Goal: Task Accomplishment & Management: Manage account settings

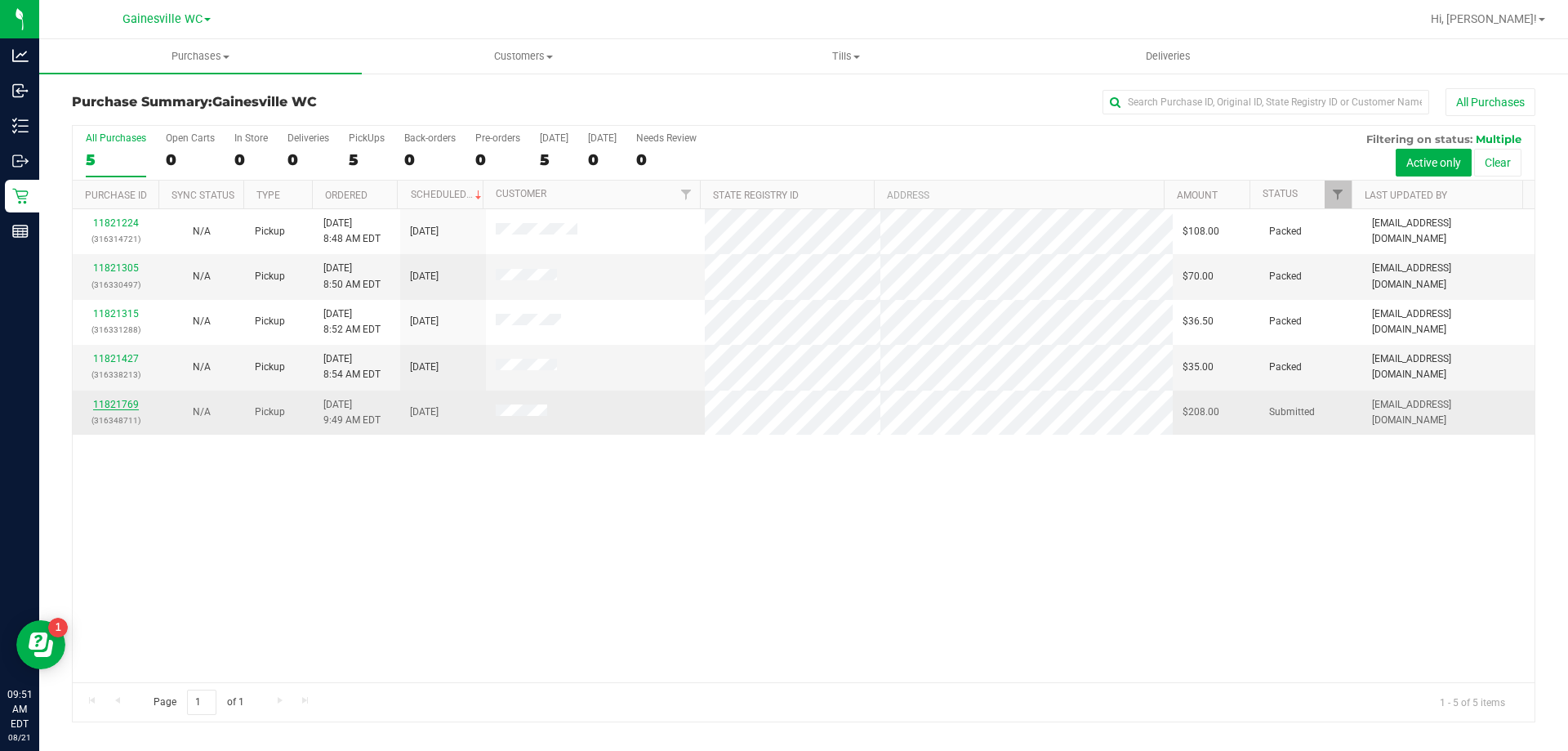
click at [105, 399] on link "11821769" at bounding box center [115, 405] width 46 height 12
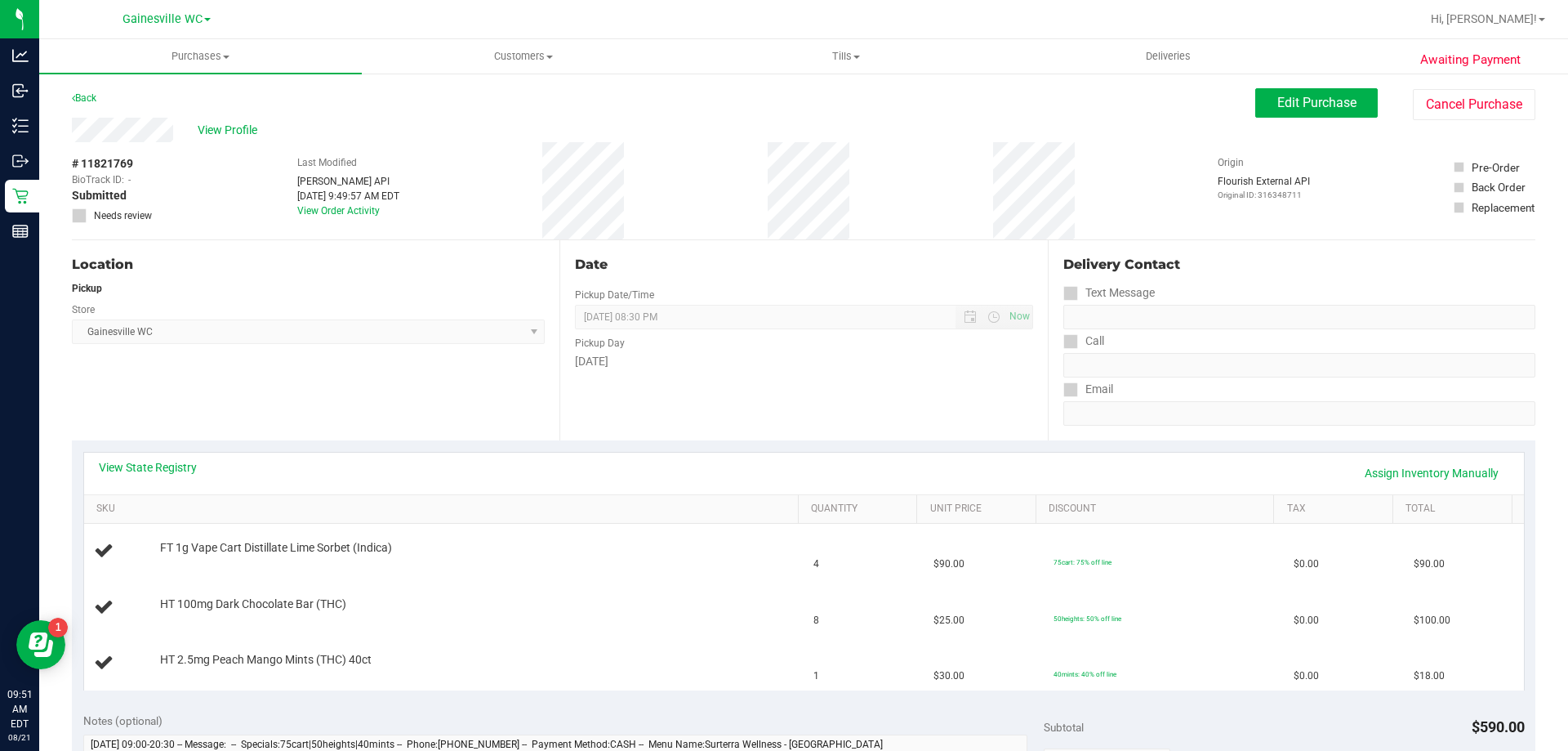
click at [382, 391] on div "Location Pickup Store [GEOGRAPHIC_DATA] WC Select Store [PERSON_NAME][GEOGRAPHI…" at bounding box center [316, 339] width 488 height 200
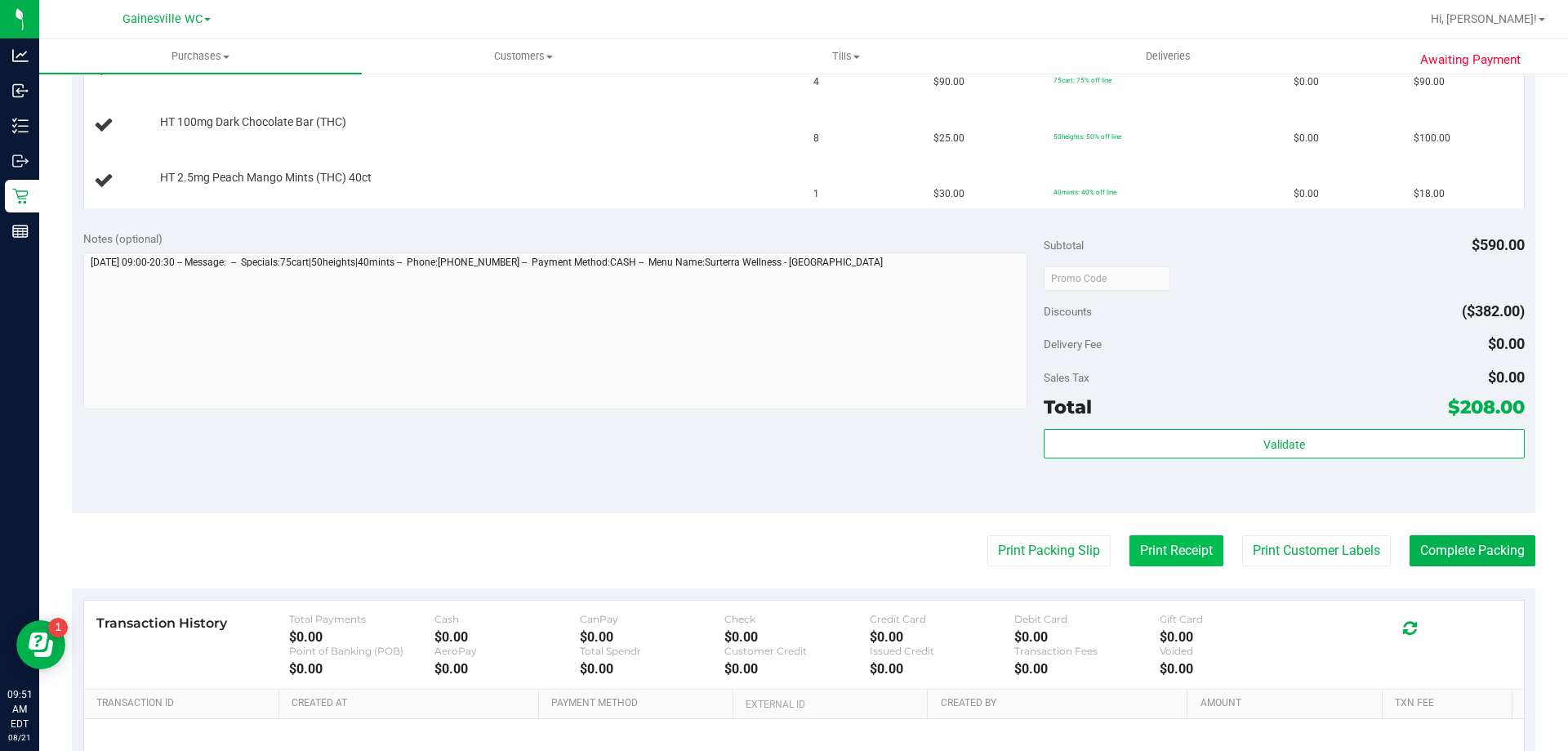
scroll to position [490, 0]
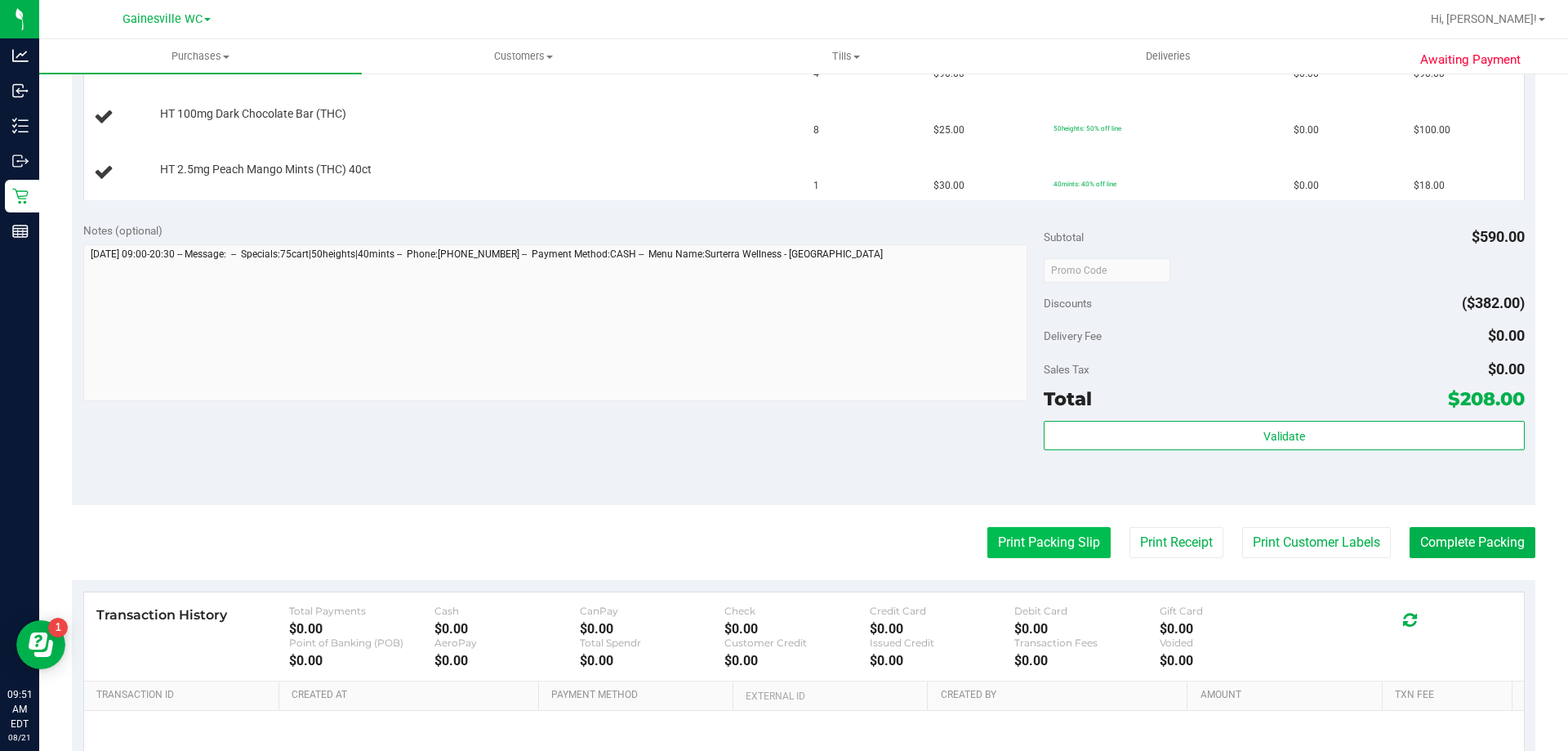
click at [1071, 541] on button "Print Packing Slip" at bounding box center [1048, 542] width 123 height 31
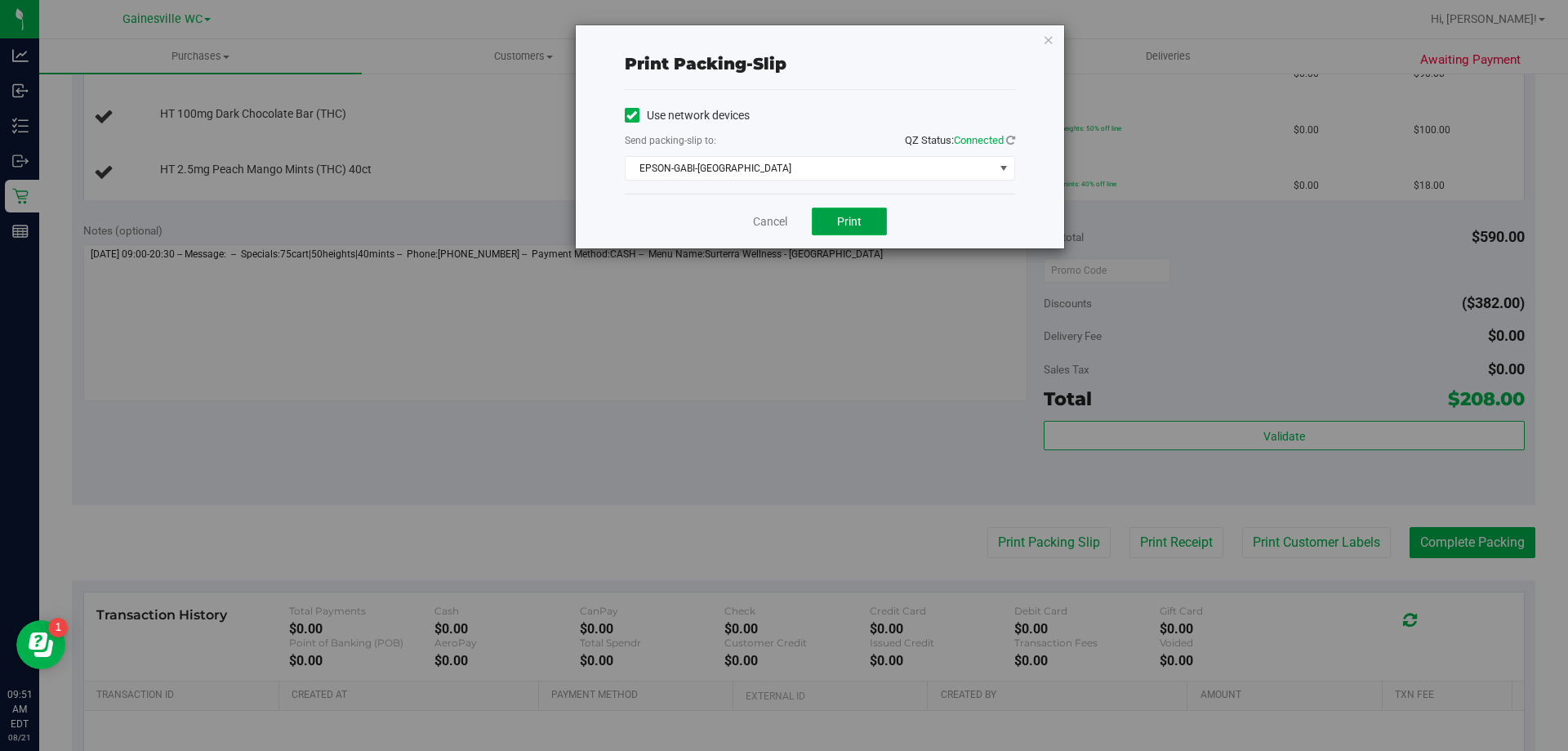
click at [850, 228] on button "Print" at bounding box center [848, 221] width 75 height 27
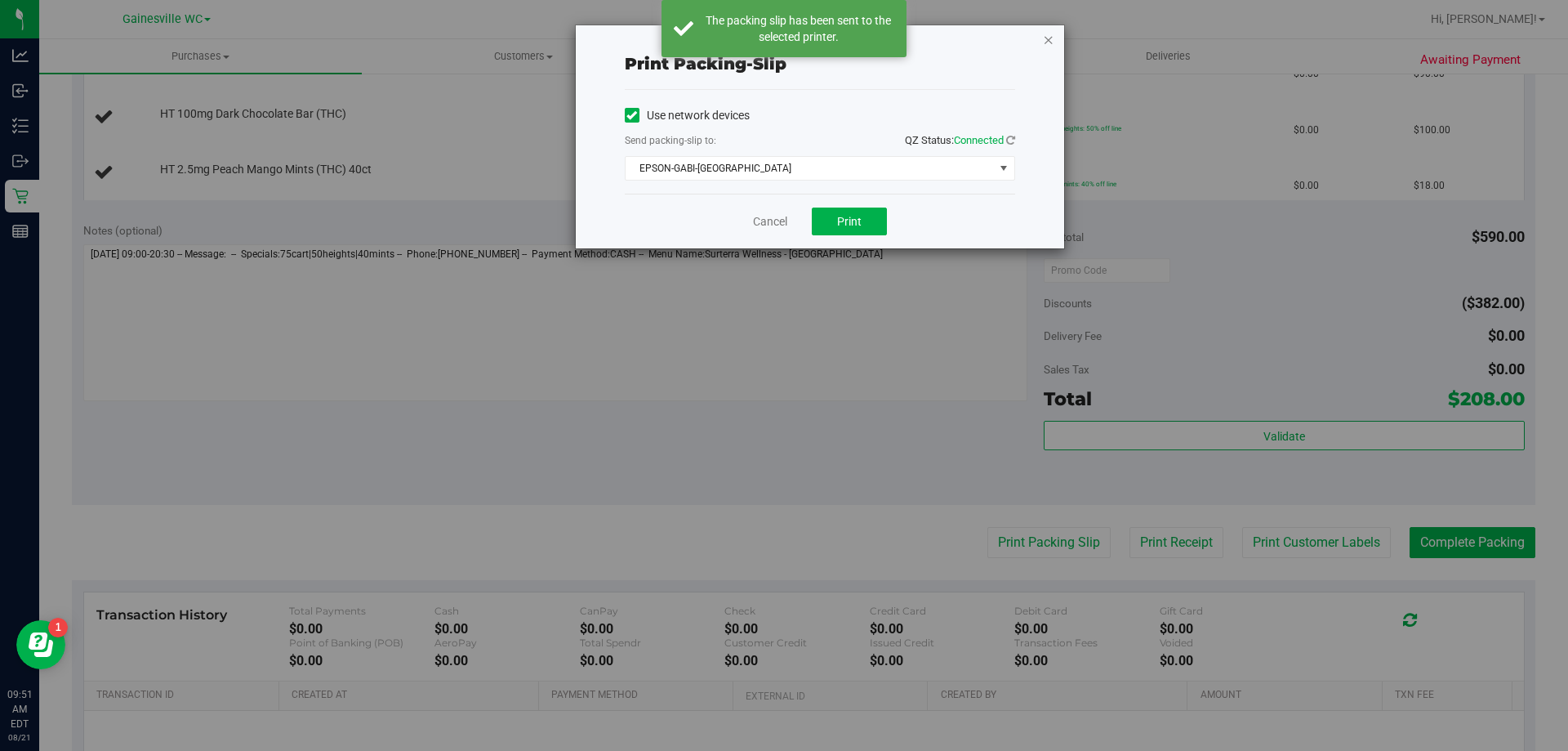
click at [1052, 38] on icon "button" at bounding box center [1048, 39] width 12 height 20
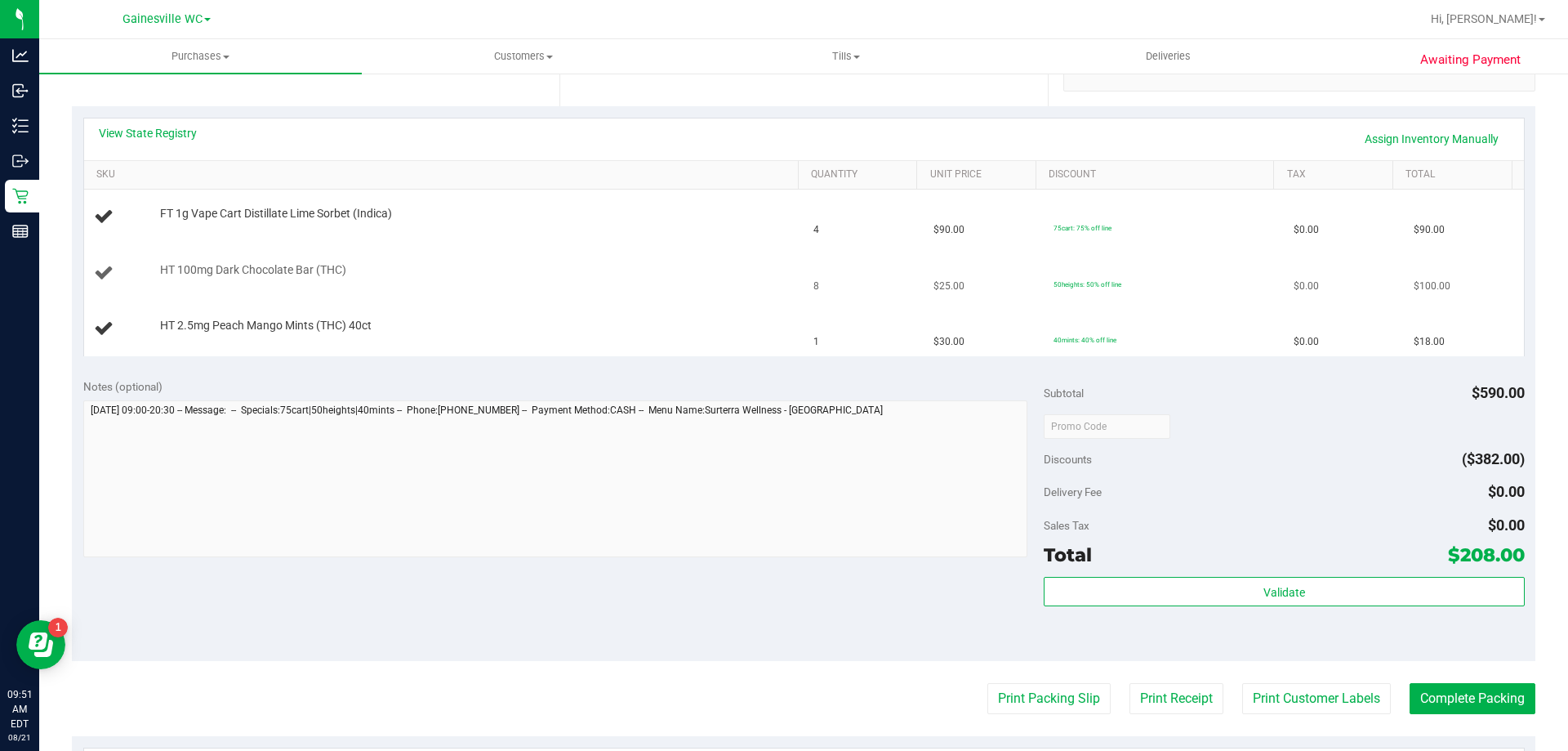
scroll to position [327, 0]
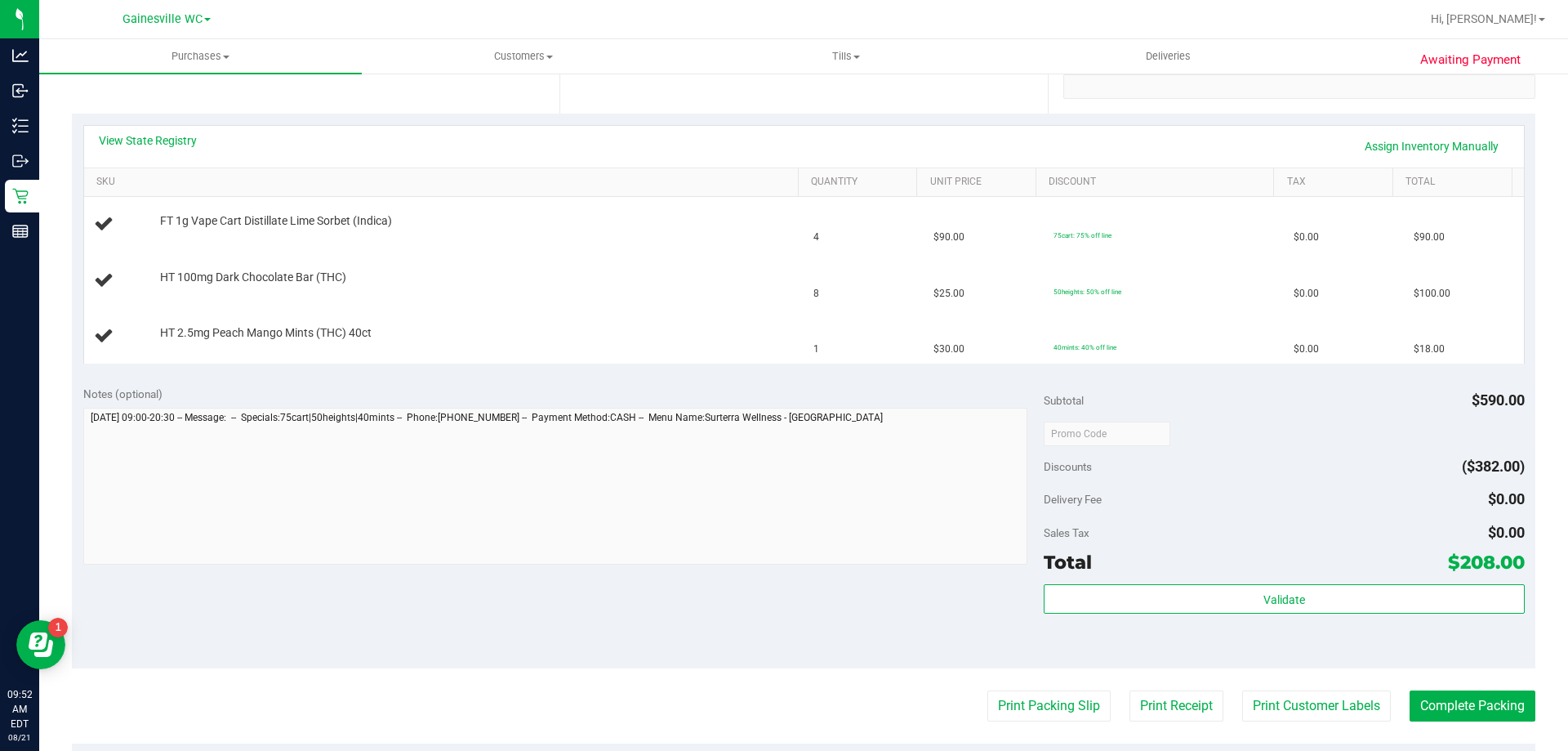
click at [987, 691] on button "Print Packing Slip" at bounding box center [1048, 706] width 123 height 31
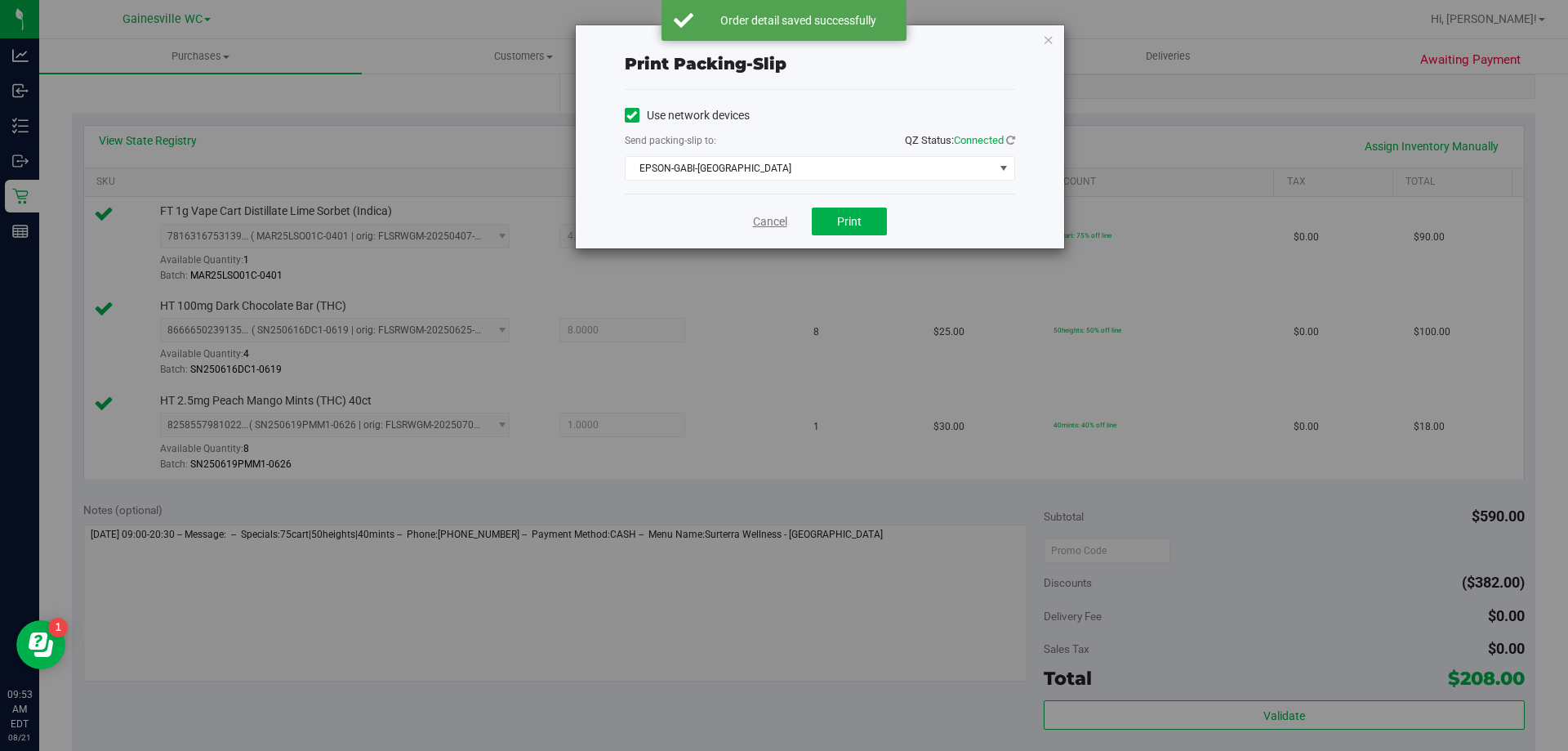
click at [773, 218] on link "Cancel" at bounding box center [769, 222] width 34 height 18
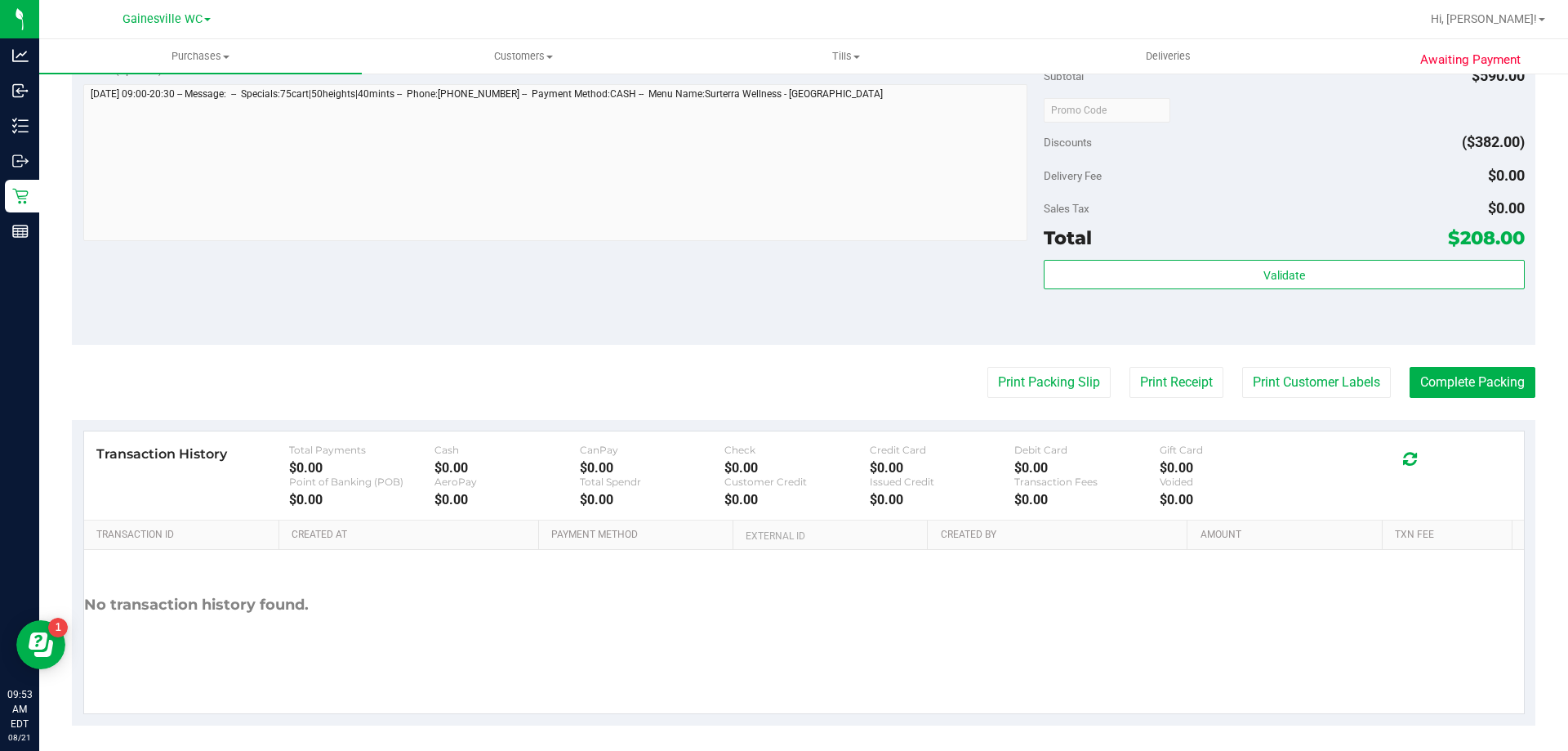
scroll to position [774, 0]
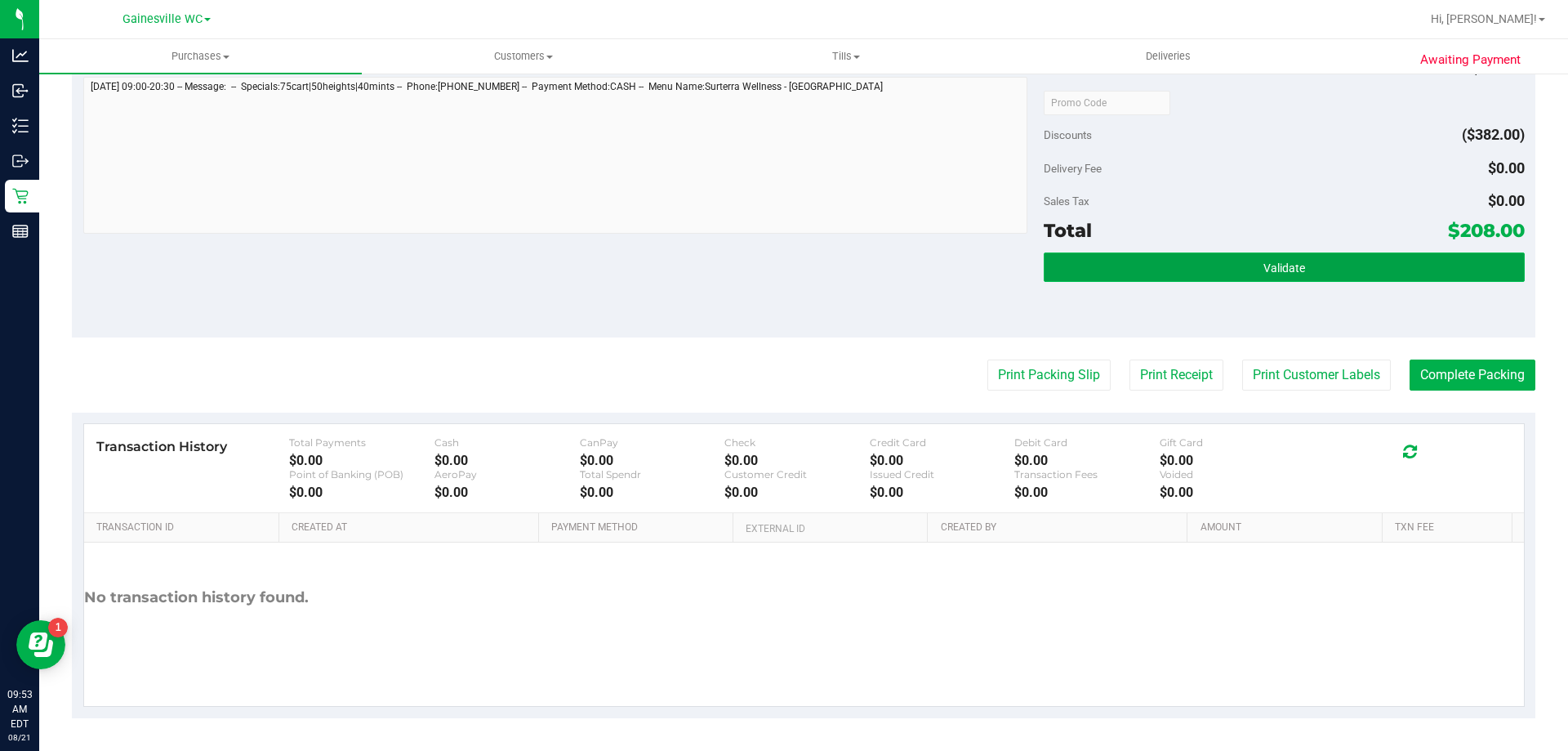
click at [1274, 278] on button "Validate" at bounding box center [1283, 267] width 480 height 29
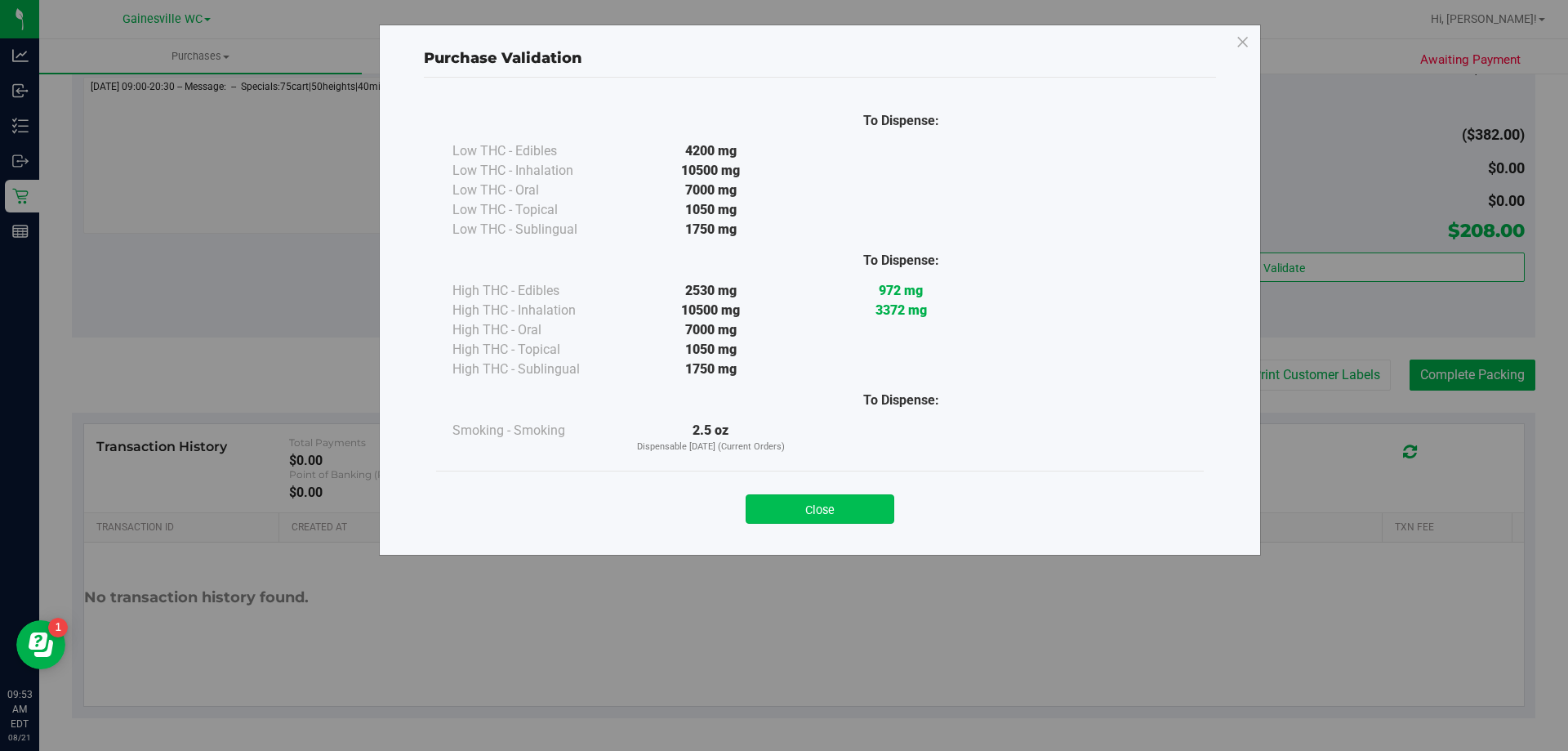
click at [873, 500] on button "Close" at bounding box center [820, 509] width 148 height 29
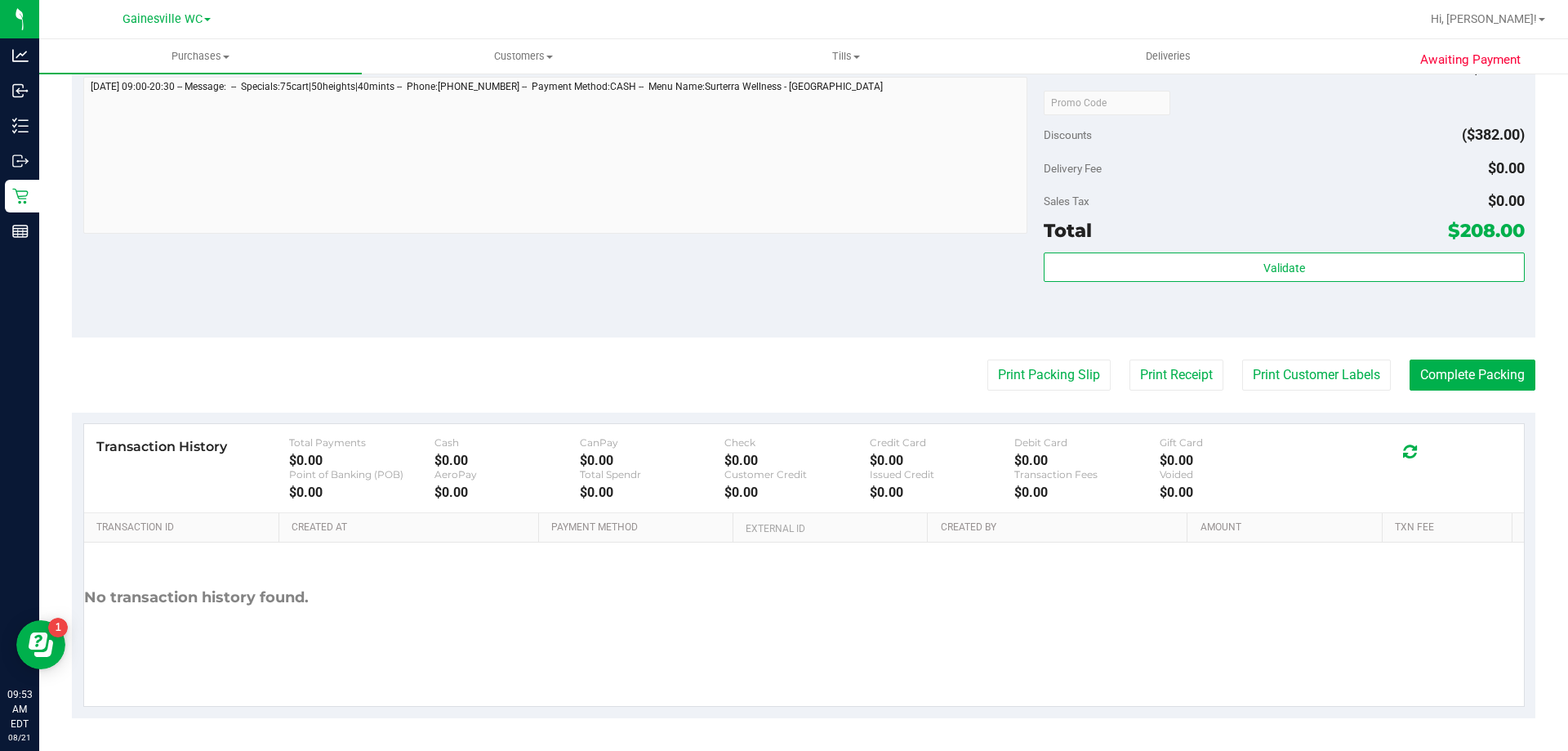
click at [1433, 354] on purchase-details "Back Edit Purchase Cancel Purchase View Profile # 11821769 BioTrack ID: - Submi…" at bounding box center [804, 16] width 1464 height 1403
click at [1432, 372] on button "Complete Packing" at bounding box center [1471, 375] width 126 height 31
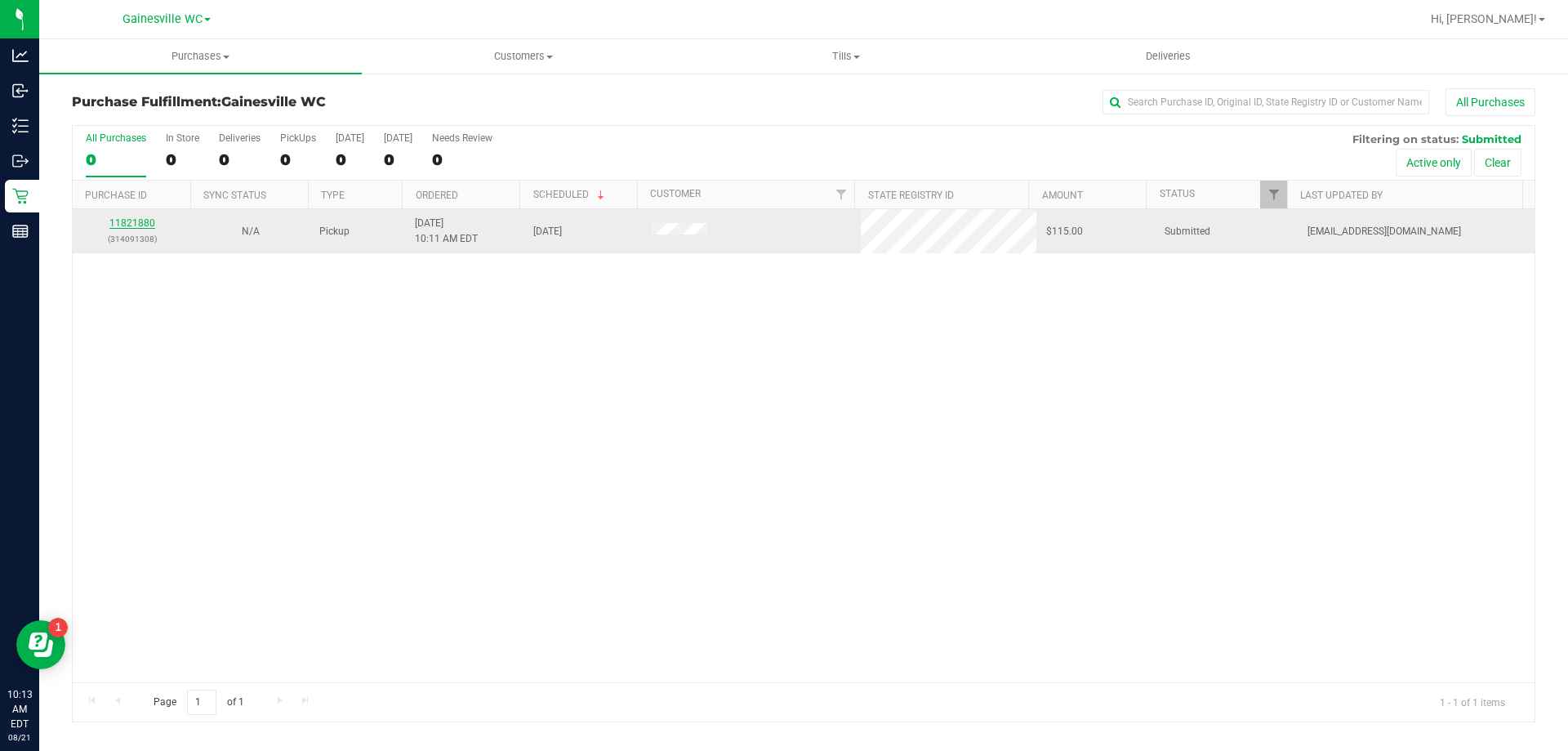
click at [153, 228] on link "11821880" at bounding box center [132, 223] width 46 height 12
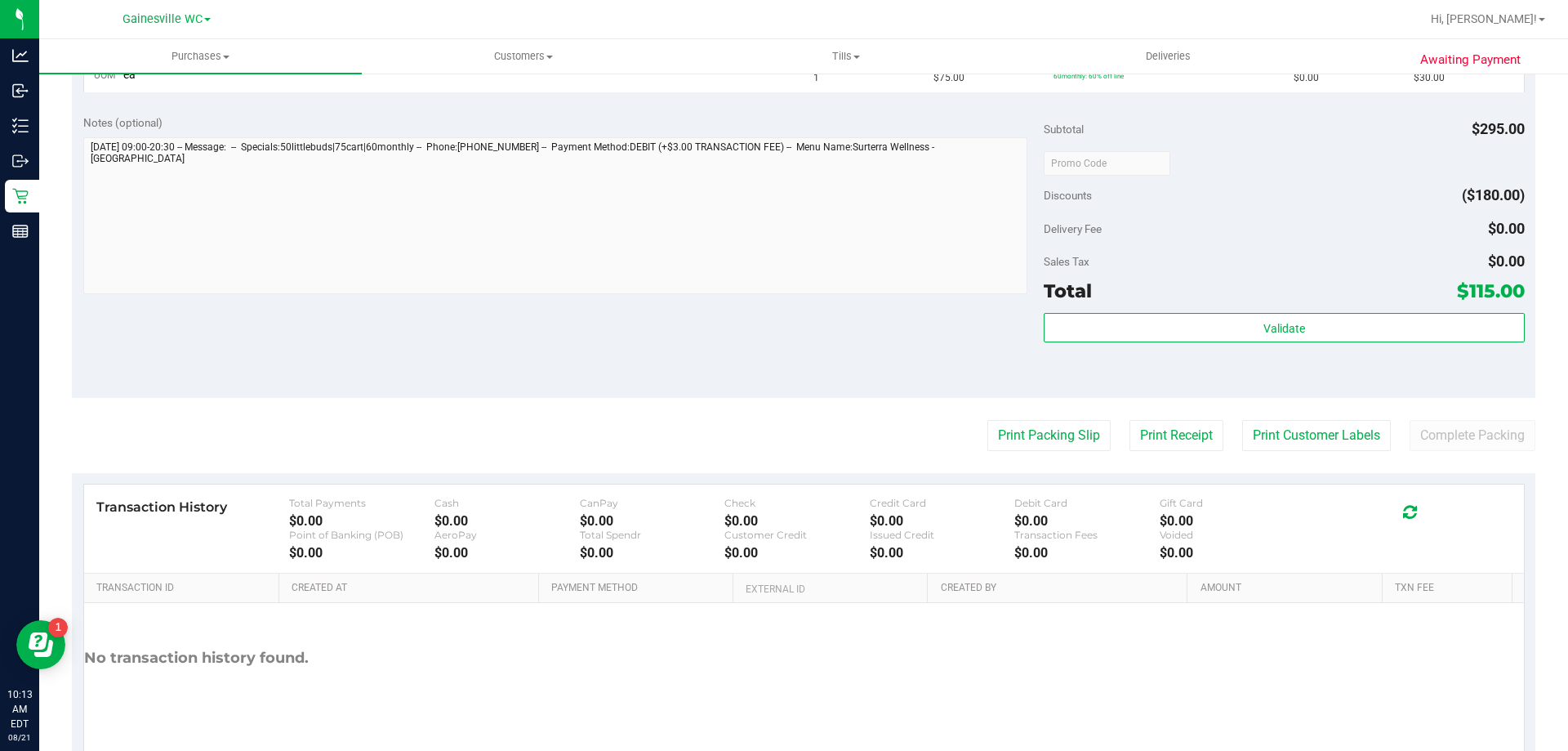
scroll to position [628, 0]
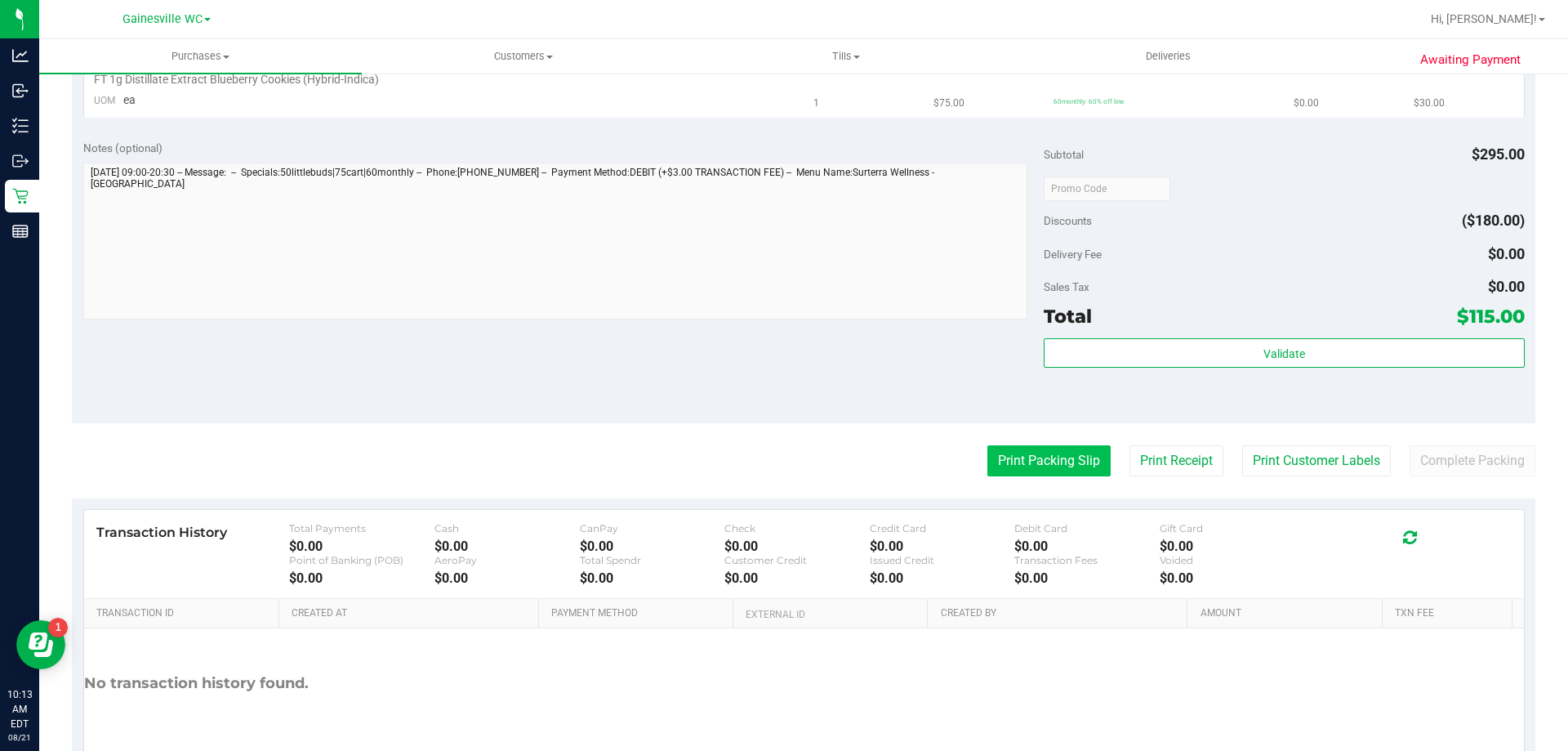
click at [1046, 463] on button "Print Packing Slip" at bounding box center [1048, 460] width 123 height 31
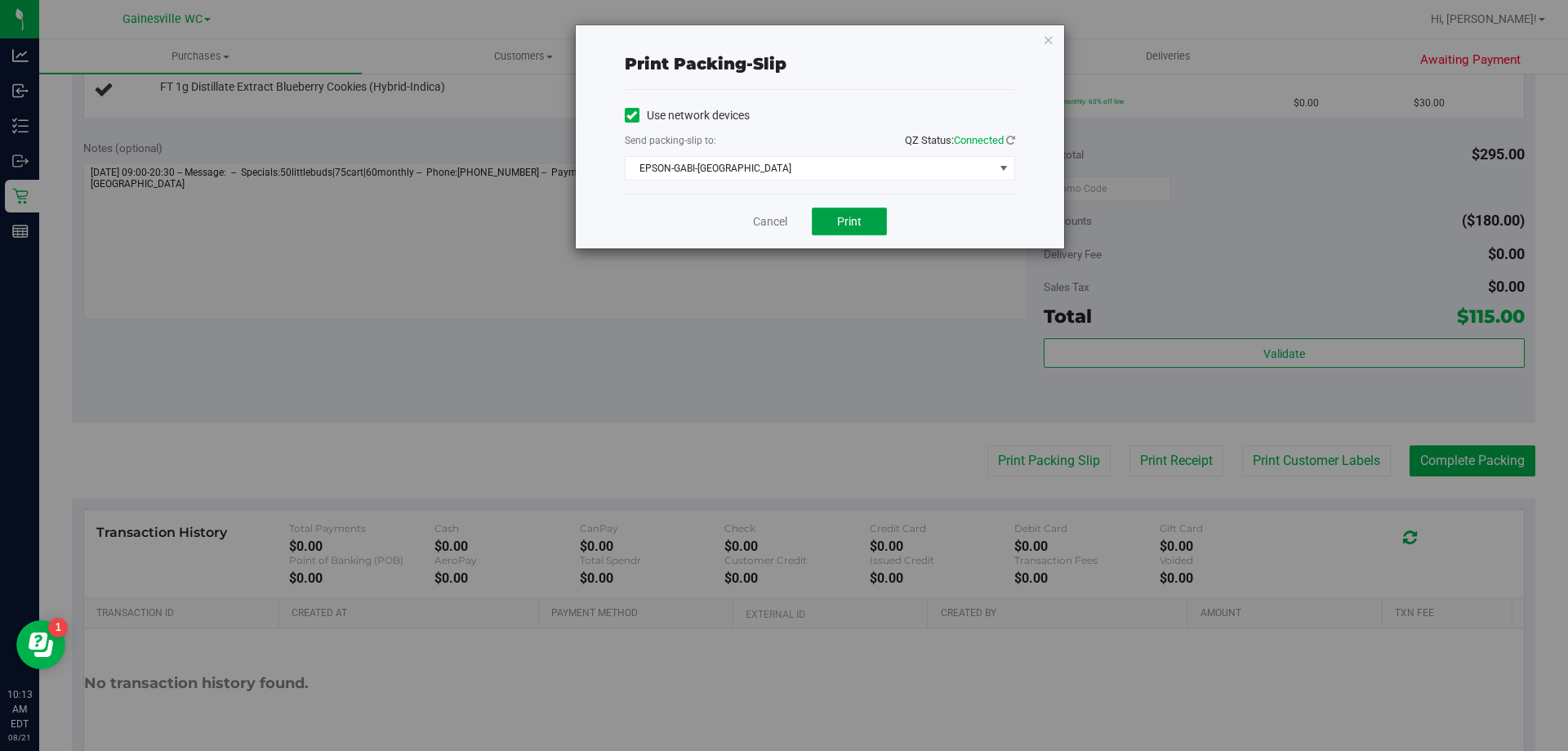
click at [830, 218] on button "Print" at bounding box center [848, 221] width 75 height 27
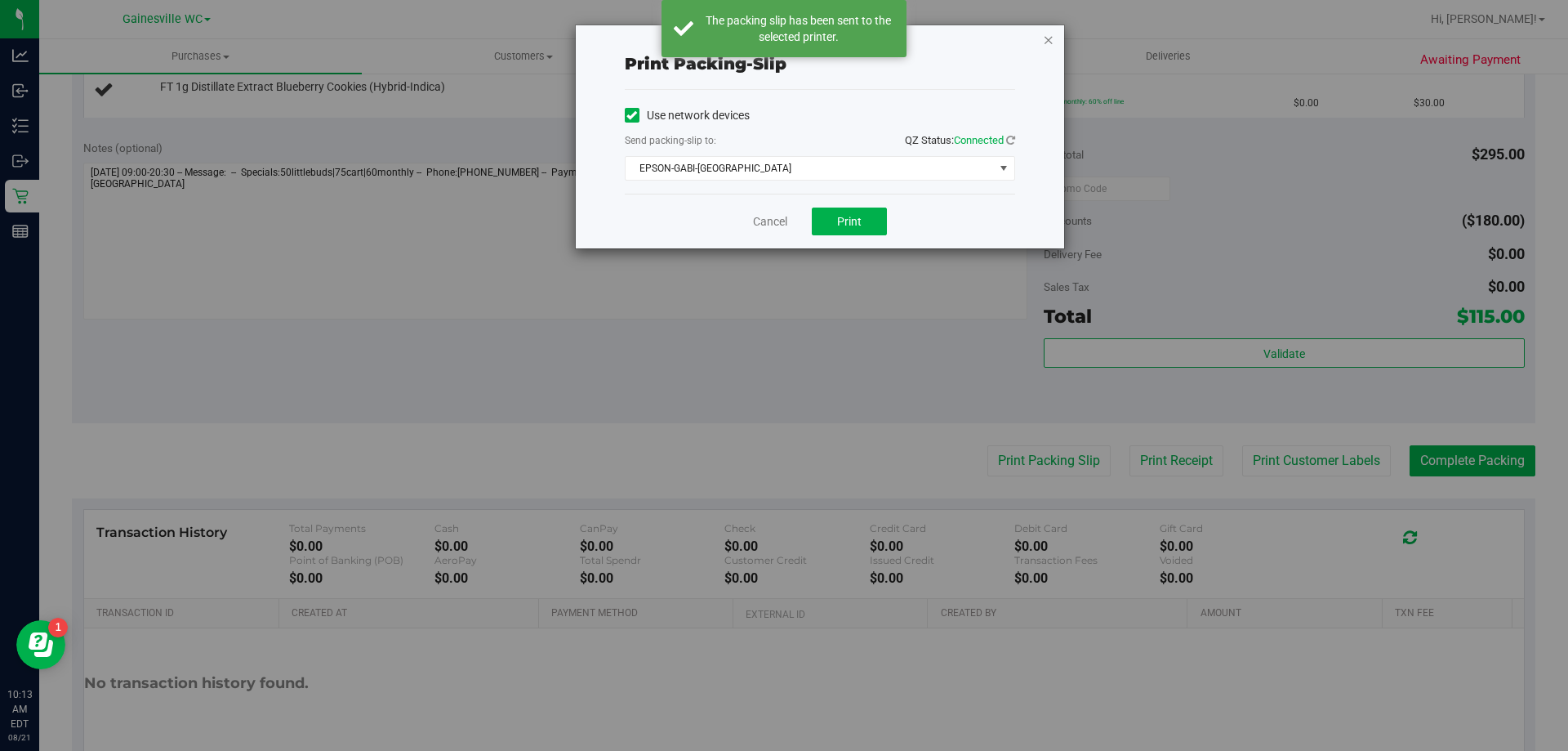
click at [1048, 44] on icon "button" at bounding box center [1048, 39] width 12 height 20
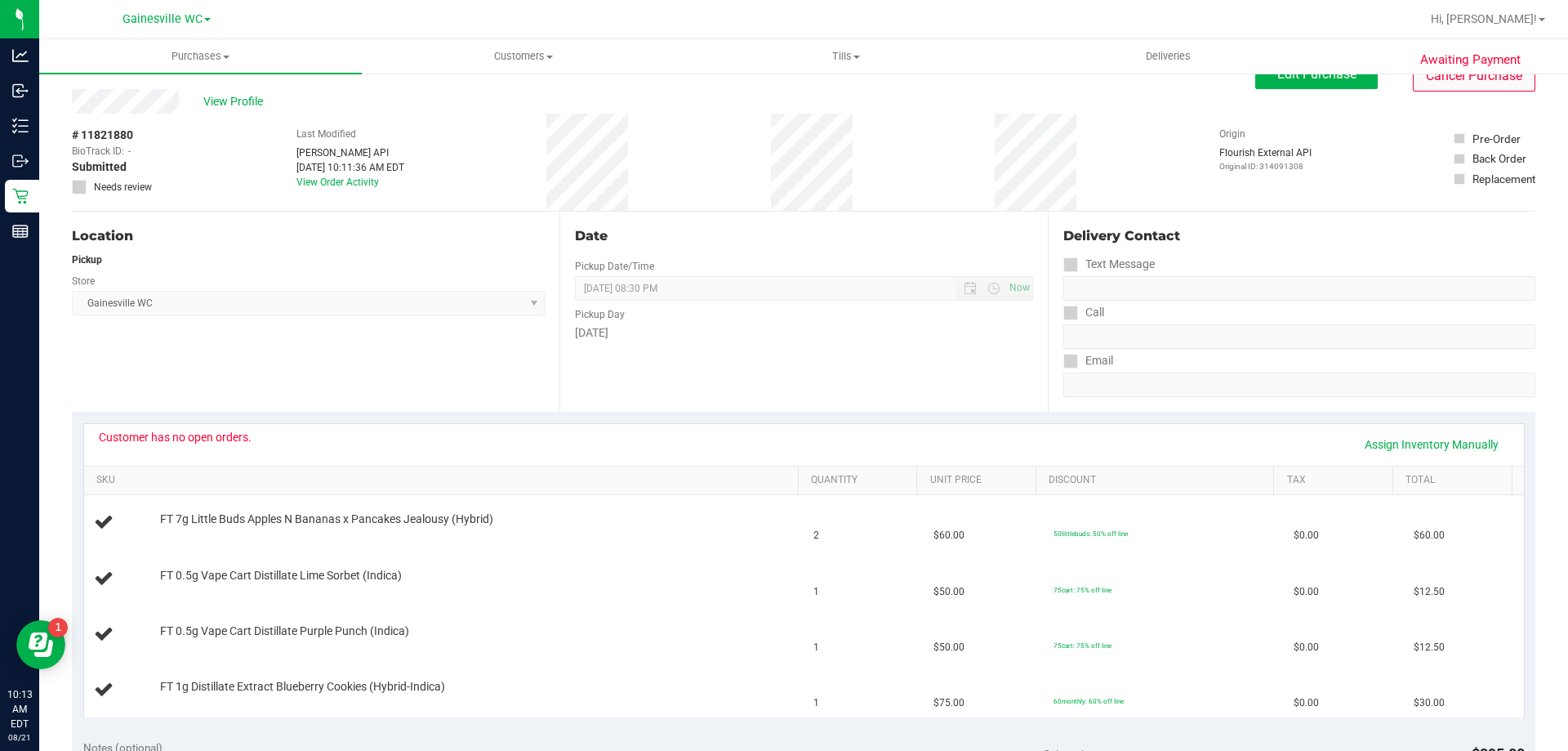
scroll to position [0, 0]
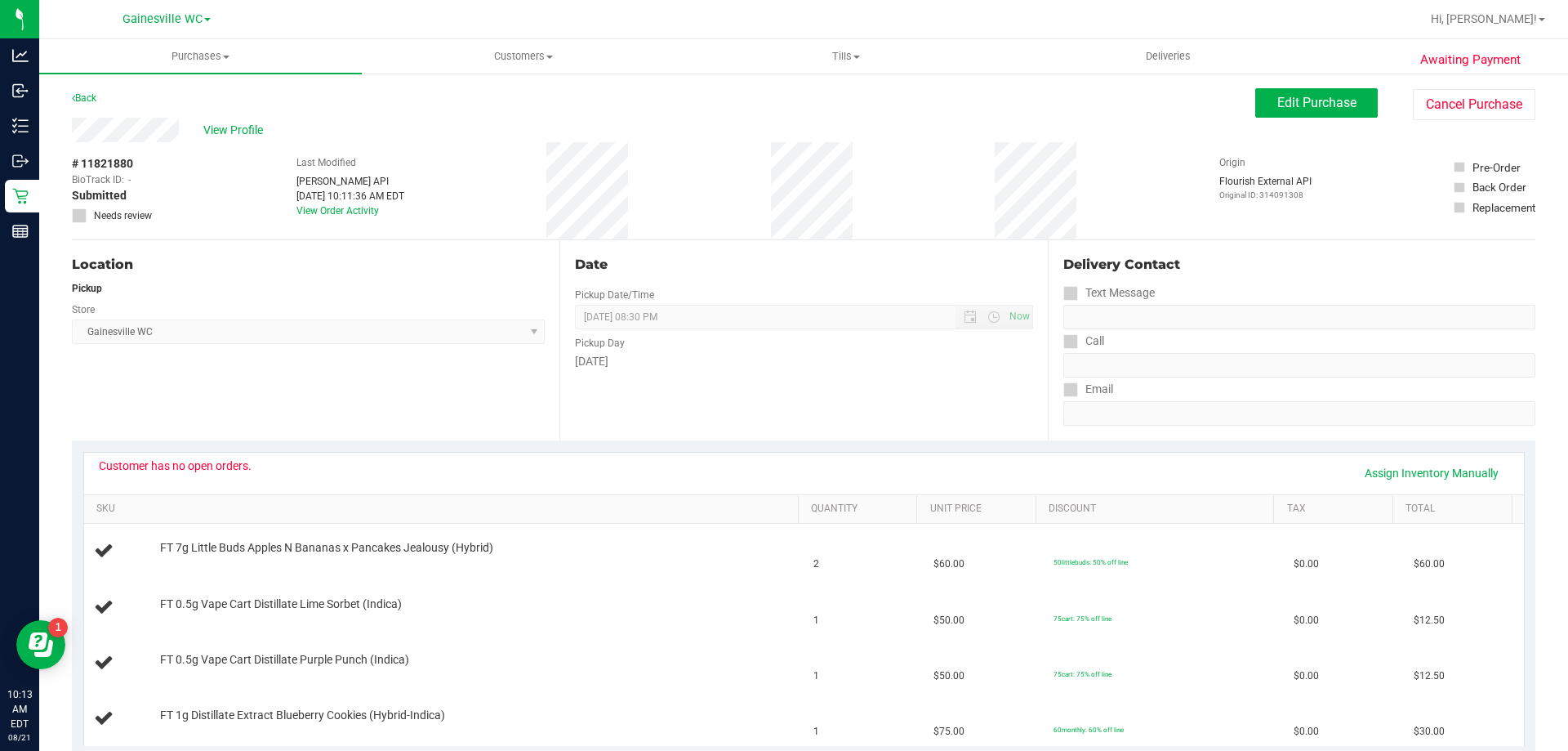
click at [118, 160] on span "# 11821880" at bounding box center [102, 164] width 61 height 18
copy span "11821880"
click at [220, 122] on span "View Profile" at bounding box center [236, 131] width 65 height 18
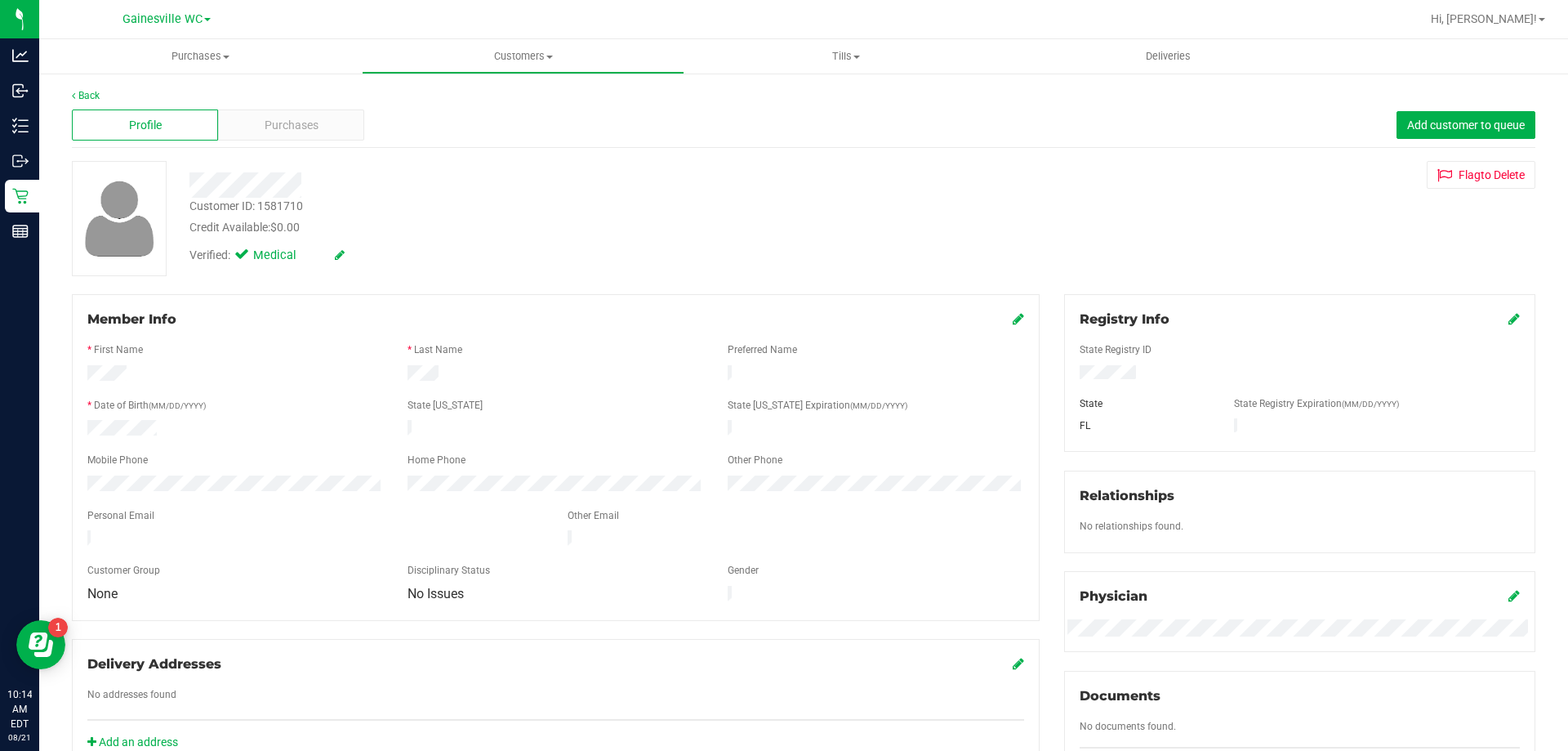
click at [288, 208] on div "Customer ID: 1581710" at bounding box center [246, 207] width 113 height 18
copy div "1581710"
click at [1439, 344] on div "State Registry ID" at bounding box center [1299, 351] width 464 height 19
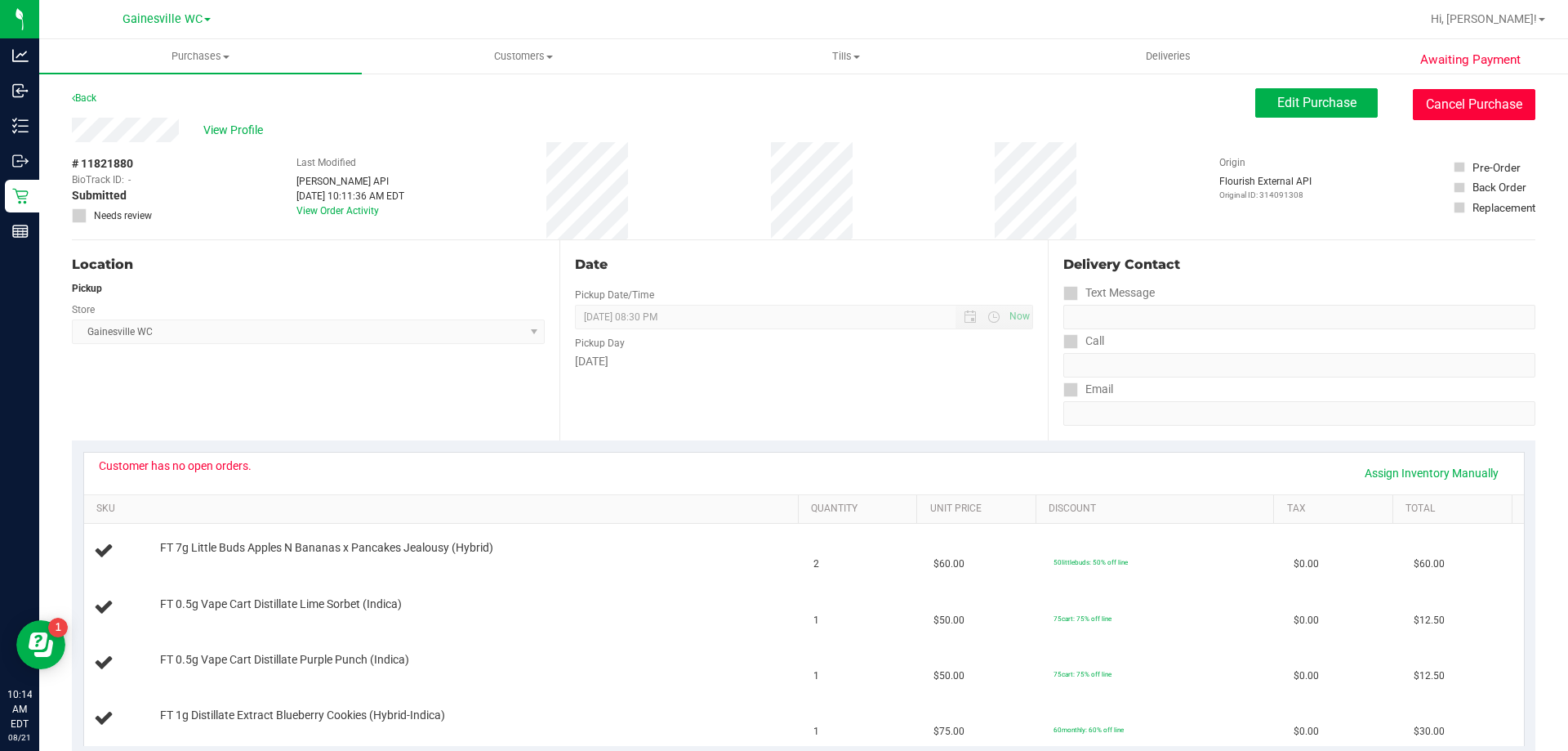
click at [1464, 99] on button "Cancel Purchase" at bounding box center [1474, 104] width 123 height 31
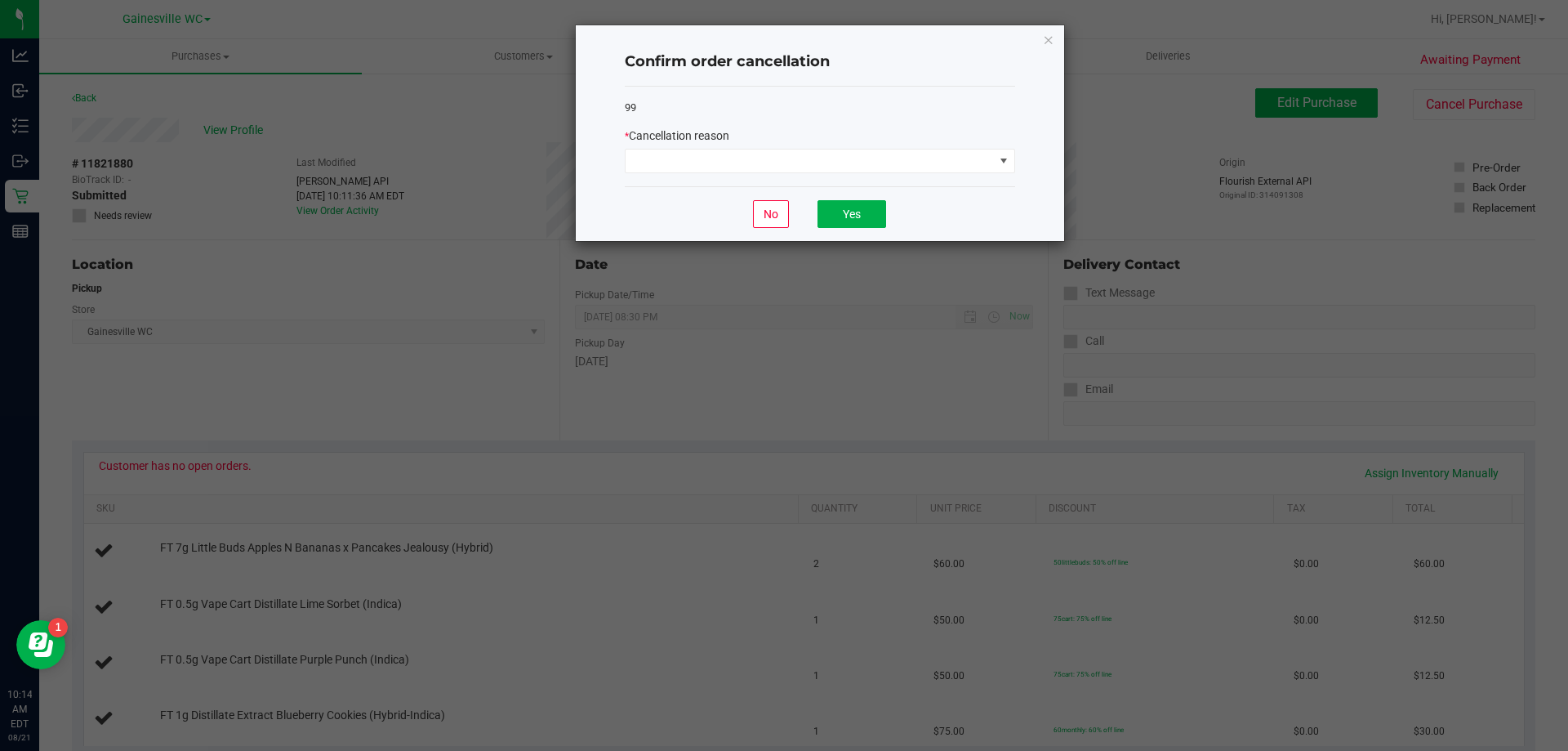
click at [822, 178] on div "99 * Cancellation reason" at bounding box center [820, 137] width 390 height 100
click at [812, 165] on span at bounding box center [809, 160] width 369 height 22
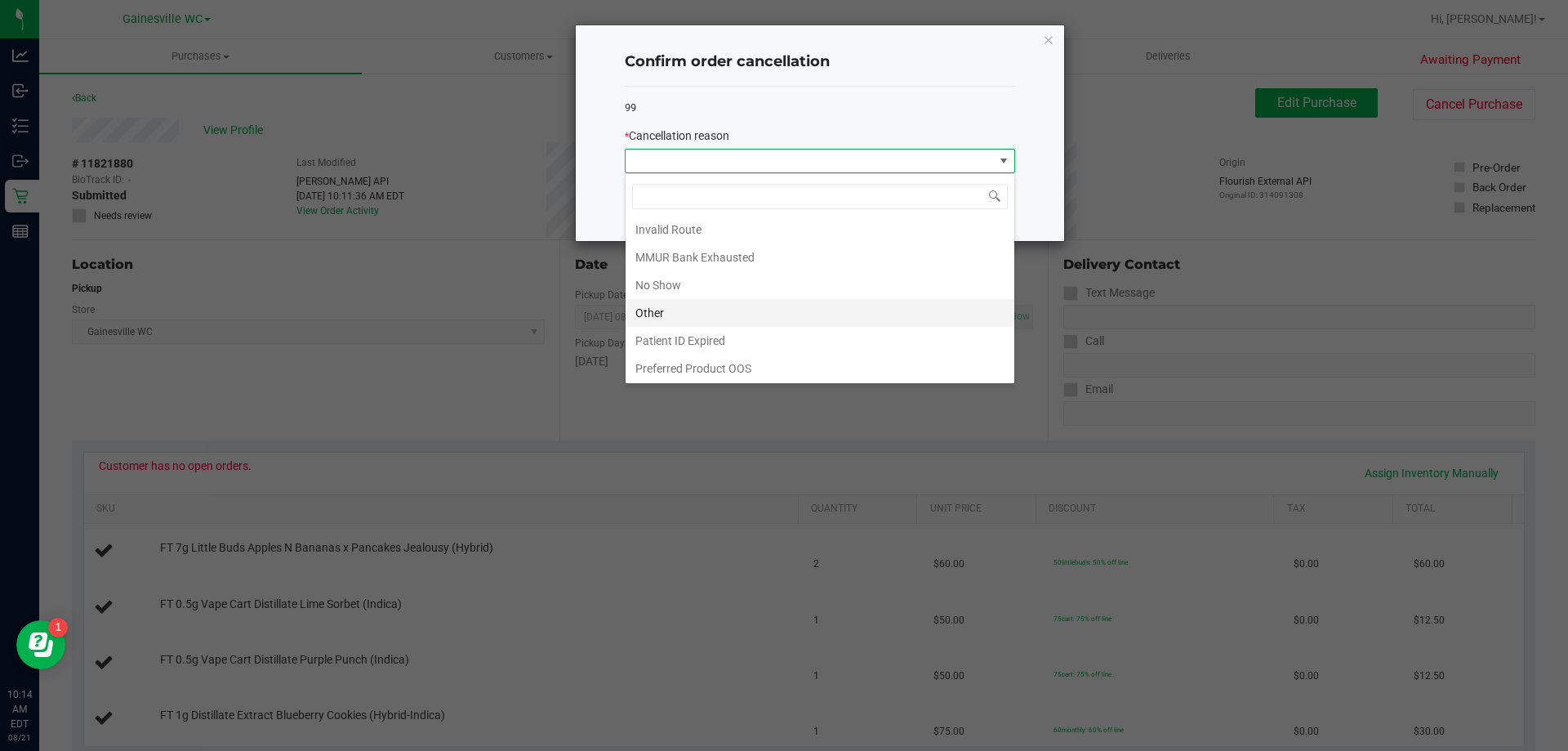
scroll to position [87, 0]
click at [787, 336] on li "Patient ID Expired" at bounding box center [819, 338] width 389 height 27
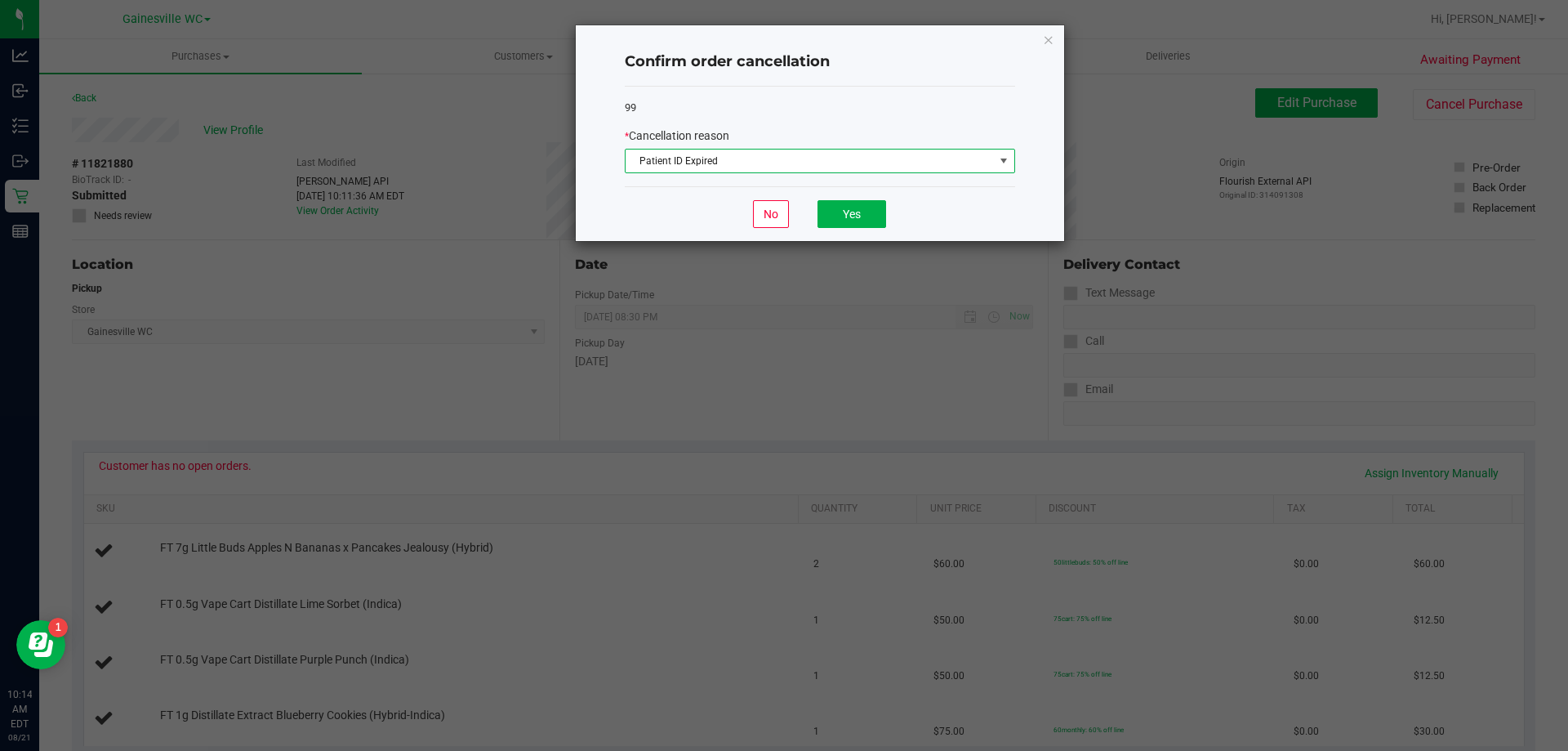
click at [671, 199] on div "No Yes" at bounding box center [820, 214] width 390 height 55
click at [871, 209] on button "Yes" at bounding box center [851, 214] width 68 height 27
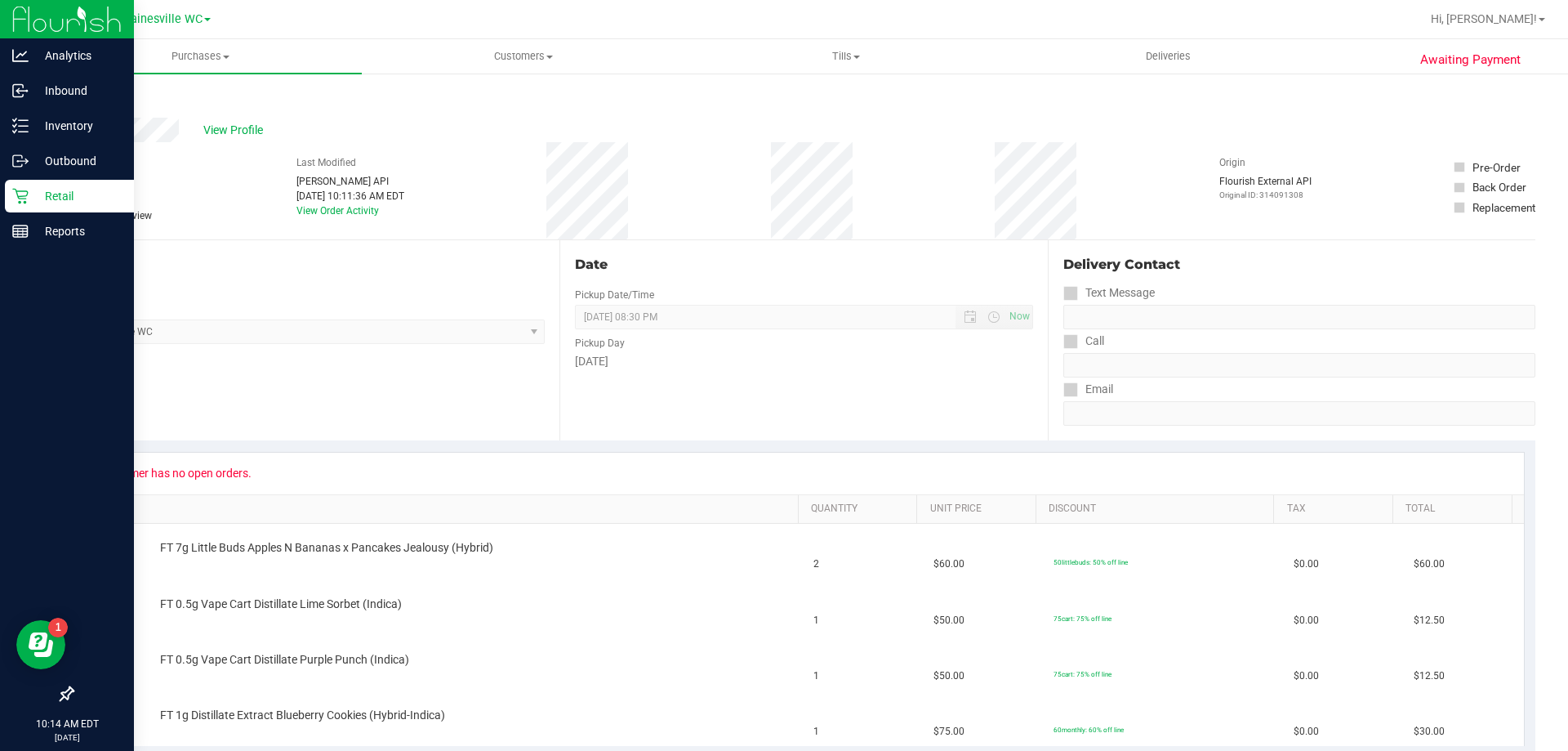
click at [77, 198] on p "Retail" at bounding box center [77, 196] width 98 height 20
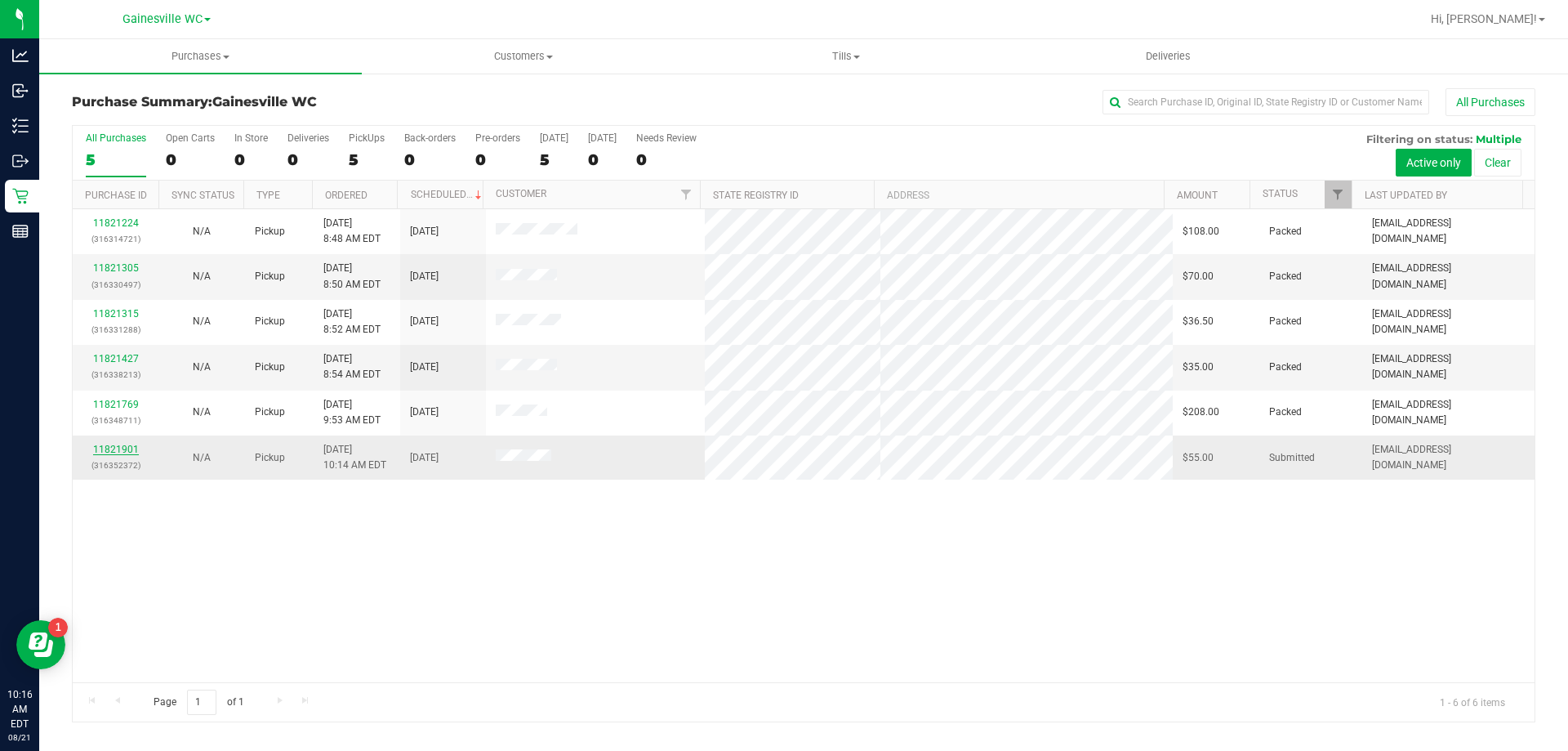
click at [118, 450] on link "11821901" at bounding box center [115, 450] width 46 height 12
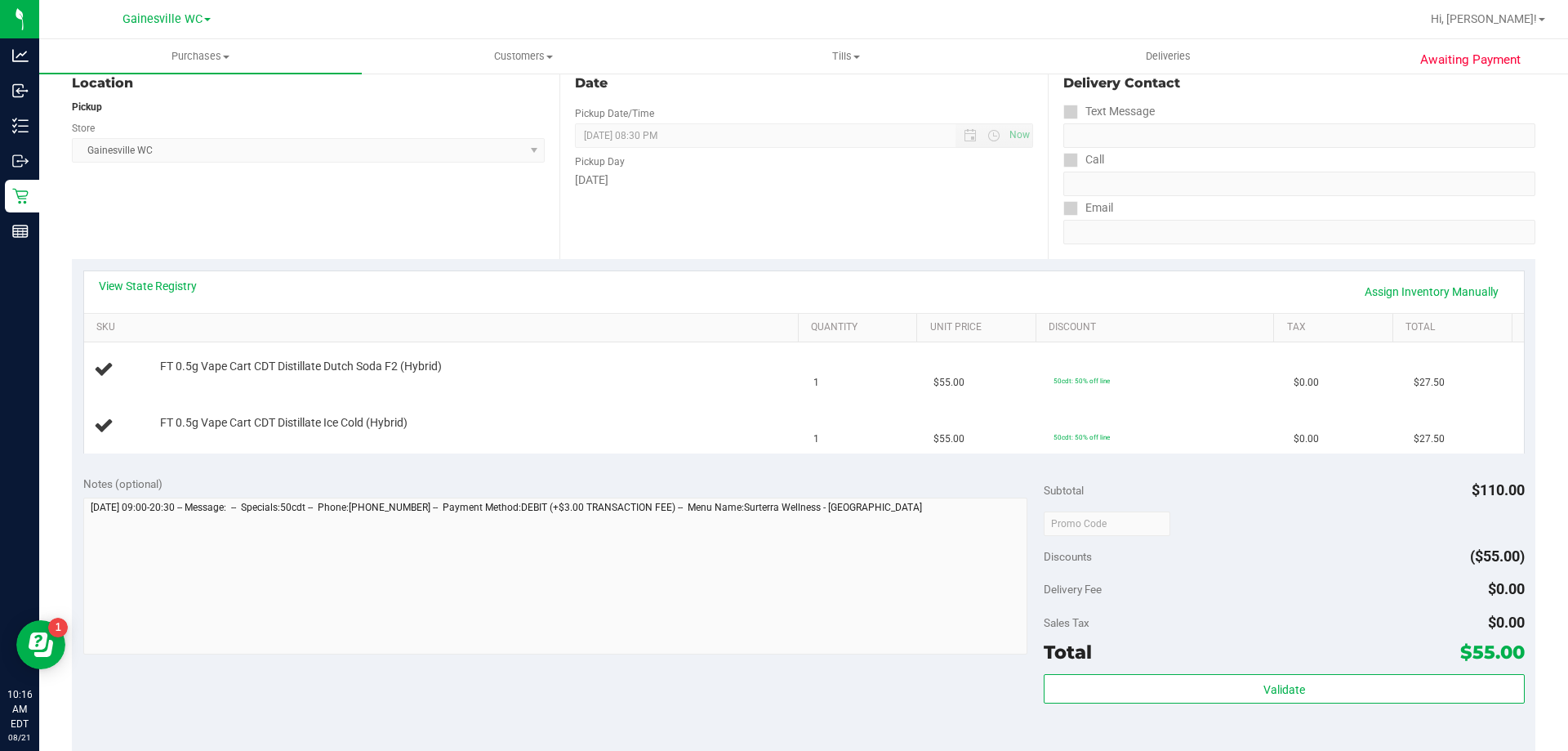
scroll to position [490, 0]
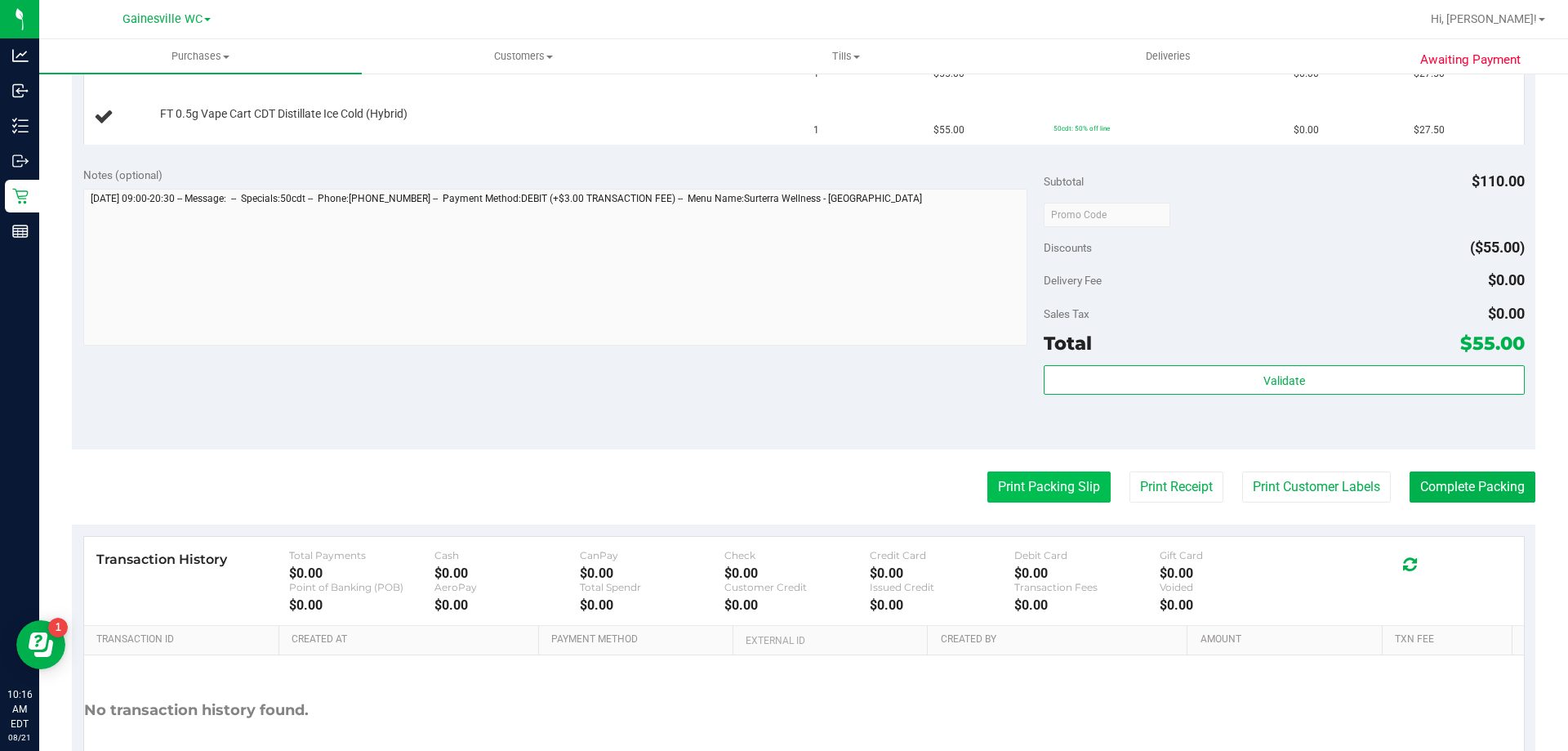
click at [1028, 477] on button "Print Packing Slip" at bounding box center [1048, 487] width 123 height 31
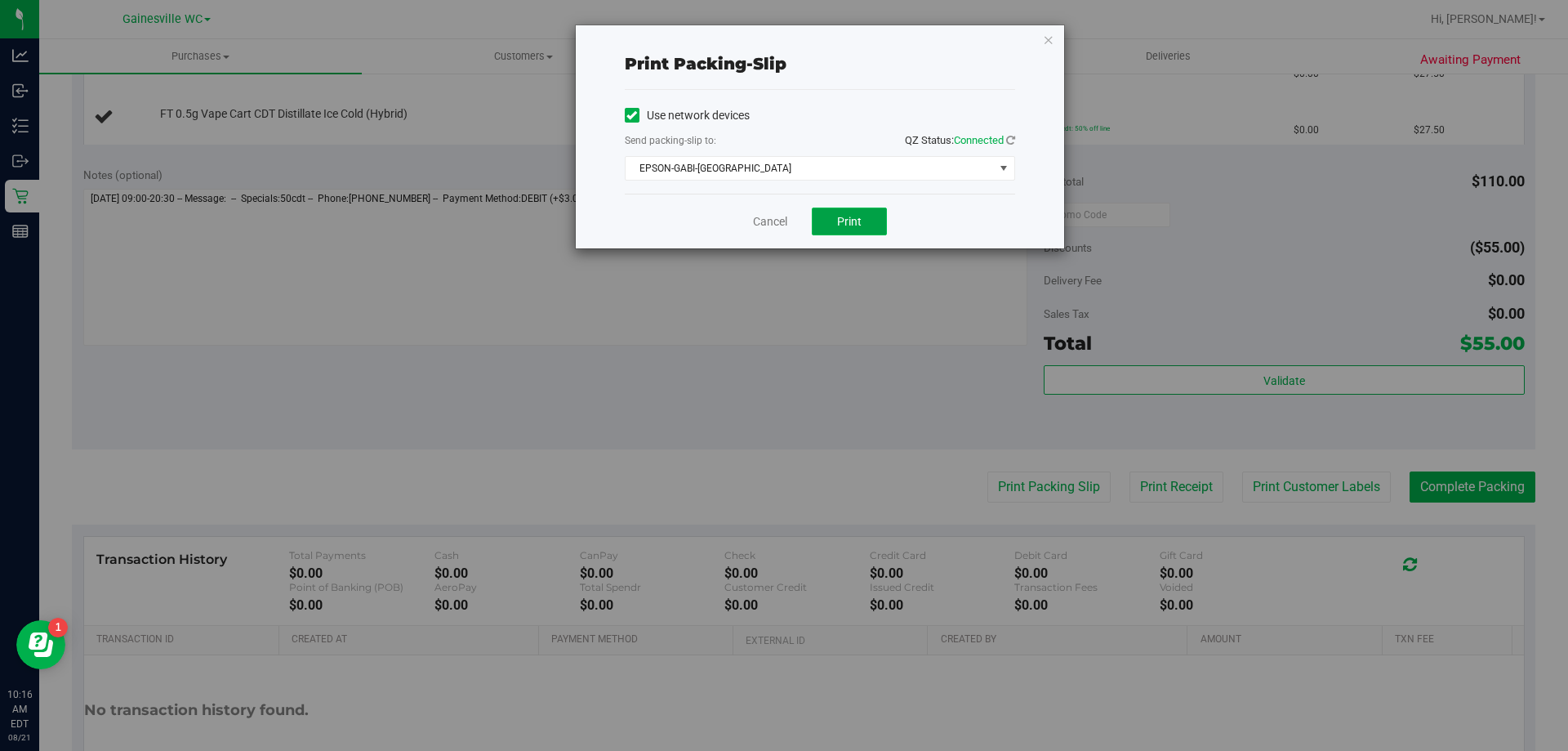
click at [850, 217] on span "Print" at bounding box center [848, 220] width 24 height 13
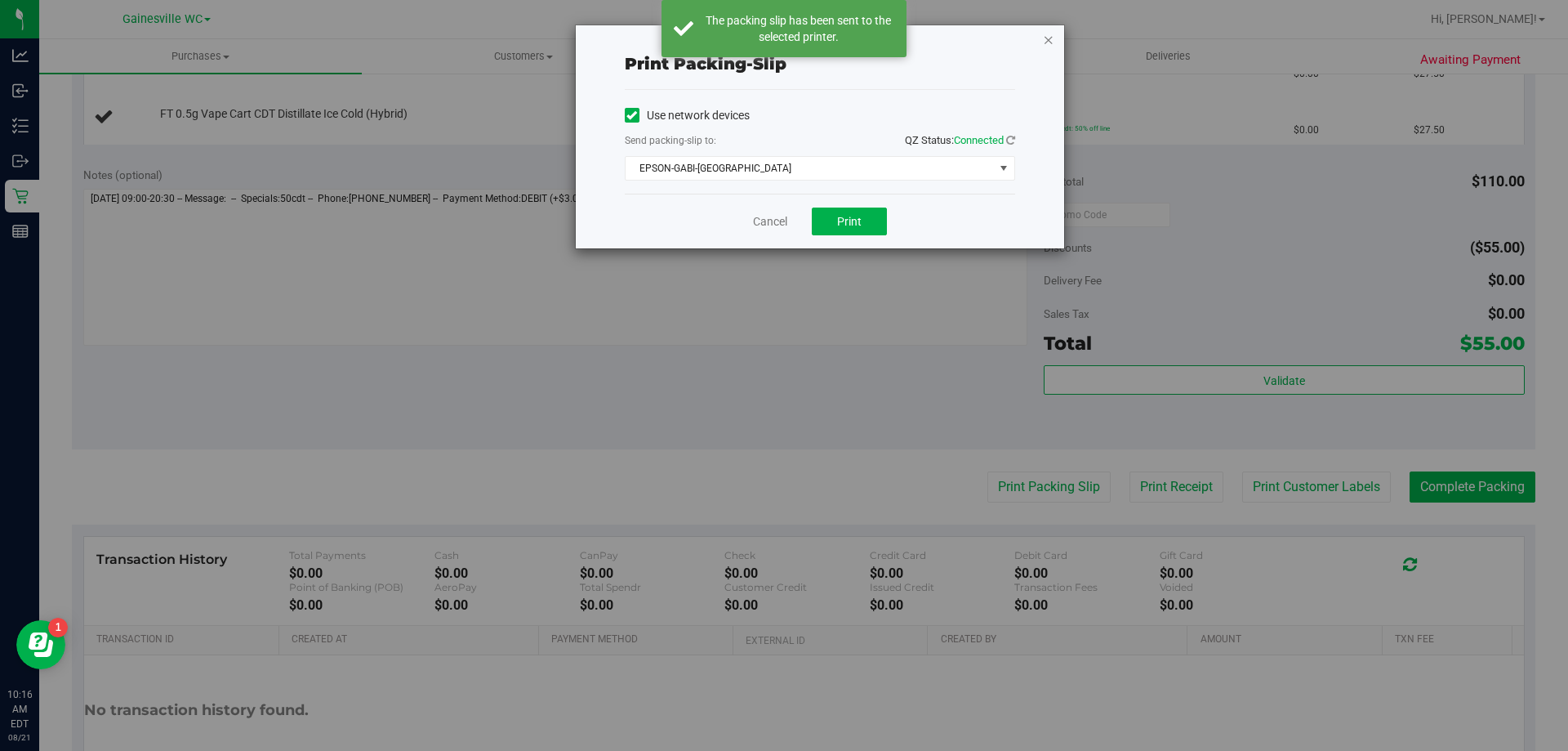
click at [1053, 41] on icon "button" at bounding box center [1048, 39] width 12 height 20
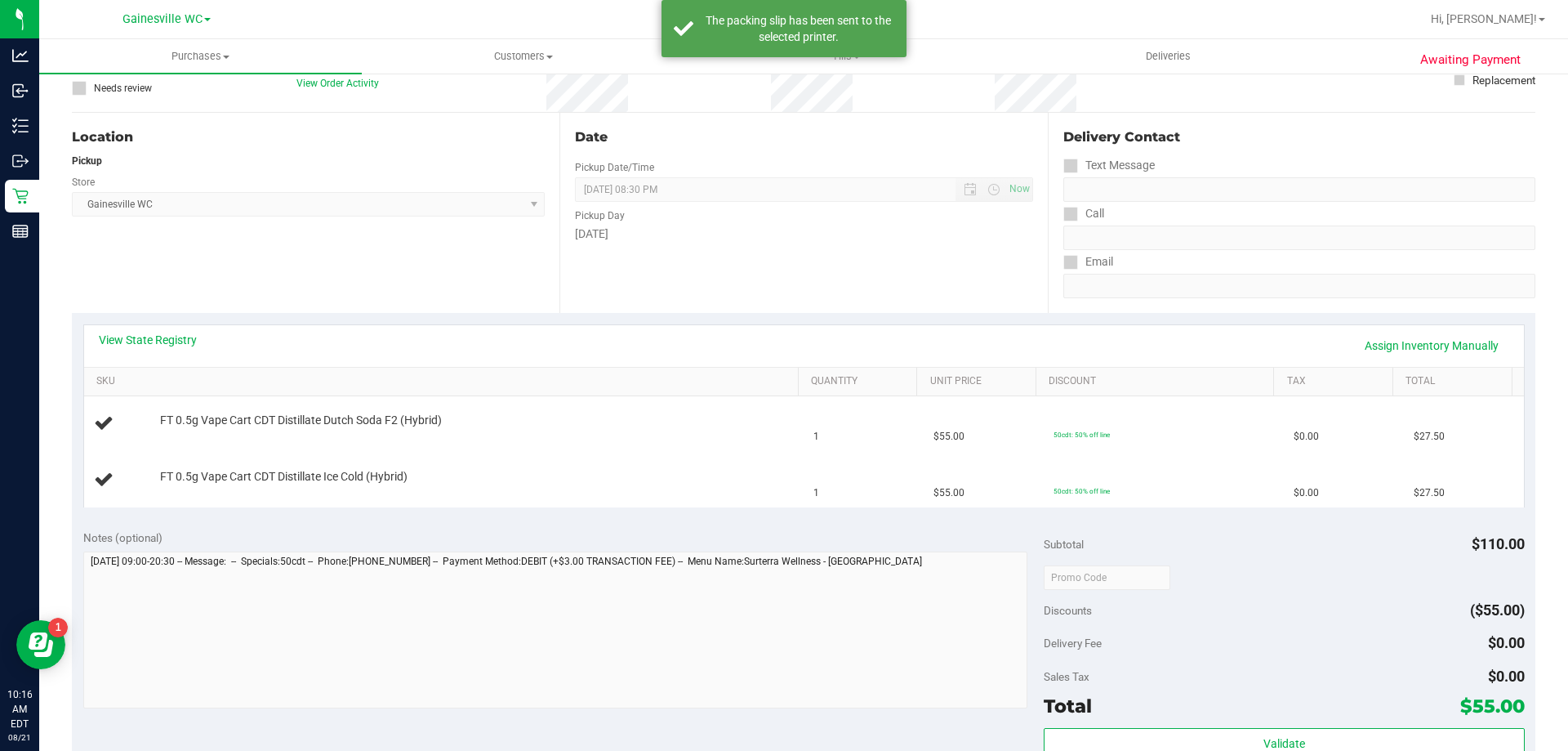
scroll to position [0, 0]
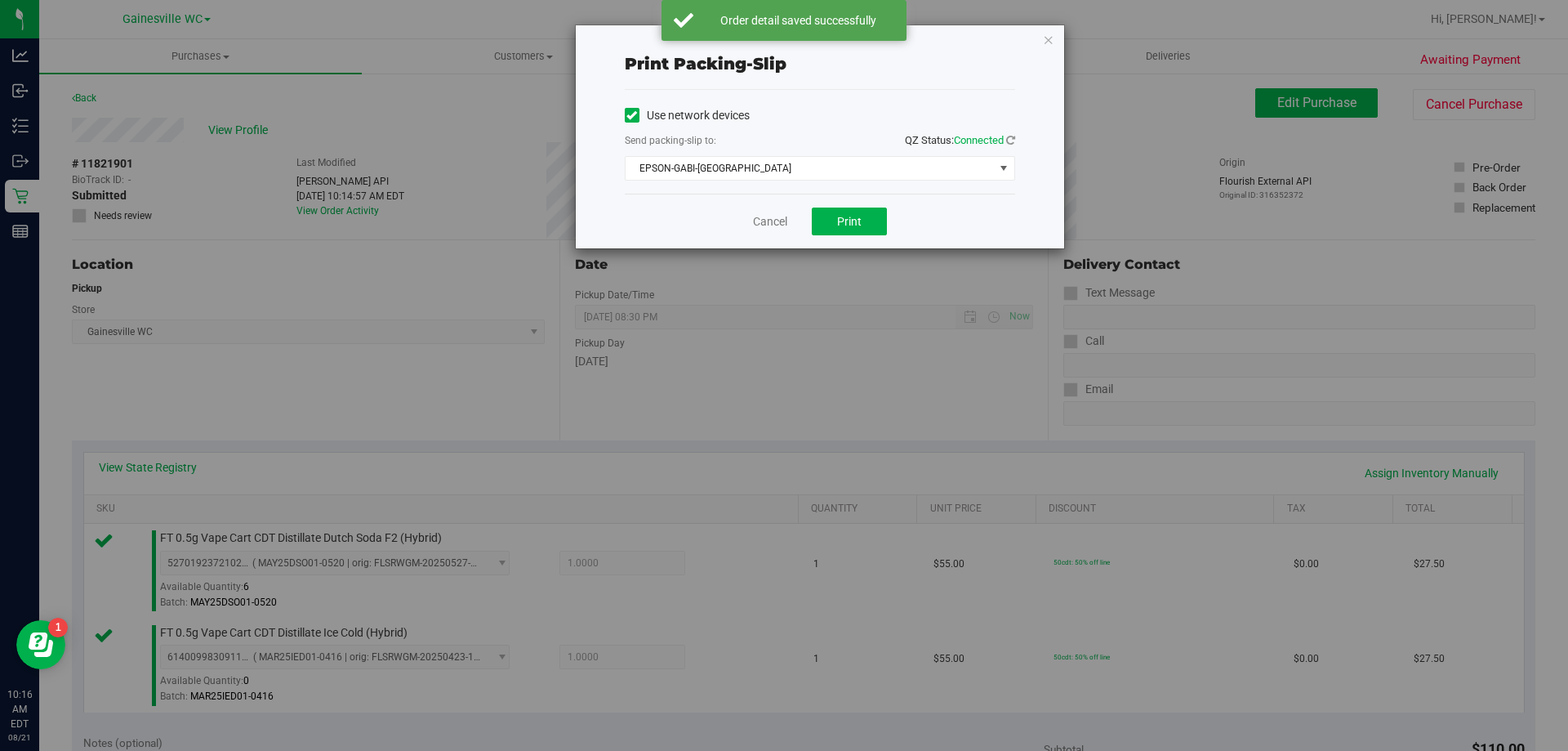
click at [751, 229] on div "Cancel Print" at bounding box center [820, 220] width 390 height 55
click at [754, 229] on link "Cancel" at bounding box center [769, 222] width 34 height 18
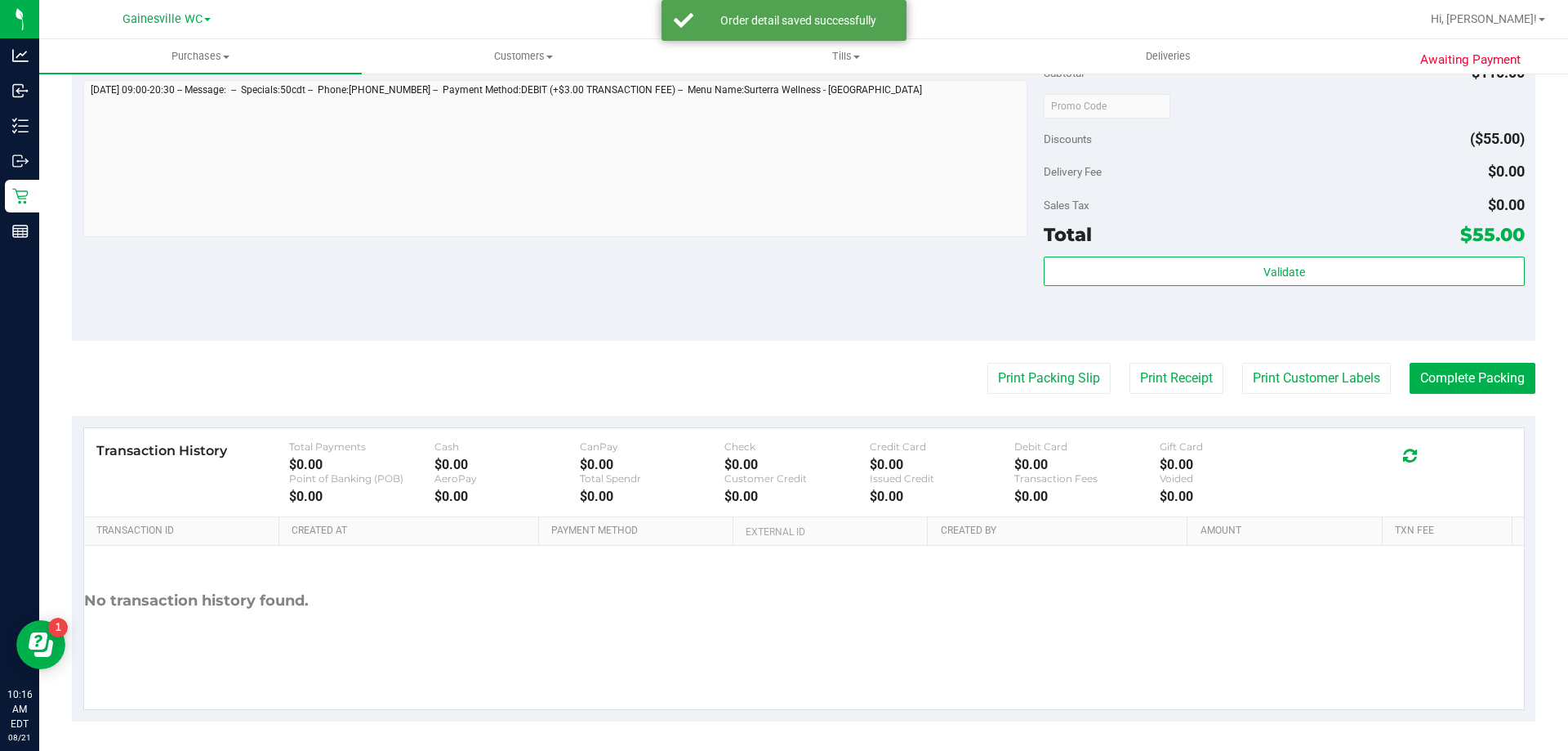
scroll to position [680, 0]
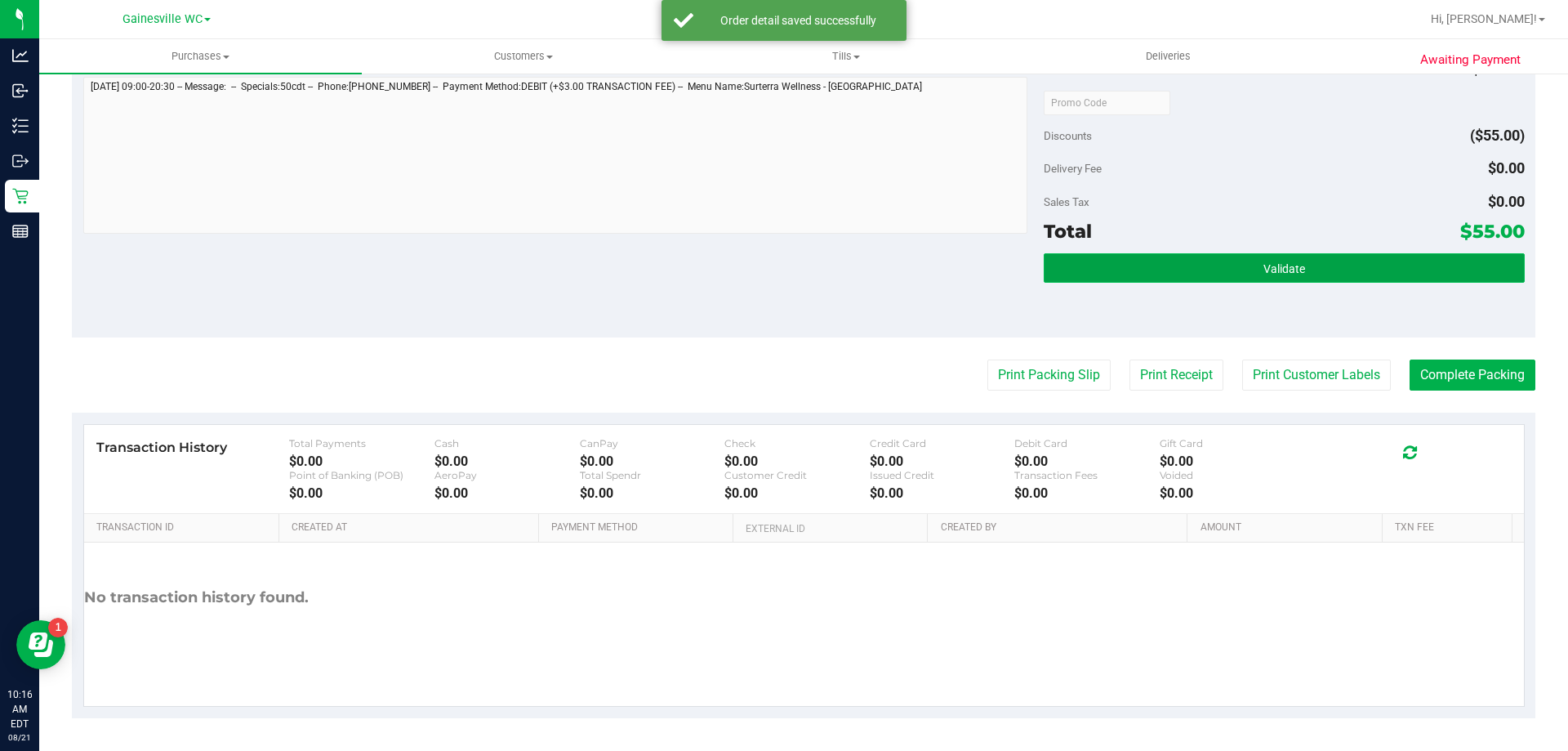
click at [1323, 256] on button "Validate" at bounding box center [1283, 268] width 480 height 29
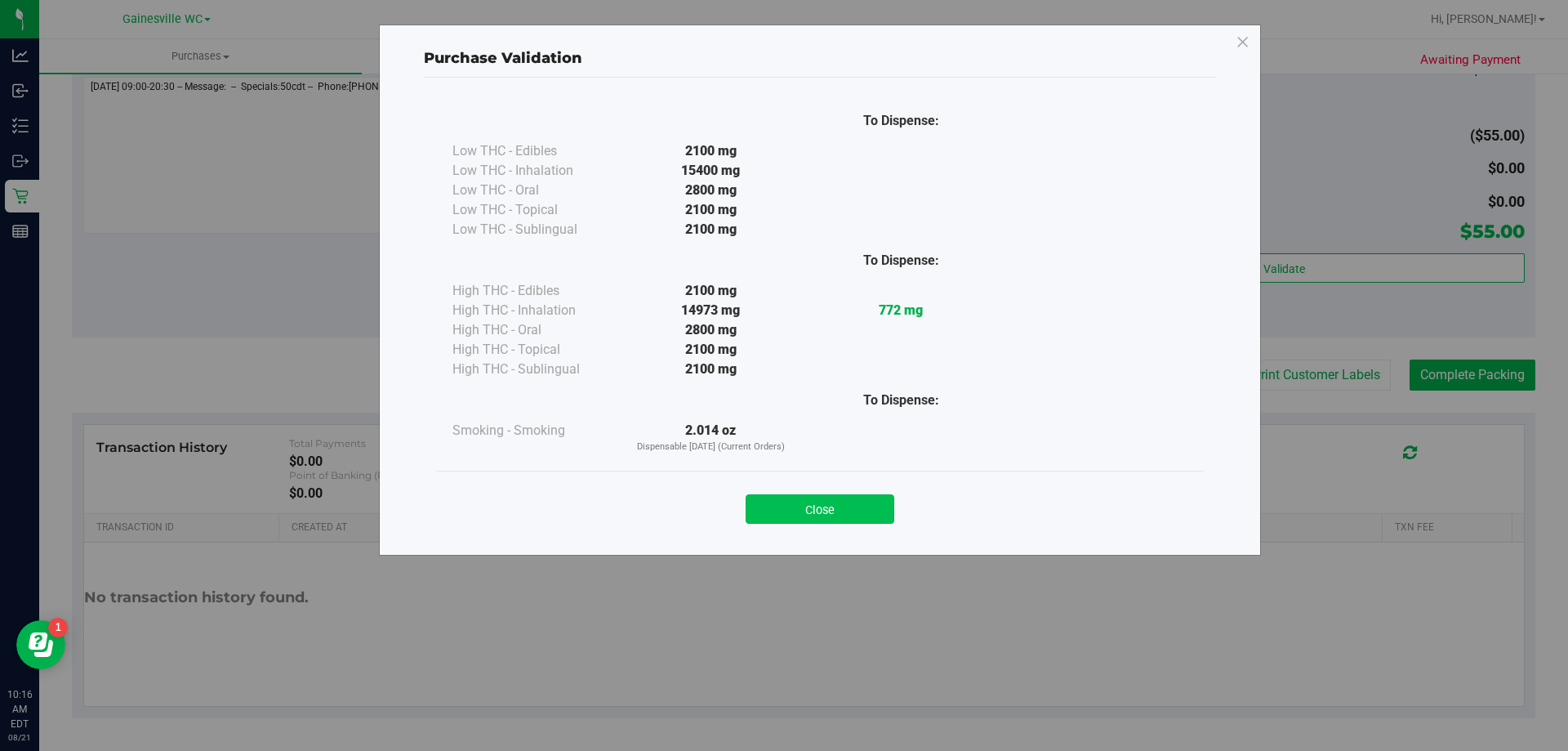
click at [851, 505] on button "Close" at bounding box center [820, 509] width 148 height 29
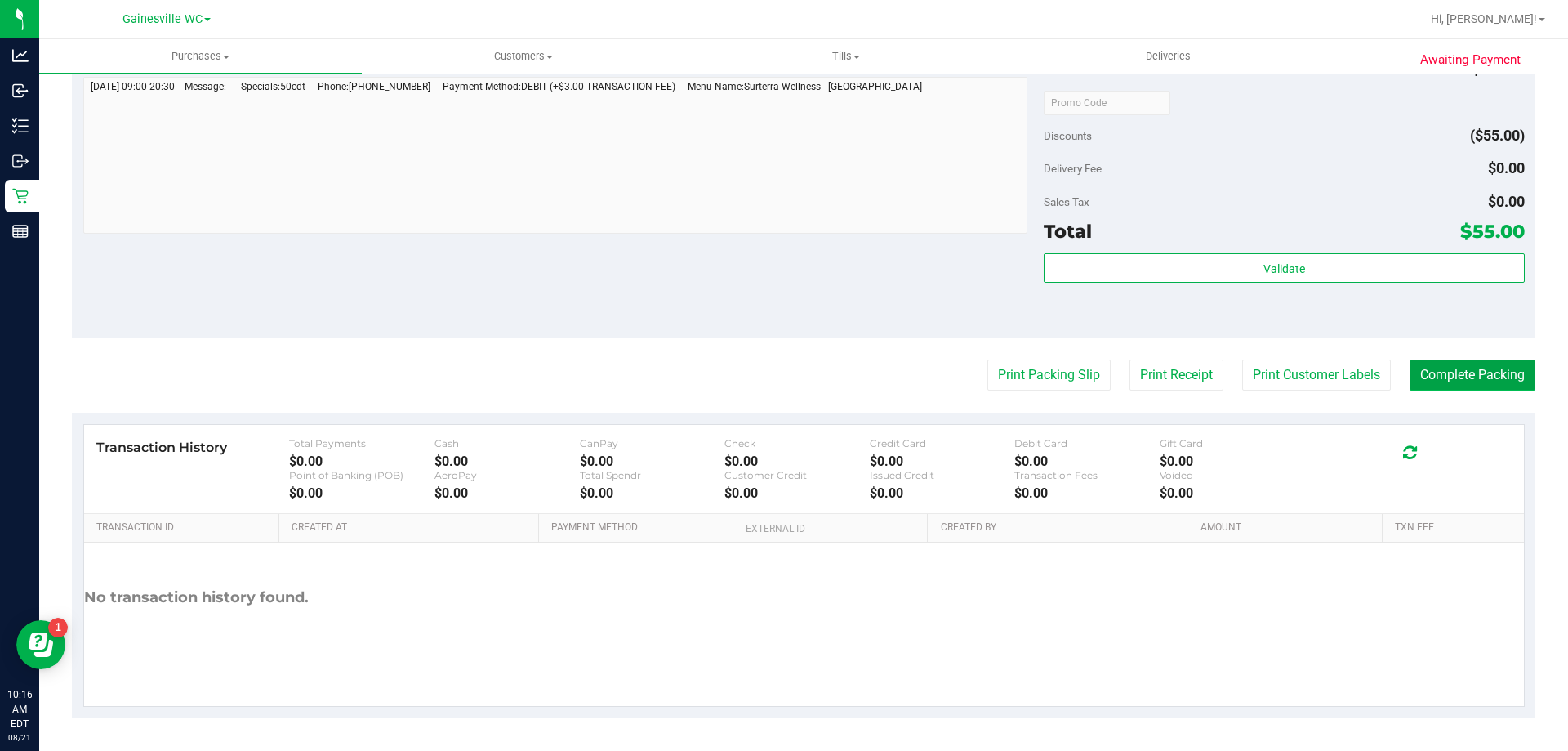
click at [1418, 371] on button "Complete Packing" at bounding box center [1471, 375] width 126 height 31
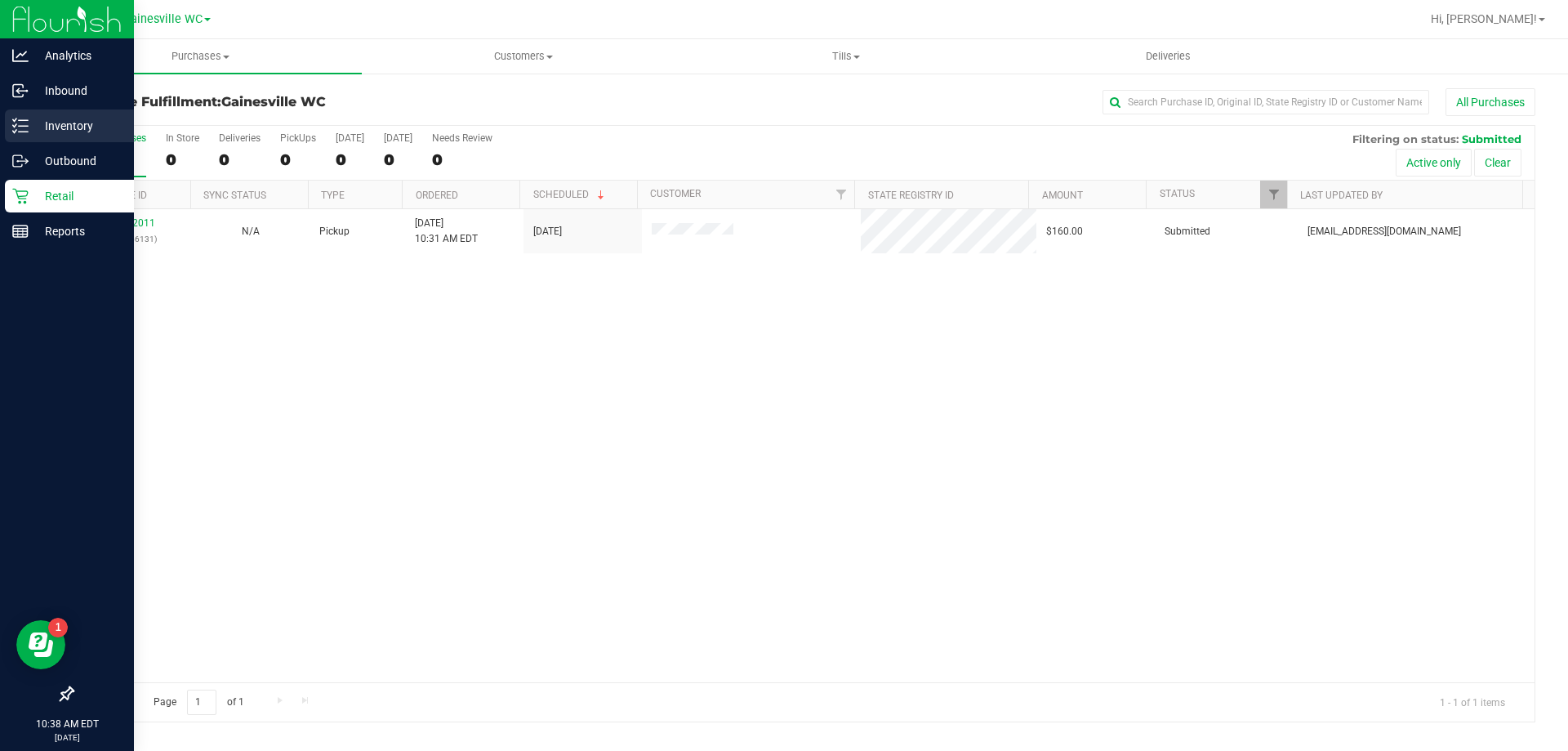
click at [22, 123] on icon at bounding box center [20, 126] width 17 height 17
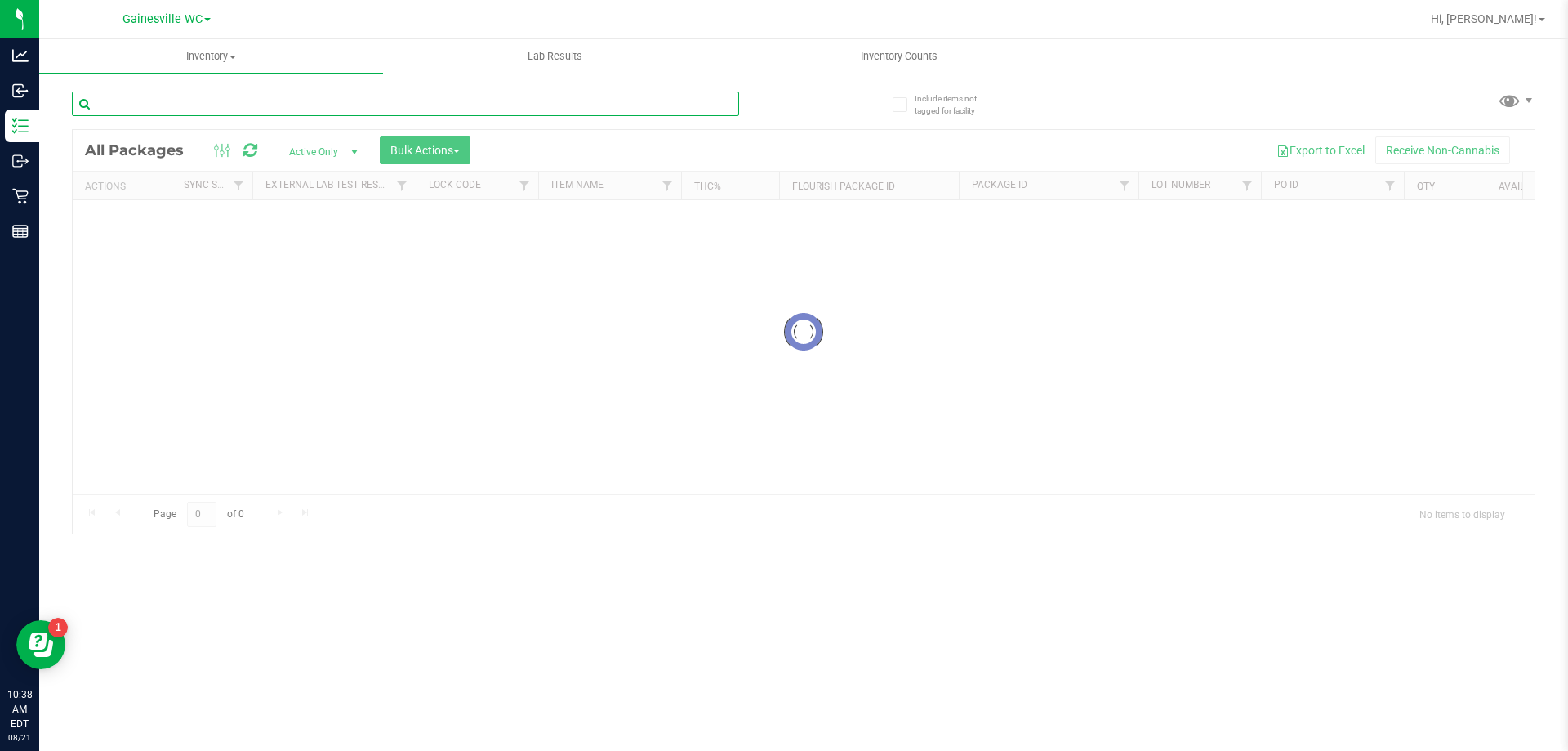
click at [249, 106] on input "text" at bounding box center [406, 103] width 667 height 24
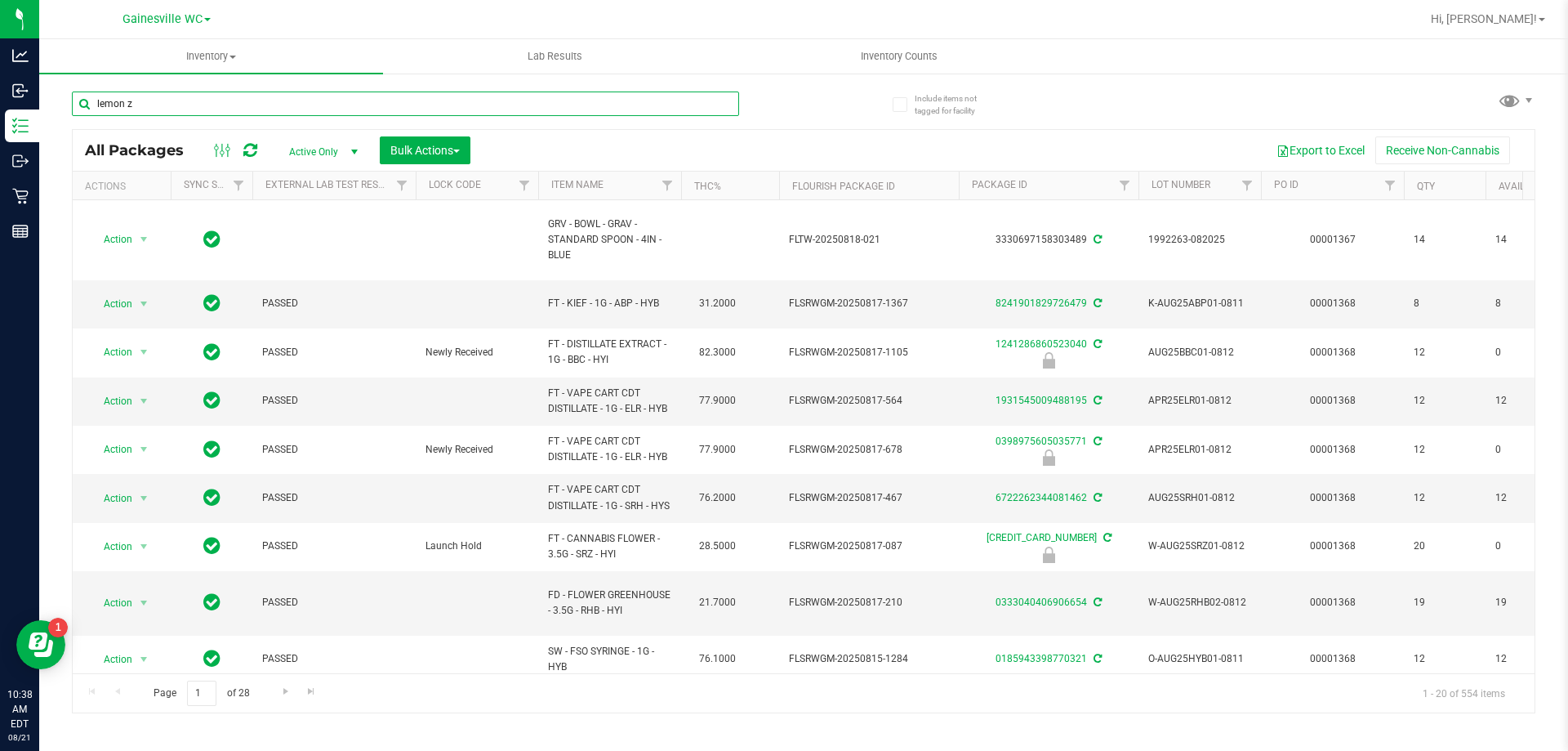
type input "lemon z"
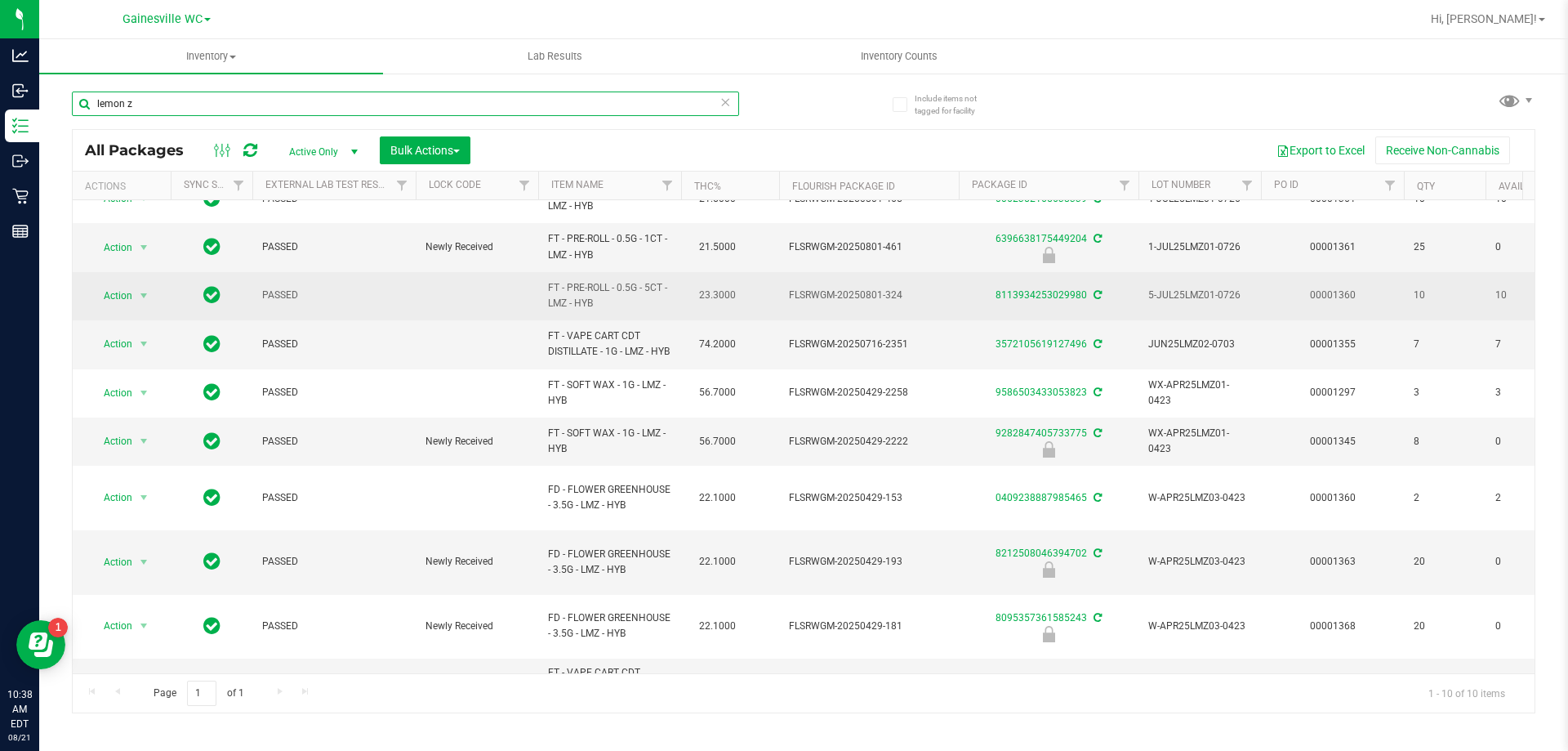
scroll to position [48, 0]
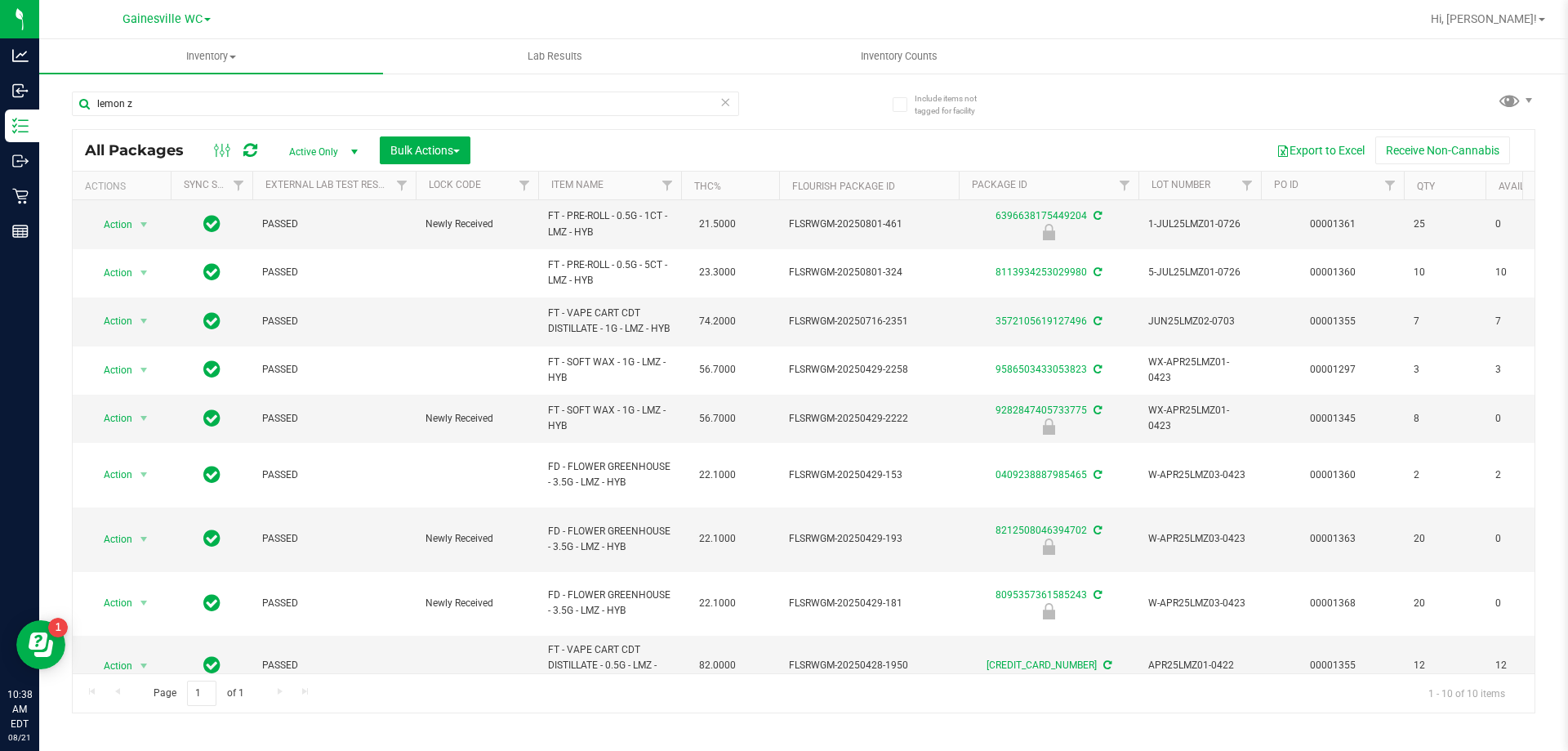
click at [726, 106] on icon at bounding box center [725, 101] width 12 height 20
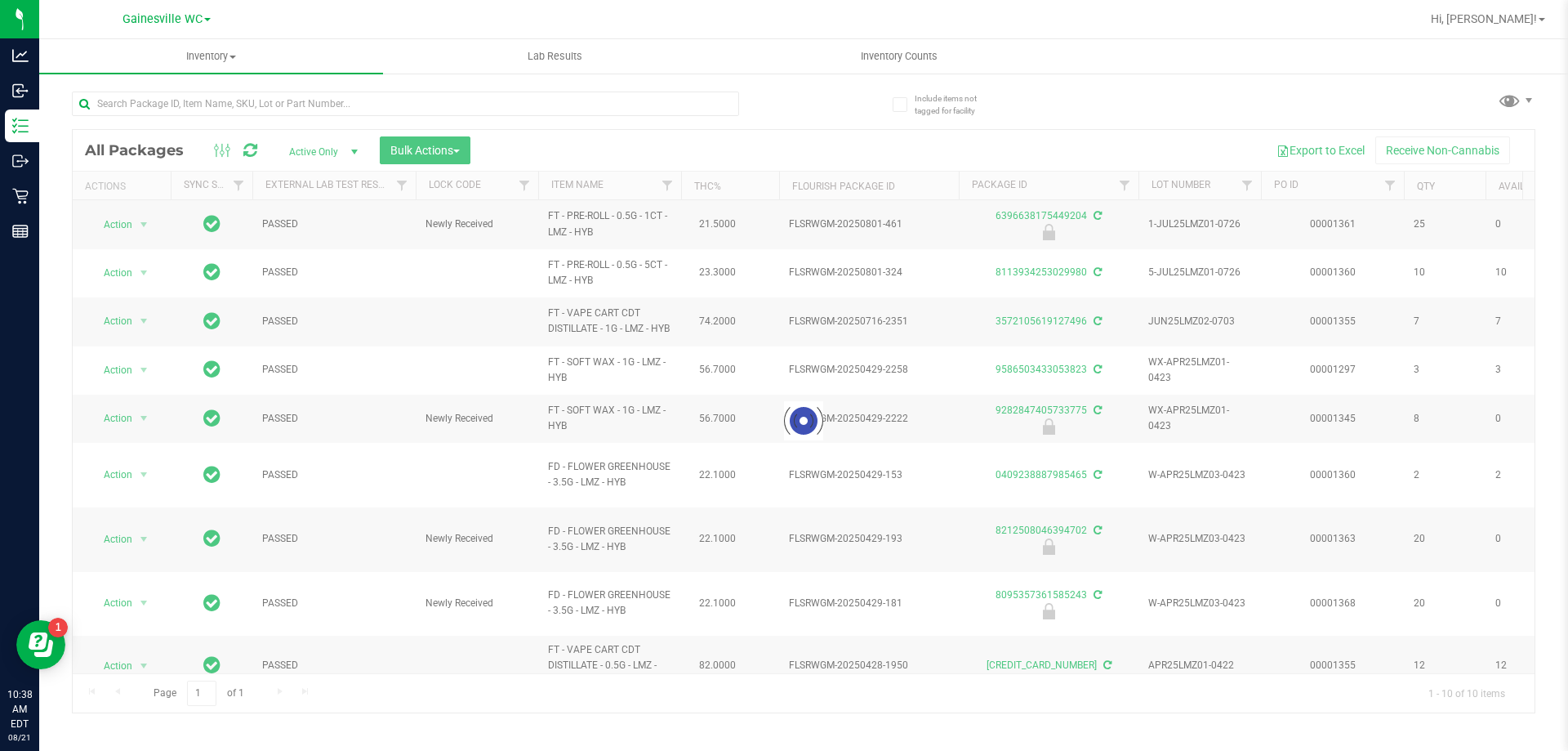
click at [765, 113] on div at bounding box center [438, 103] width 731 height 53
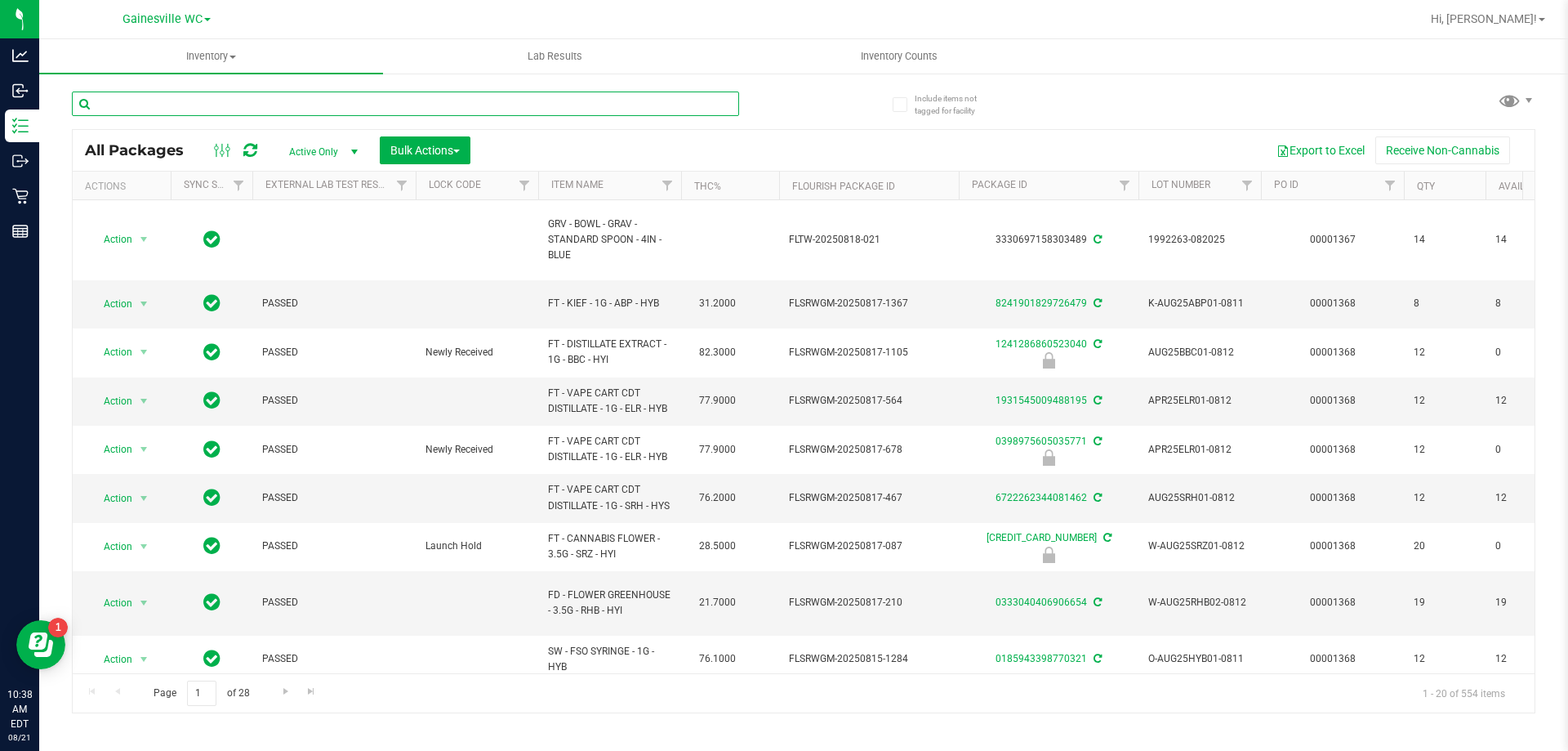
click at [360, 98] on input "text" at bounding box center [406, 103] width 667 height 24
drag, startPoint x: 816, startPoint y: 138, endPoint x: 801, endPoint y: 121, distance: 22.7
click at [816, 137] on div "Export to Excel Receive Non-Cannabis" at bounding box center [1002, 150] width 1039 height 27
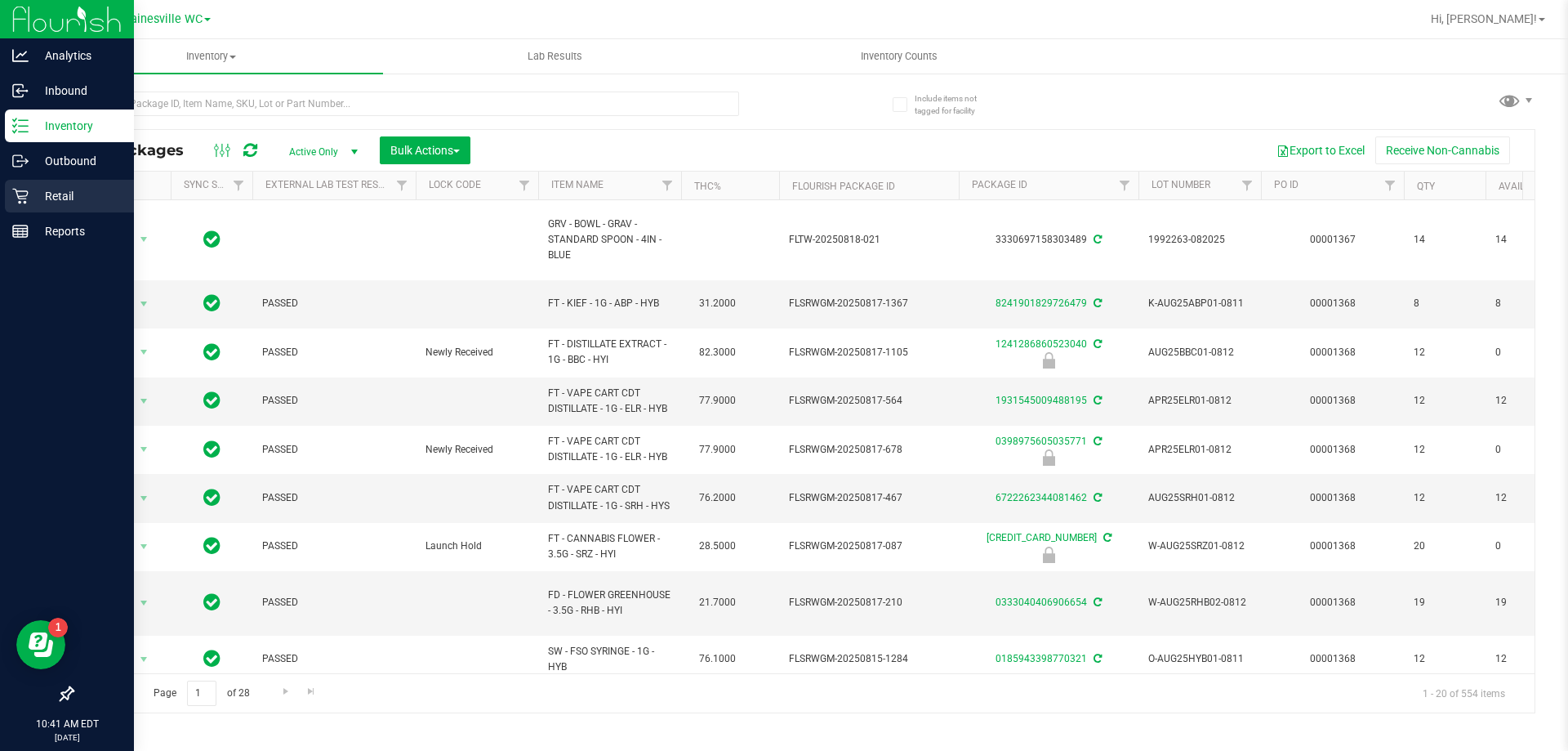
click at [81, 198] on p "Retail" at bounding box center [77, 196] width 98 height 20
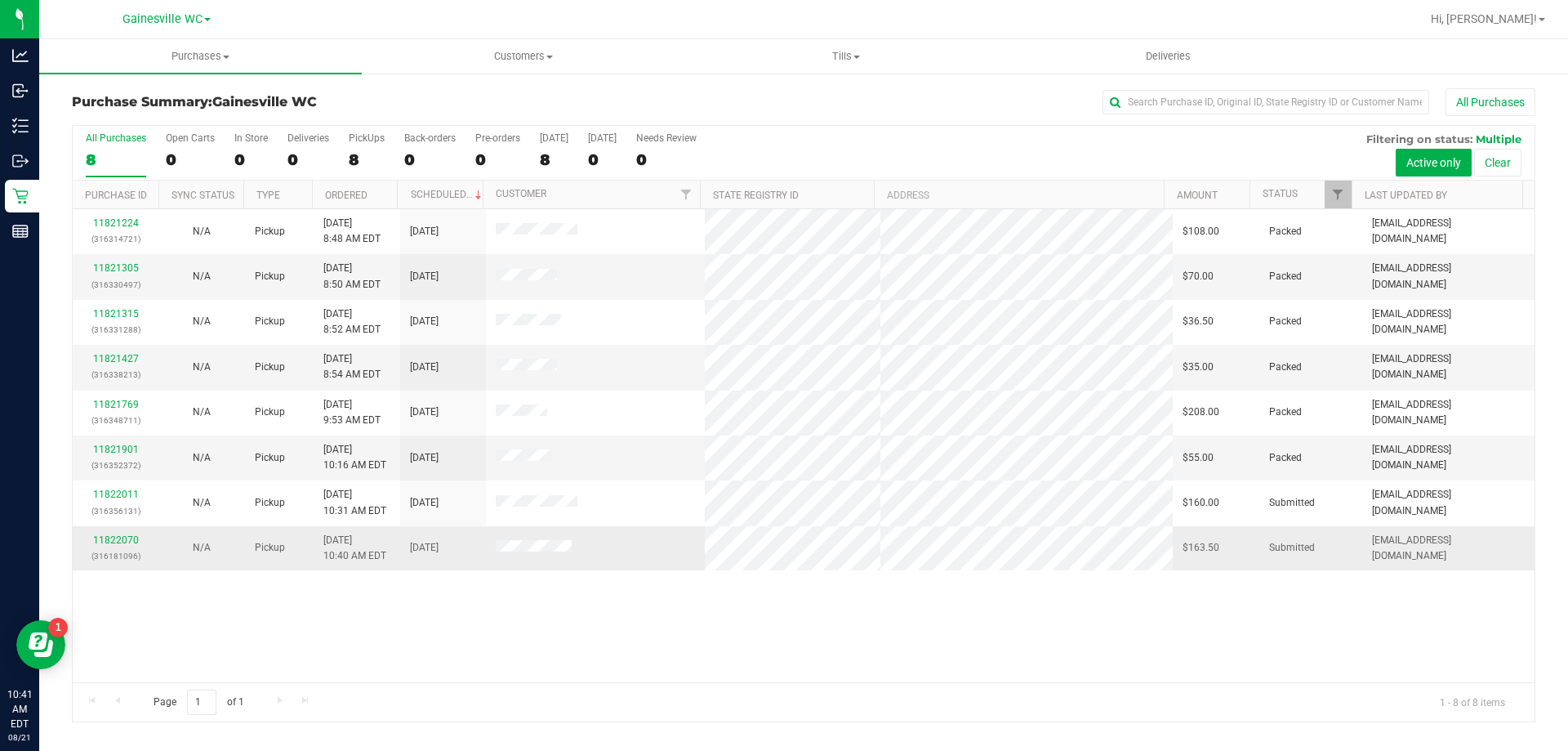
click at [113, 530] on td "11822070 (316181096)" at bounding box center [116, 547] width 86 height 44
click at [118, 538] on link "11822070" at bounding box center [115, 540] width 46 height 12
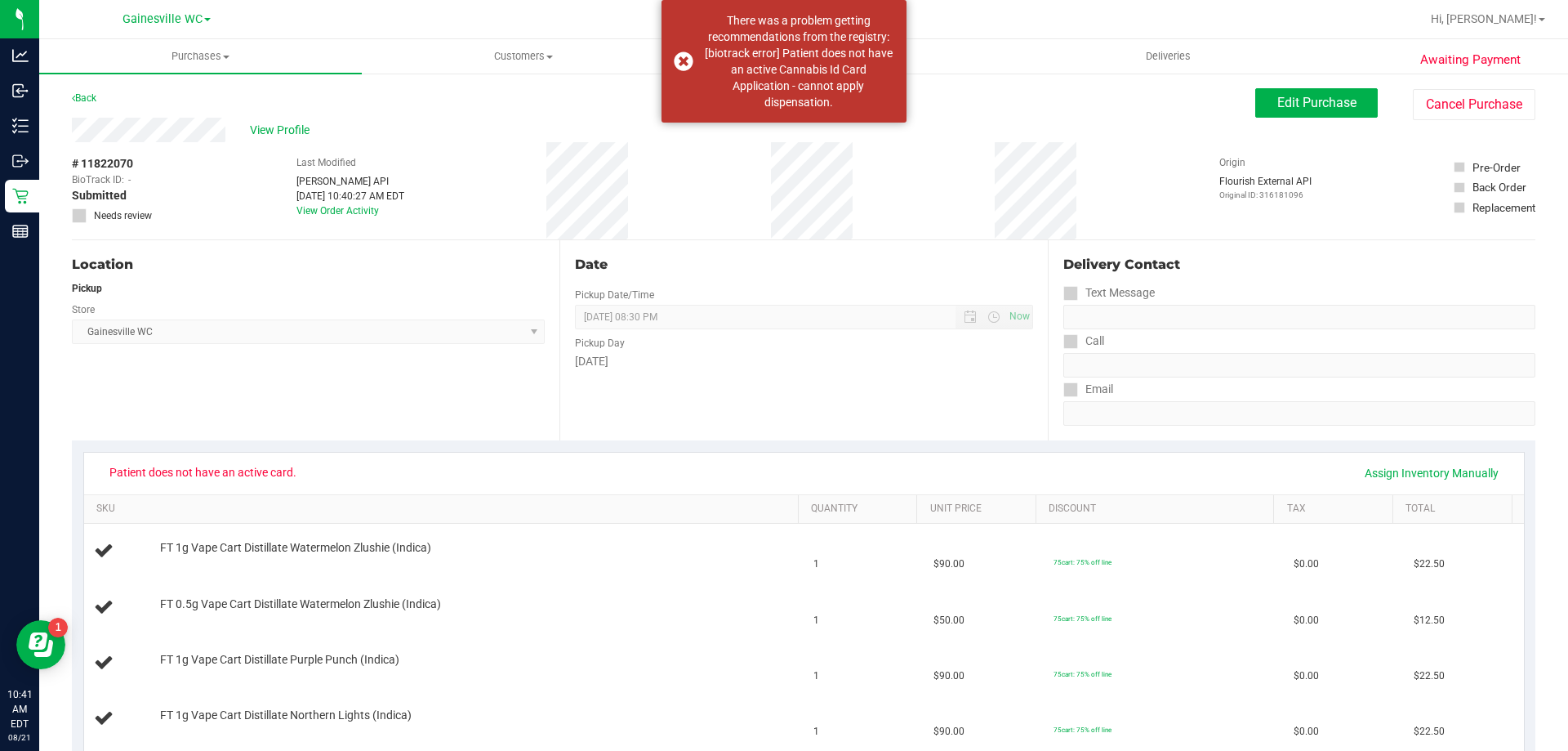
click at [799, 239] on div "View Profile # 11822070 BioTrack ID: - Submitted Needs review Last Modified [PE…" at bounding box center [804, 179] width 1464 height 123
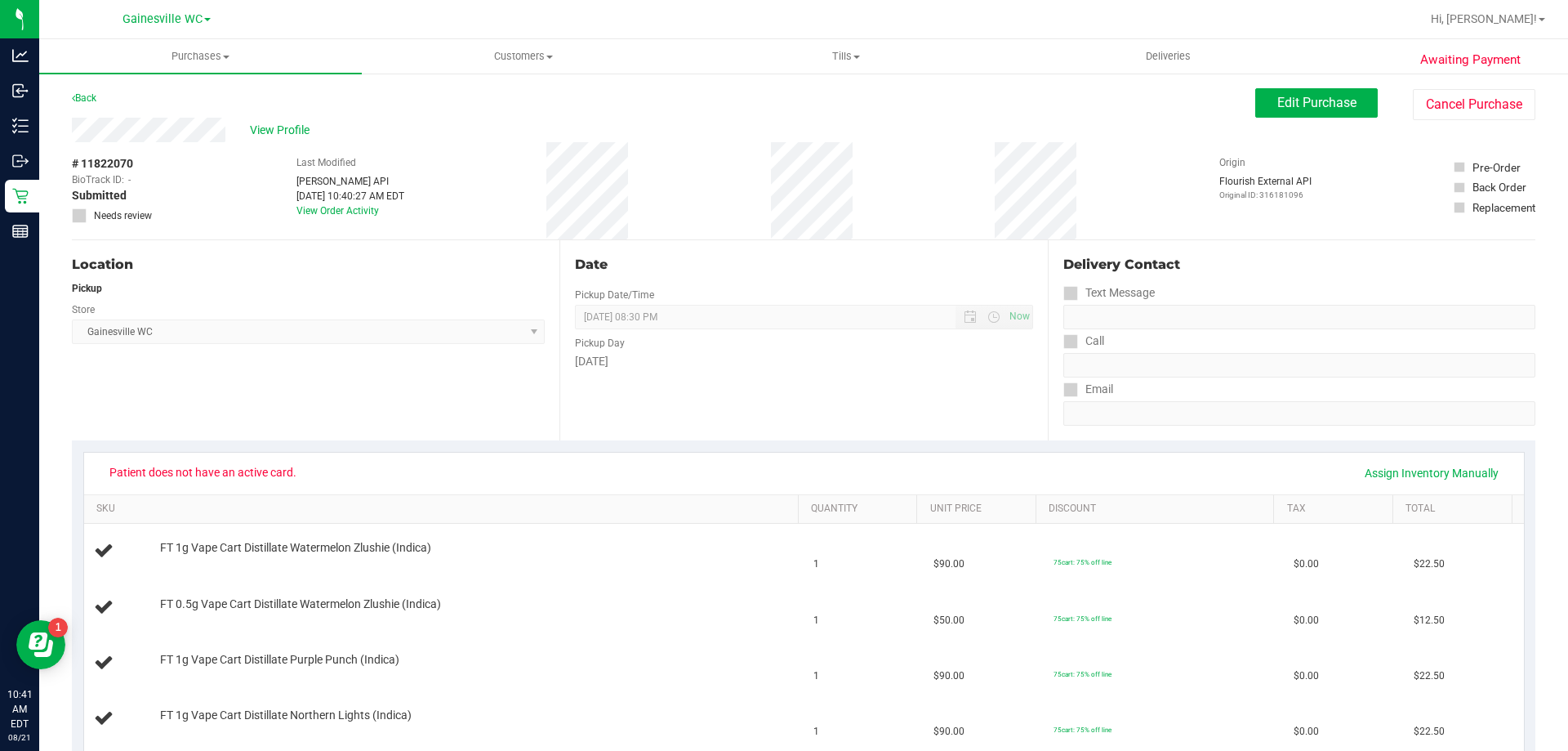
click at [235, 129] on div "View Profile" at bounding box center [663, 130] width 1183 height 24
click at [258, 123] on span "View Profile" at bounding box center [282, 131] width 65 height 18
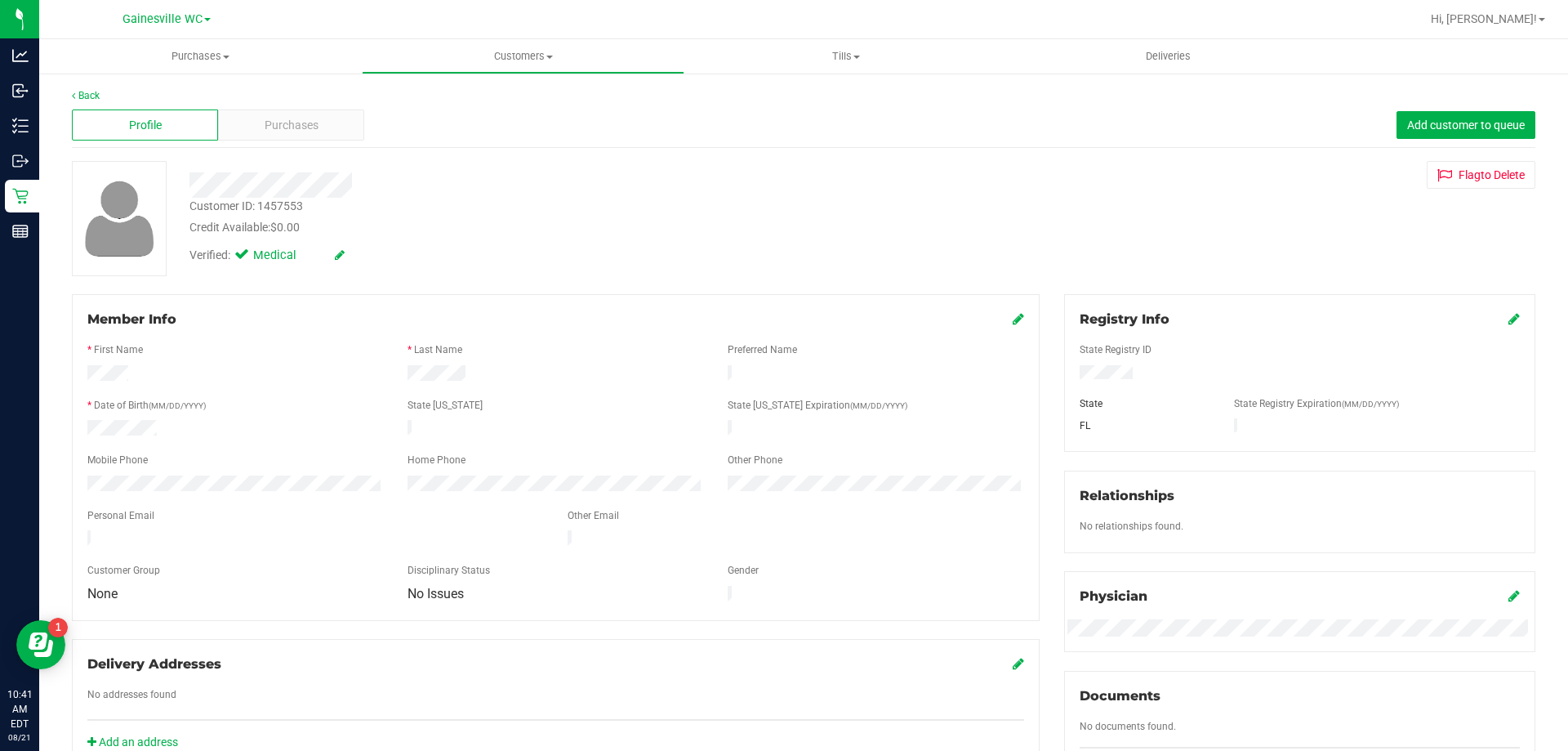
click at [292, 204] on div "Customer ID: 1457553" at bounding box center [246, 207] width 113 height 18
copy div "1457553"
drag, startPoint x: 694, startPoint y: 249, endPoint x: 691, endPoint y: 241, distance: 8.5
click at [694, 249] on div "Verified: Medical" at bounding box center [549, 254] width 744 height 36
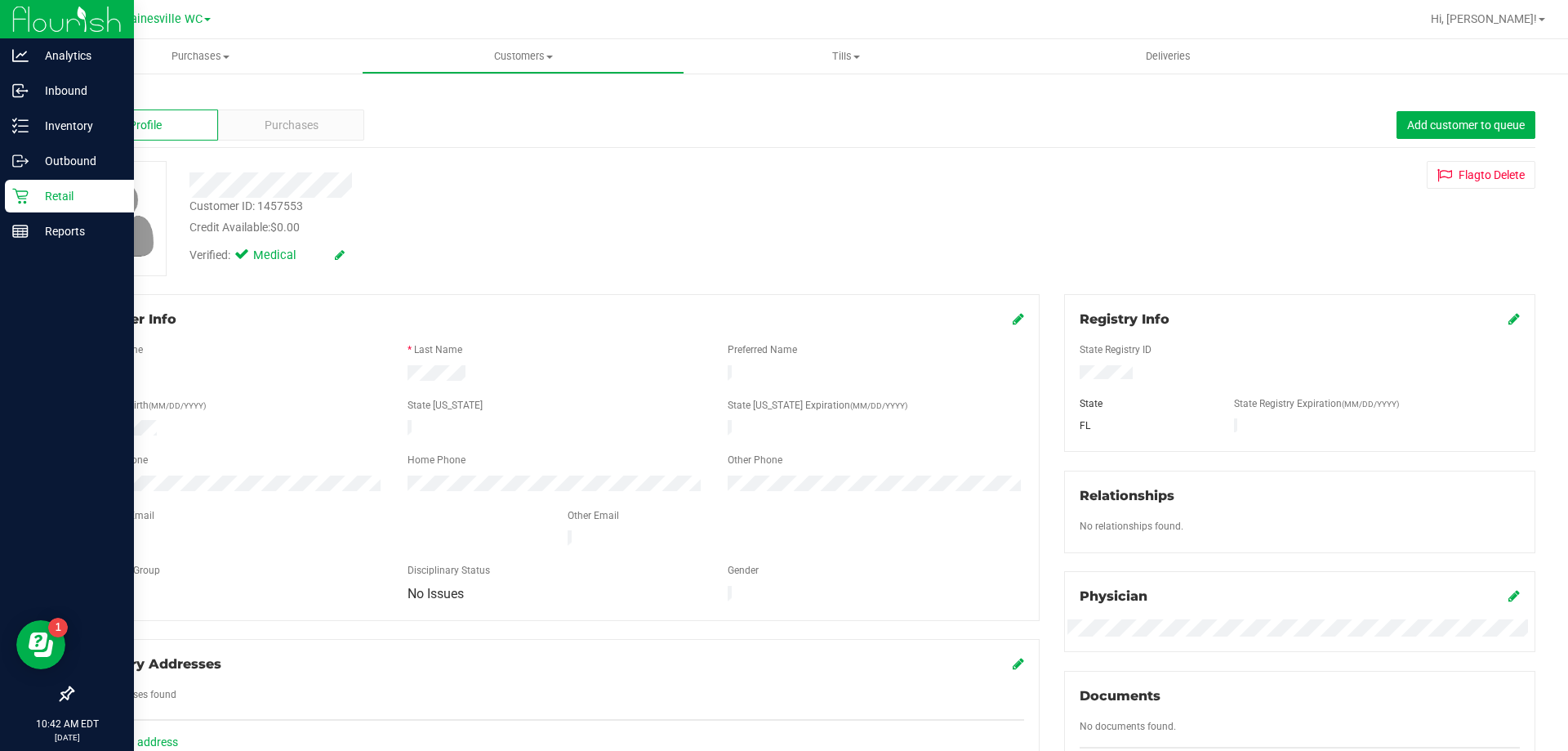
click at [59, 193] on p "Retail" at bounding box center [77, 196] width 98 height 20
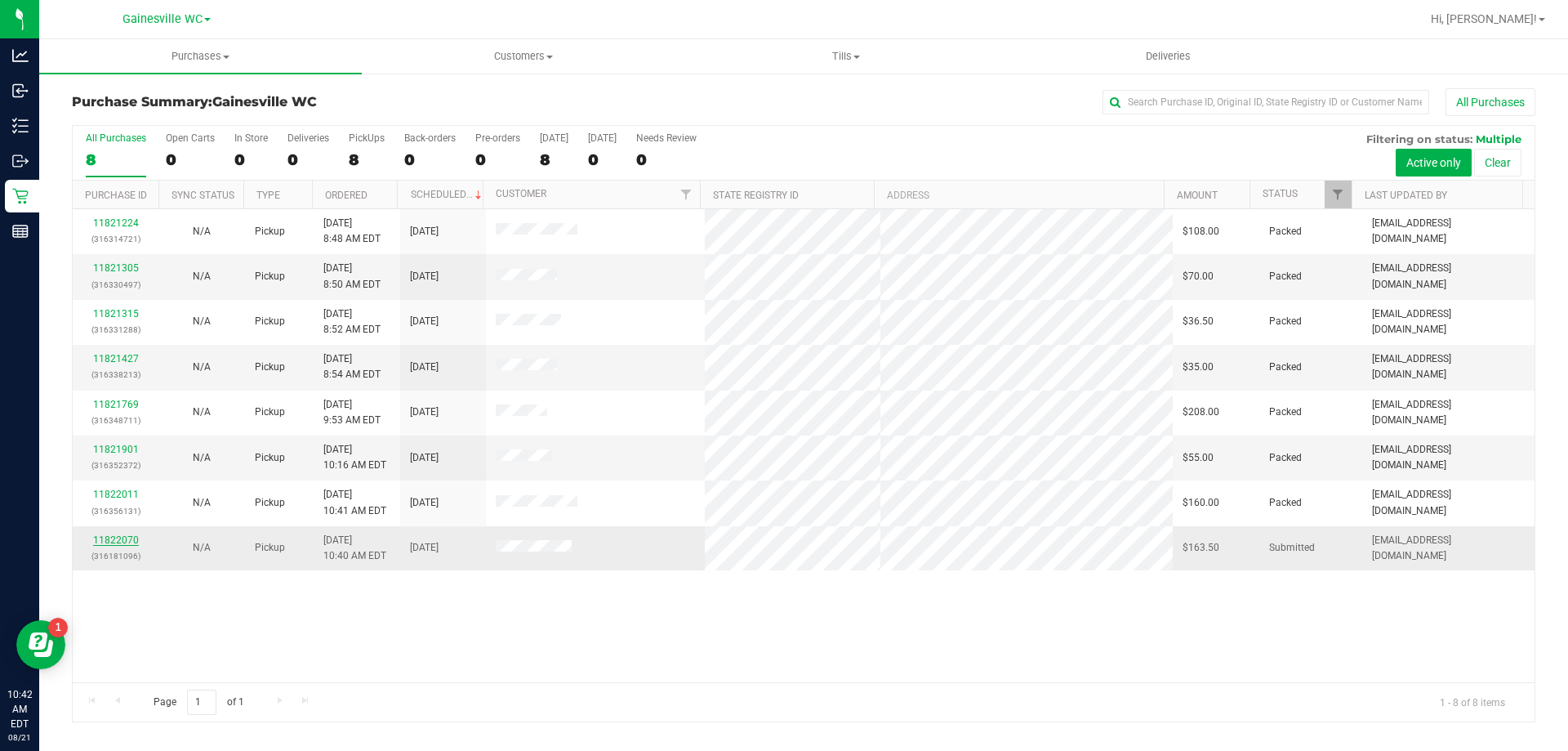
click at [117, 538] on link "11822070" at bounding box center [115, 540] width 46 height 12
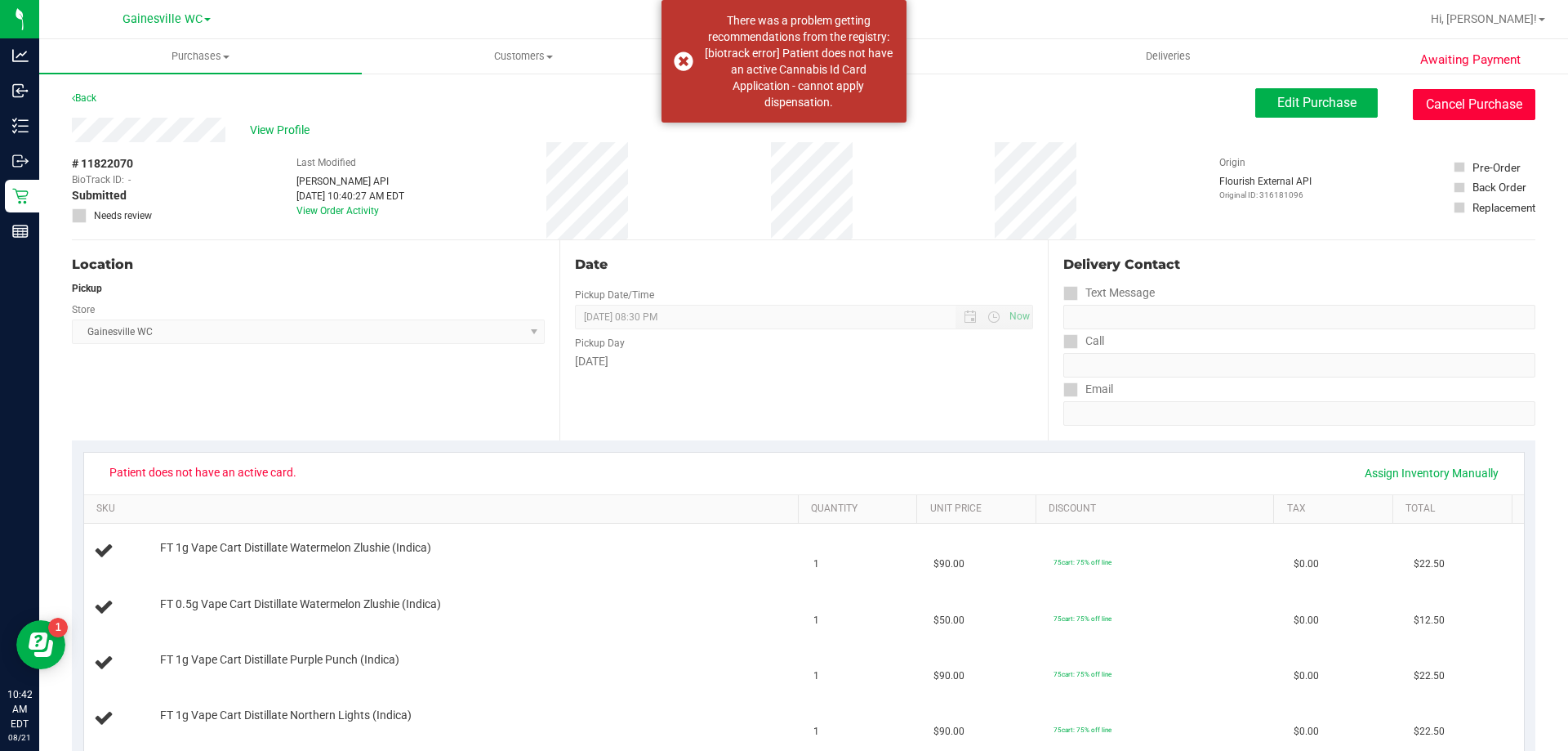
click at [1474, 95] on button "Cancel Purchase" at bounding box center [1474, 104] width 123 height 31
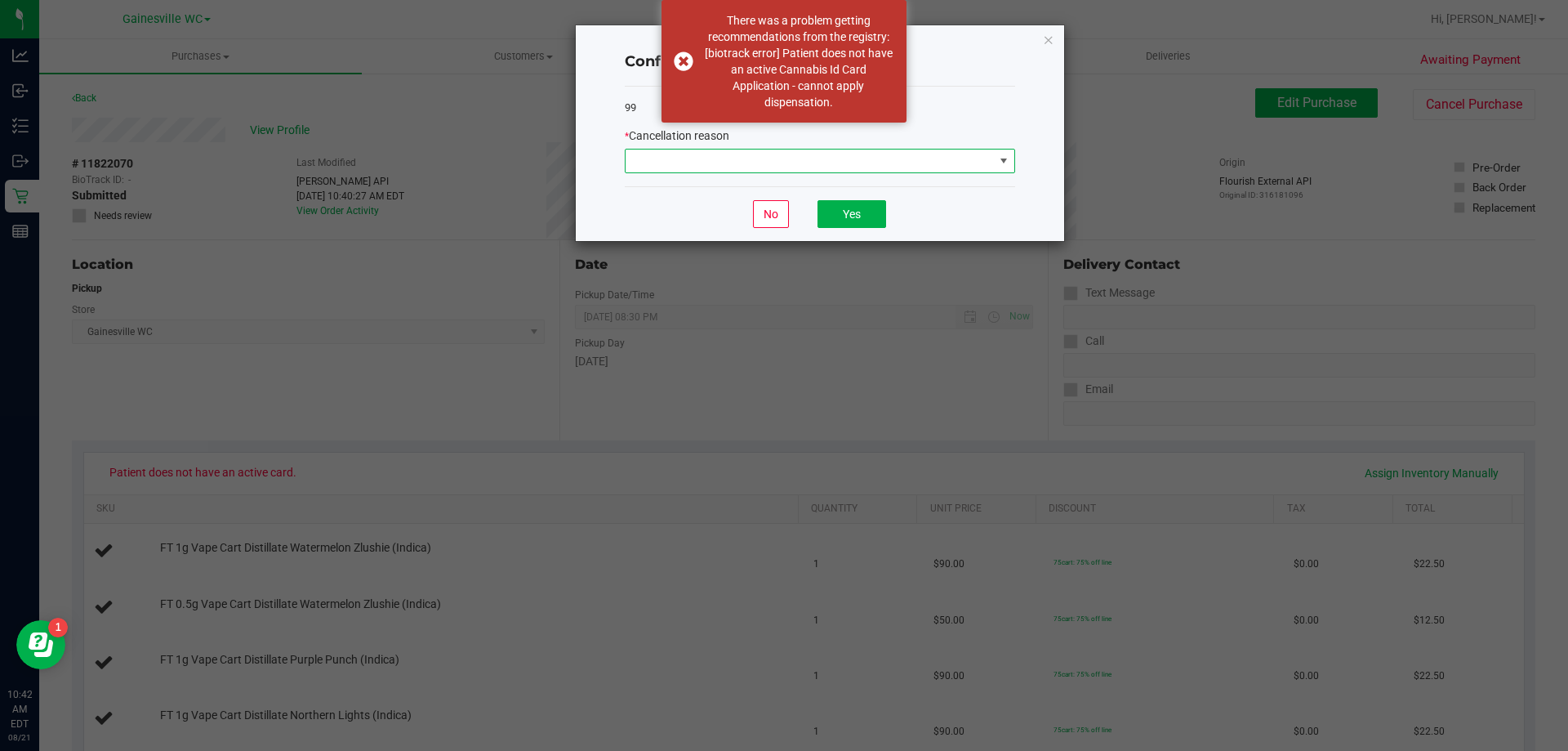
click at [856, 153] on span at bounding box center [809, 160] width 369 height 22
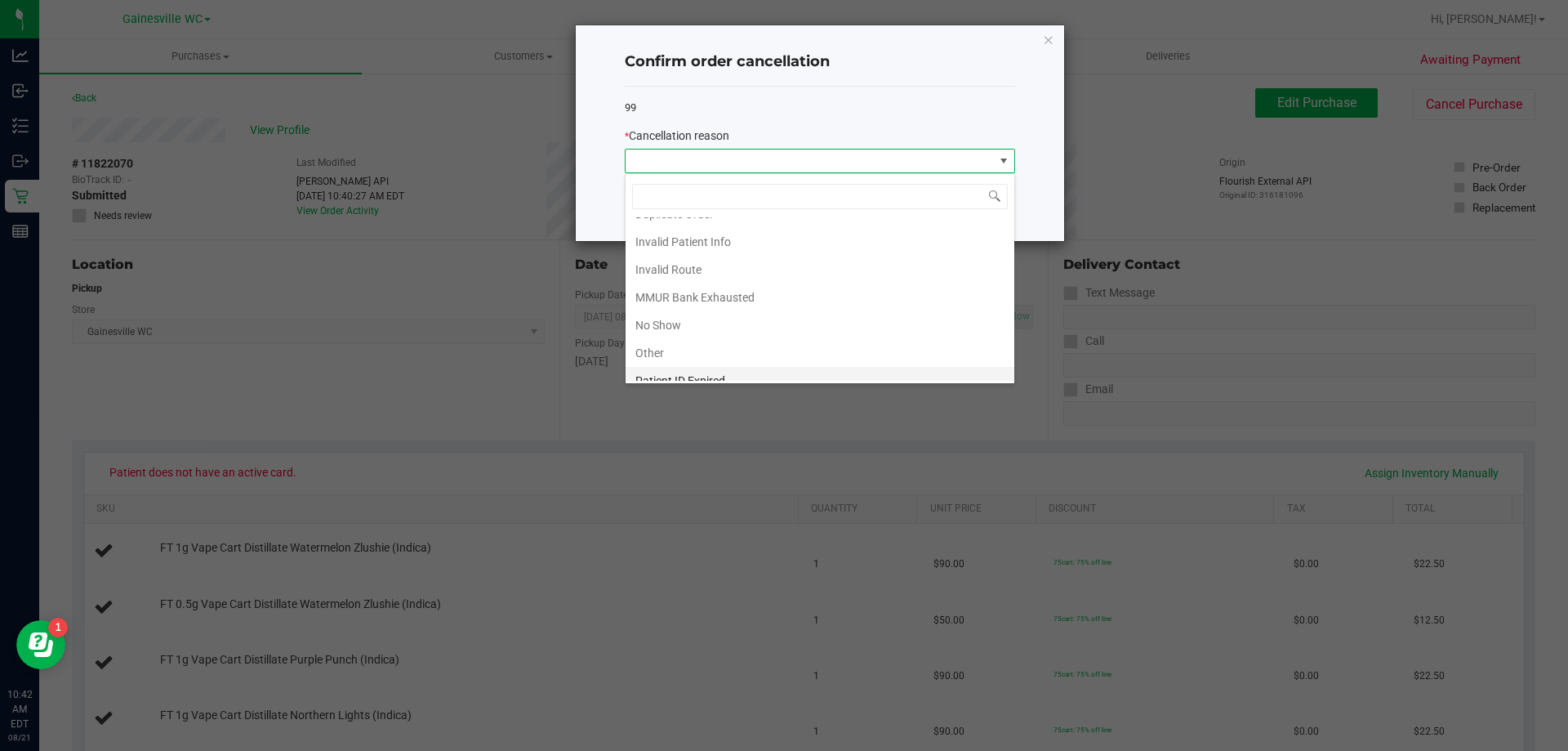
scroll to position [87, 0]
click at [919, 334] on li "Patient ID Expired" at bounding box center [819, 338] width 389 height 27
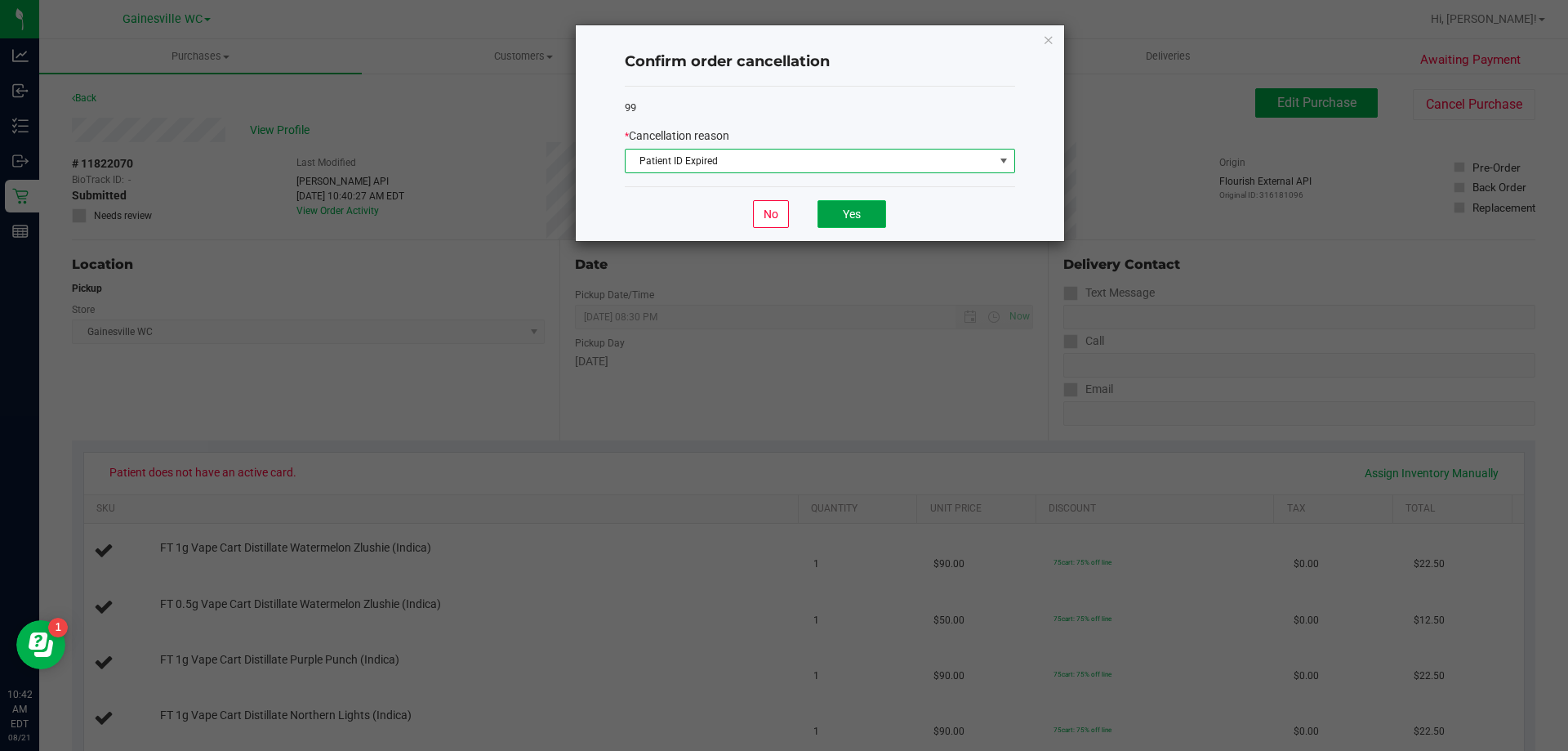
click at [861, 222] on button "Yes" at bounding box center [851, 214] width 68 height 27
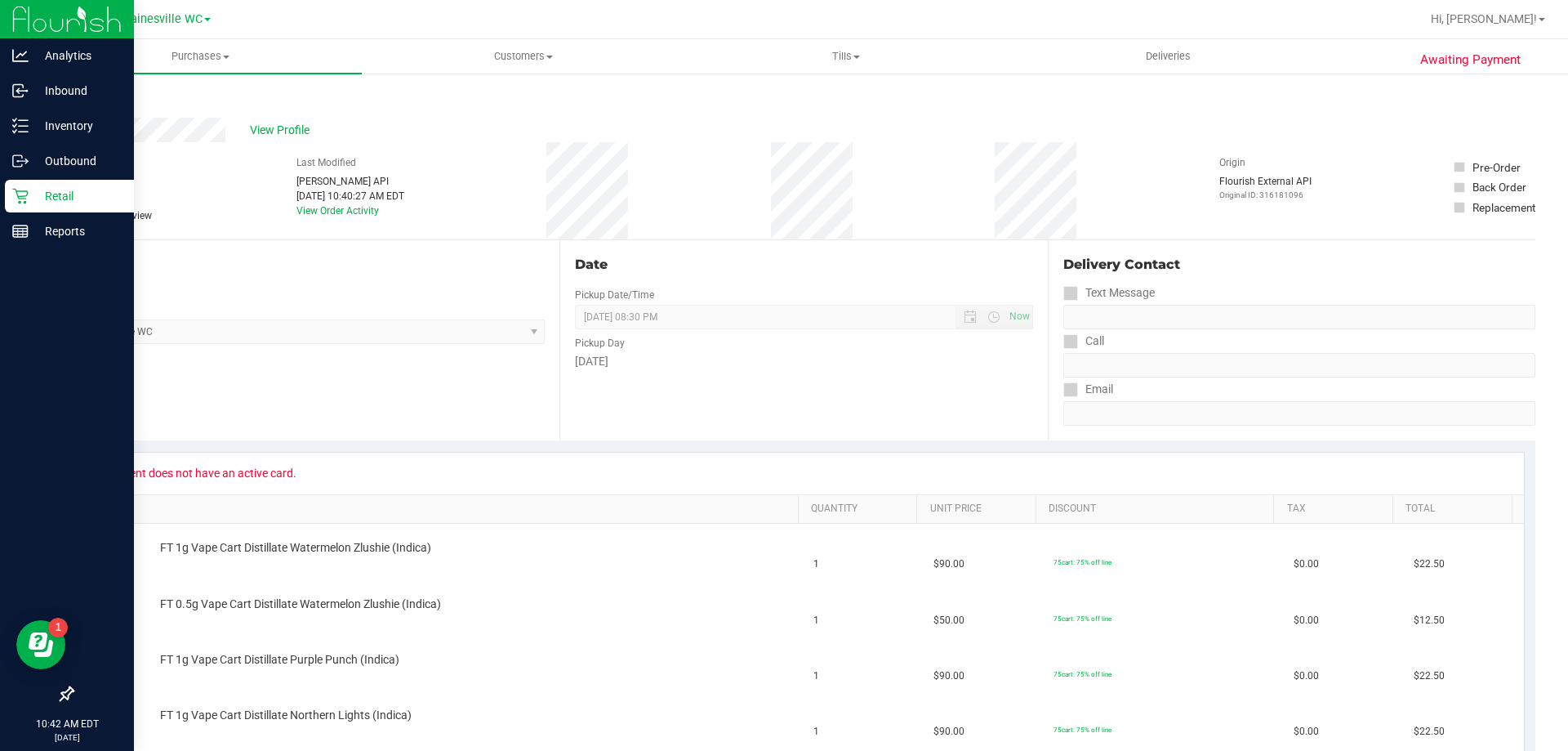
click at [18, 203] on icon at bounding box center [20, 196] width 17 height 17
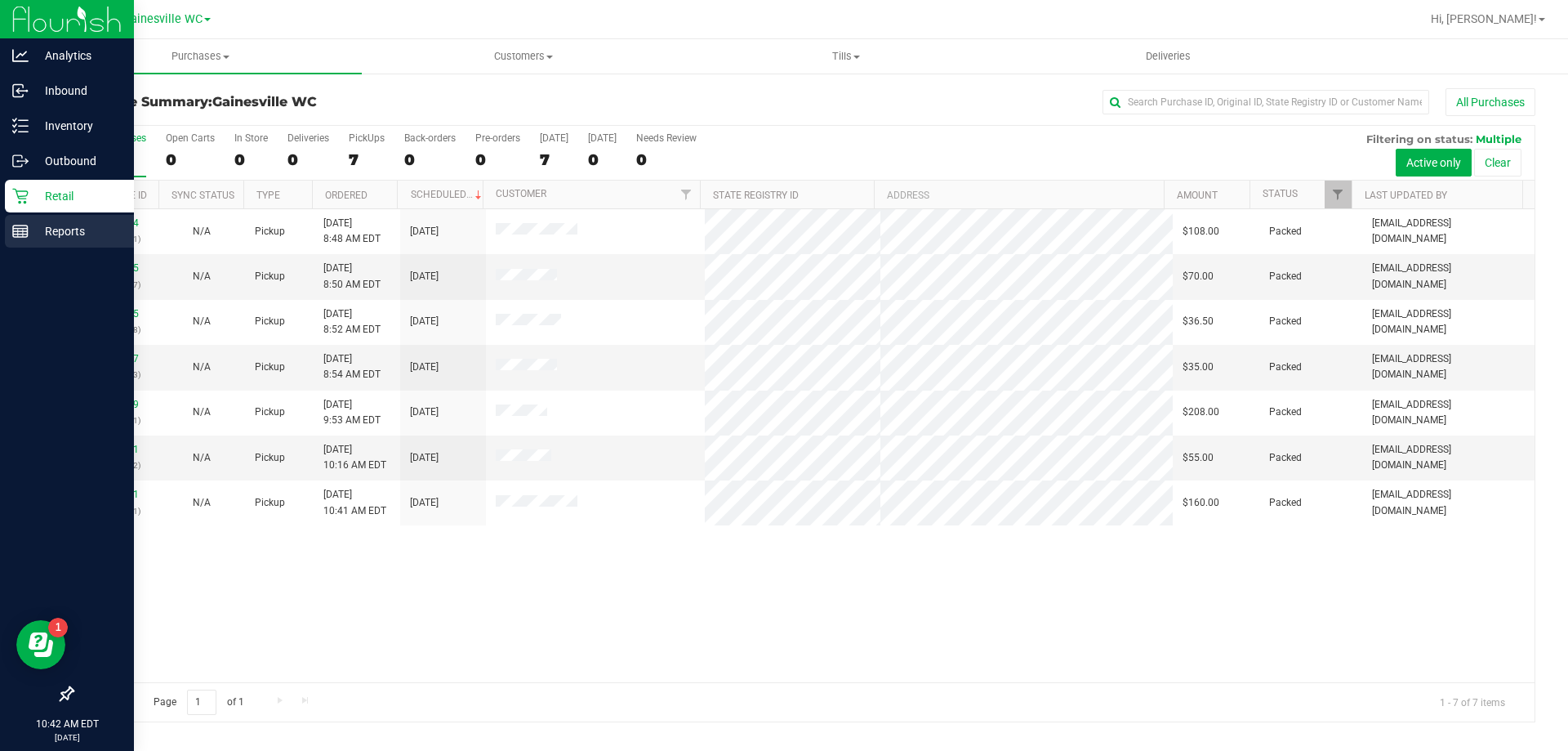
click at [52, 233] on p "Reports" at bounding box center [77, 231] width 98 height 20
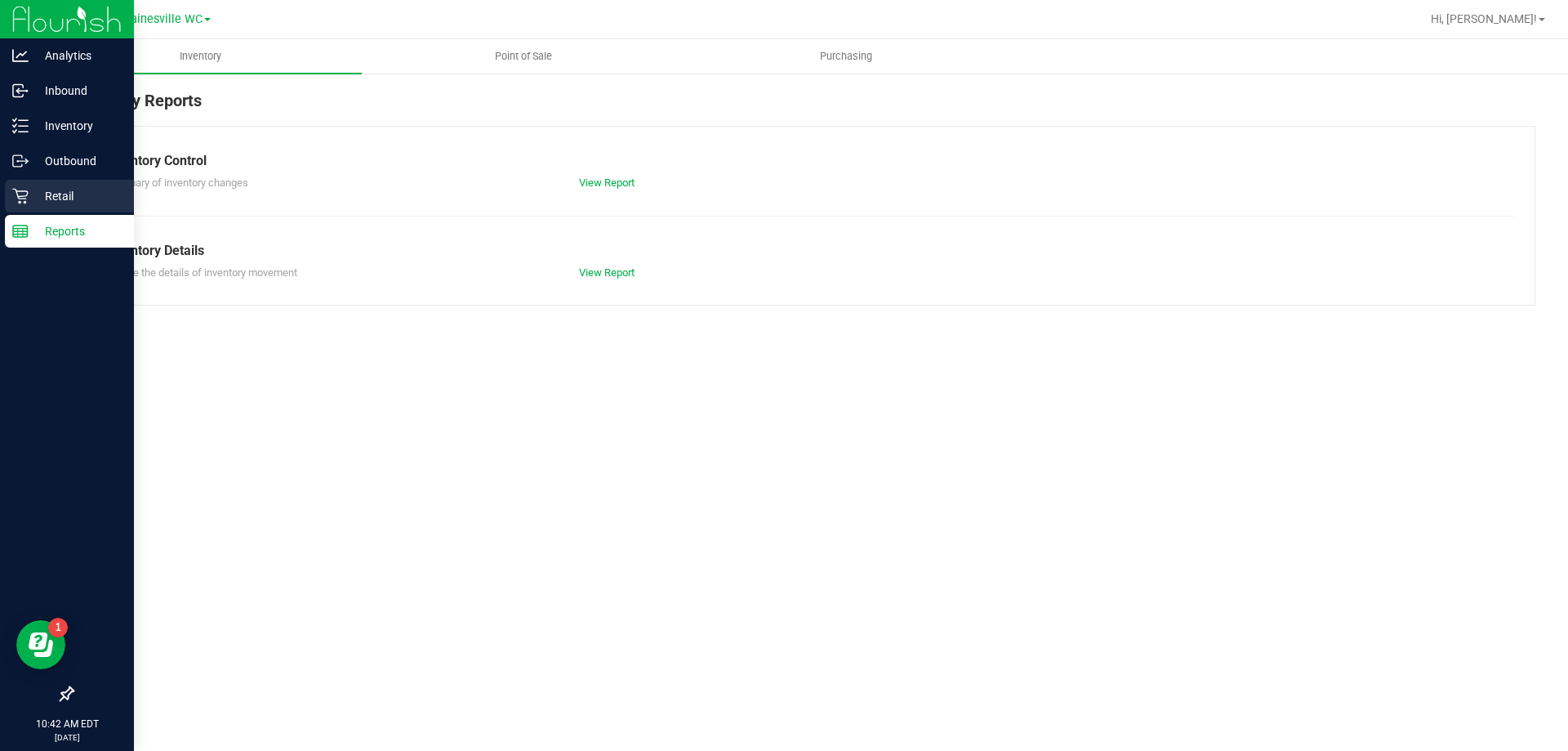
click at [64, 200] on p "Retail" at bounding box center [77, 196] width 98 height 20
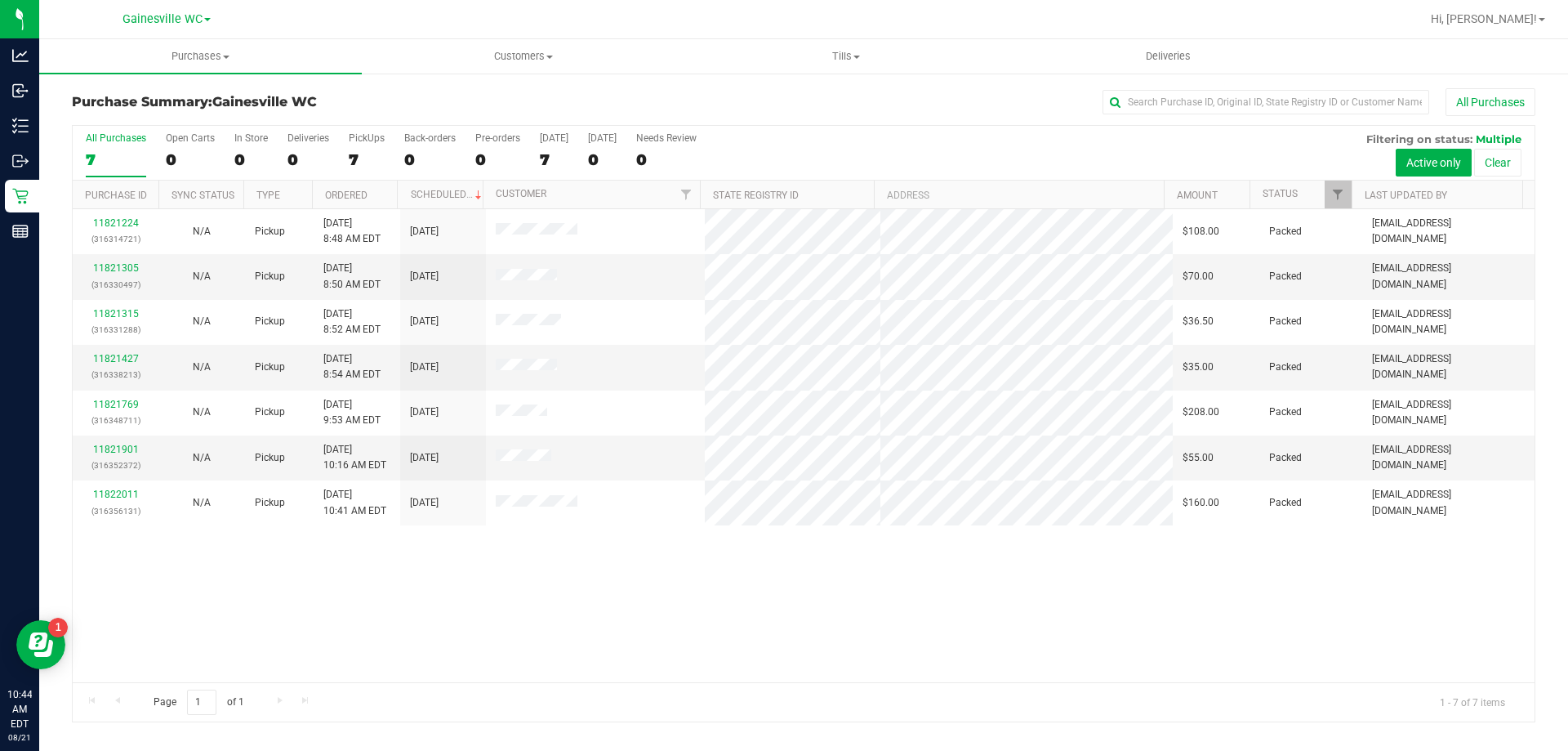
click at [1008, 93] on div "All Purchases" at bounding box center [1047, 101] width 976 height 27
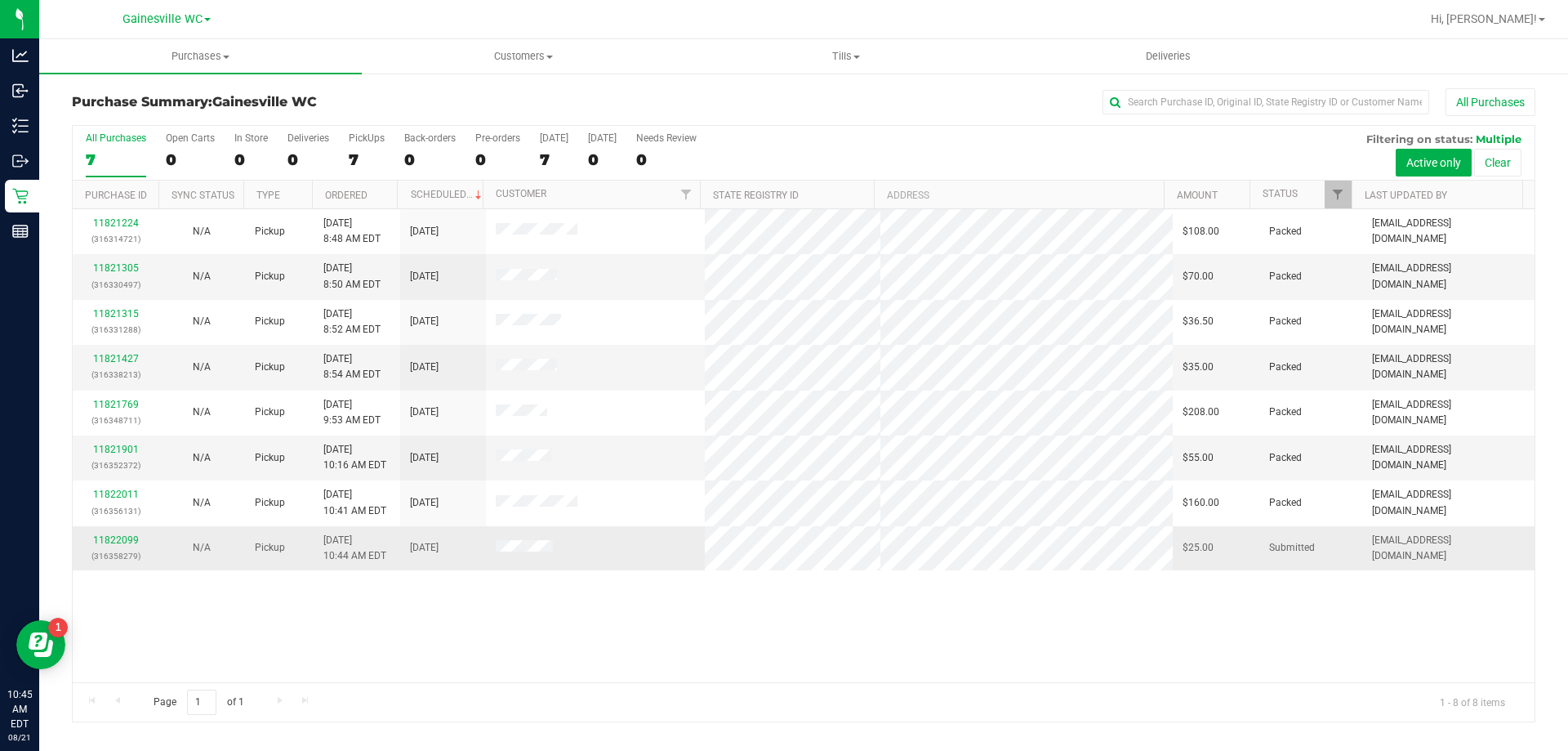
click at [119, 545] on div "11822099 (316358279)" at bounding box center [116, 548] width 66 height 31
click at [119, 531] on td "11822099 (316358279)" at bounding box center [116, 547] width 86 height 44
click at [122, 544] on link "11822099" at bounding box center [115, 540] width 46 height 12
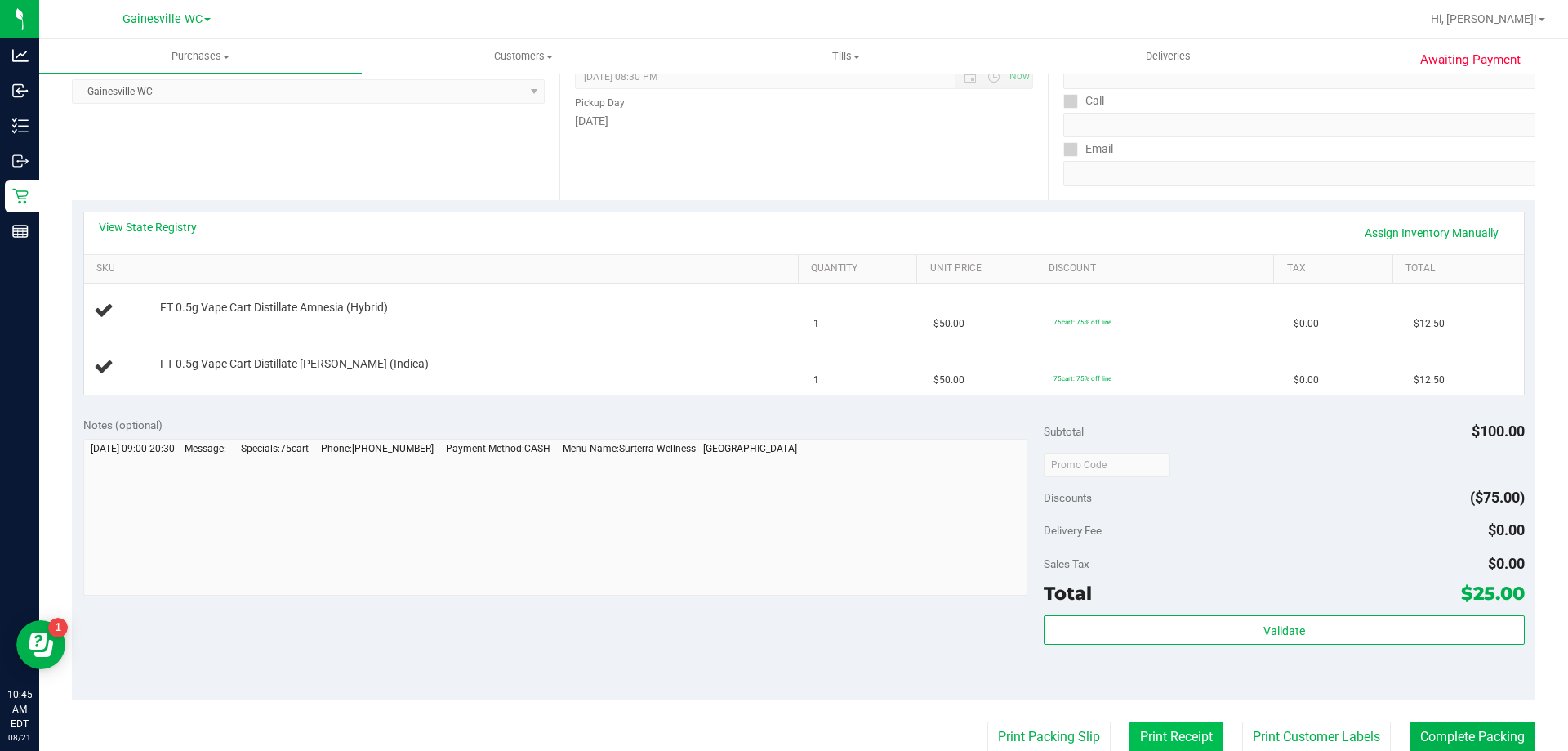
scroll to position [602, 0]
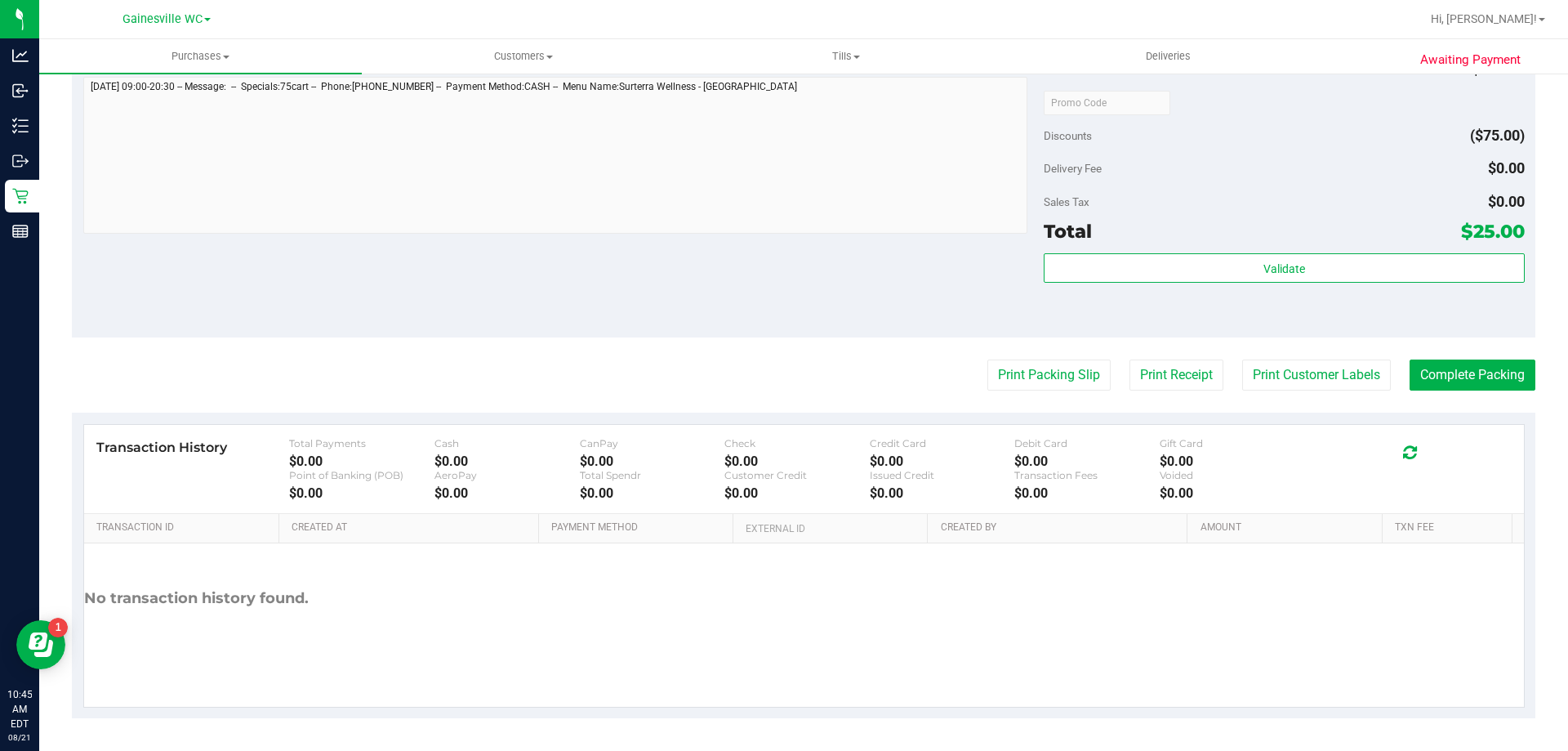
click at [1054, 392] on purchase-details "Back Edit Purchase Cancel Purchase View Profile # 11822099 BioTrack ID: - Submi…" at bounding box center [804, 101] width 1464 height 1232
click at [1052, 388] on button "Print Packing Slip" at bounding box center [1048, 375] width 123 height 31
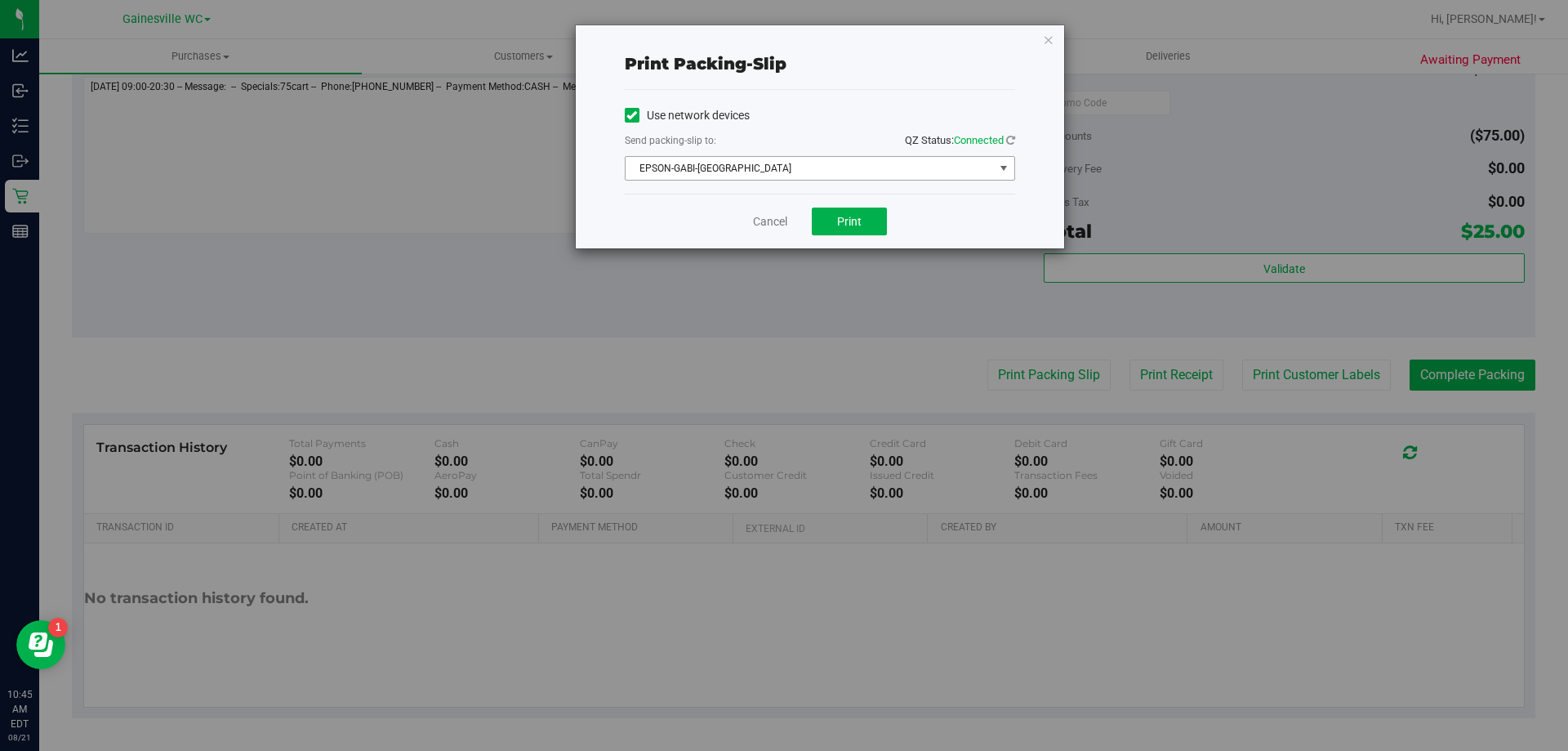
click at [845, 168] on span "EPSON-GABI-[GEOGRAPHIC_DATA]" at bounding box center [809, 168] width 369 height 22
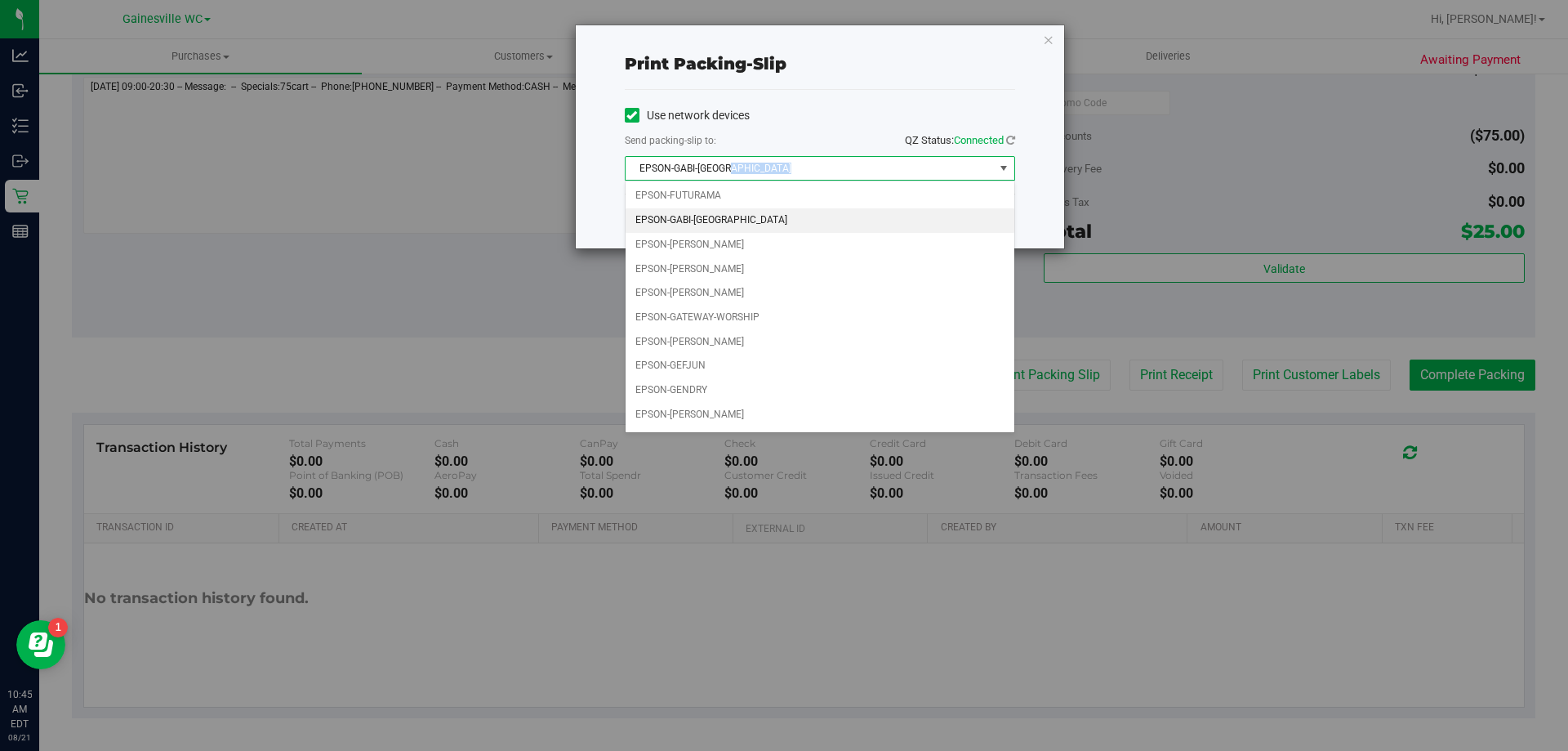
click at [845, 168] on span "EPSON-GABI-[GEOGRAPHIC_DATA]" at bounding box center [809, 168] width 369 height 22
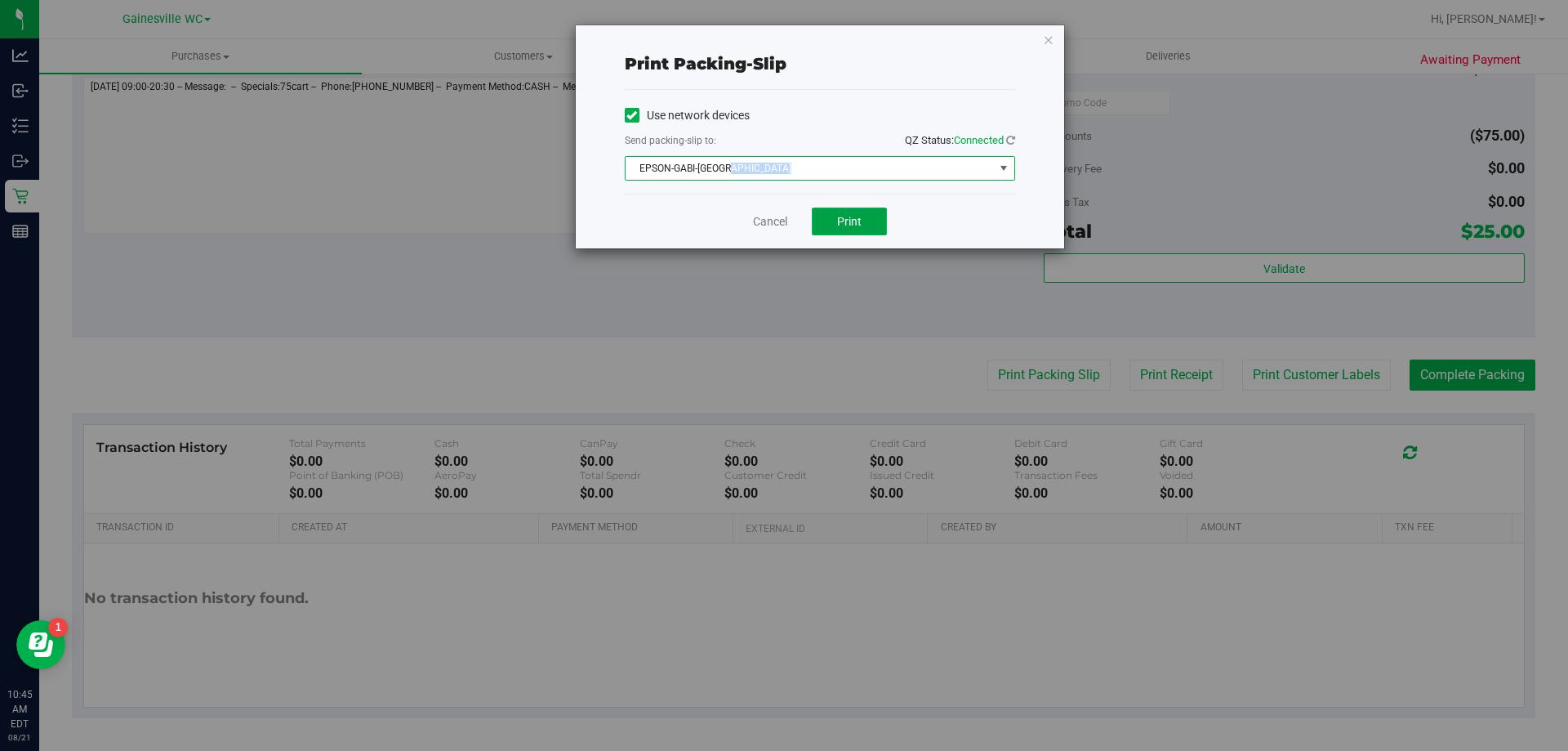
click at [871, 225] on button "Print" at bounding box center [848, 221] width 75 height 27
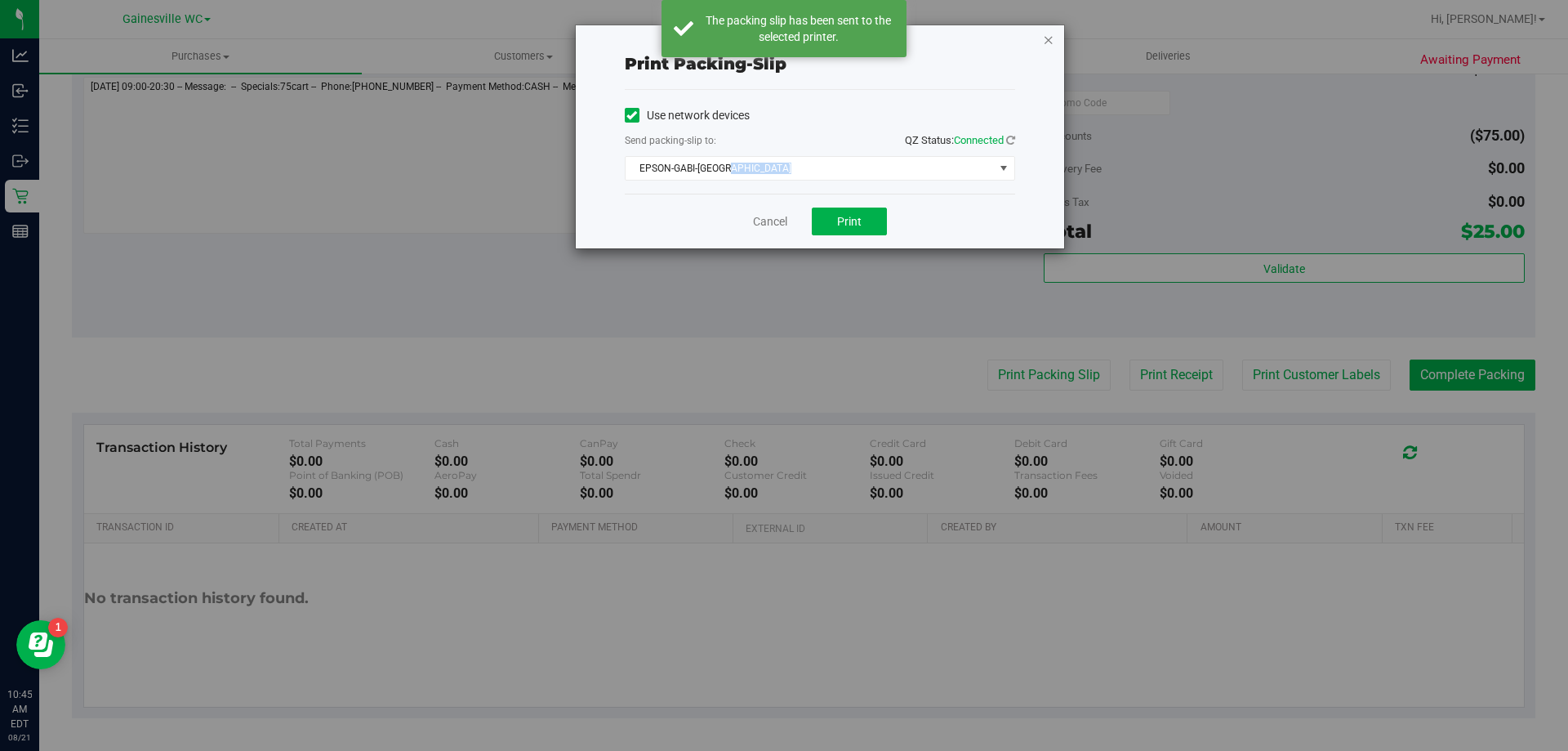
click at [1050, 40] on icon "button" at bounding box center [1048, 39] width 12 height 20
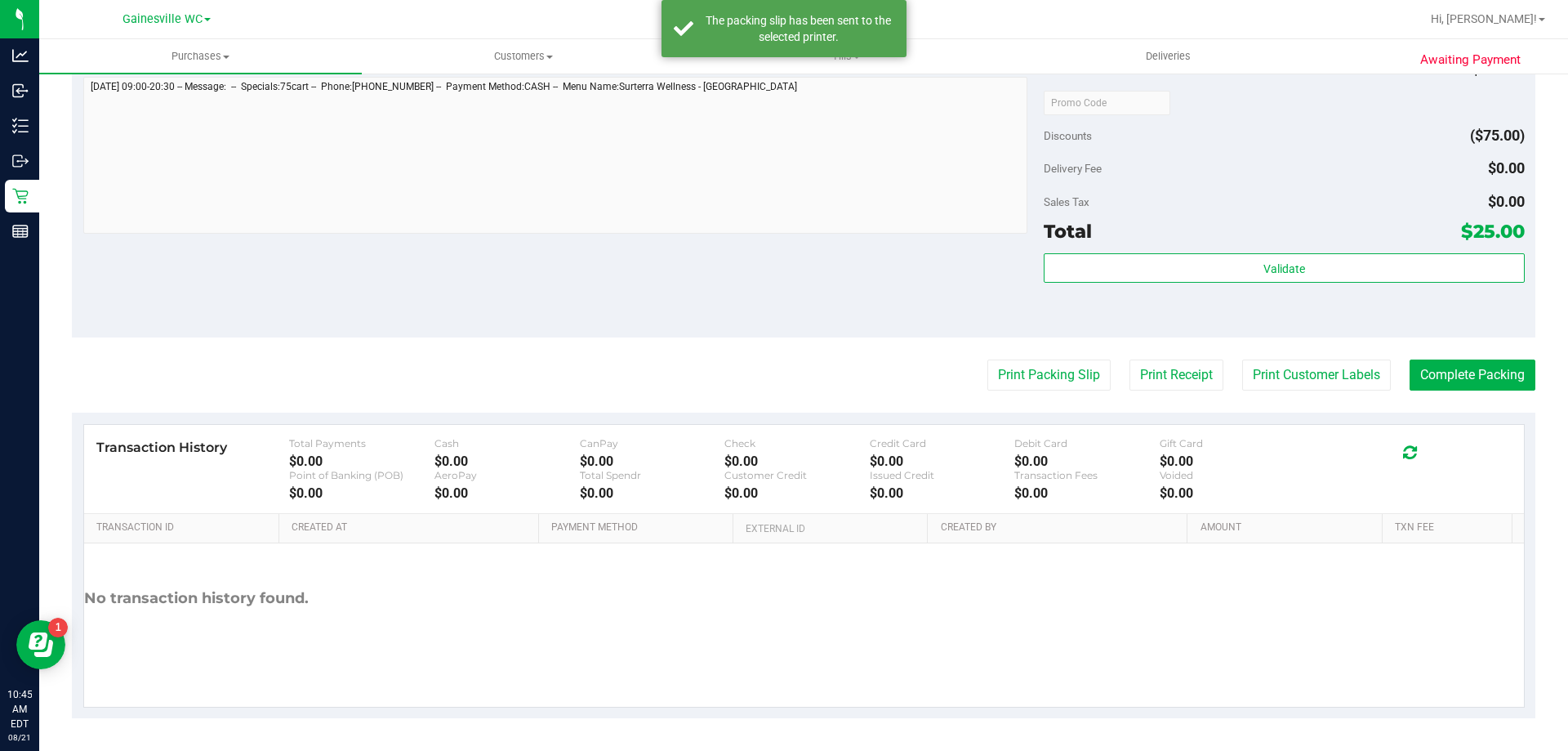
scroll to position [357, 0]
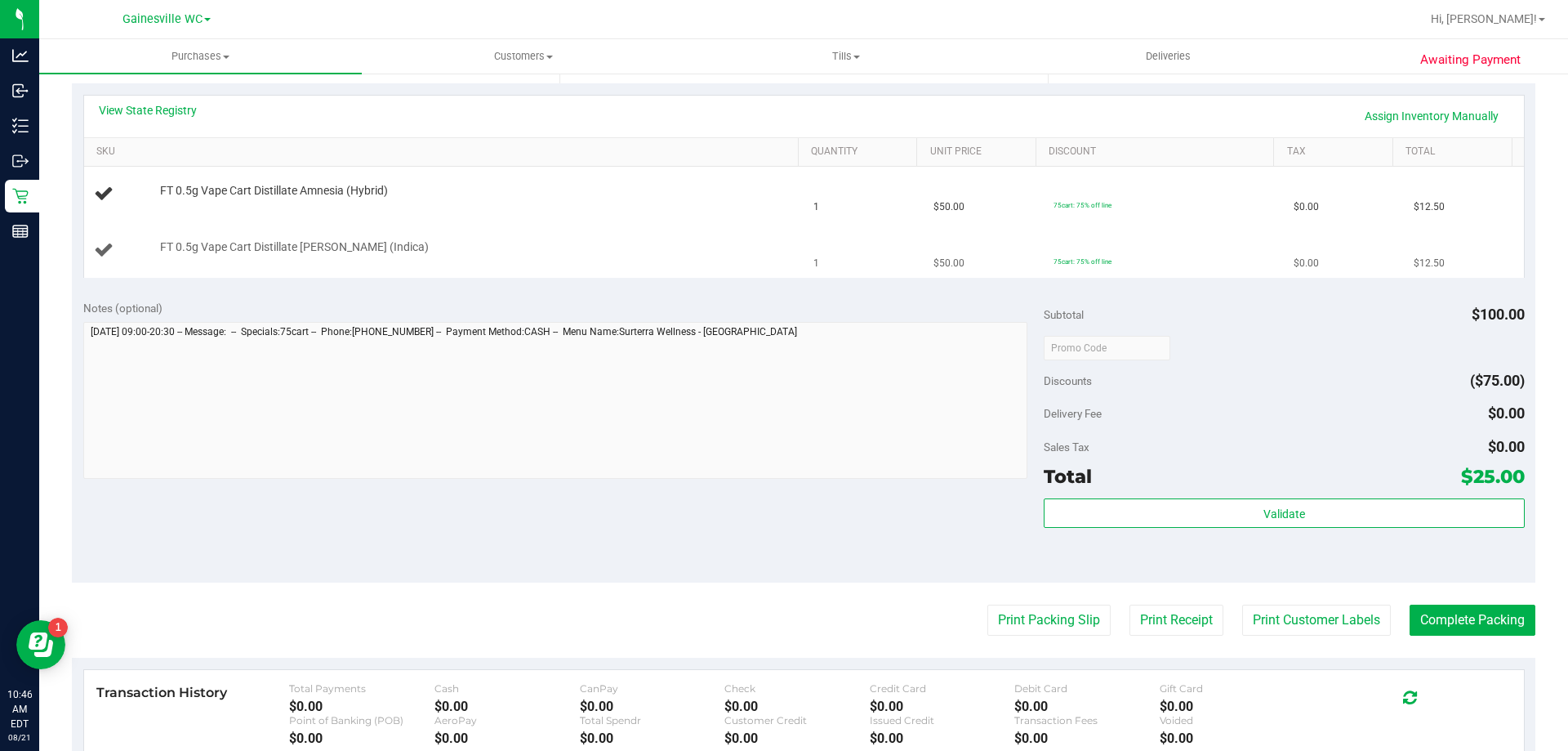
click at [987, 605] on button "Print Packing Slip" at bounding box center [1048, 620] width 123 height 31
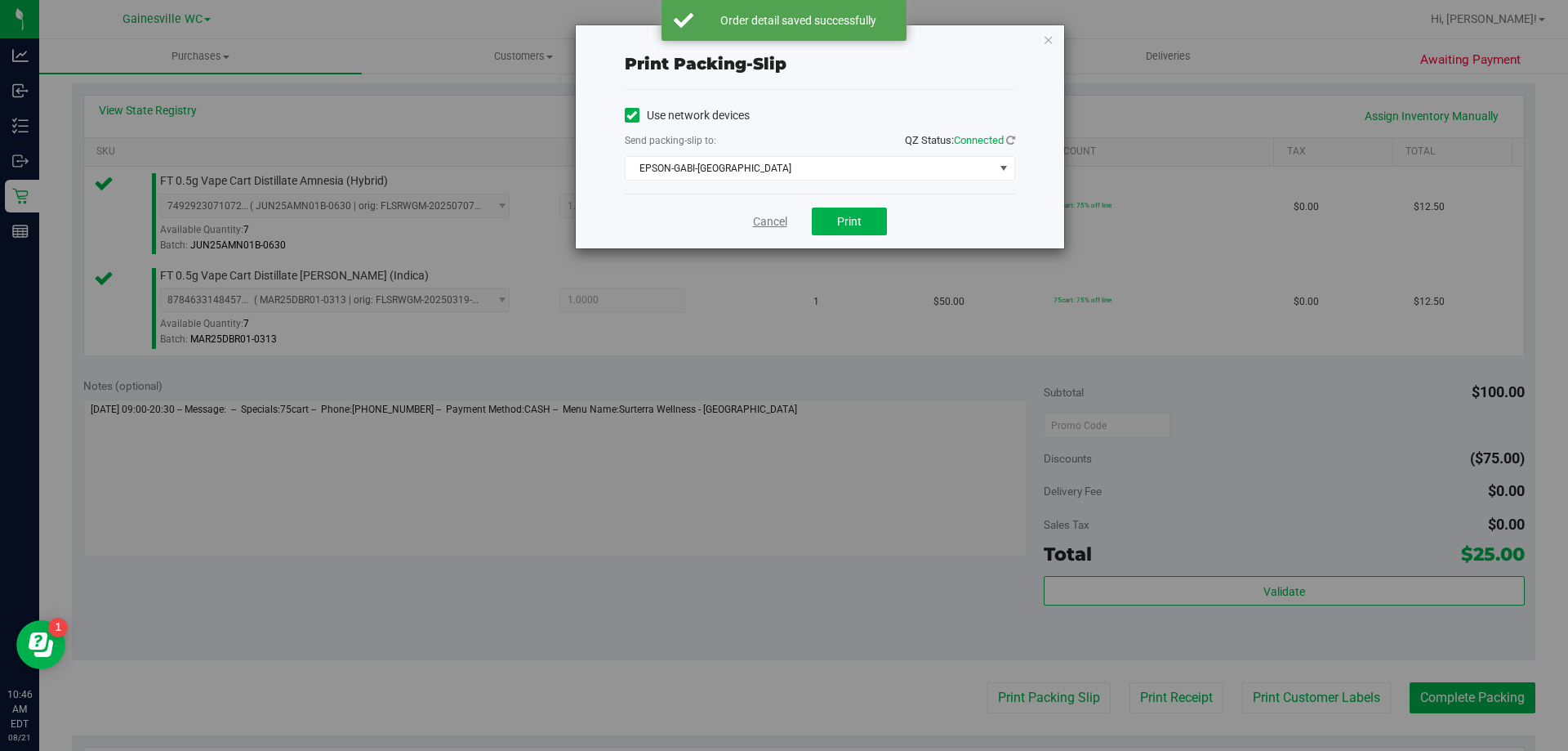
click at [761, 227] on link "Cancel" at bounding box center [769, 222] width 34 height 18
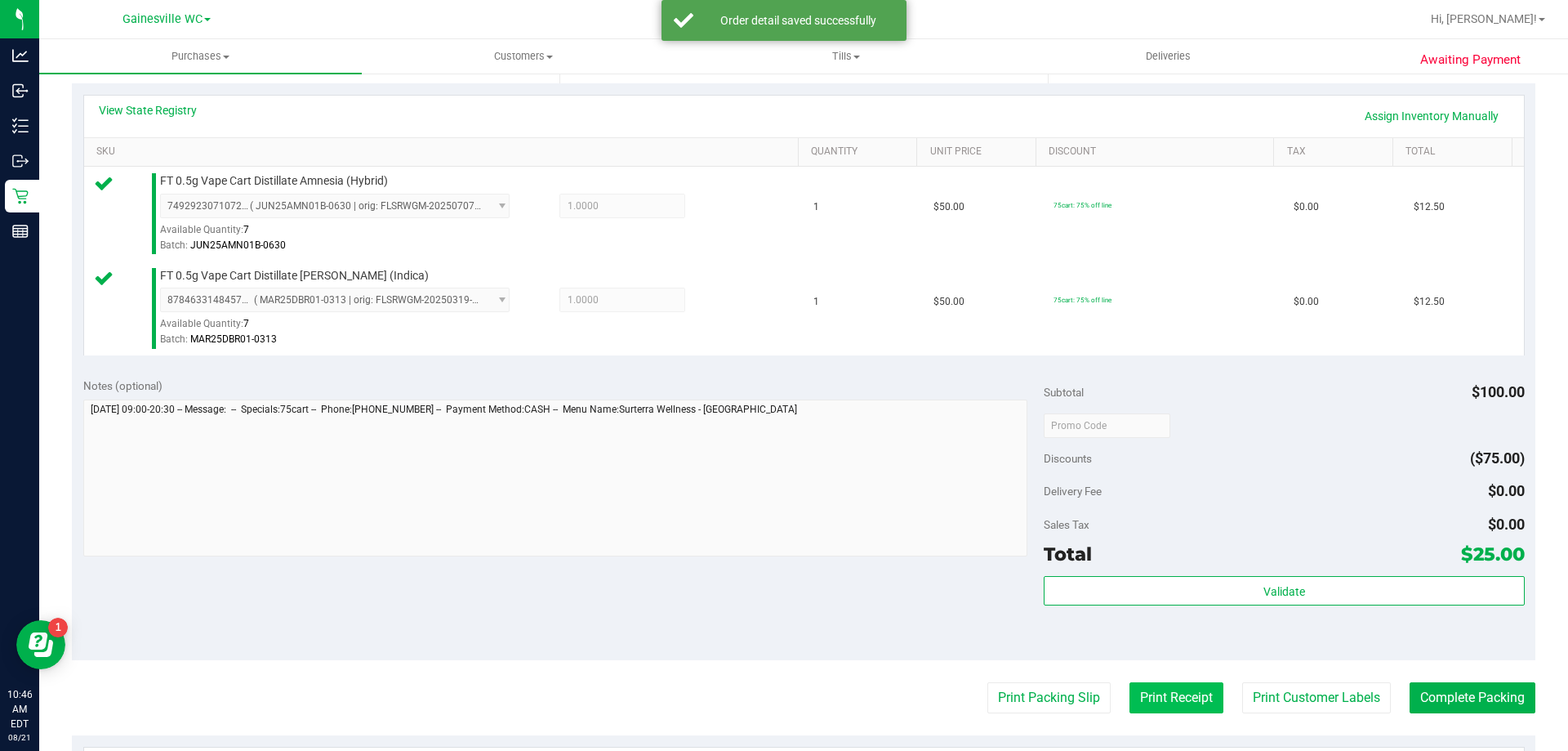
scroll to position [680, 0]
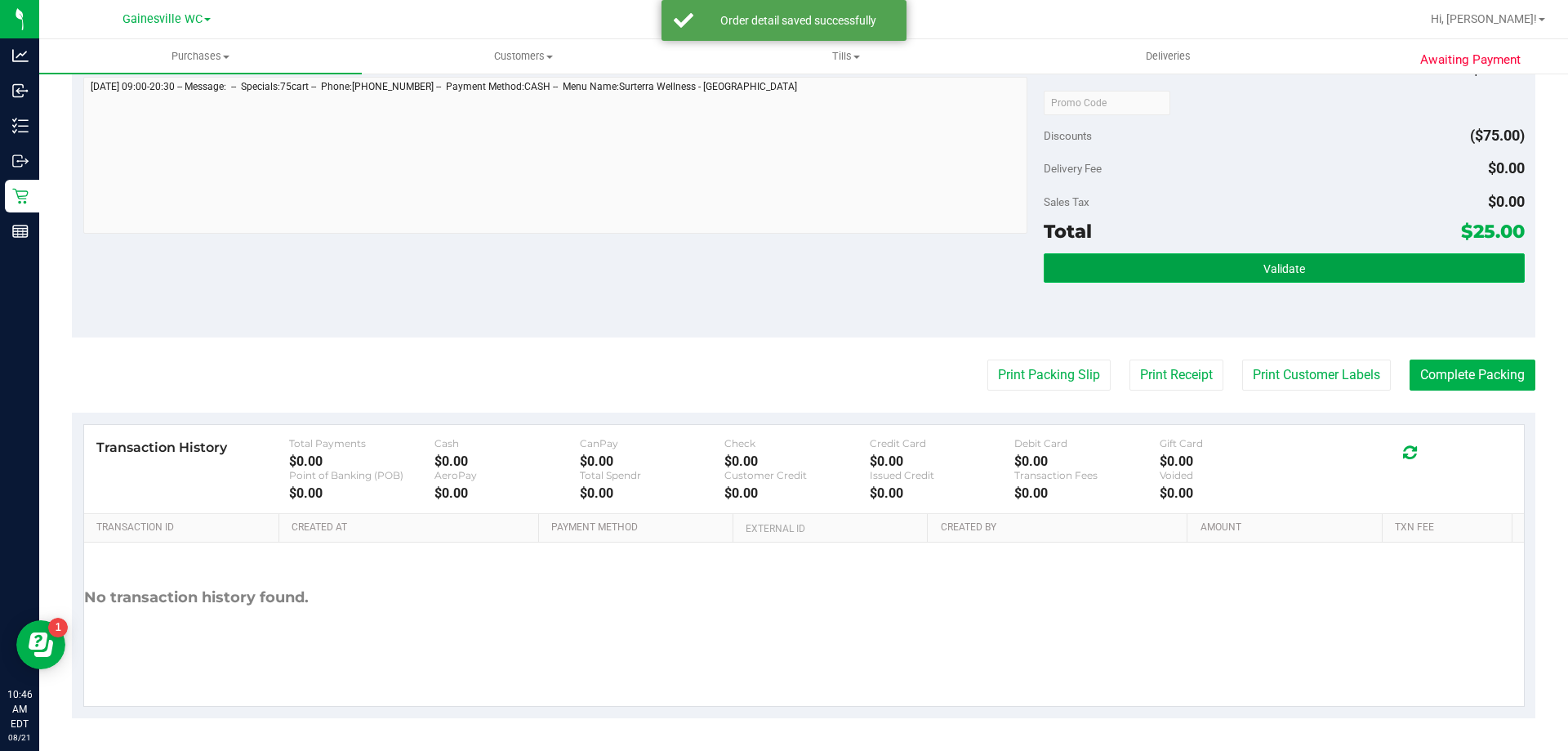
click at [1233, 261] on button "Validate" at bounding box center [1283, 268] width 480 height 29
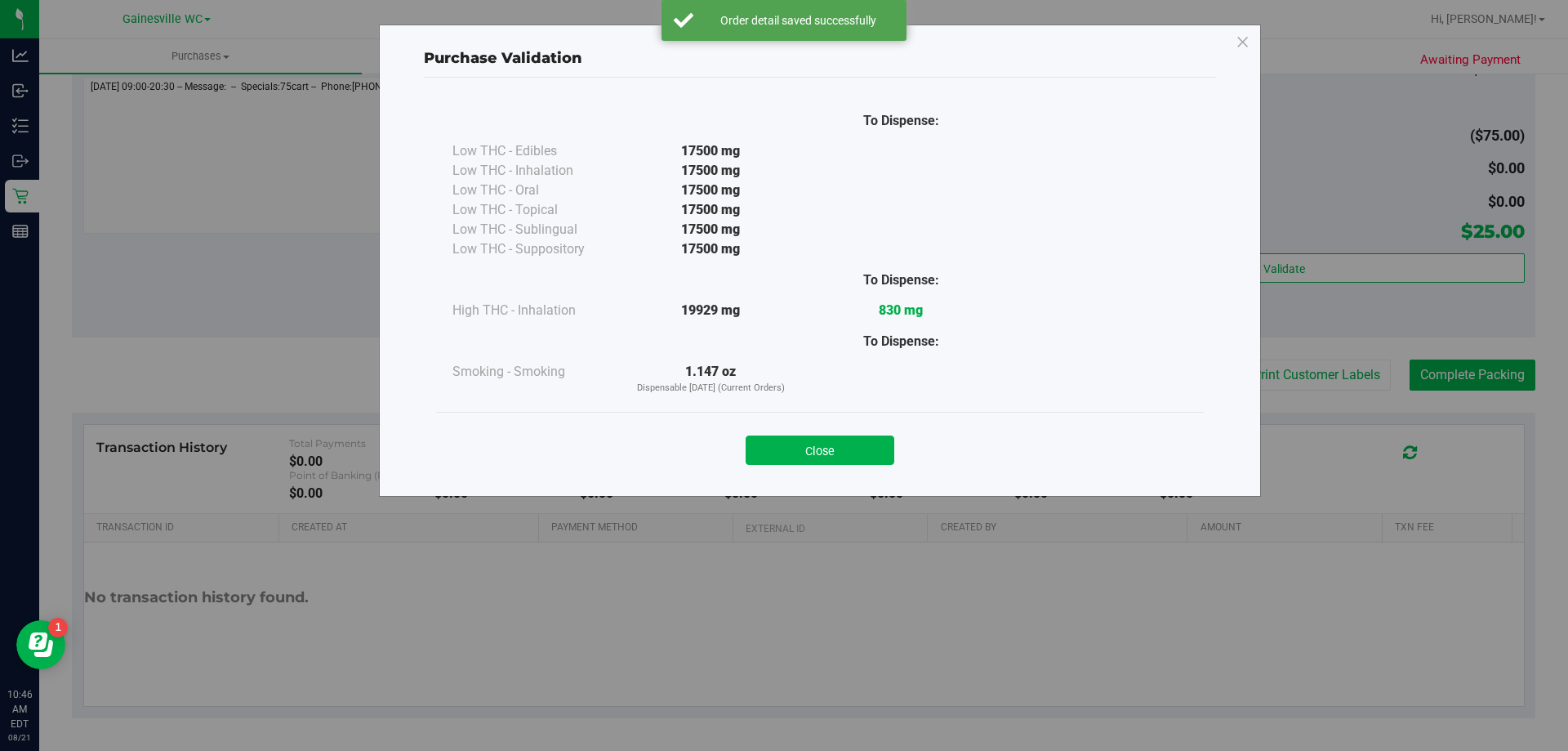
click at [856, 430] on div "Close" at bounding box center [820, 445] width 743 height 41
click at [856, 453] on button "Close" at bounding box center [820, 450] width 148 height 29
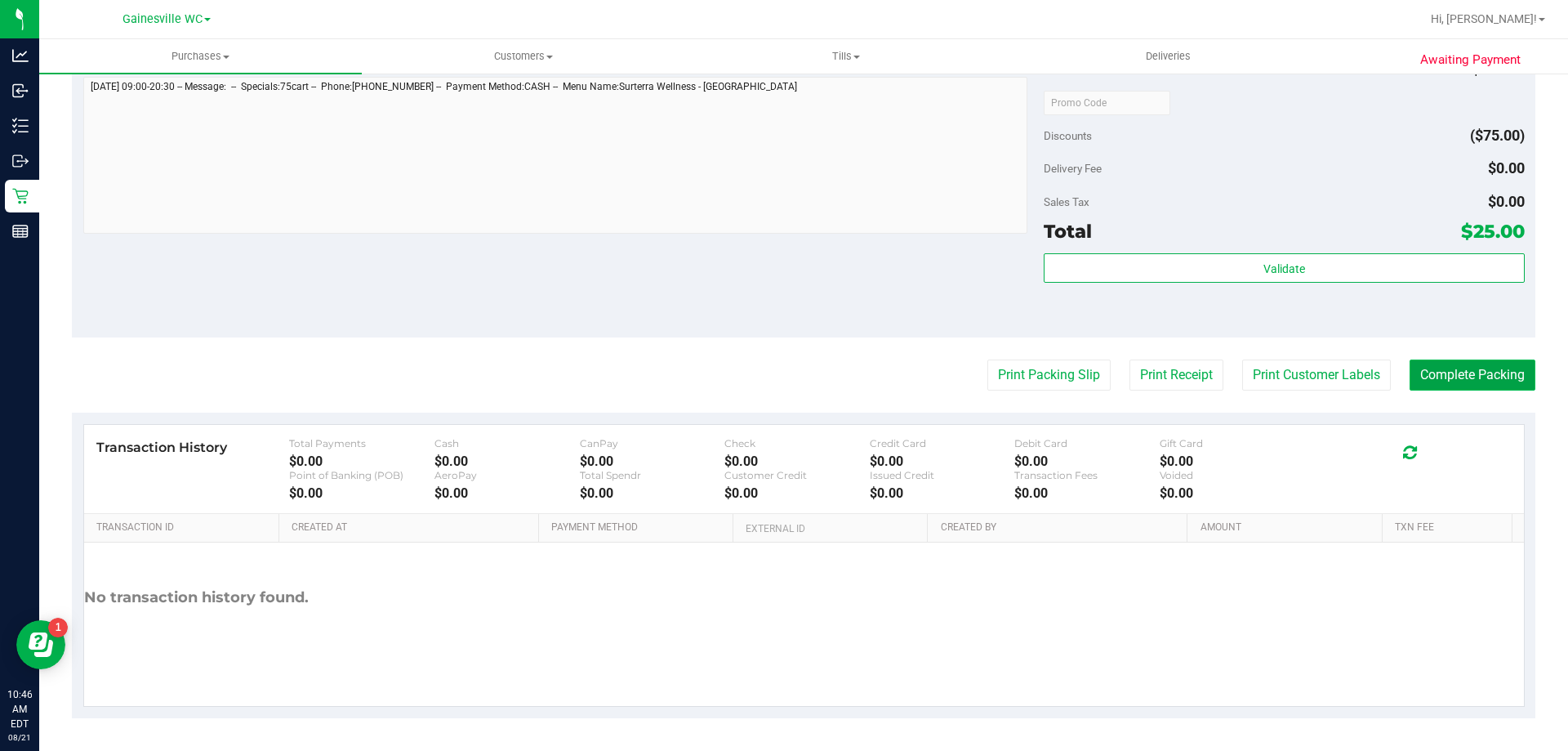
click at [1416, 375] on button "Complete Packing" at bounding box center [1471, 375] width 126 height 31
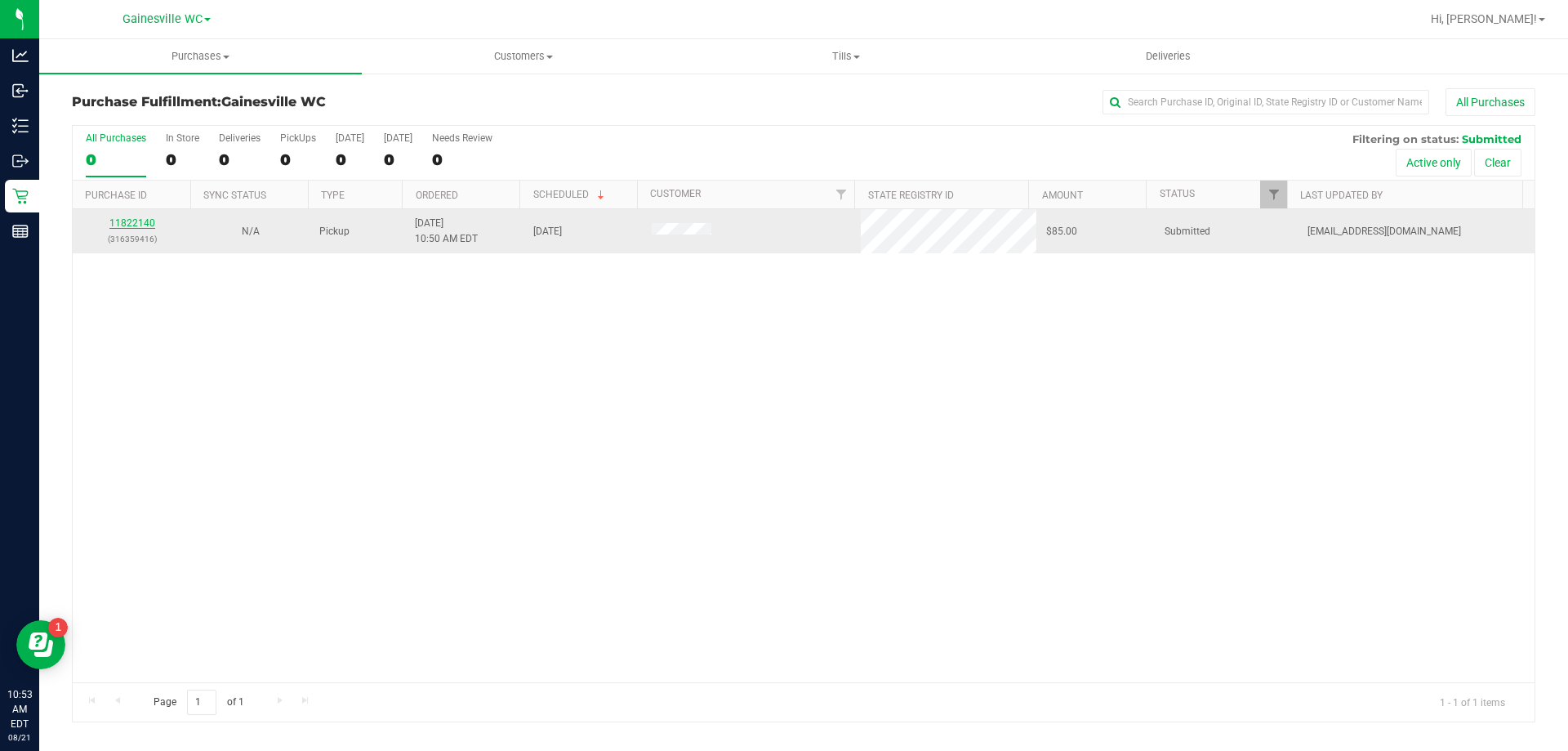
click at [135, 224] on link "11822140" at bounding box center [132, 223] width 46 height 12
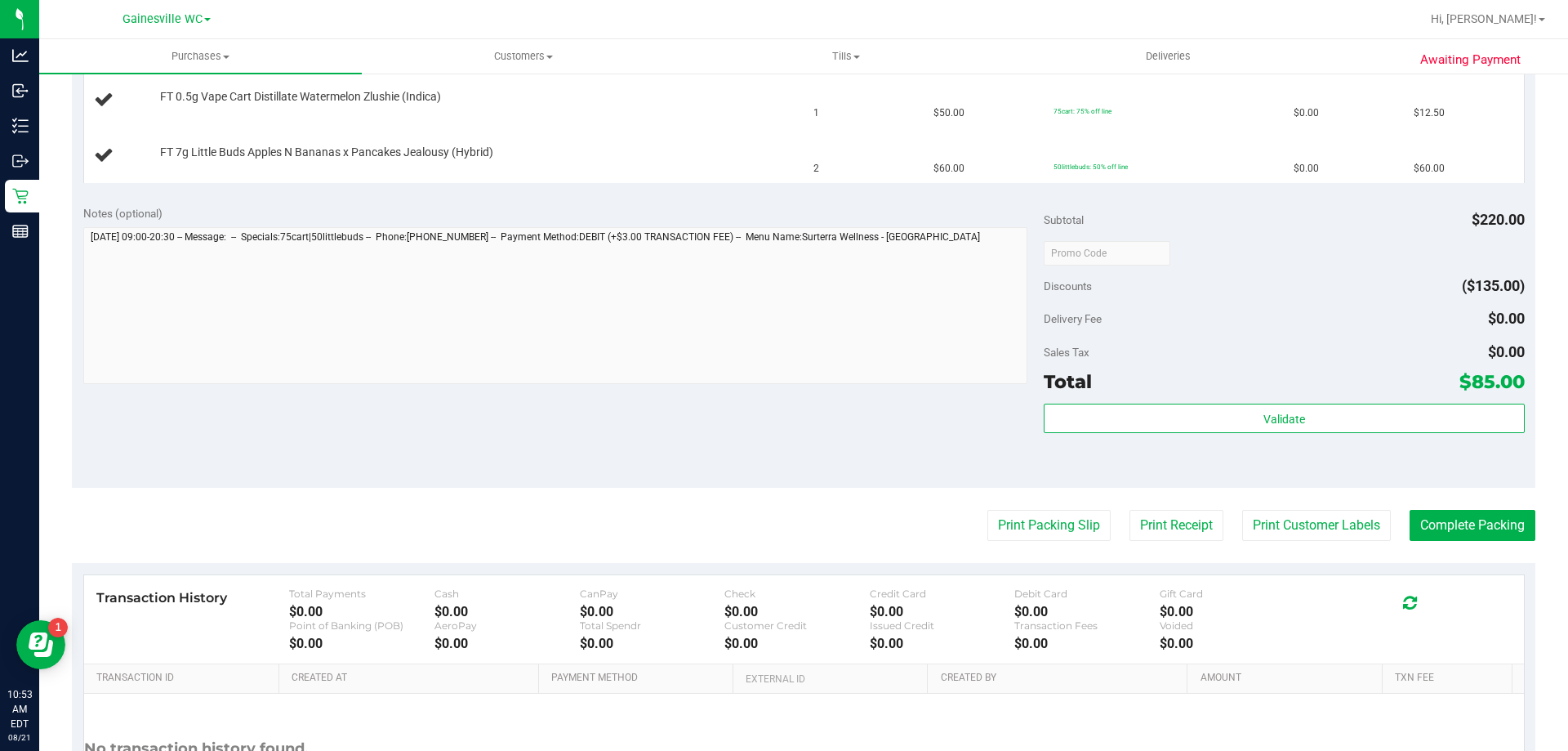
scroll to position [657, 0]
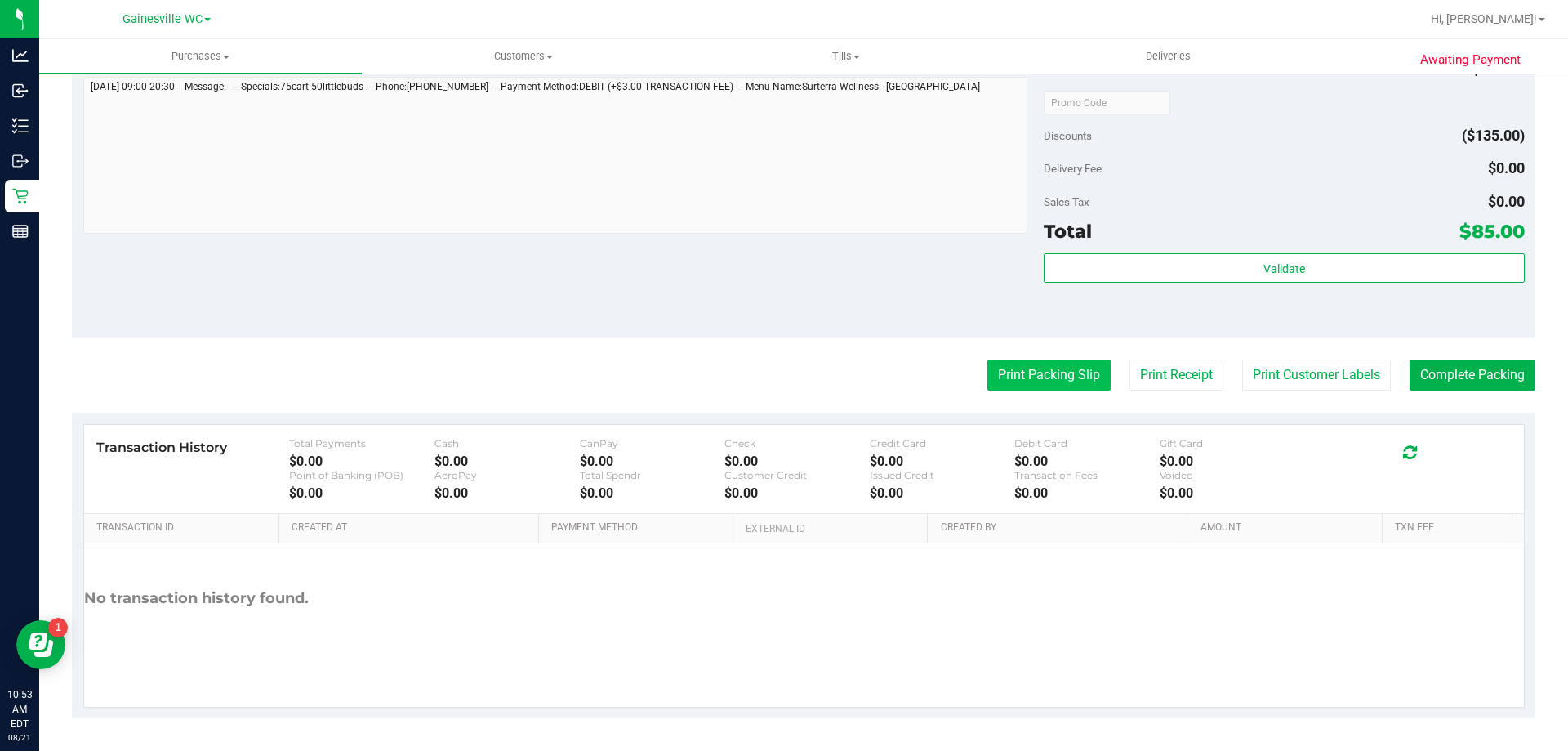
click at [1034, 378] on button "Print Packing Slip" at bounding box center [1048, 375] width 123 height 31
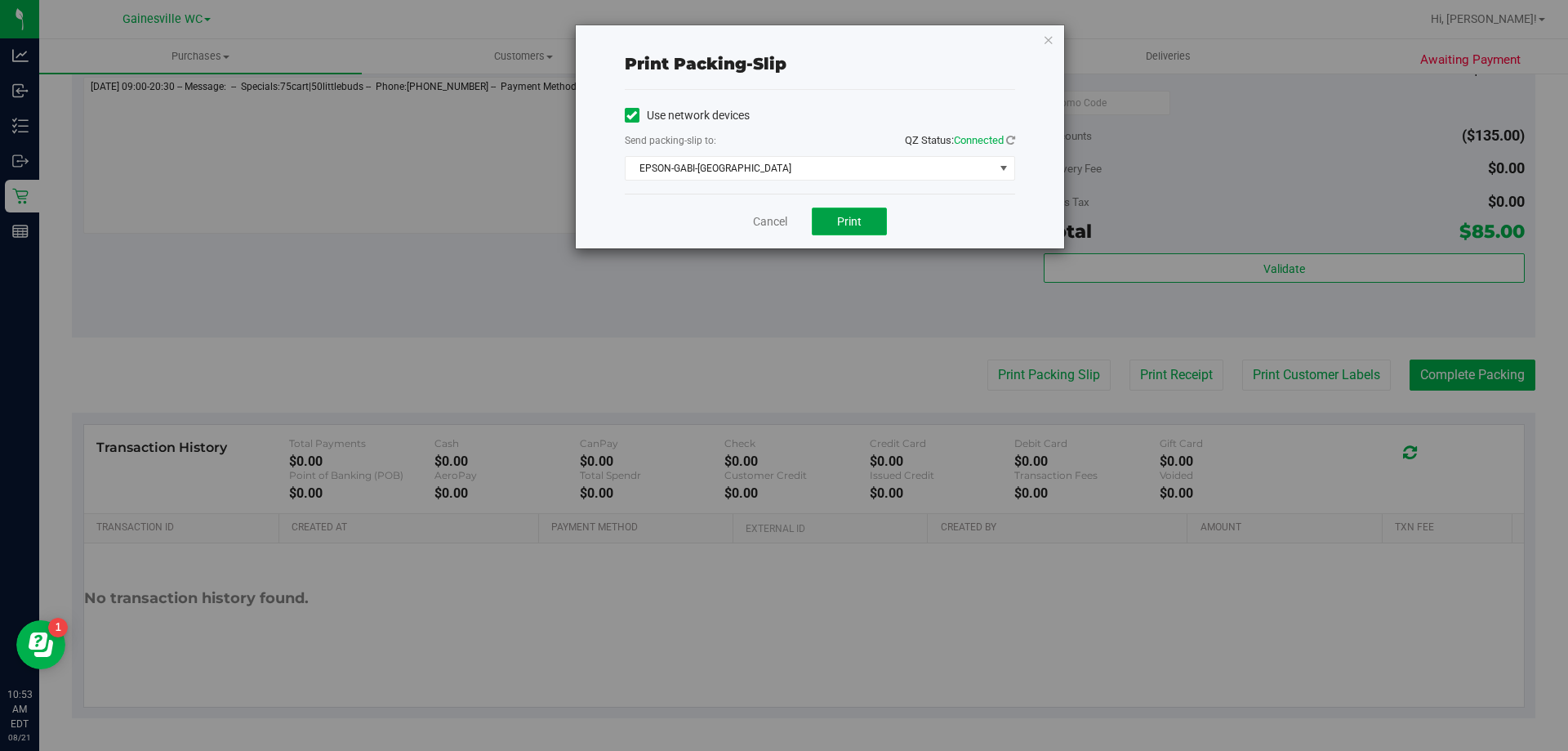
click at [861, 216] on span "Print" at bounding box center [848, 220] width 24 height 13
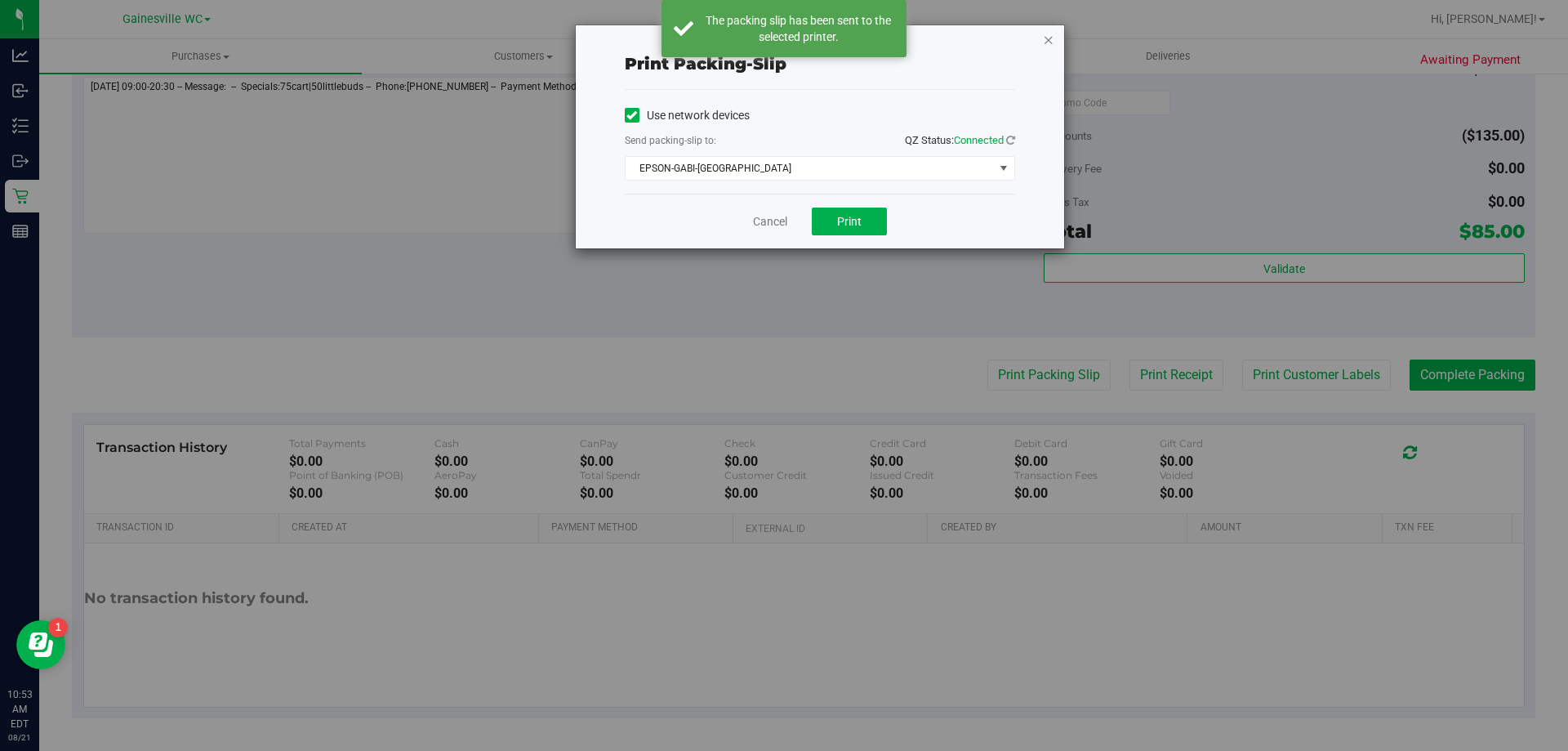
click at [1052, 43] on icon "button" at bounding box center [1048, 39] width 12 height 20
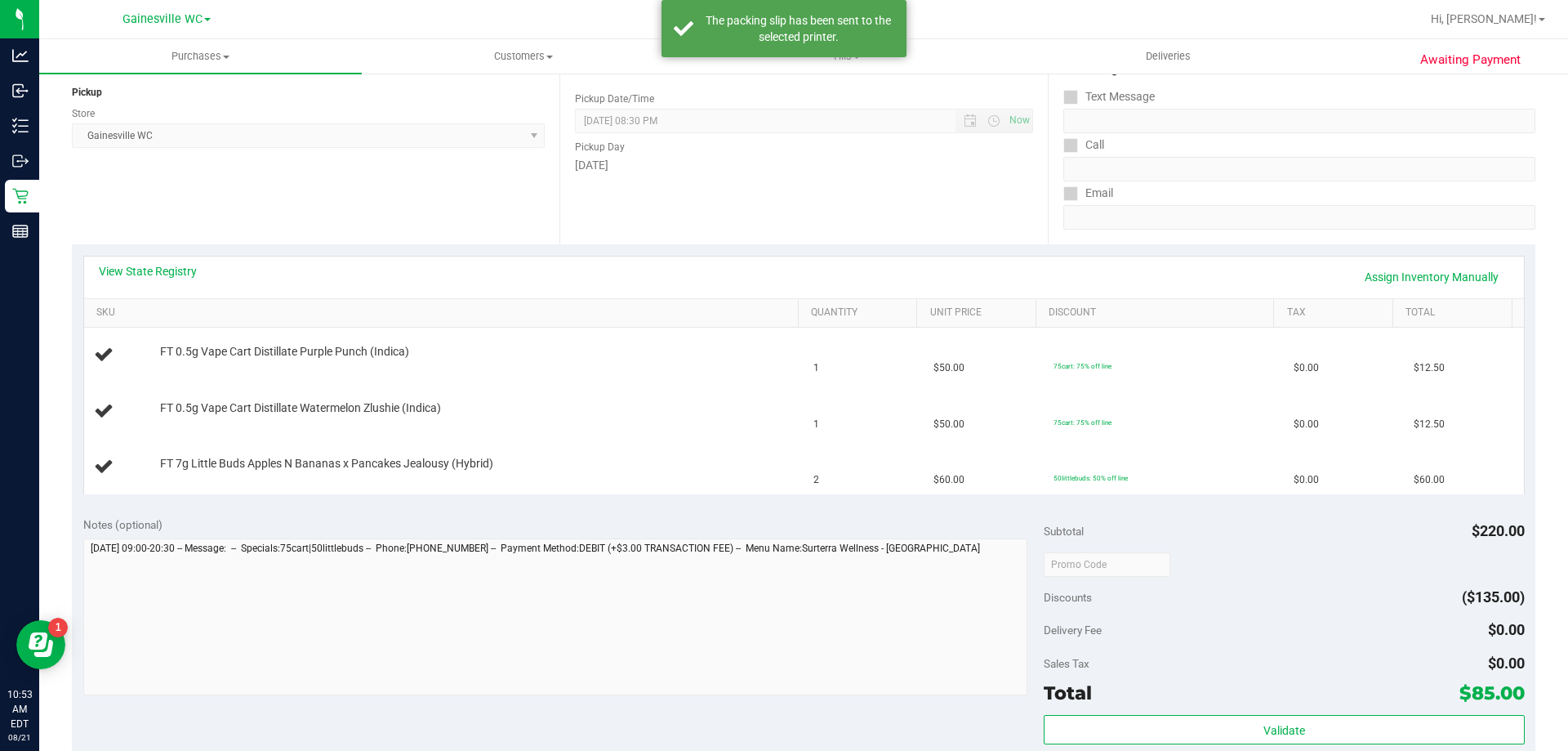
scroll to position [168, 0]
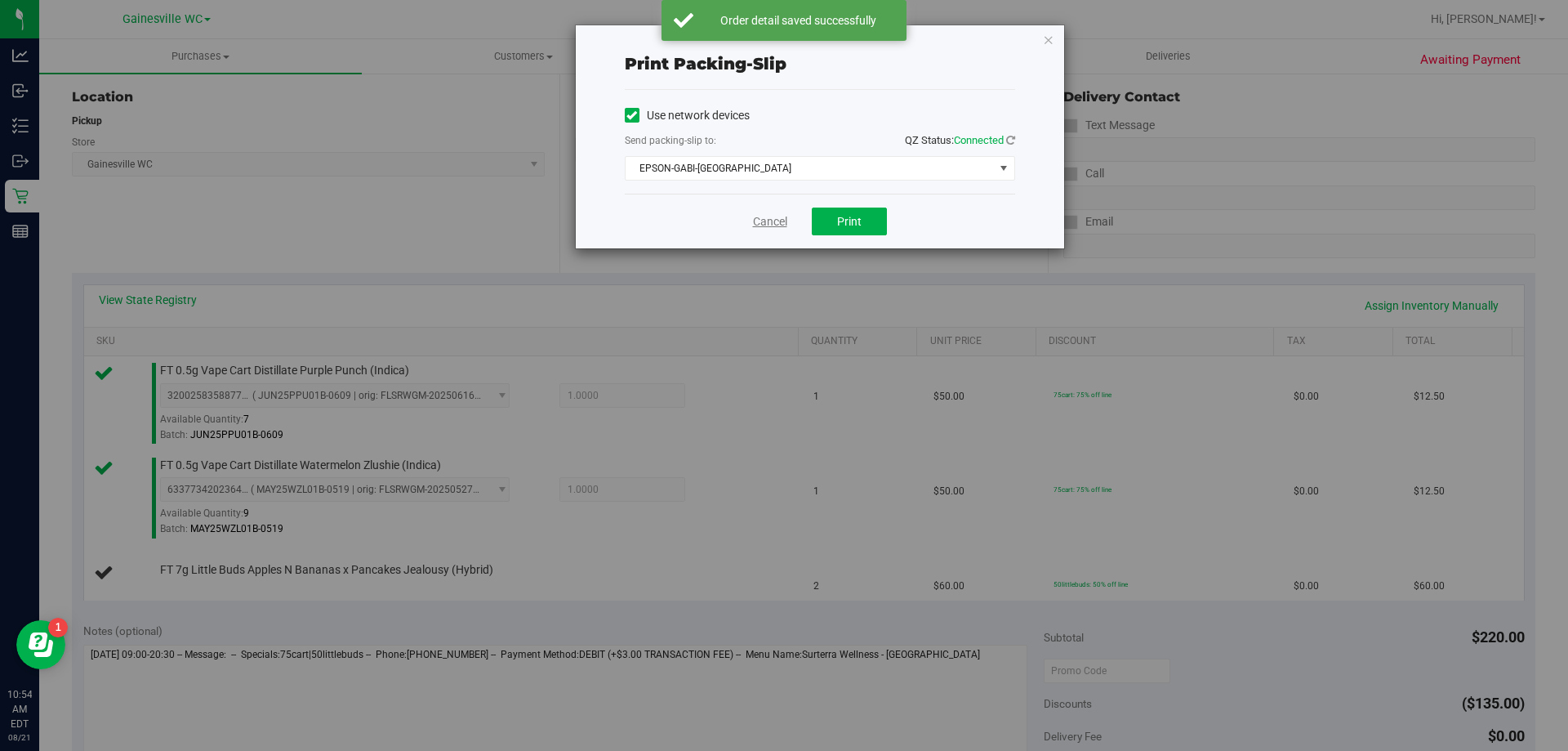
click at [765, 223] on link "Cancel" at bounding box center [769, 222] width 34 height 18
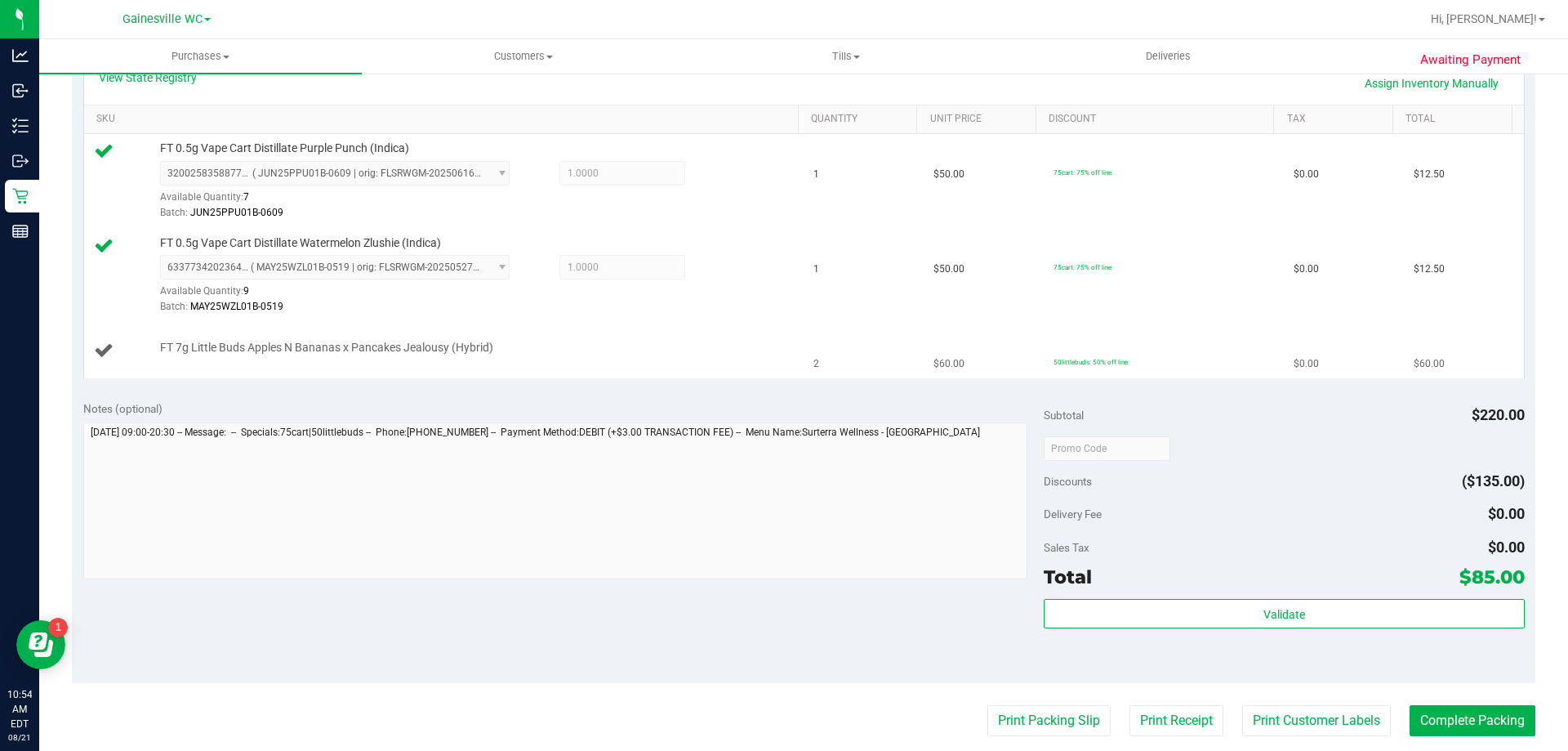
scroll to position [389, 0]
click at [987, 705] on button "Print Packing Slip" at bounding box center [1048, 721] width 123 height 31
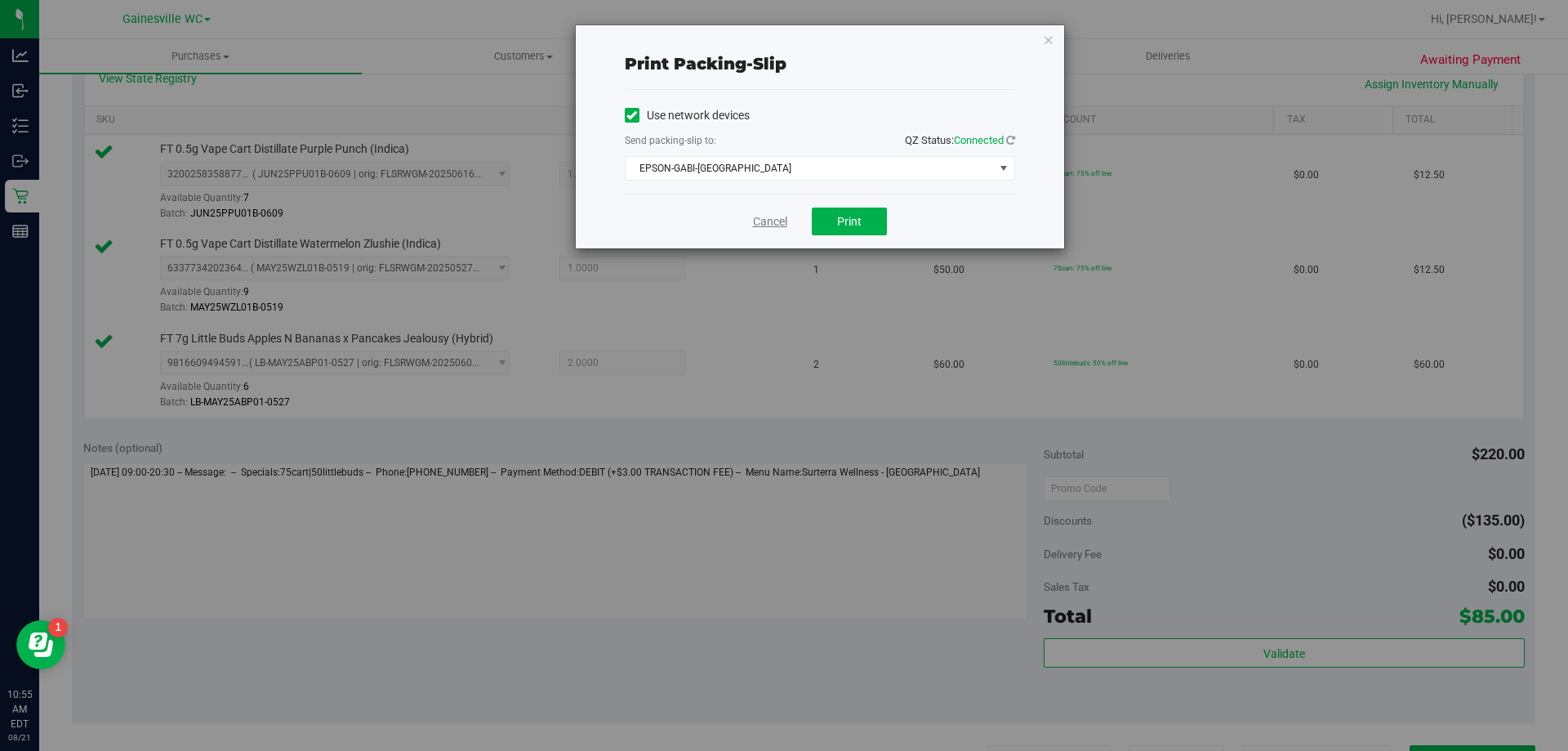
click at [779, 222] on link "Cancel" at bounding box center [769, 222] width 34 height 18
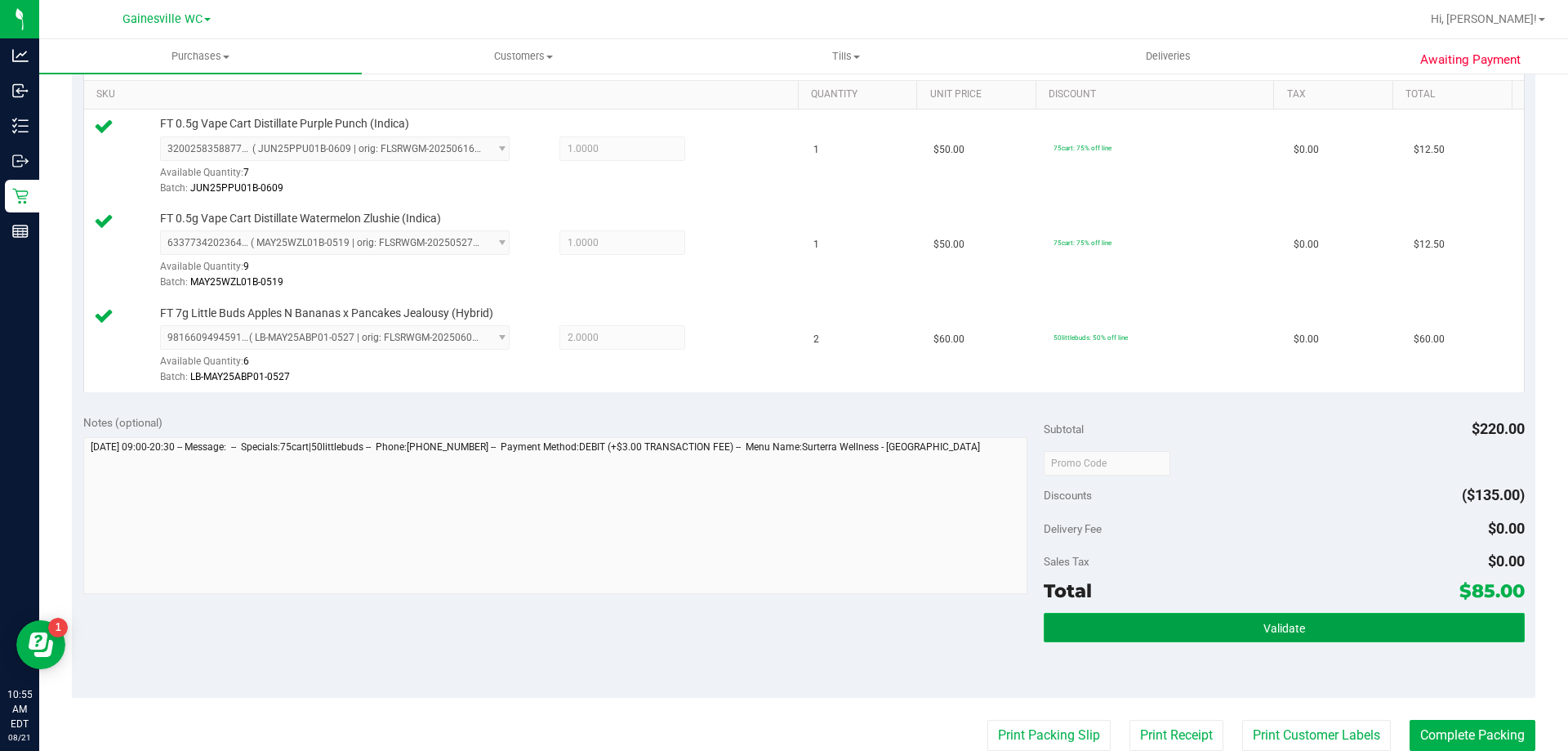
click at [1268, 621] on span "Validate" at bounding box center [1283, 627] width 42 height 13
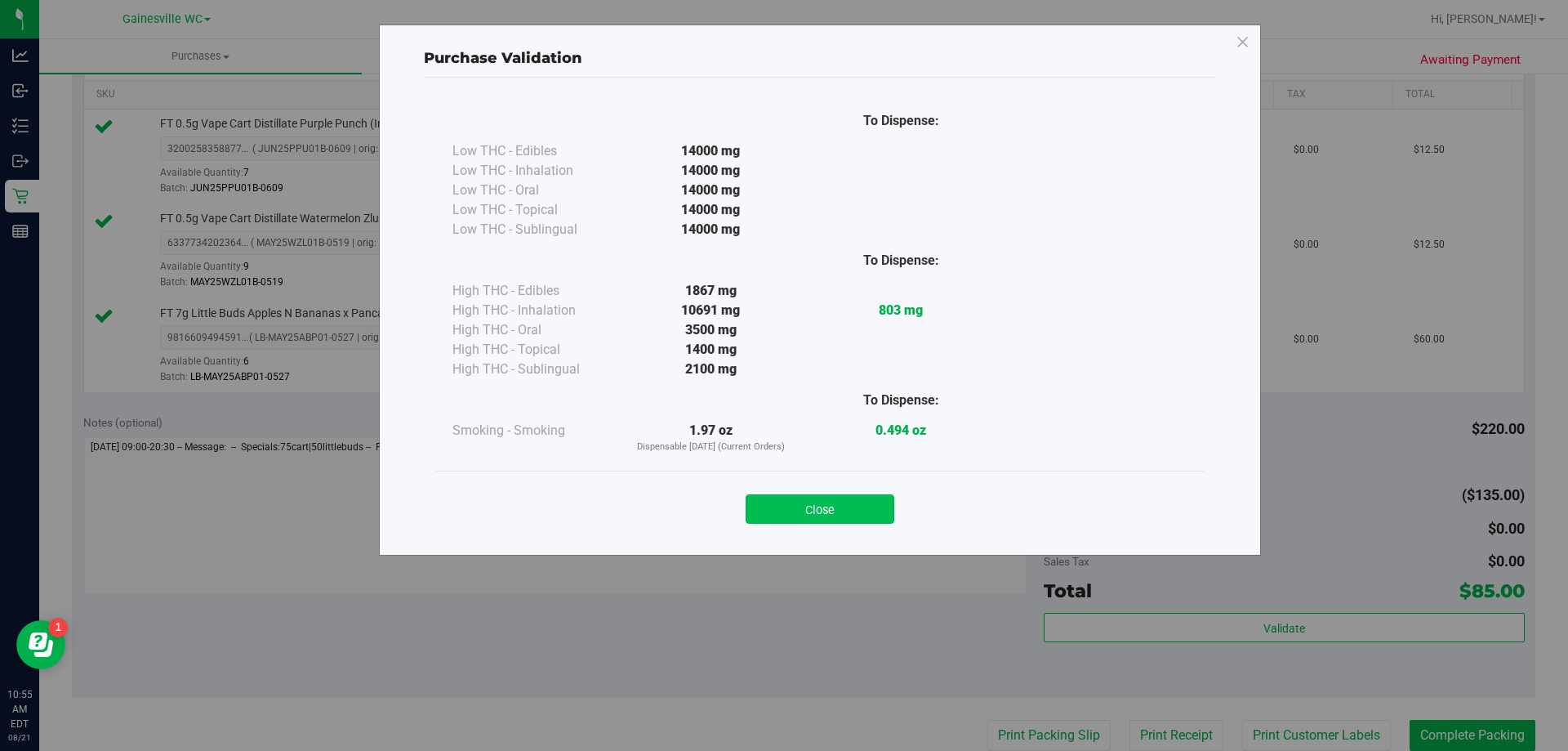
click at [826, 519] on button "Close" at bounding box center [820, 509] width 148 height 29
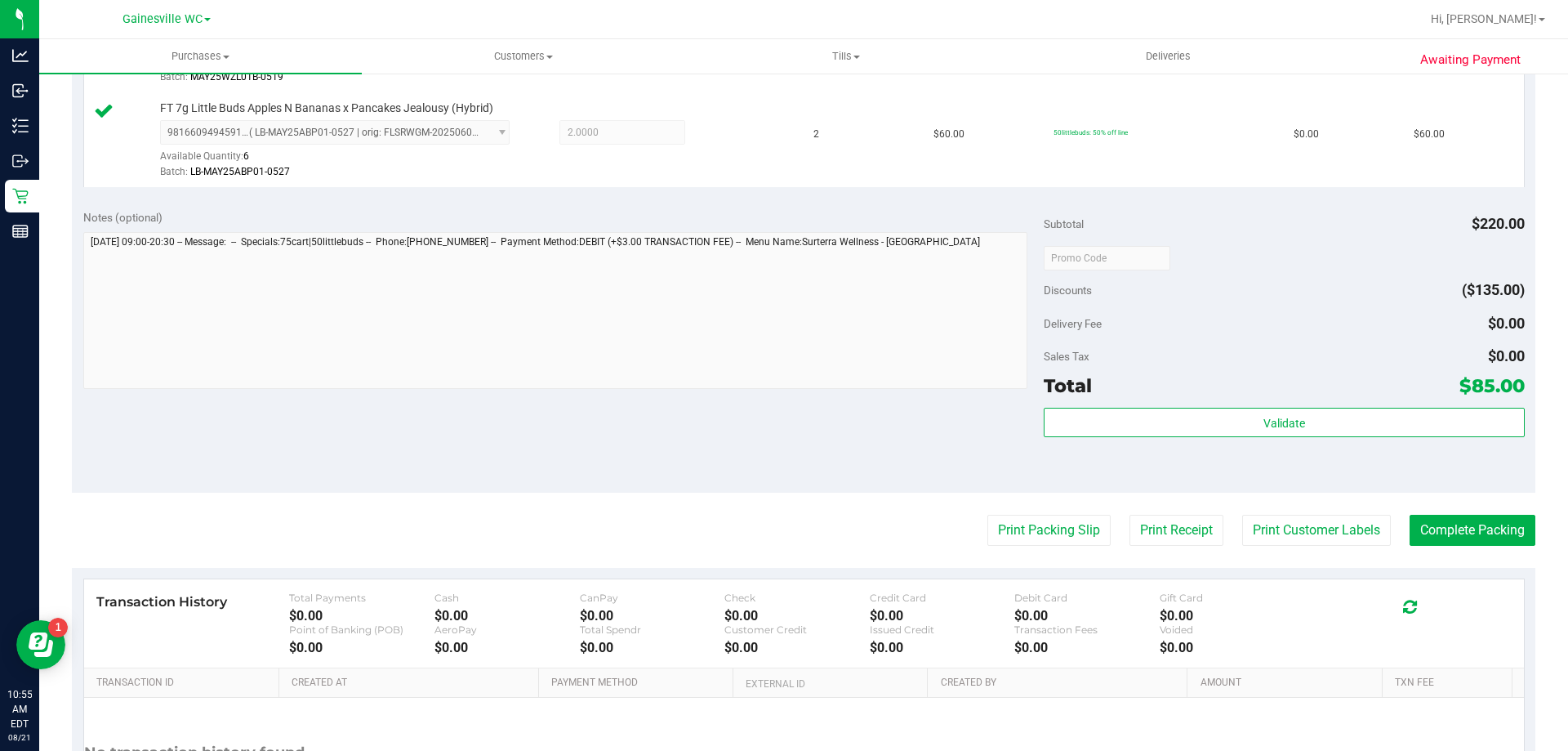
scroll to position [774, 0]
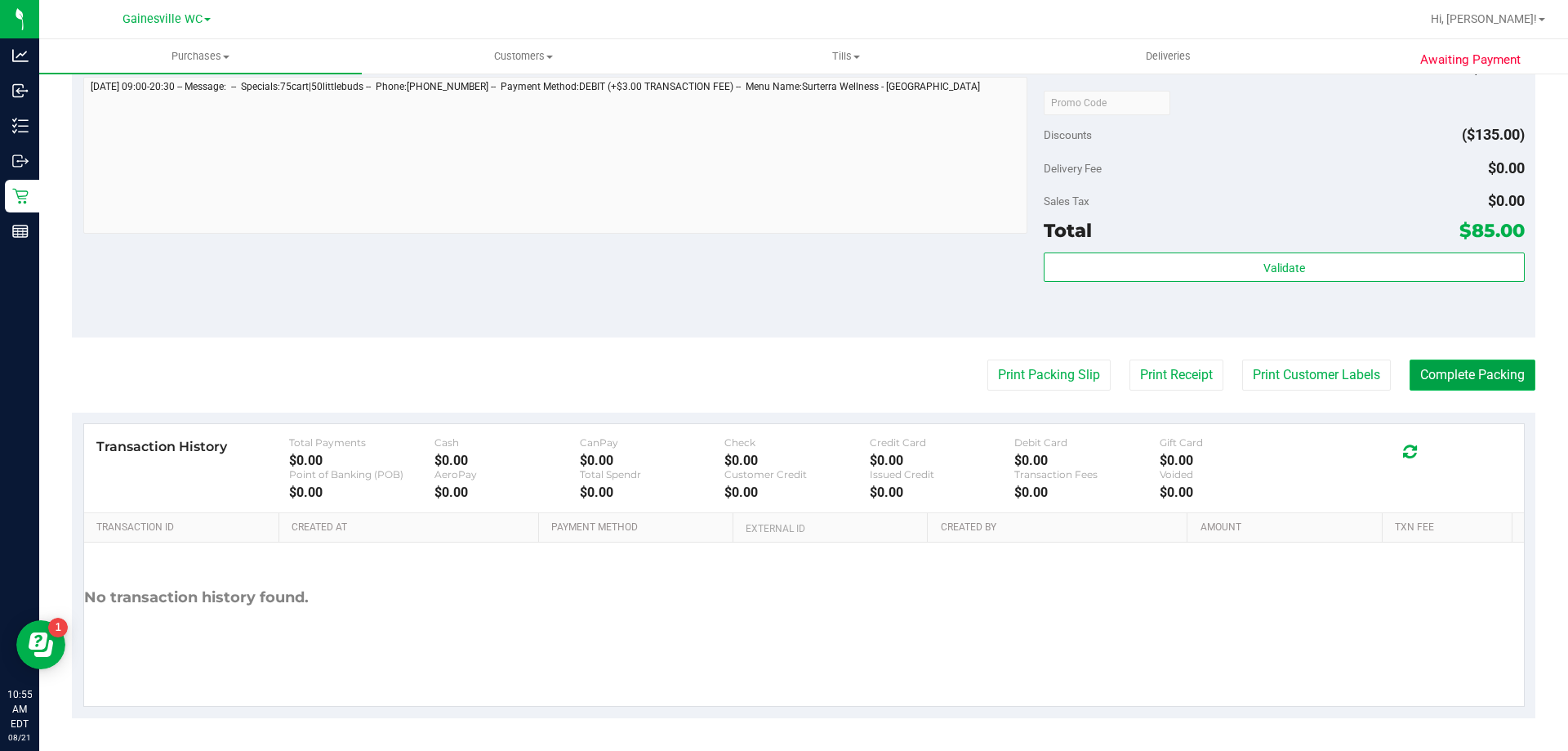
click at [1432, 382] on button "Complete Packing" at bounding box center [1471, 375] width 126 height 31
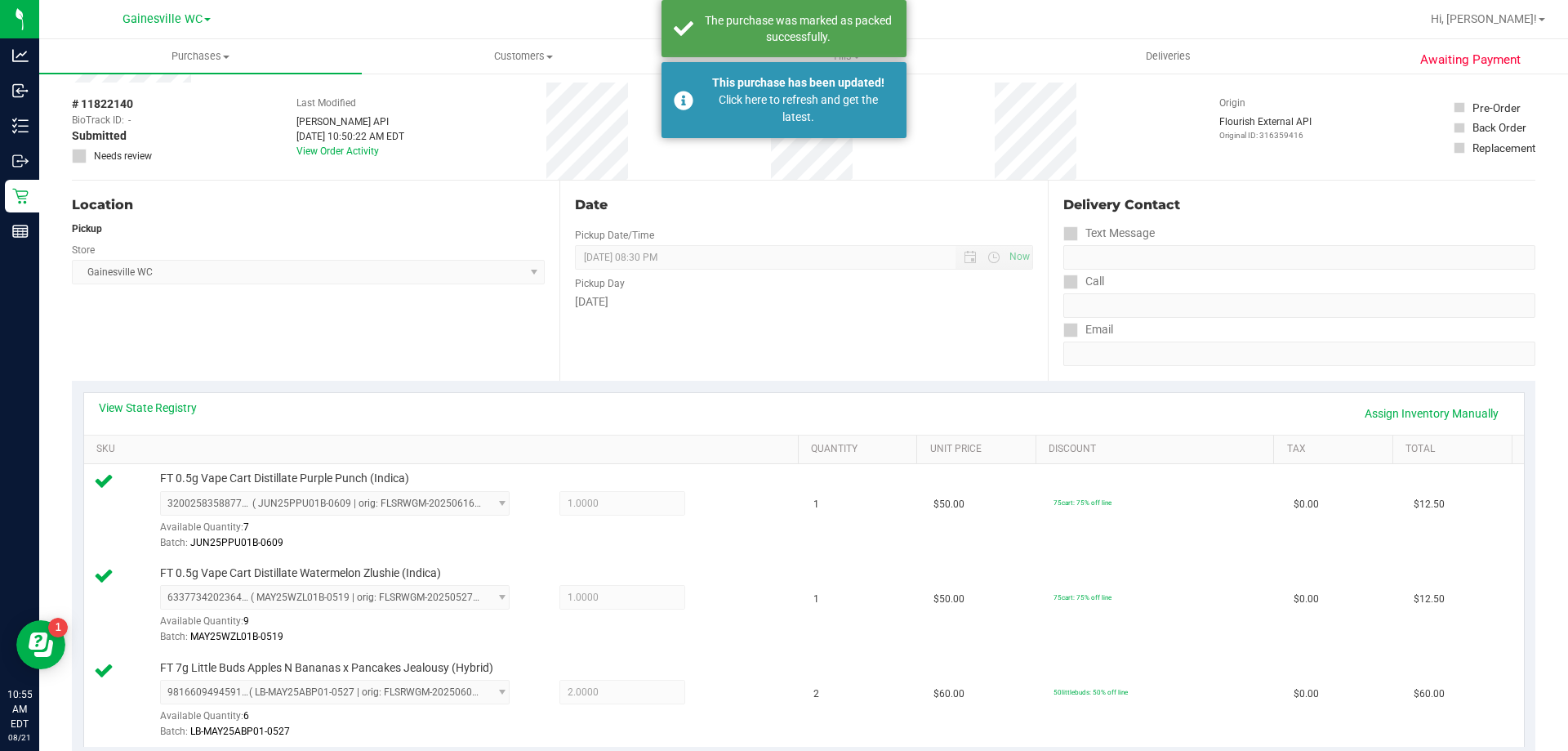
scroll to position [0, 0]
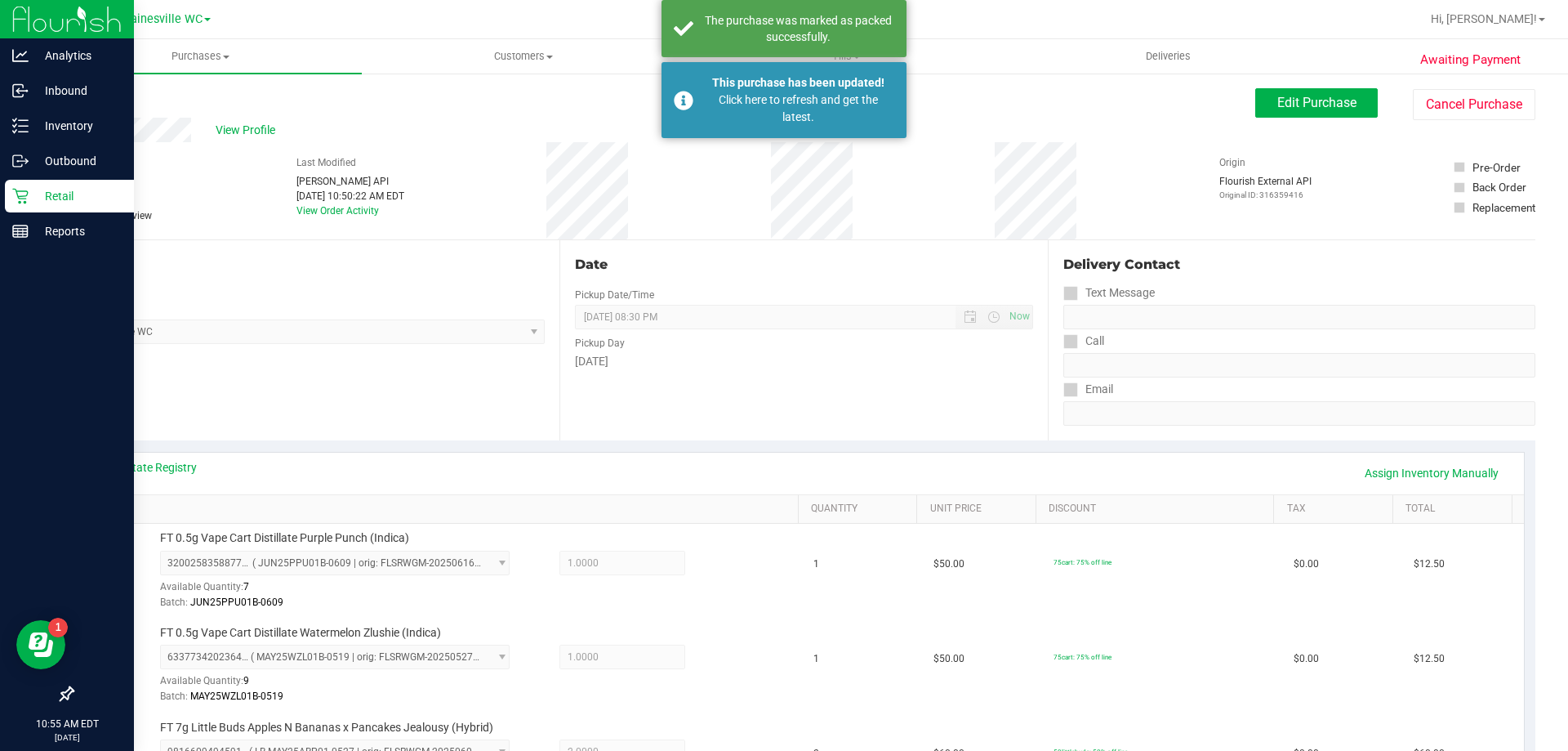
click at [51, 189] on p "Retail" at bounding box center [77, 196] width 98 height 20
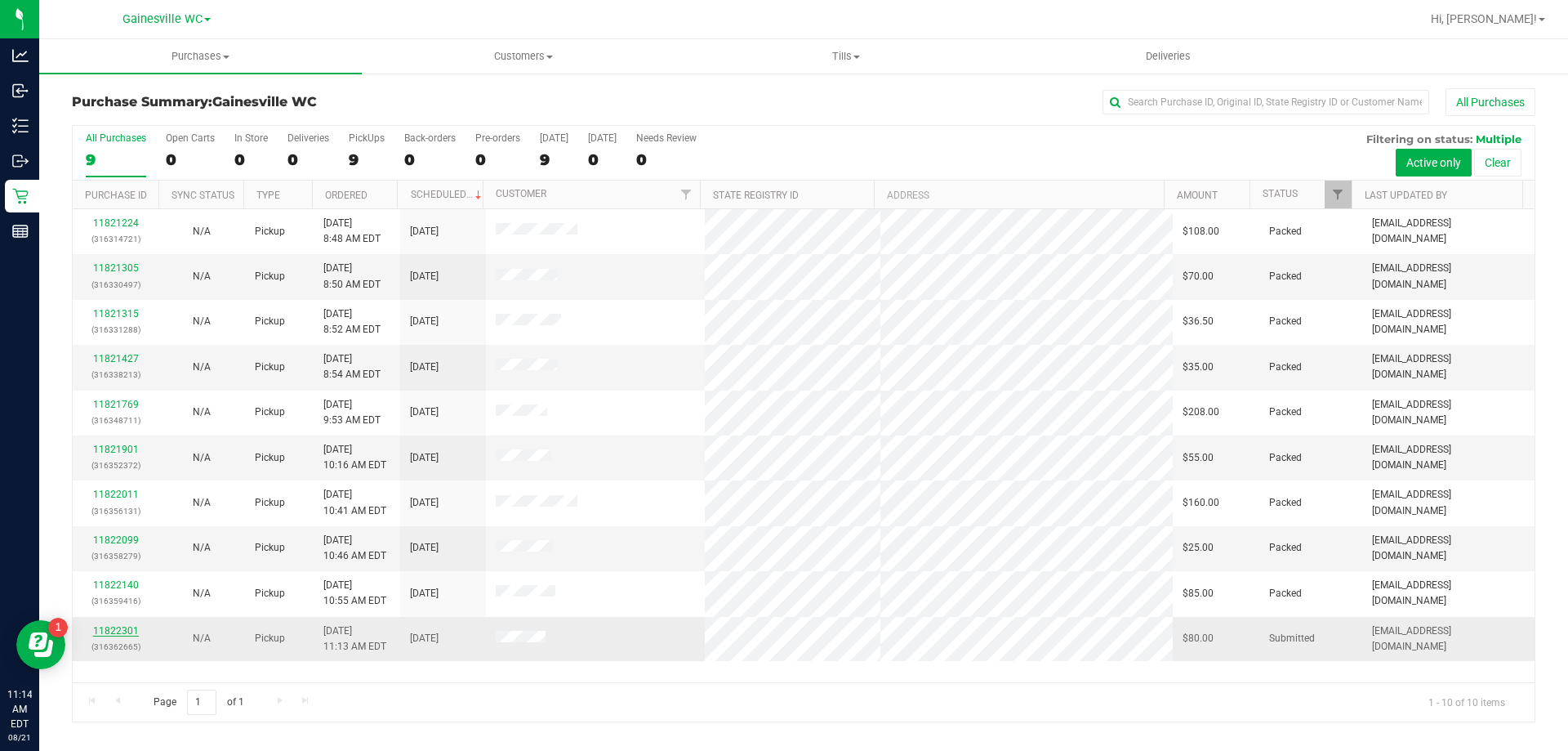
click at [128, 627] on link "11822301" at bounding box center [115, 631] width 46 height 12
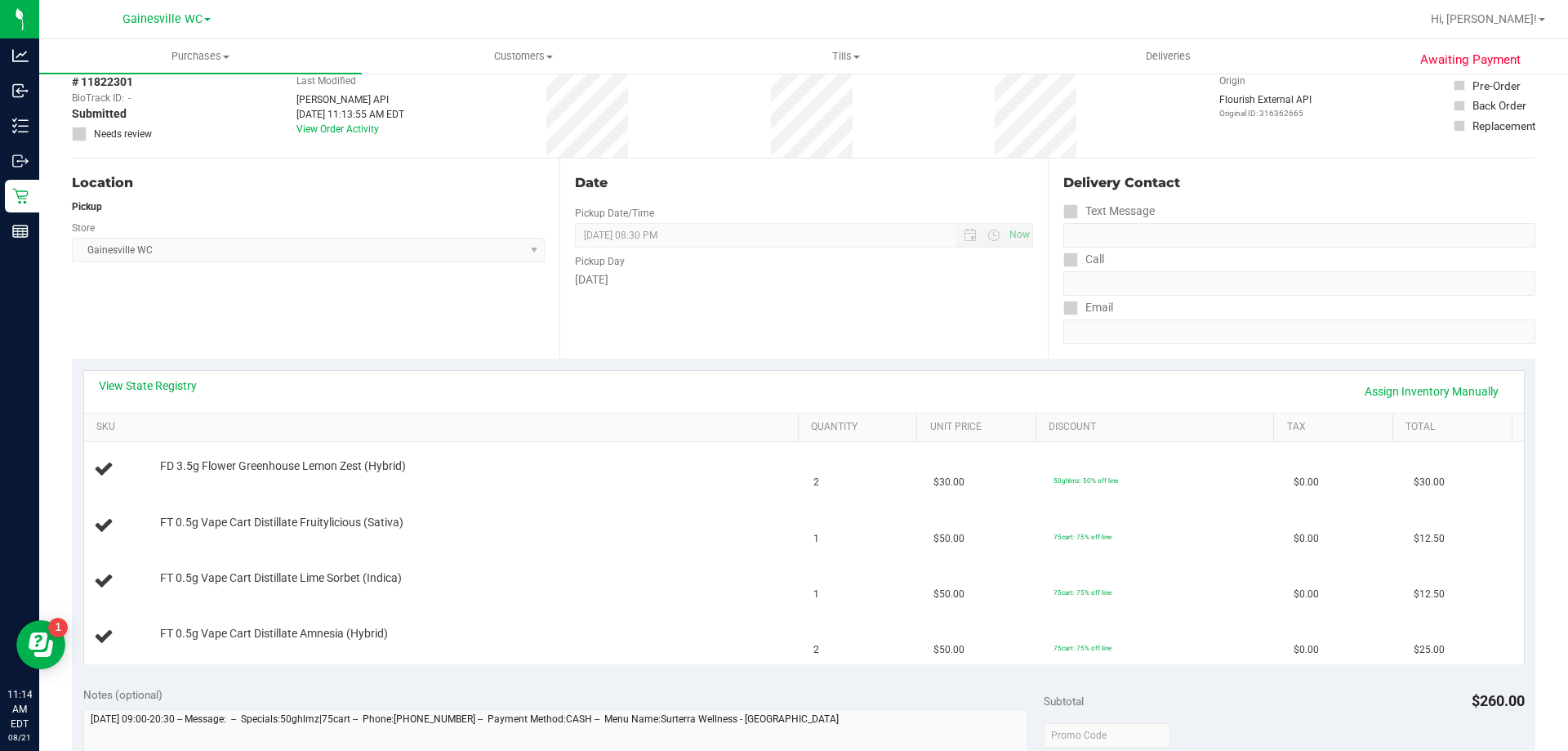
scroll to position [163, 0]
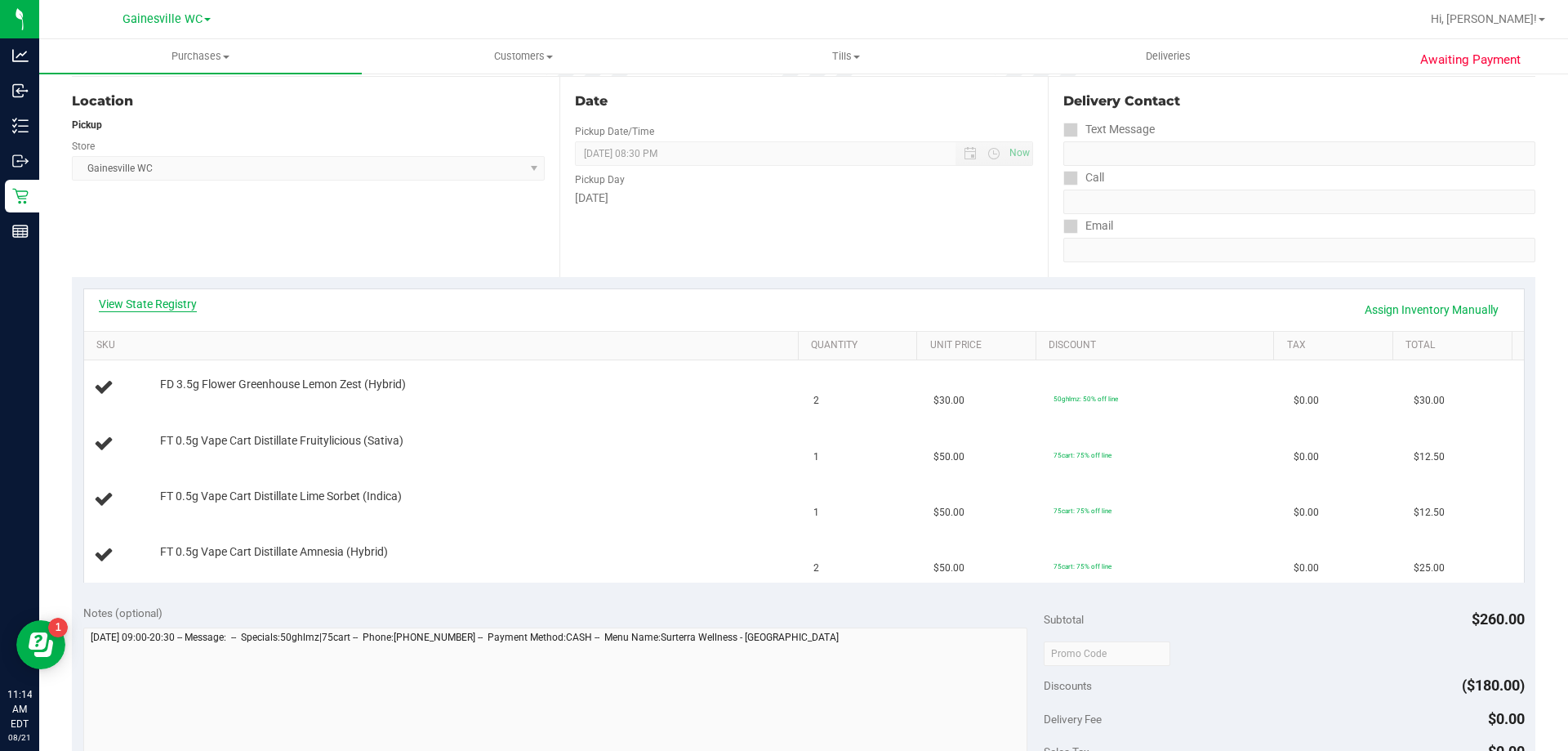
click at [142, 302] on link "View State Registry" at bounding box center [147, 303] width 98 height 17
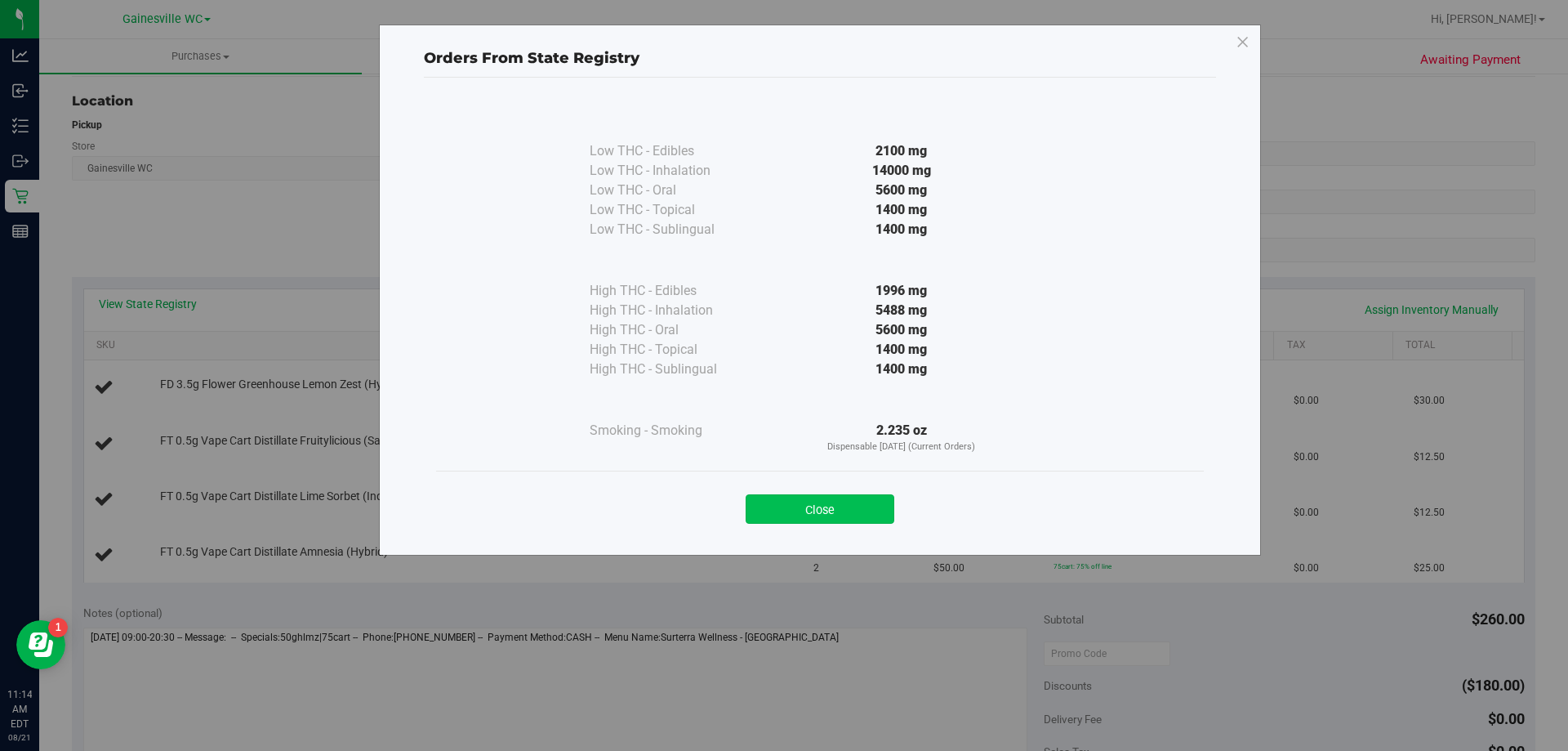
click at [792, 508] on button "Close" at bounding box center [820, 509] width 148 height 29
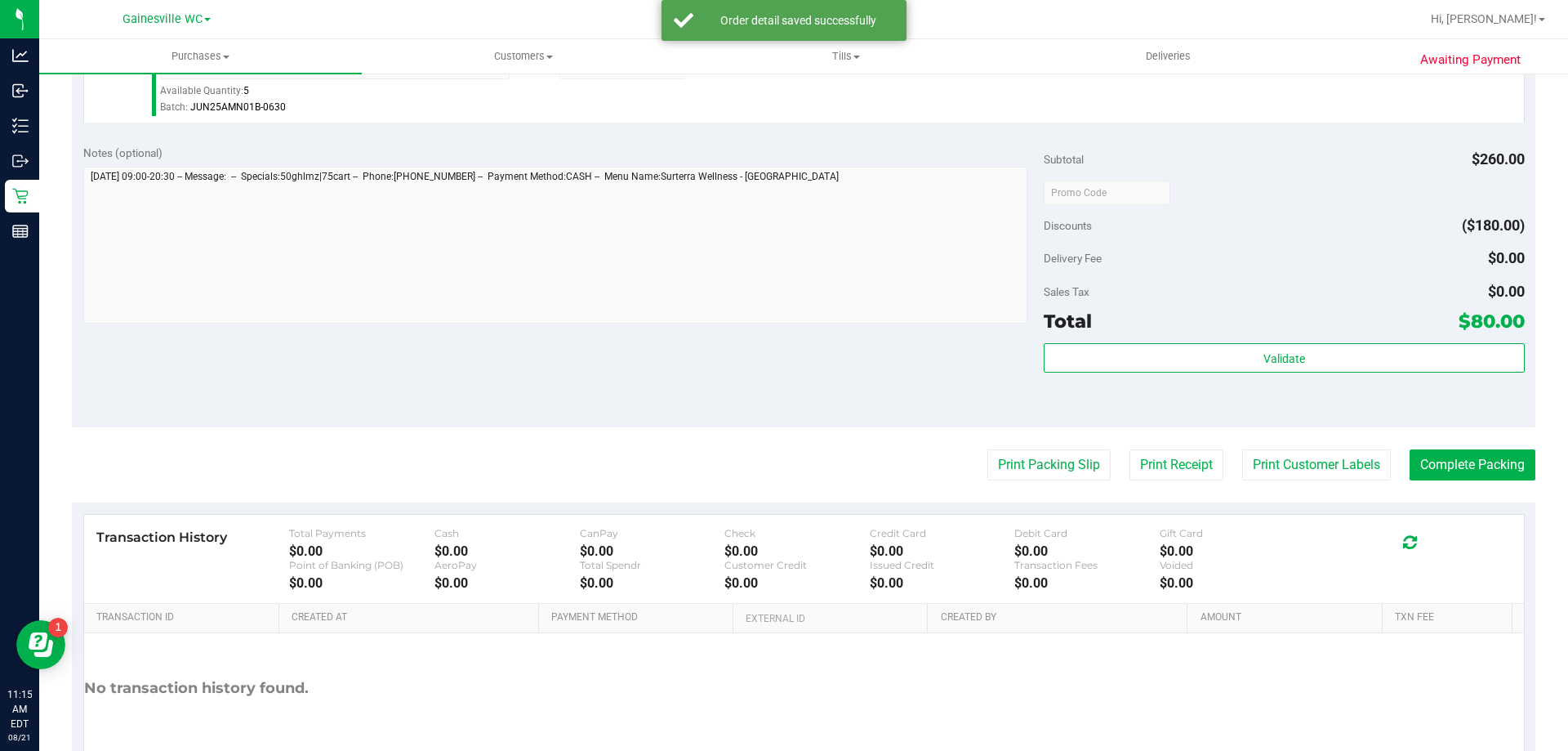
scroll to position [868, 0]
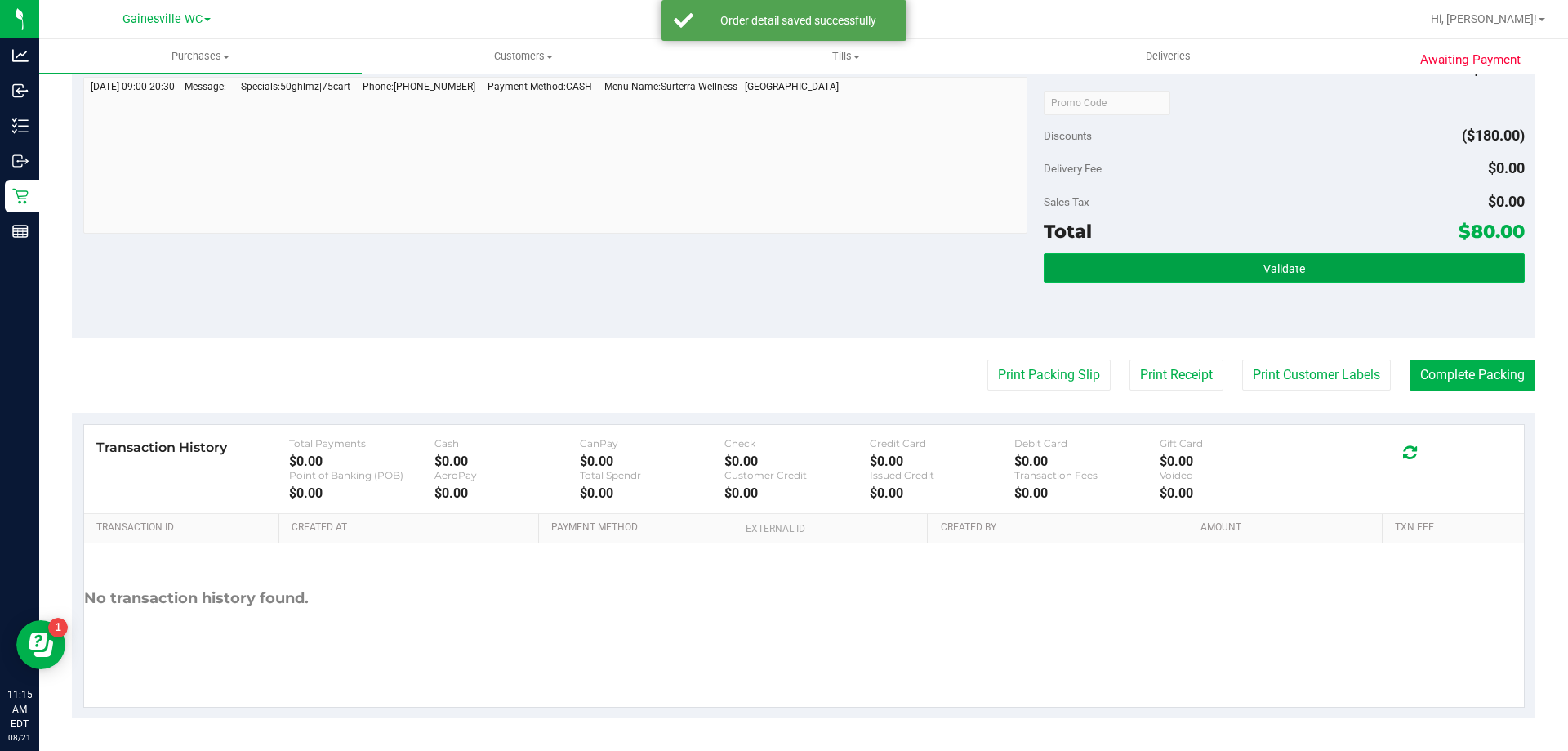
click at [1242, 260] on button "Validate" at bounding box center [1283, 268] width 480 height 29
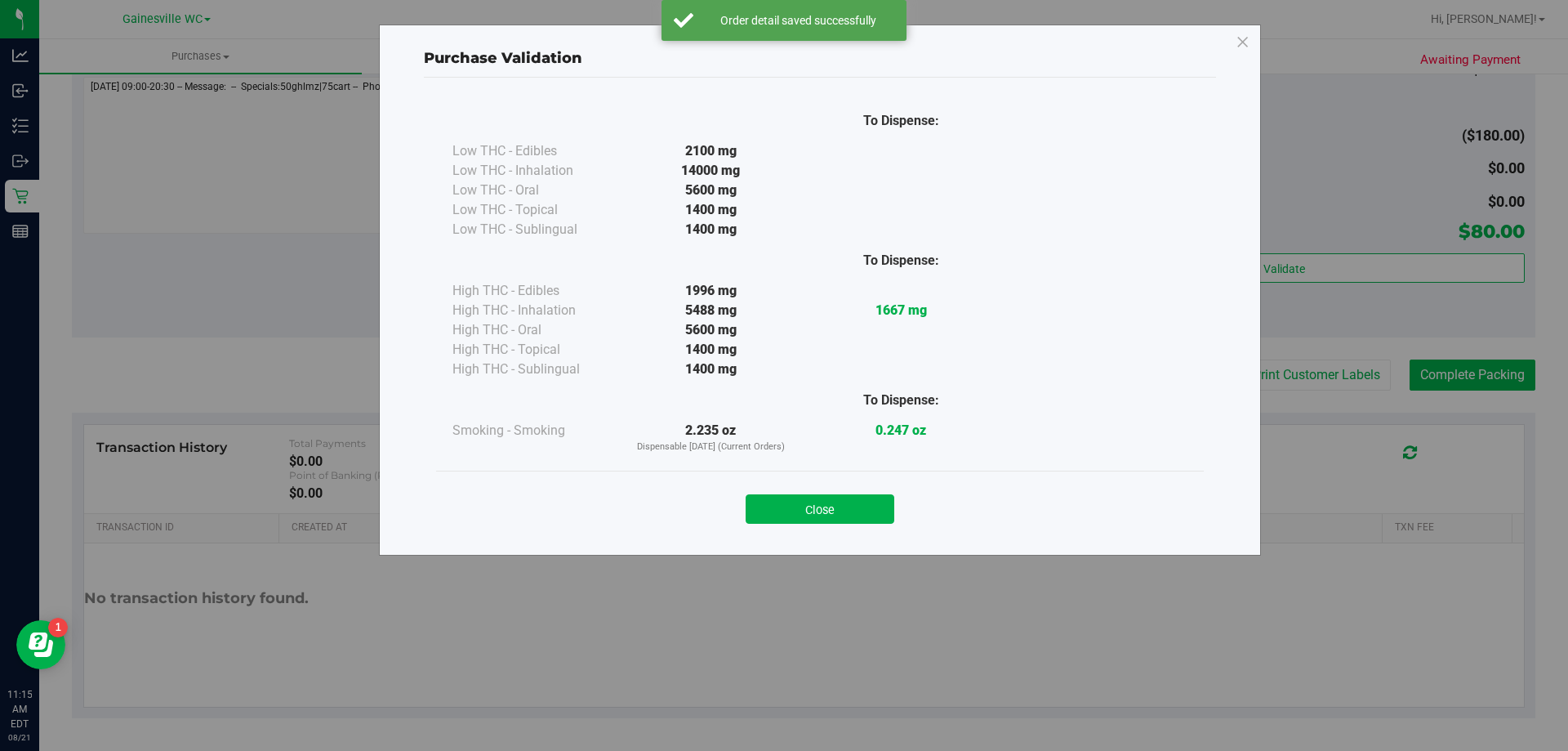
drag, startPoint x: 828, startPoint y: 520, endPoint x: 841, endPoint y: 506, distance: 19.1
click at [831, 521] on button "Close" at bounding box center [820, 509] width 148 height 29
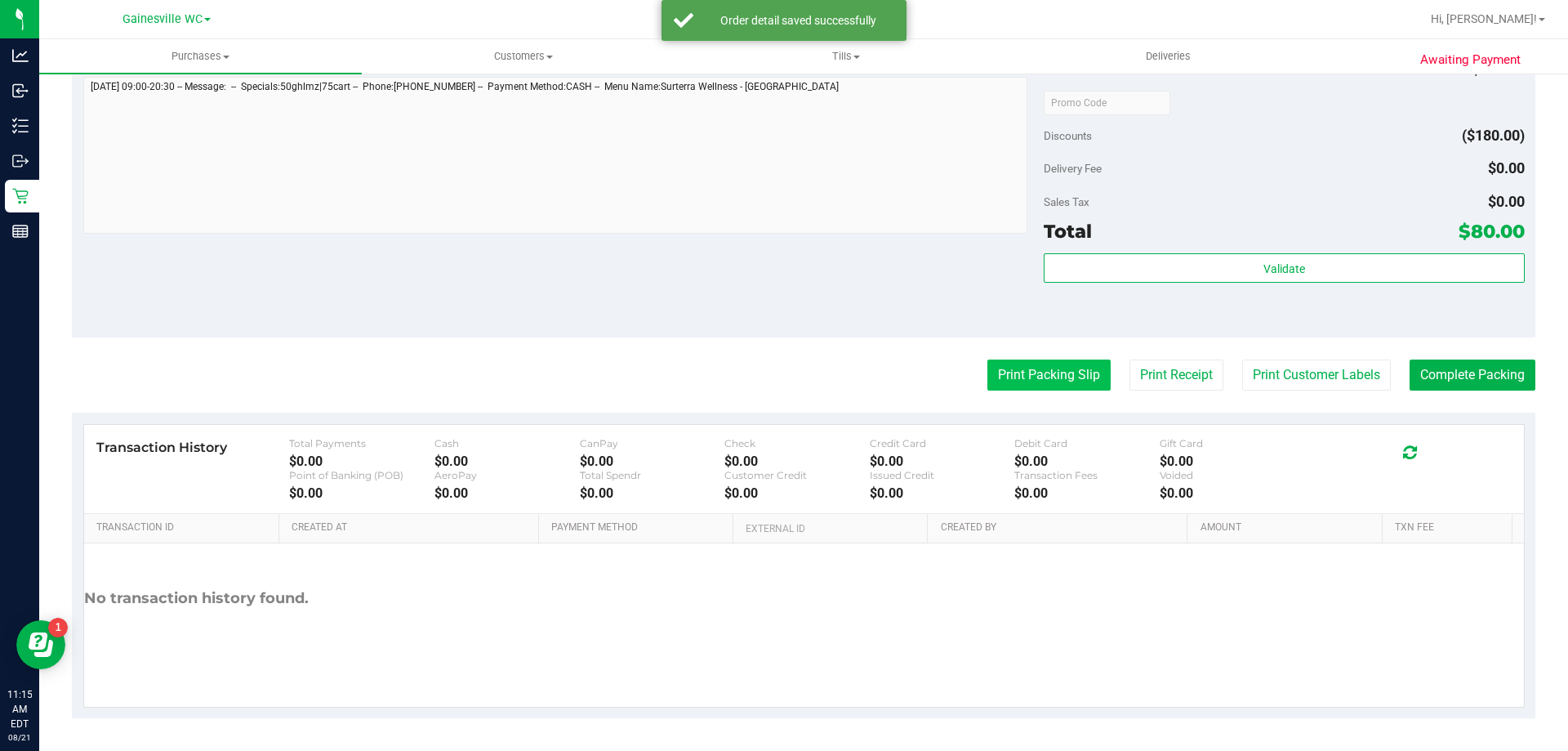
click at [1059, 360] on button "Print Packing Slip" at bounding box center [1048, 375] width 123 height 31
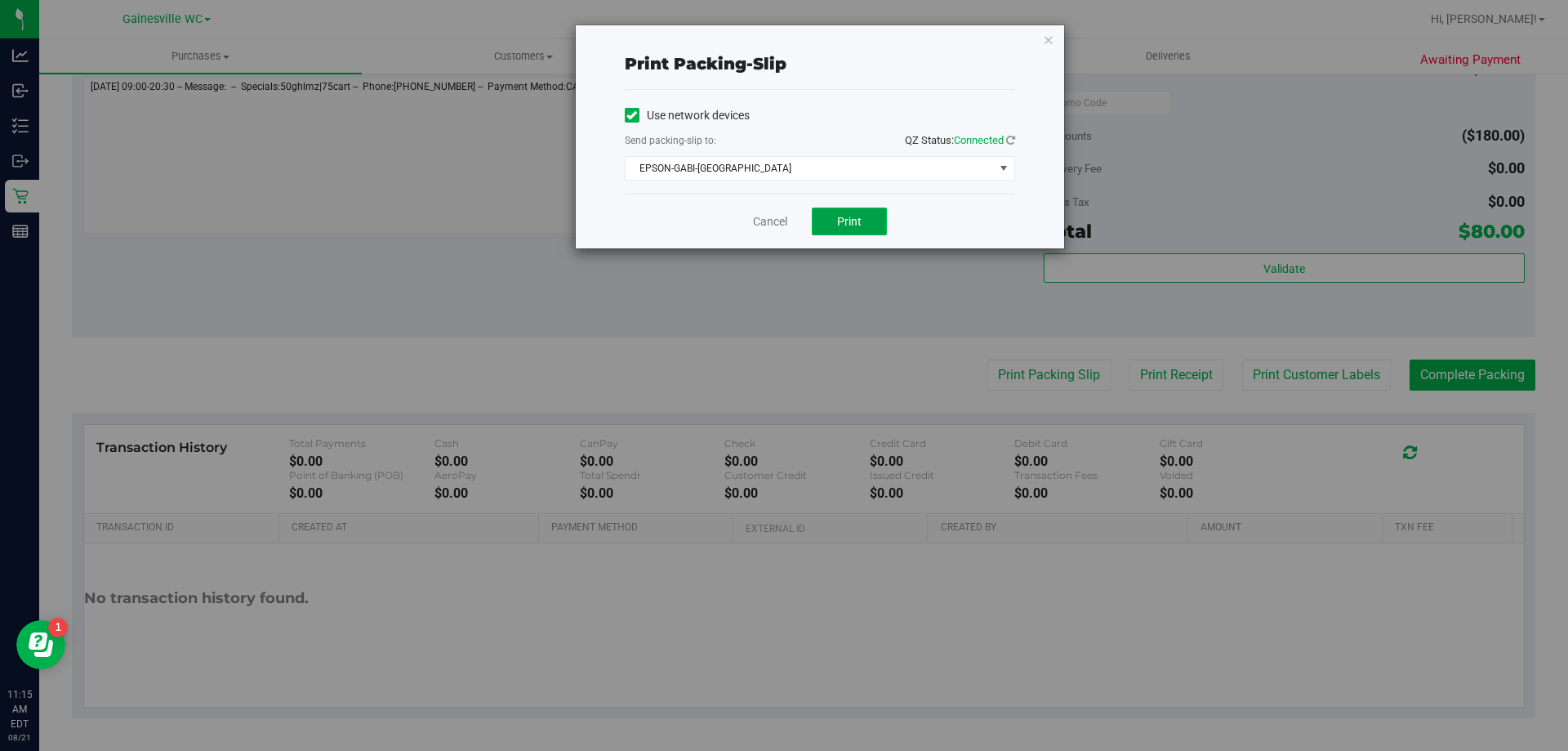
click at [870, 209] on button "Print" at bounding box center [848, 221] width 75 height 27
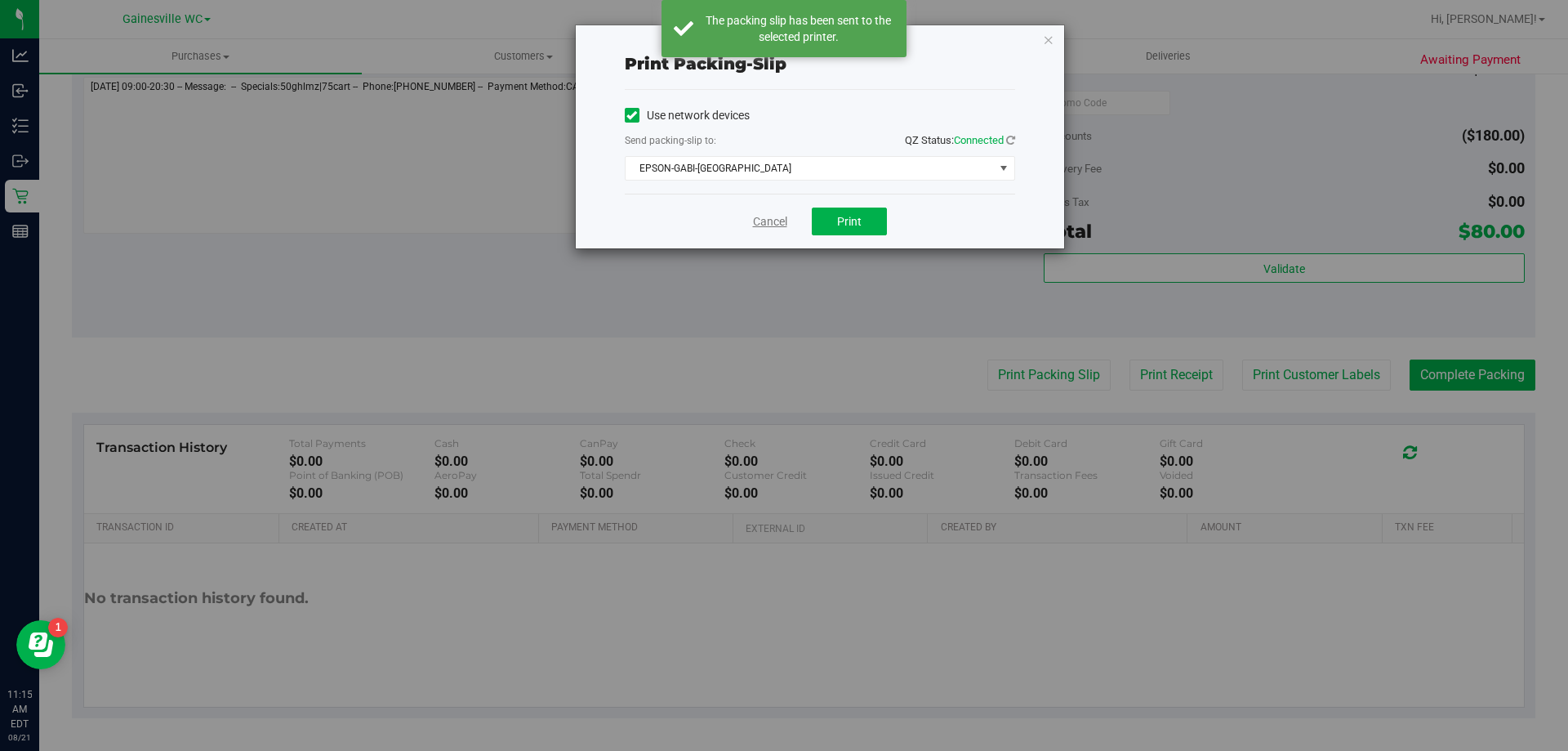
click at [770, 221] on link "Cancel" at bounding box center [769, 222] width 34 height 18
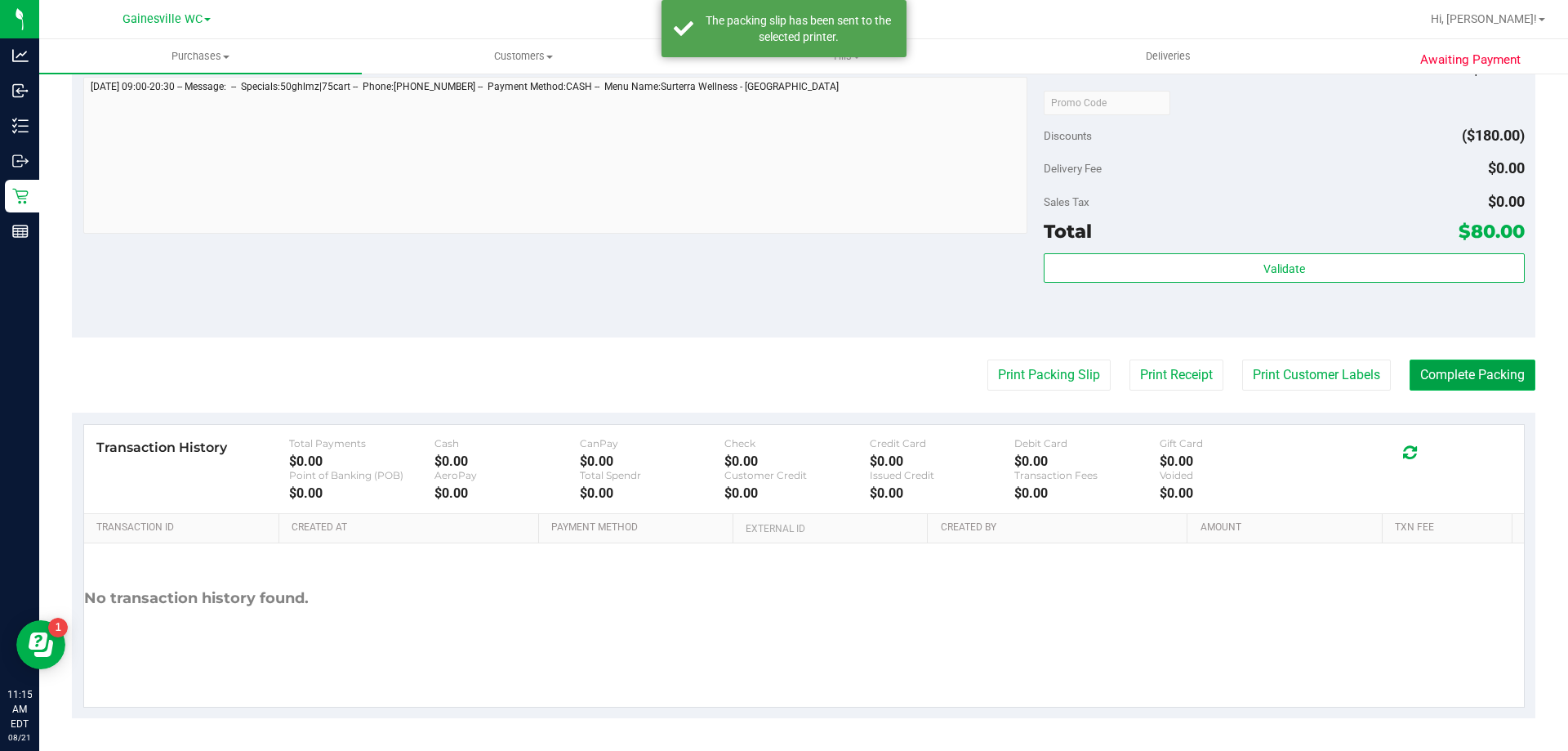
click at [1505, 372] on button "Complete Packing" at bounding box center [1471, 375] width 126 height 31
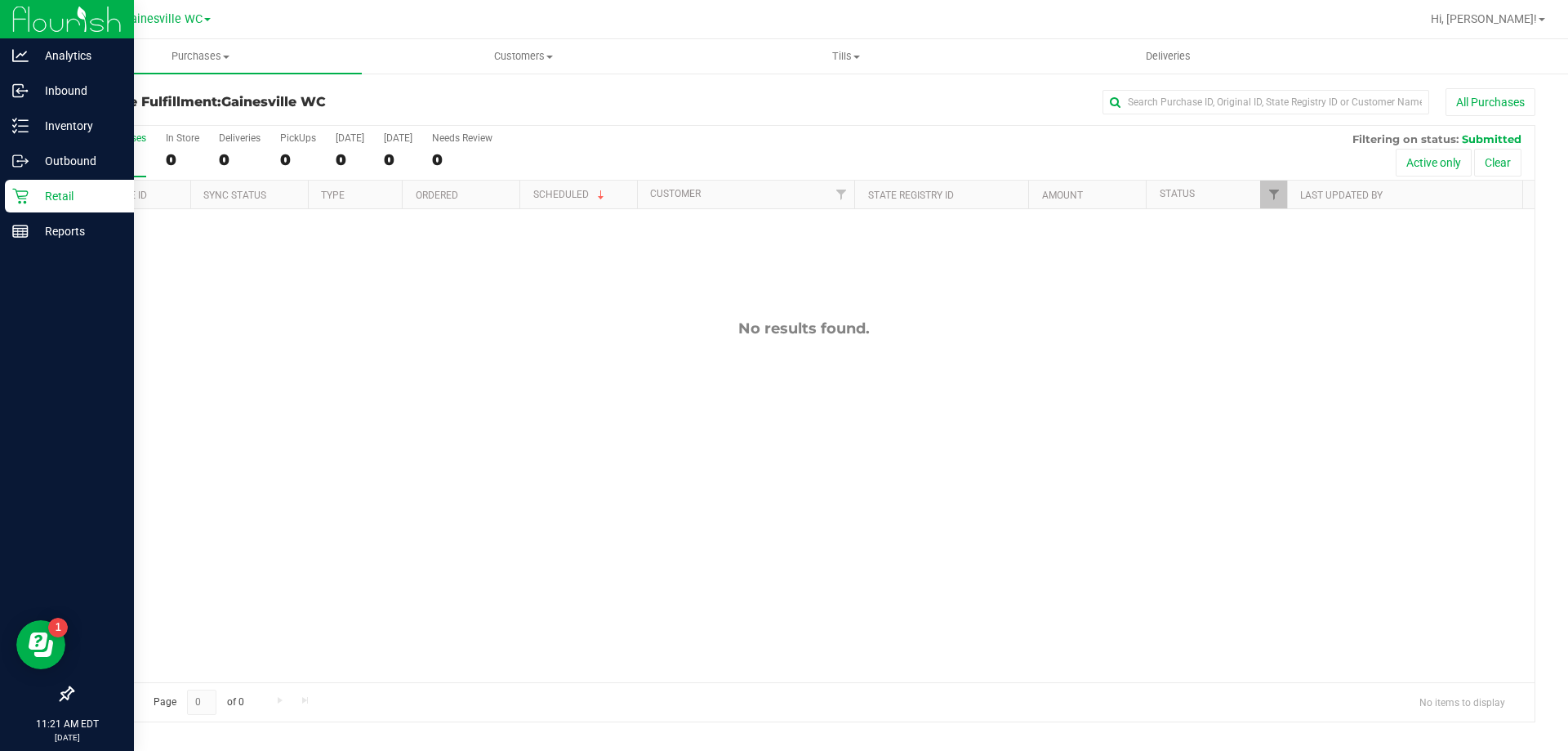
click at [6, 192] on div "Retail" at bounding box center [69, 195] width 129 height 32
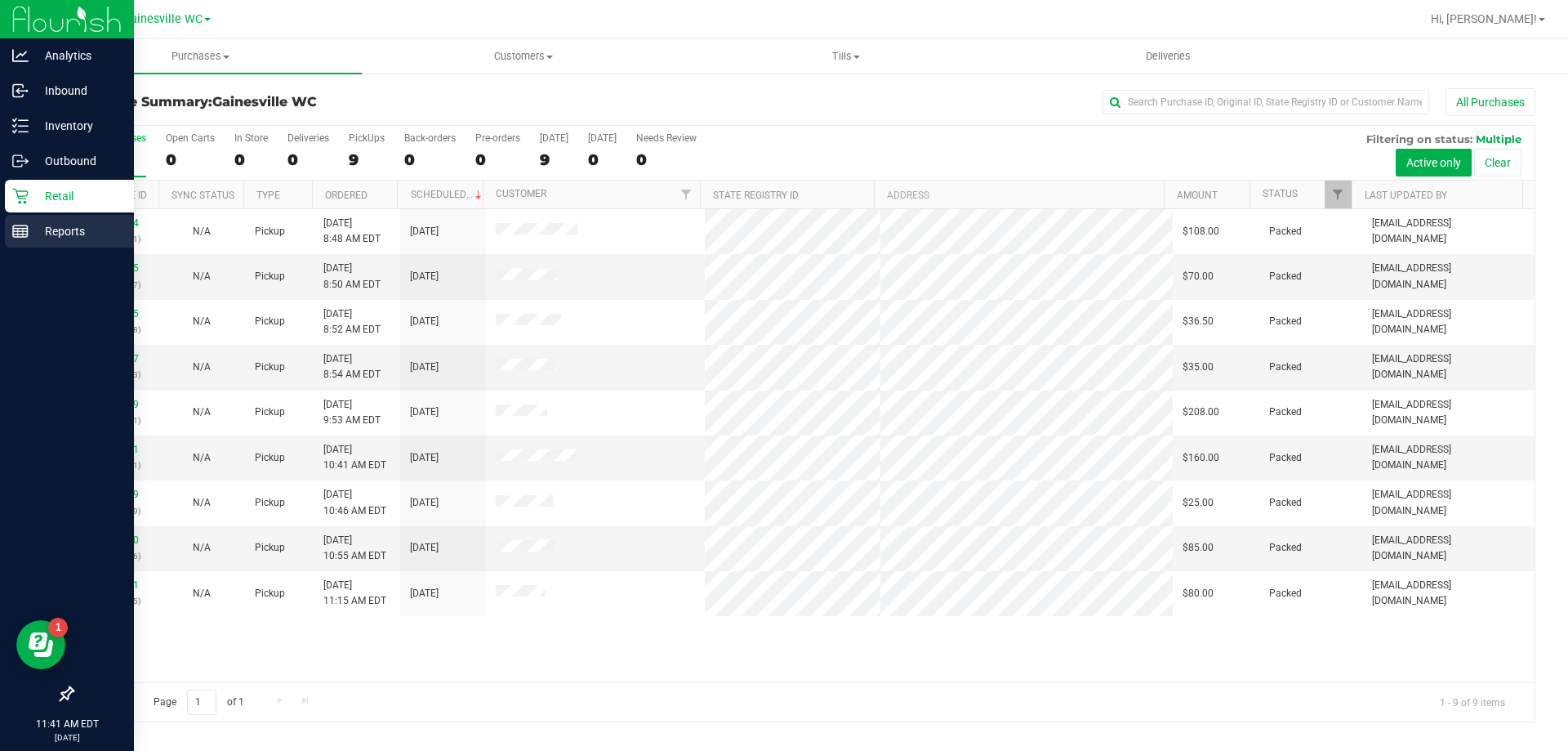
click at [49, 228] on p "Reports" at bounding box center [77, 231] width 98 height 20
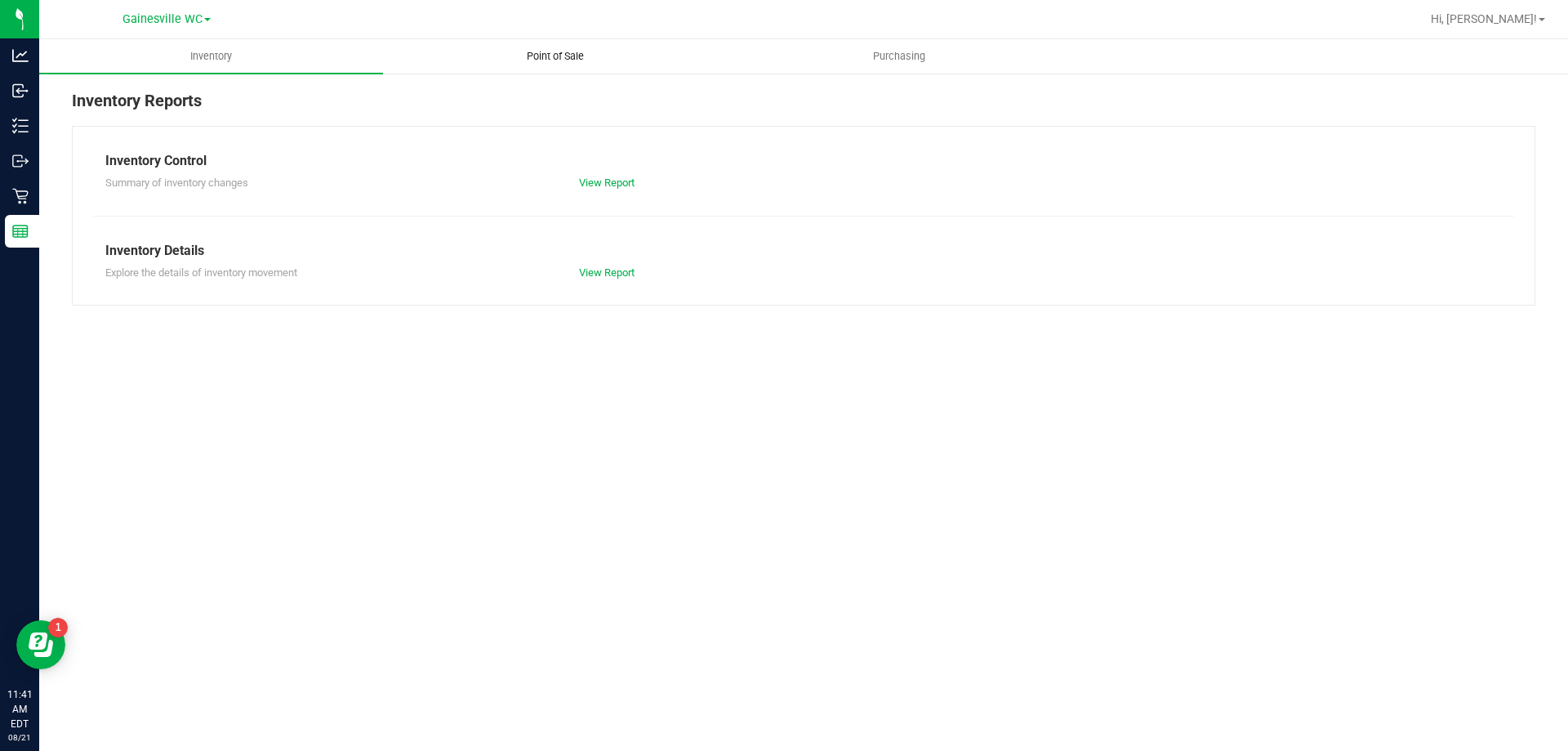
click at [556, 58] on span "Point of Sale" at bounding box center [555, 56] width 101 height 15
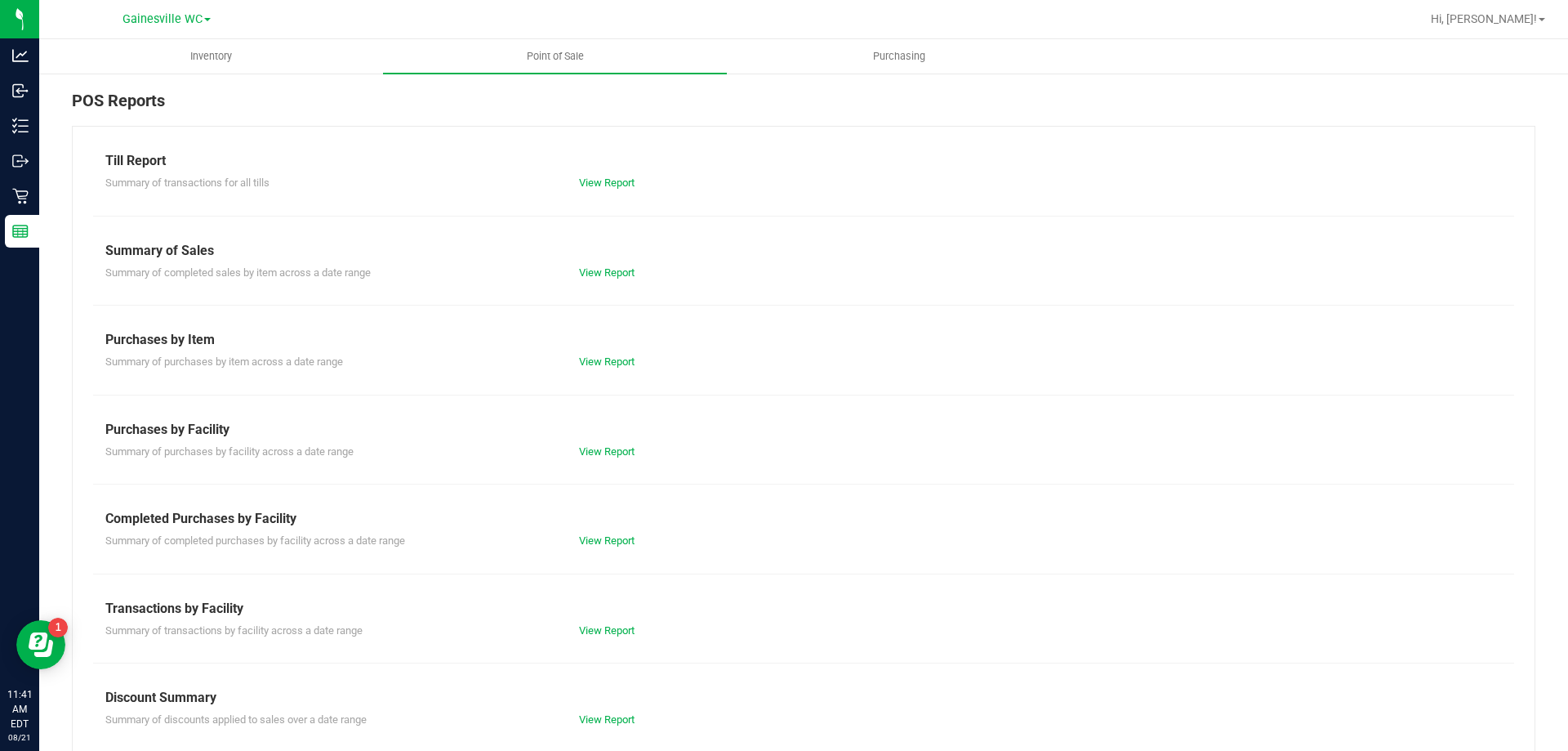
click at [610, 176] on div "View Report" at bounding box center [804, 182] width 474 height 17
click at [612, 179] on link "View Report" at bounding box center [607, 182] width 56 height 13
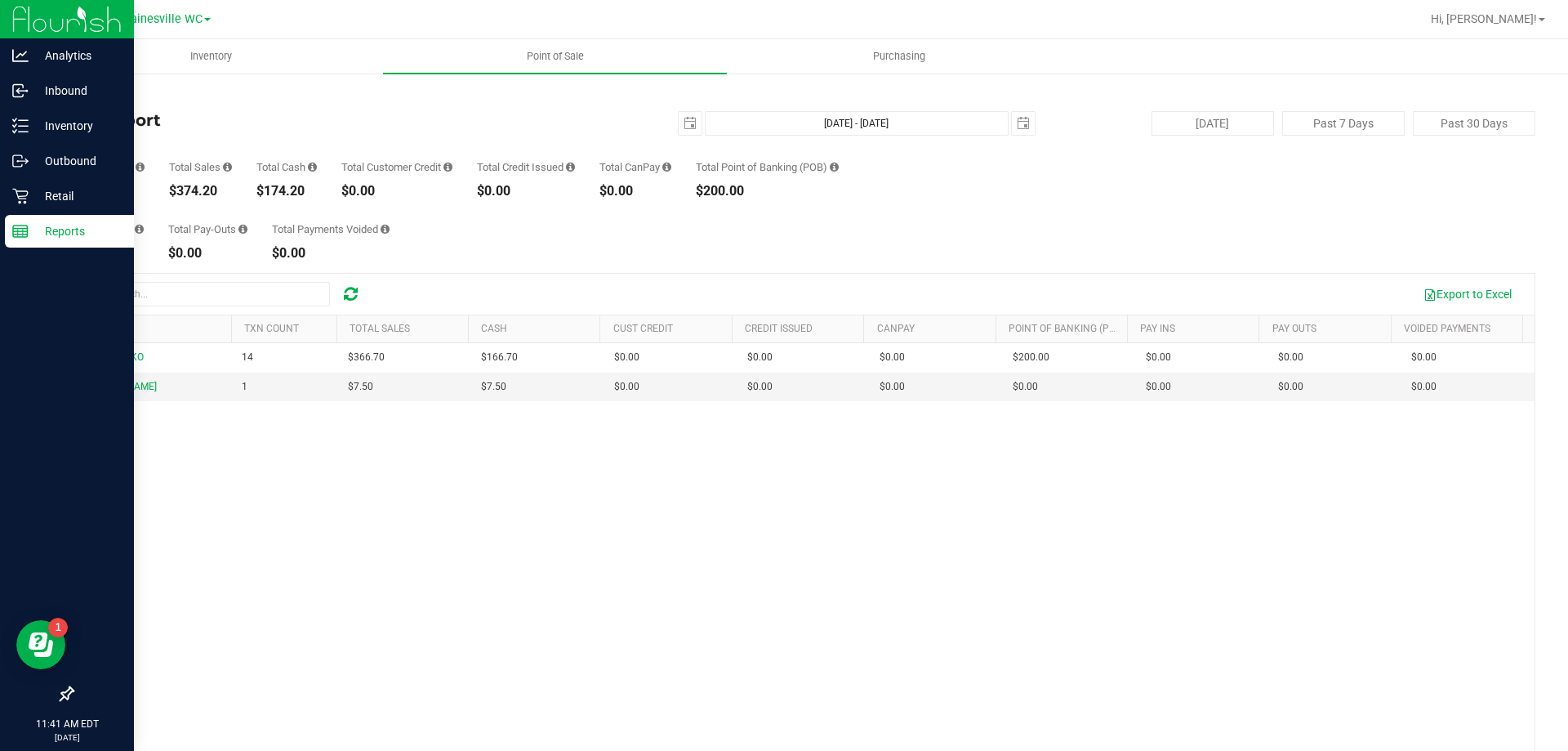
click at [58, 231] on p "Reports" at bounding box center [77, 231] width 98 height 20
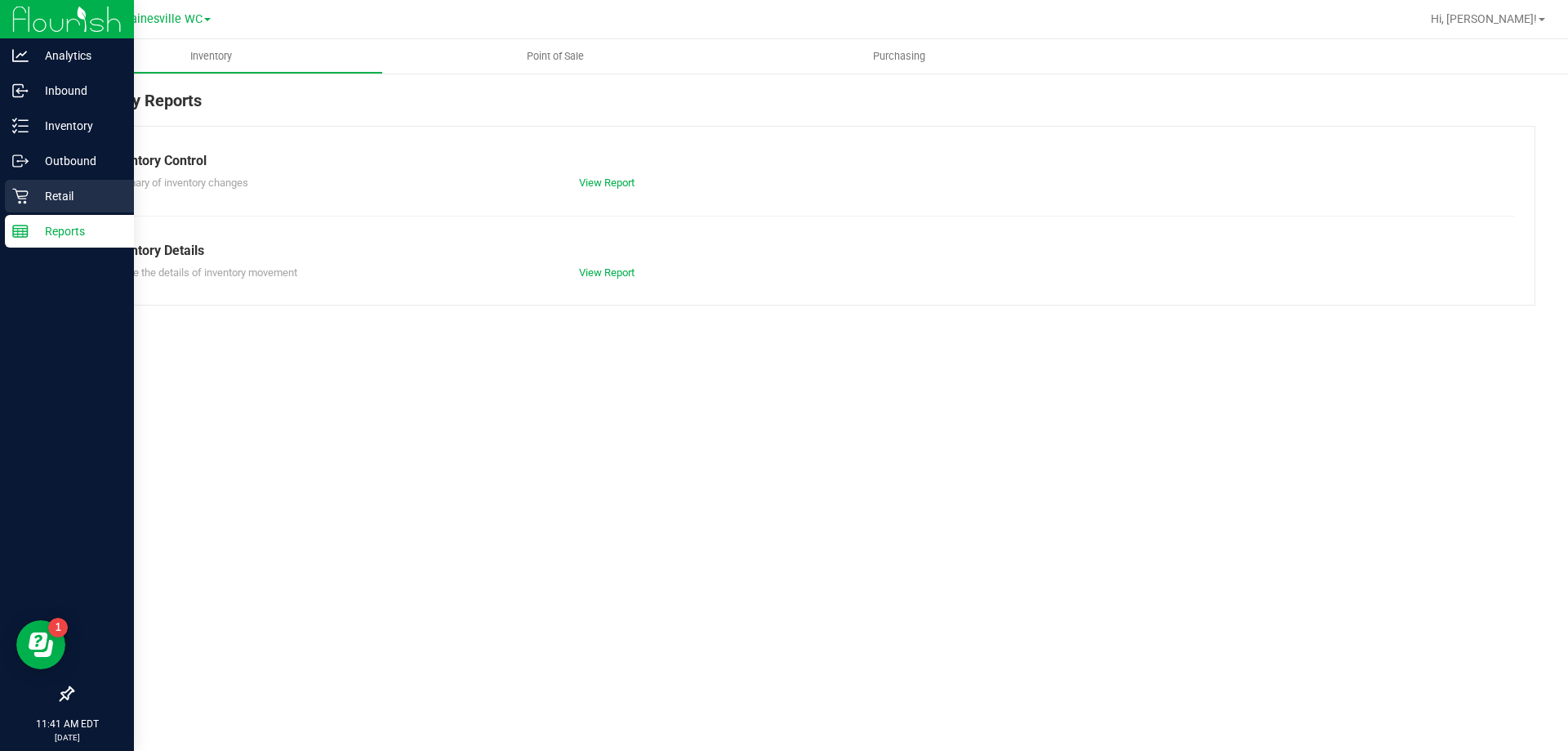
click at [59, 182] on div "Retail" at bounding box center [69, 195] width 129 height 32
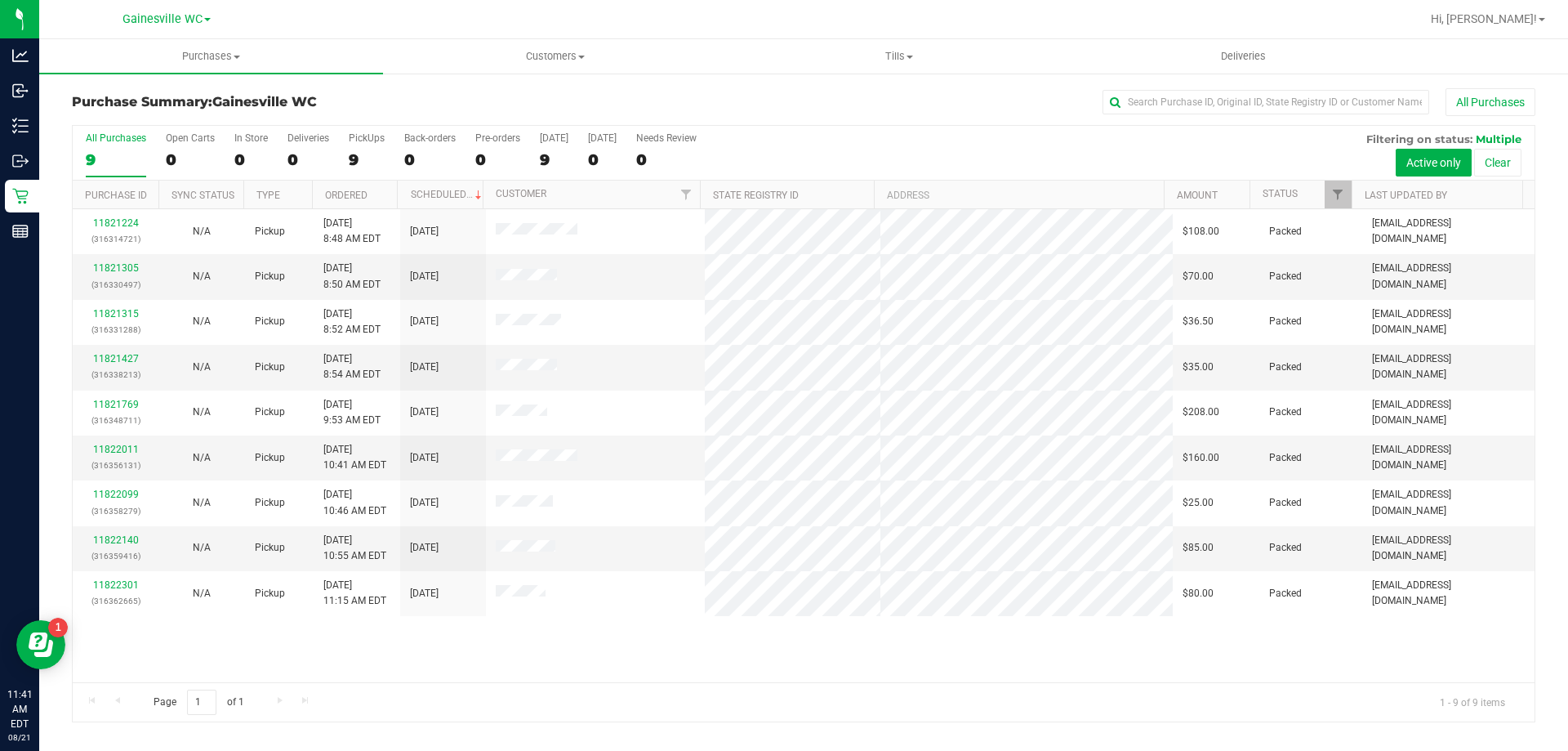
click at [338, 21] on div at bounding box center [856, 19] width 1127 height 32
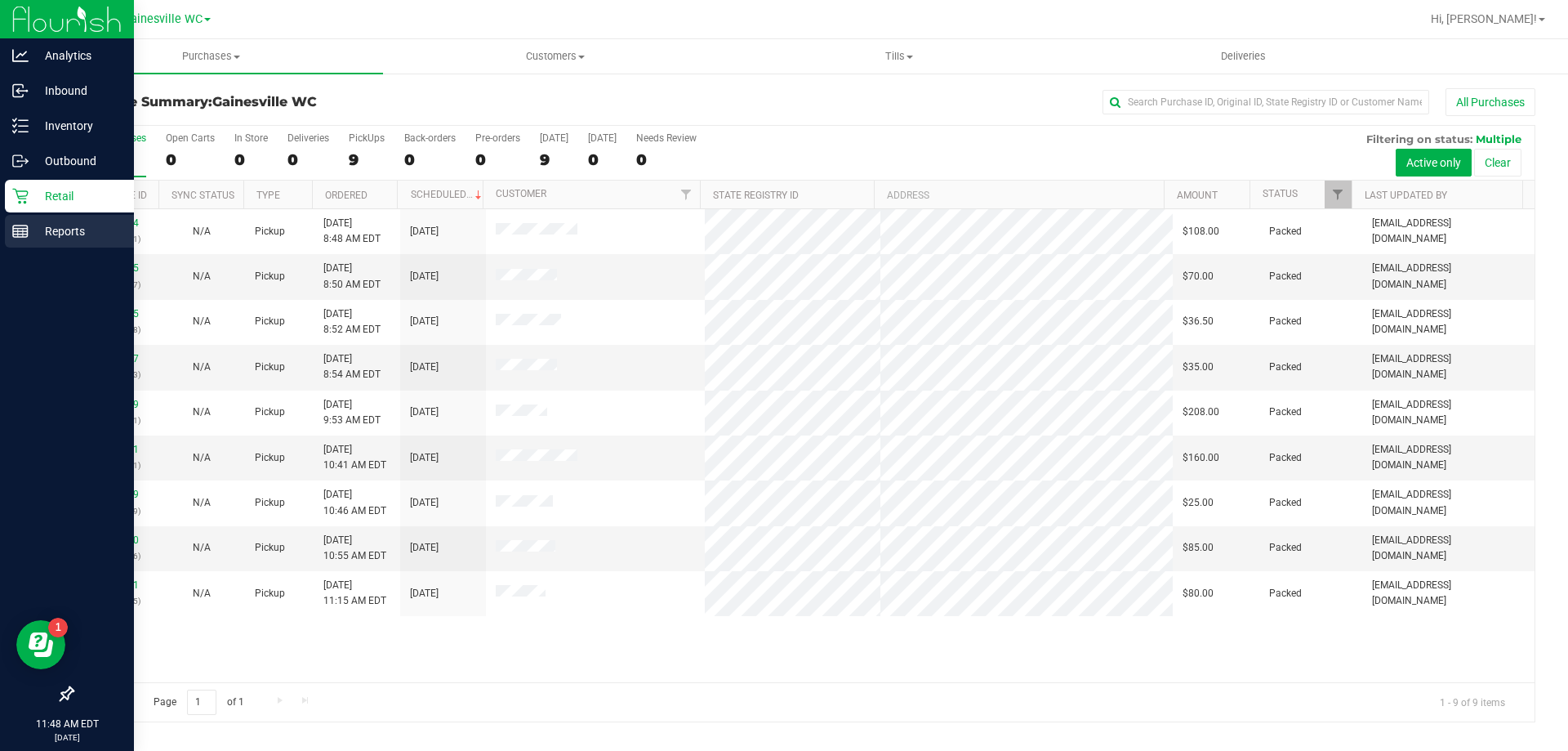
click at [28, 228] on p "Reports" at bounding box center [77, 231] width 98 height 20
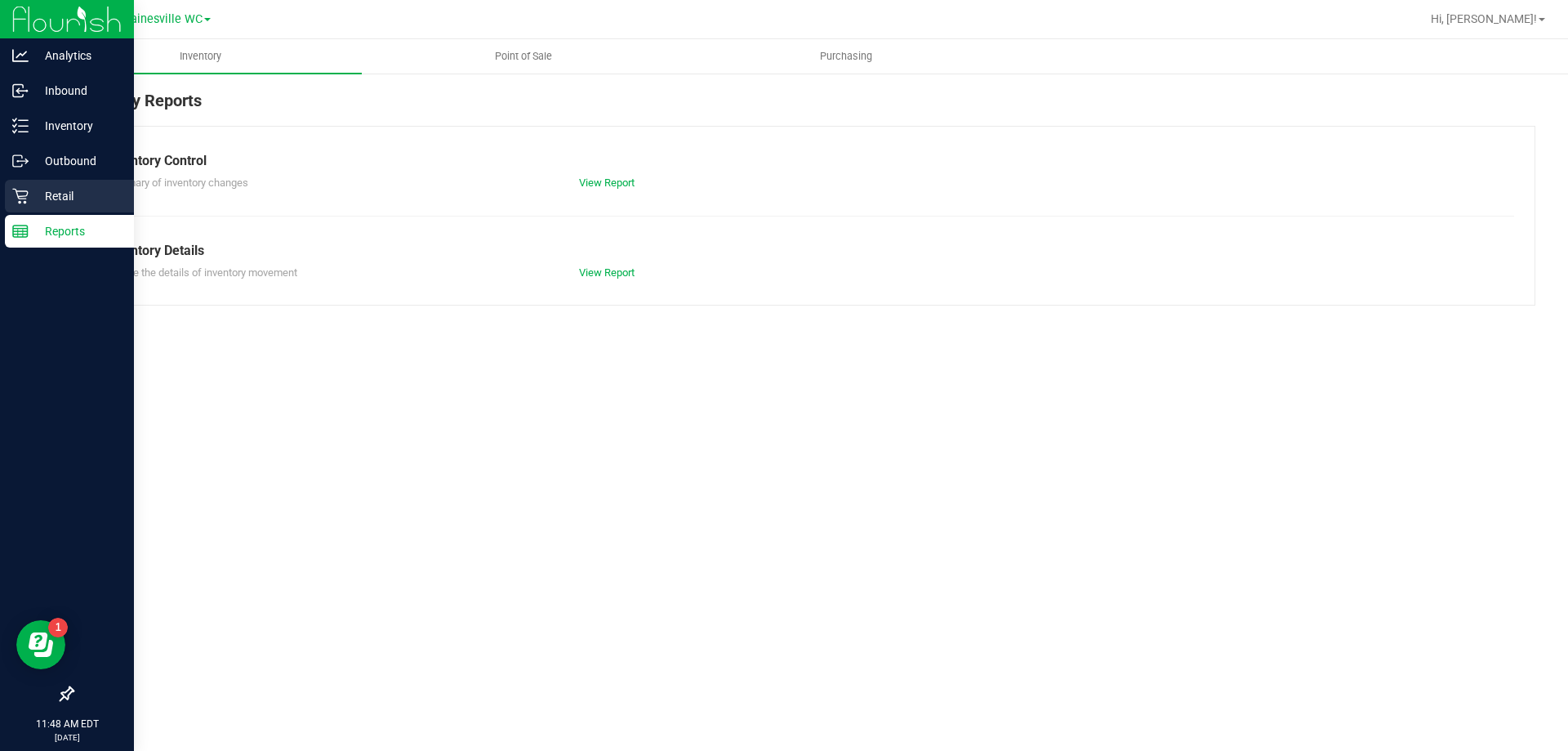
click at [47, 198] on p "Retail" at bounding box center [77, 196] width 98 height 20
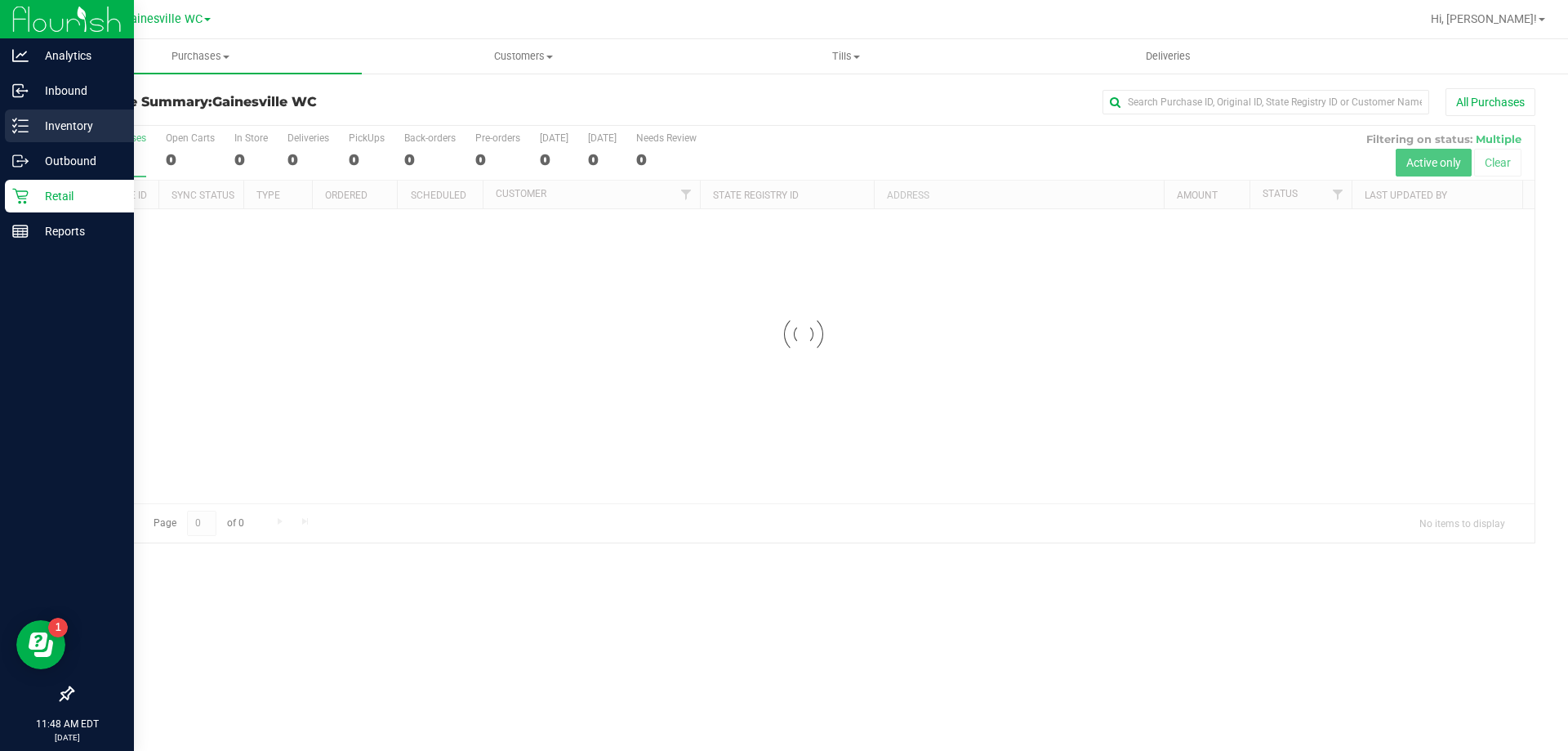
click at [68, 126] on p "Inventory" at bounding box center [77, 126] width 98 height 20
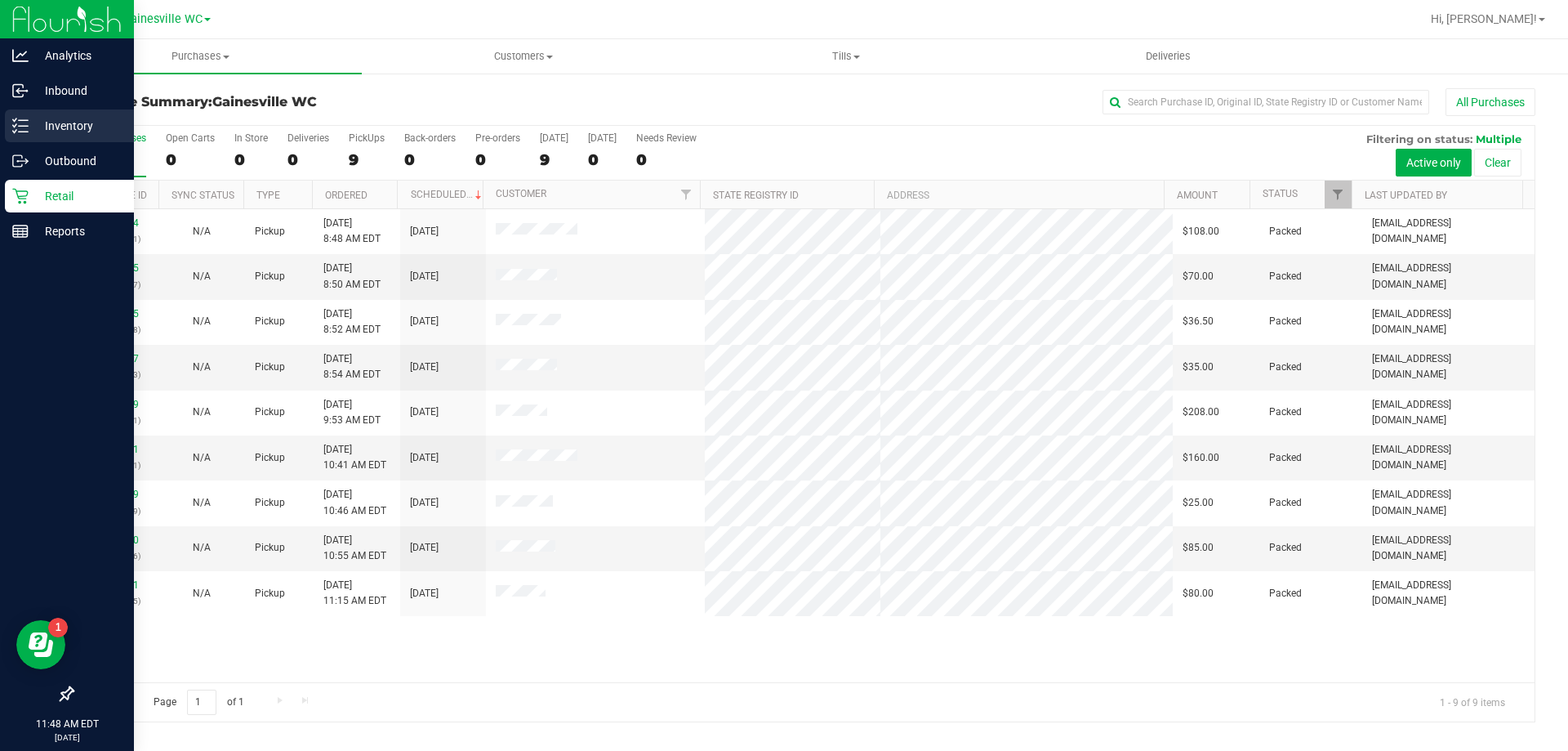
click at [56, 124] on p "Inventory" at bounding box center [77, 126] width 98 height 20
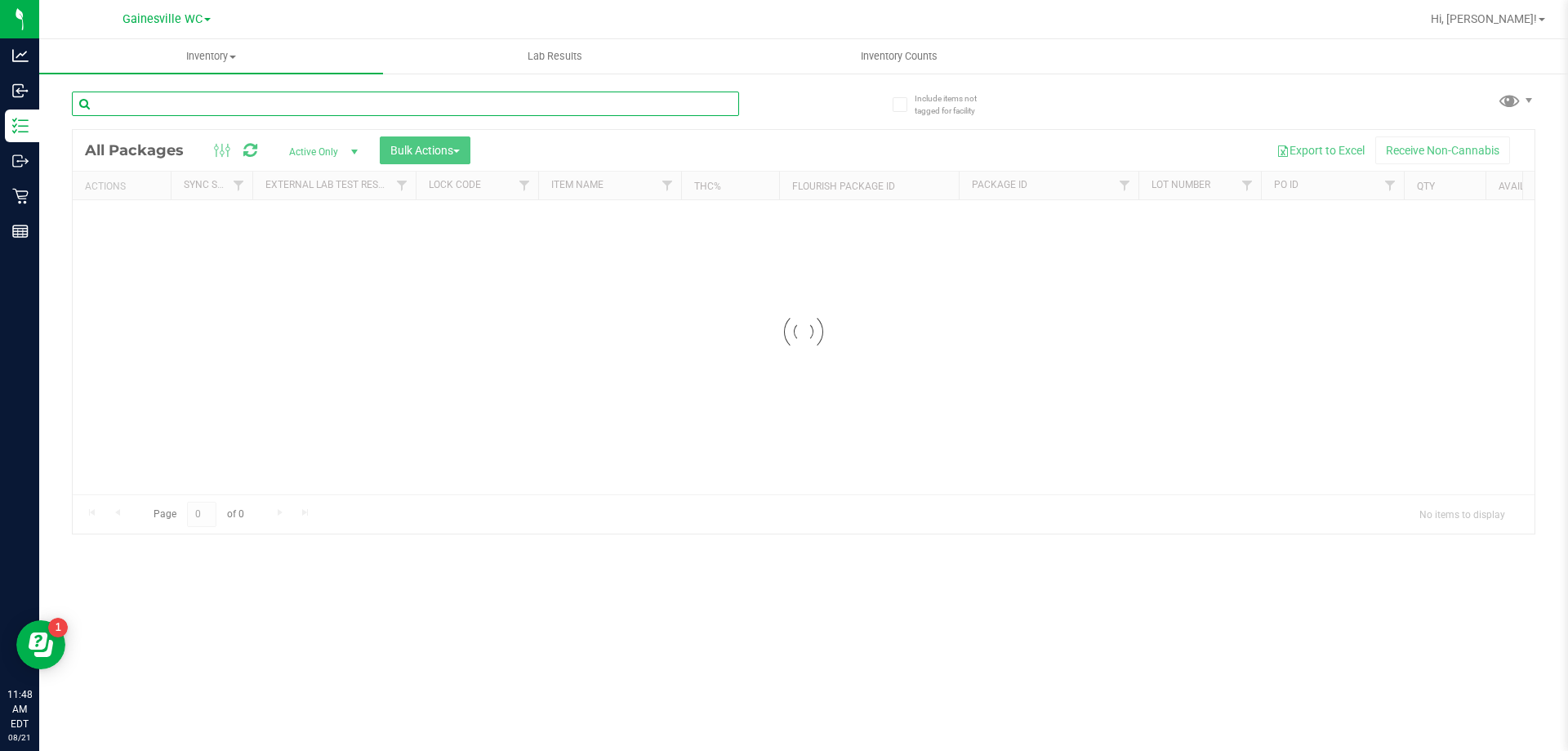
click at [344, 108] on input "text" at bounding box center [406, 103] width 667 height 24
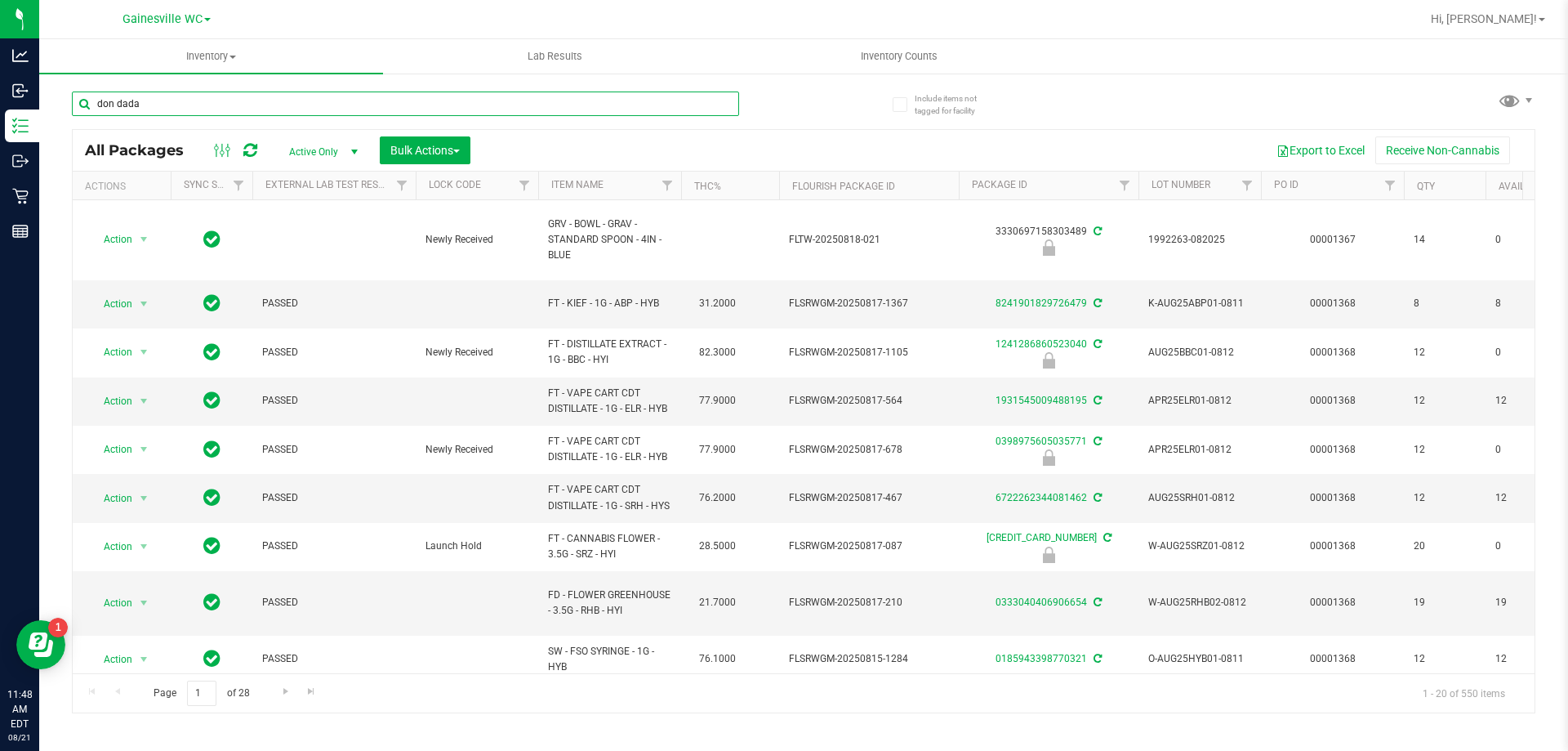
type input "don dada"
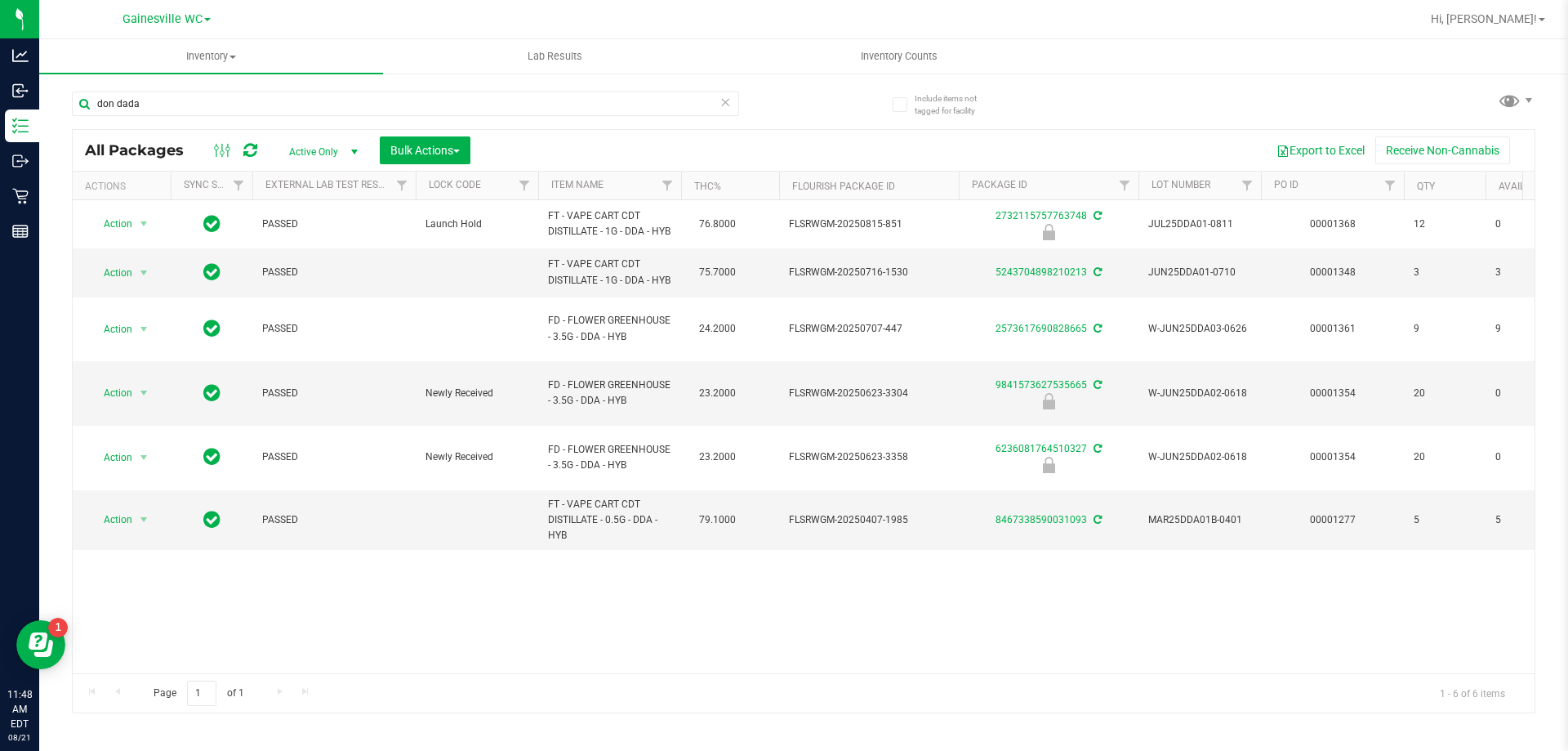
click at [721, 103] on icon at bounding box center [725, 101] width 12 height 20
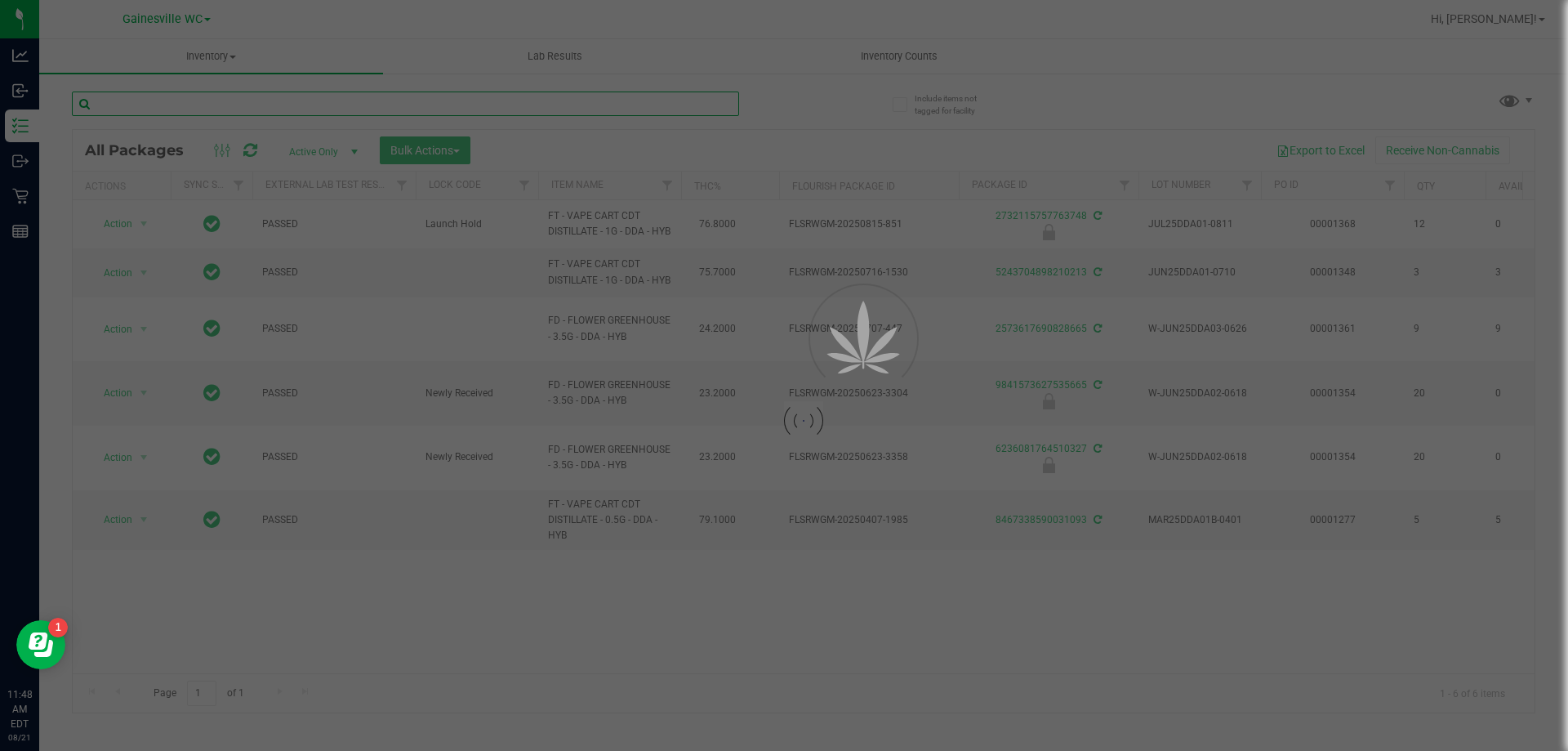
click at [715, 103] on input "text" at bounding box center [406, 103] width 667 height 24
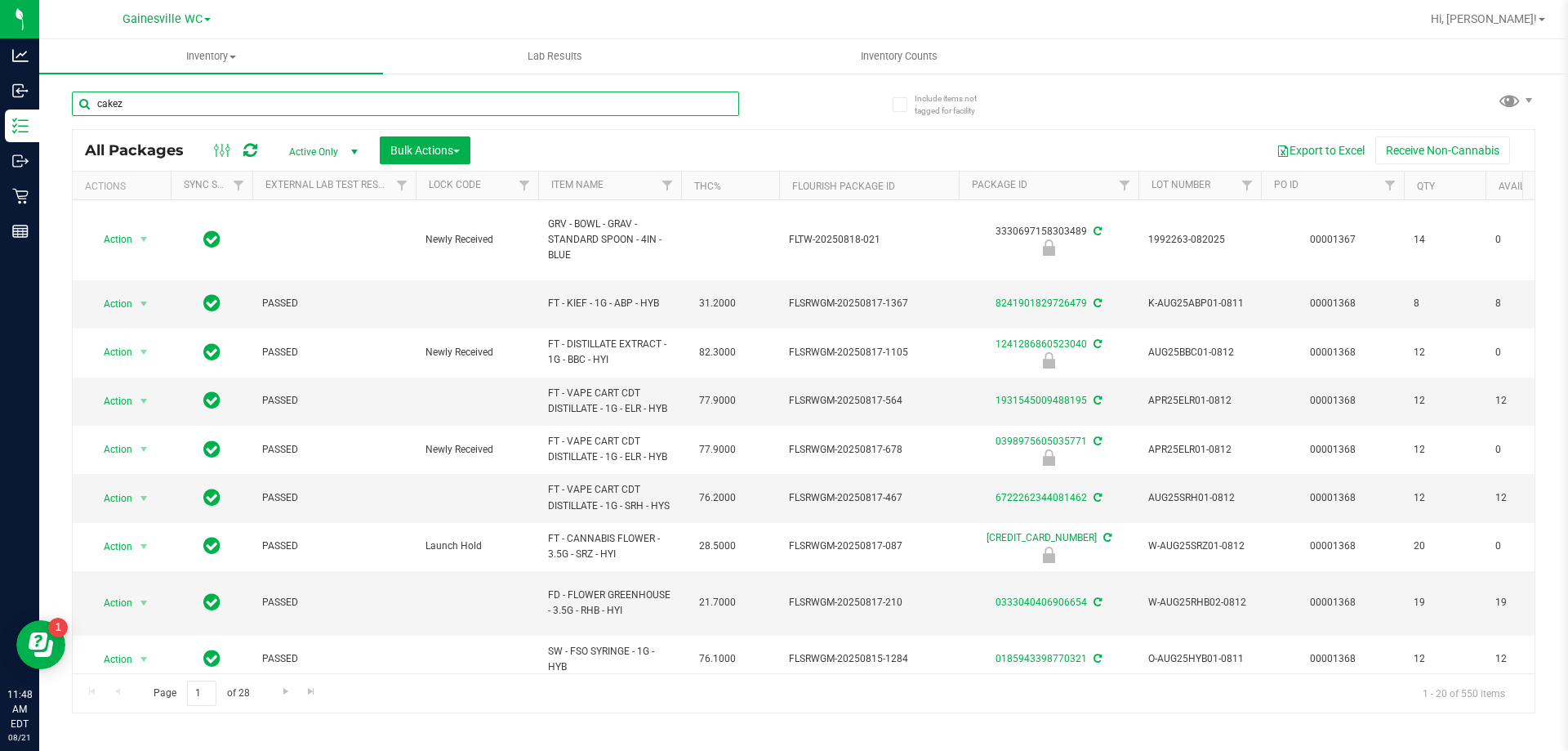
type input "cakez"
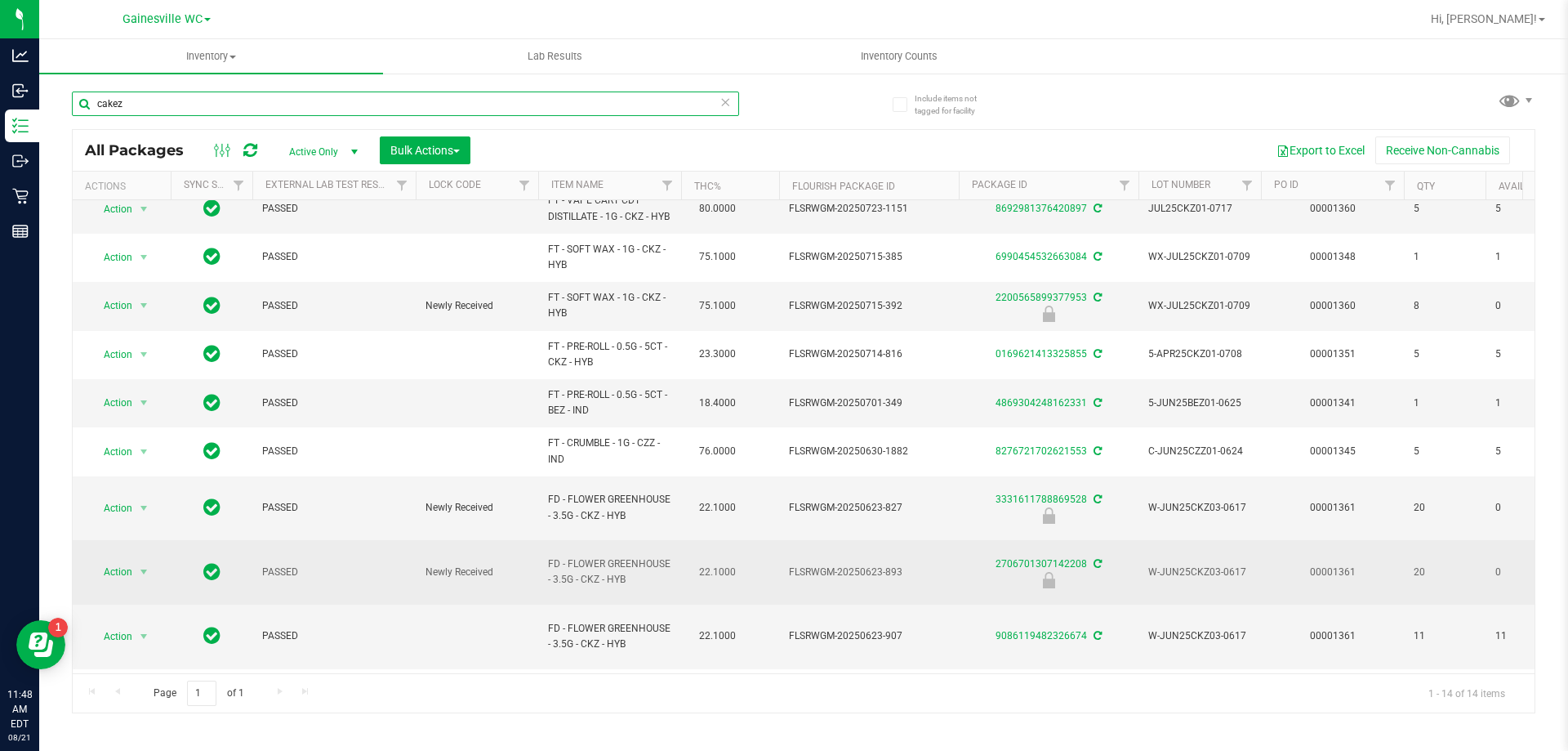
scroll to position [163, 0]
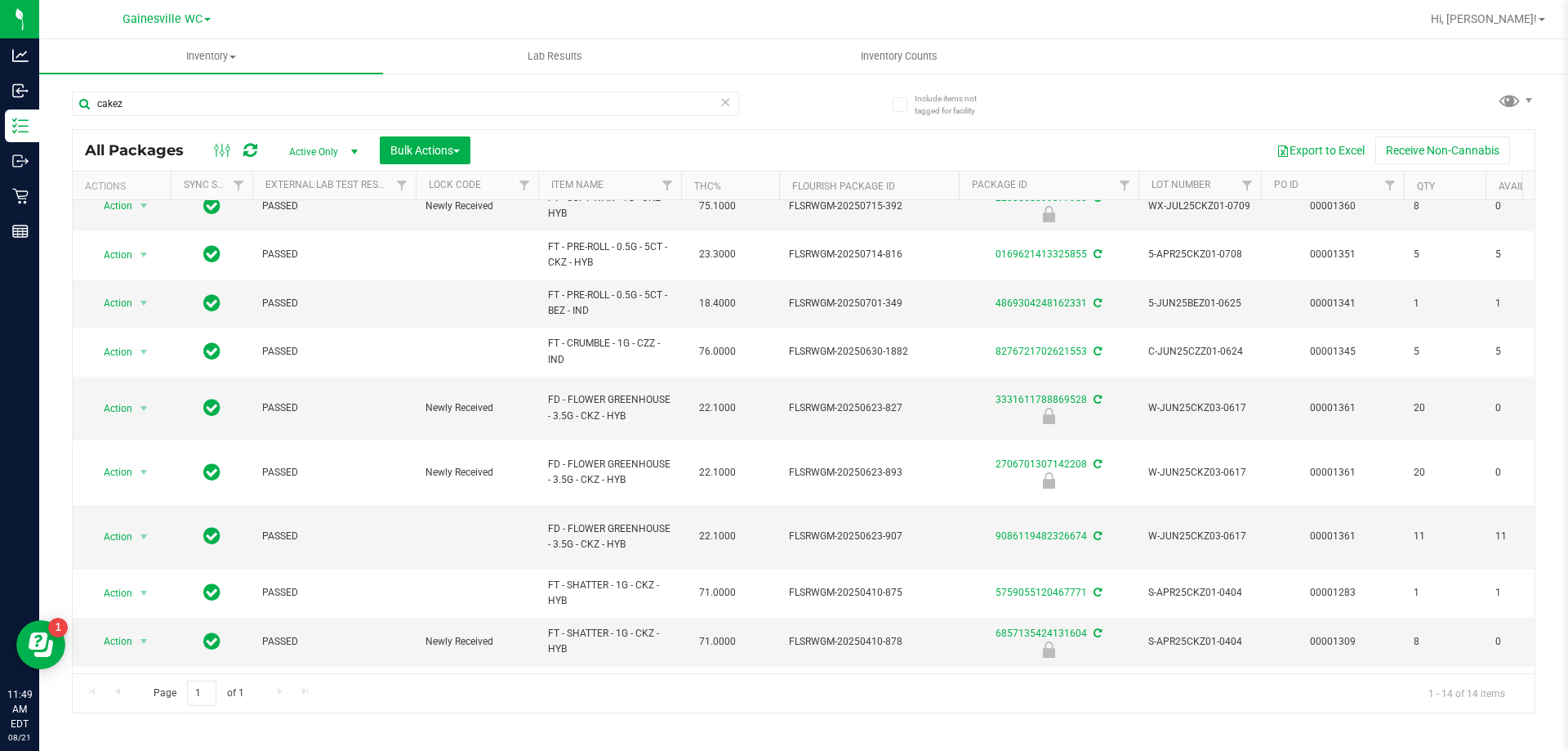
click at [727, 107] on icon at bounding box center [725, 101] width 12 height 20
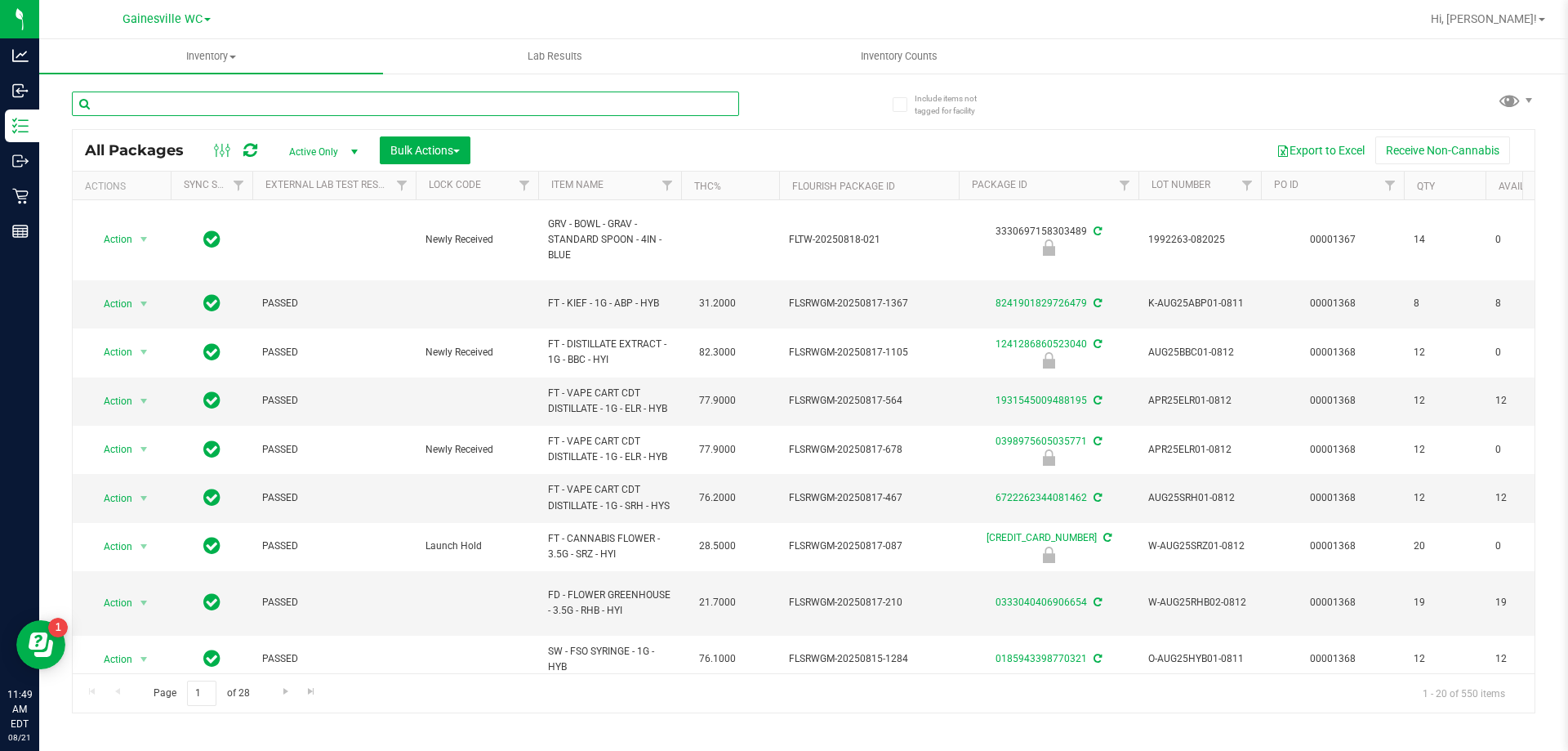
click at [670, 110] on input "text" at bounding box center [406, 103] width 667 height 24
type input "rainbow h"
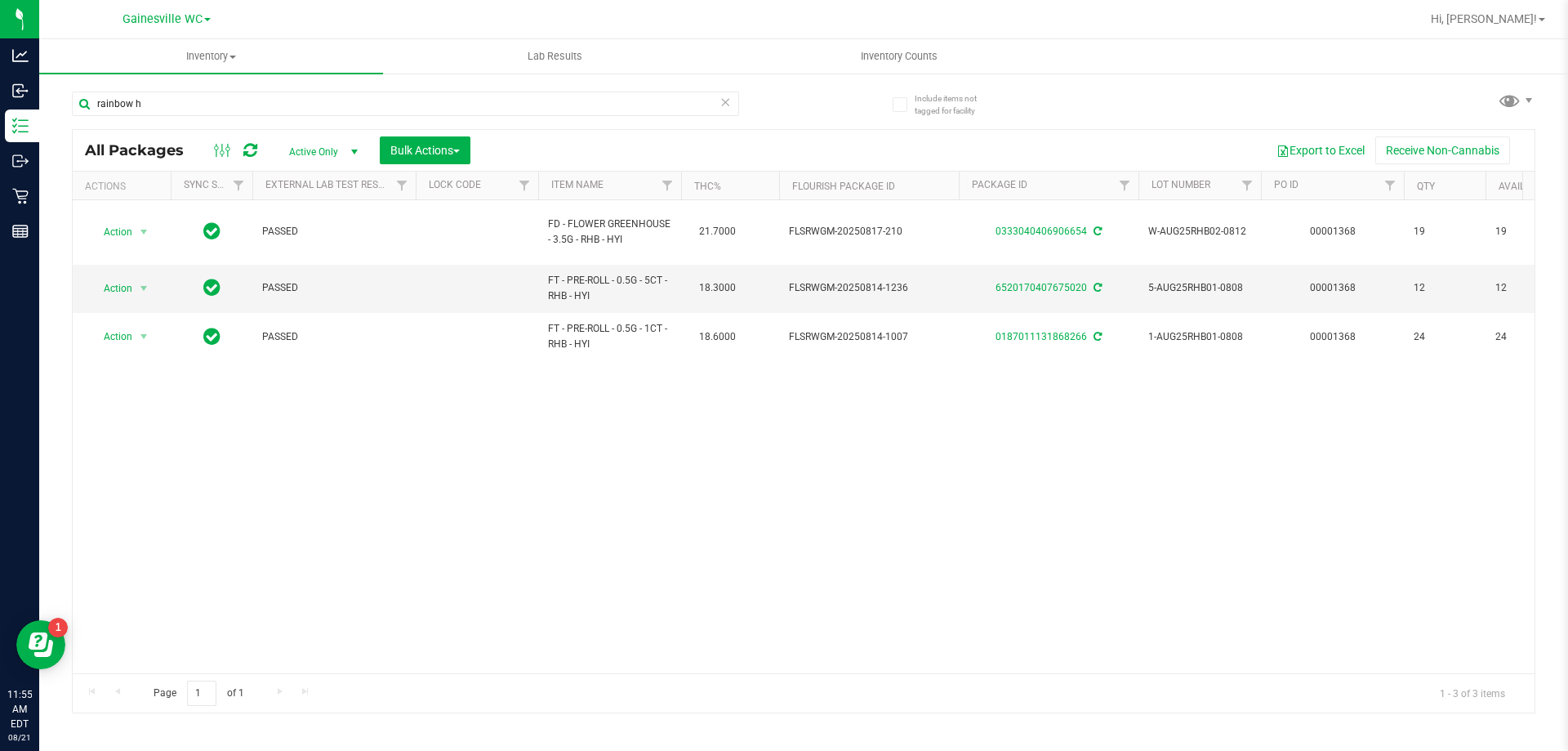
click at [730, 105] on icon at bounding box center [725, 101] width 12 height 20
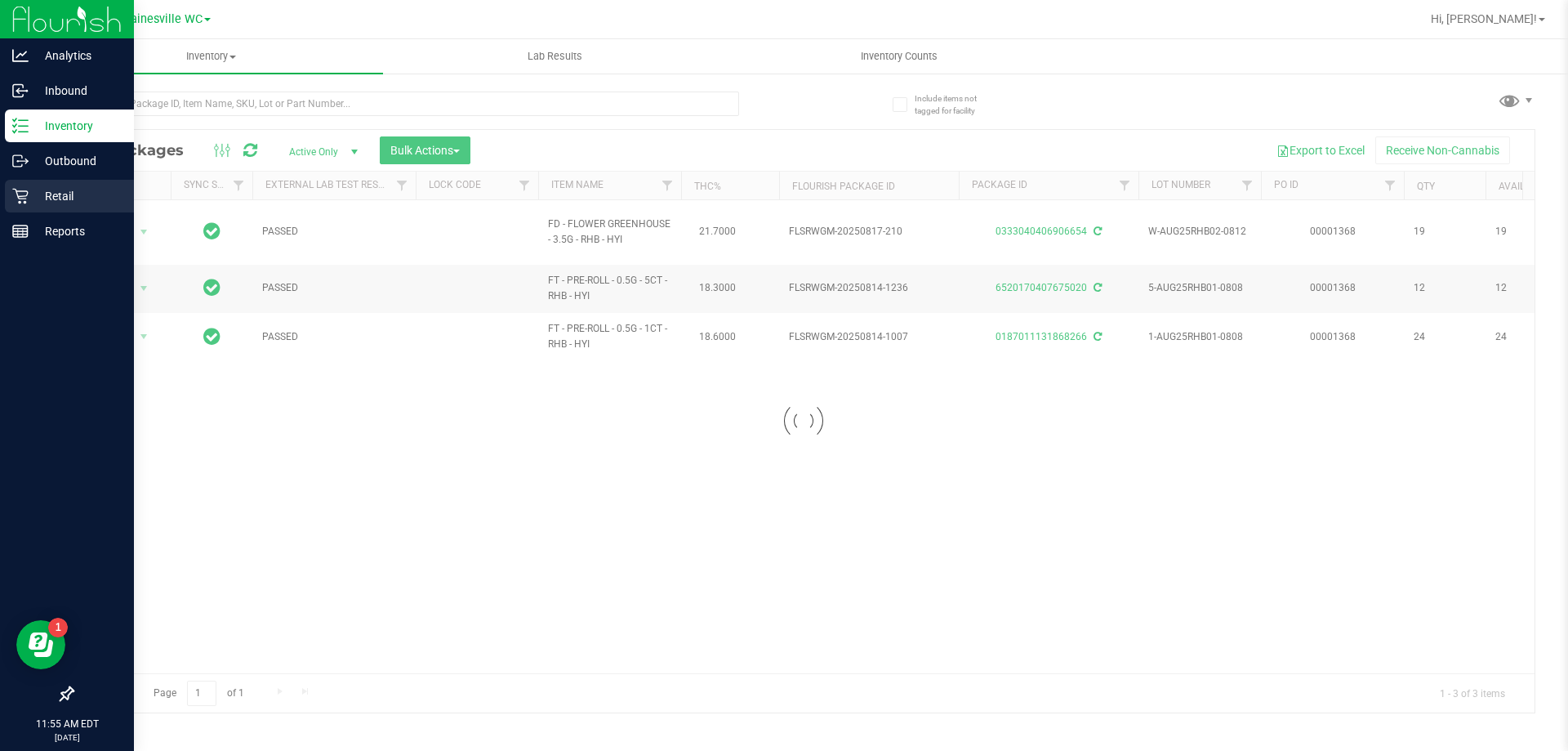
click at [30, 196] on p "Retail" at bounding box center [77, 196] width 98 height 20
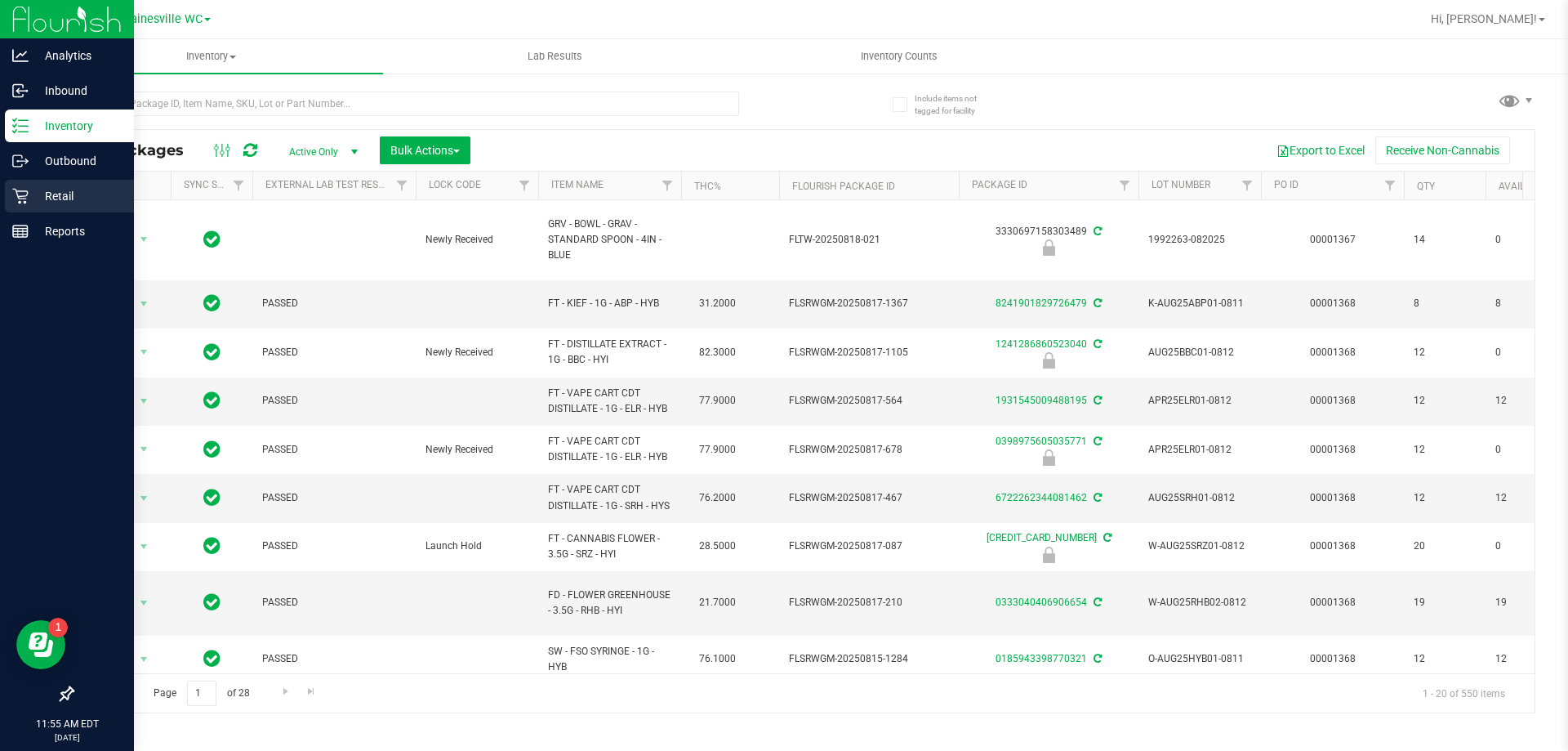
click at [18, 196] on icon at bounding box center [20, 196] width 17 height 17
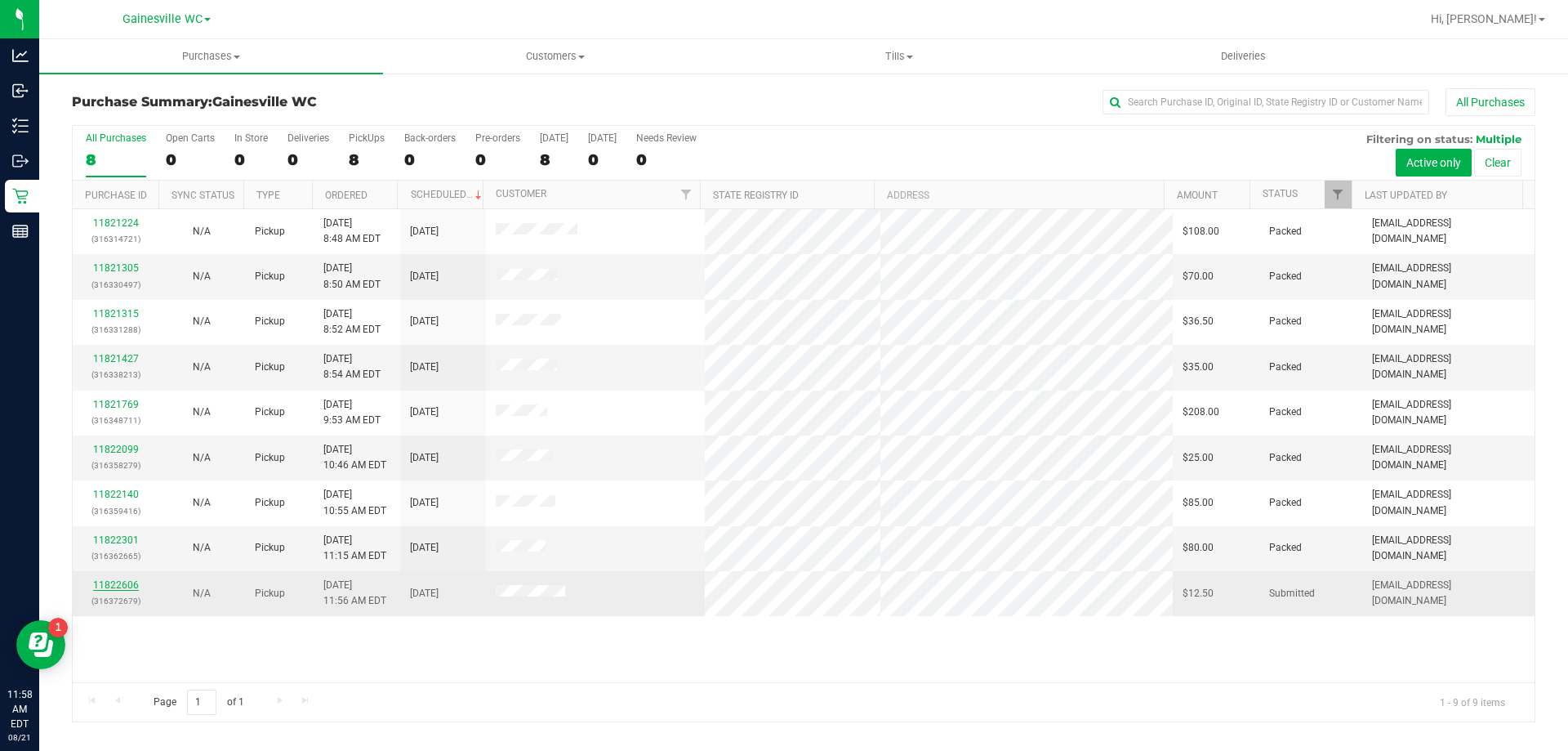
click at [114, 584] on link "11822606" at bounding box center [115, 585] width 46 height 12
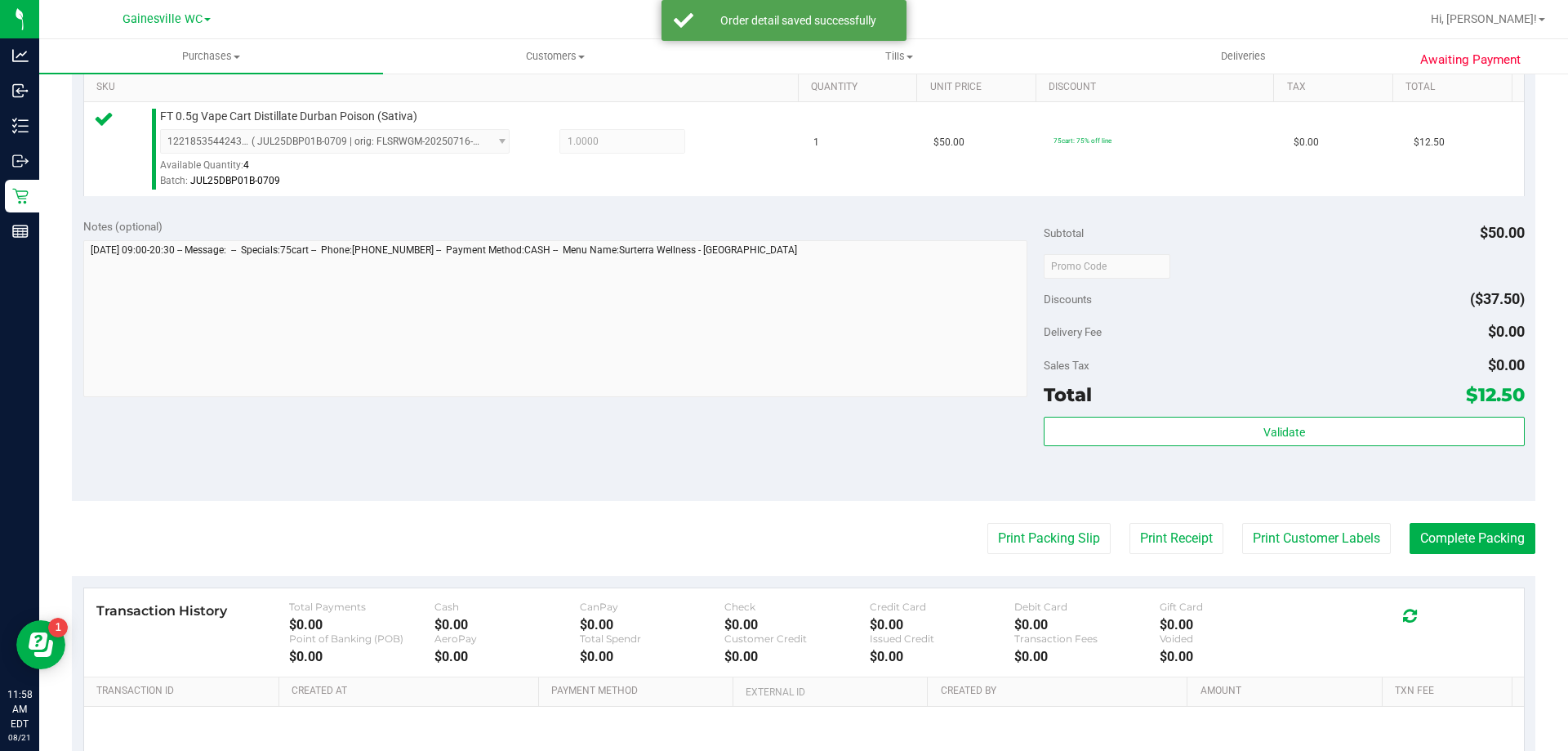
scroll to position [572, 0]
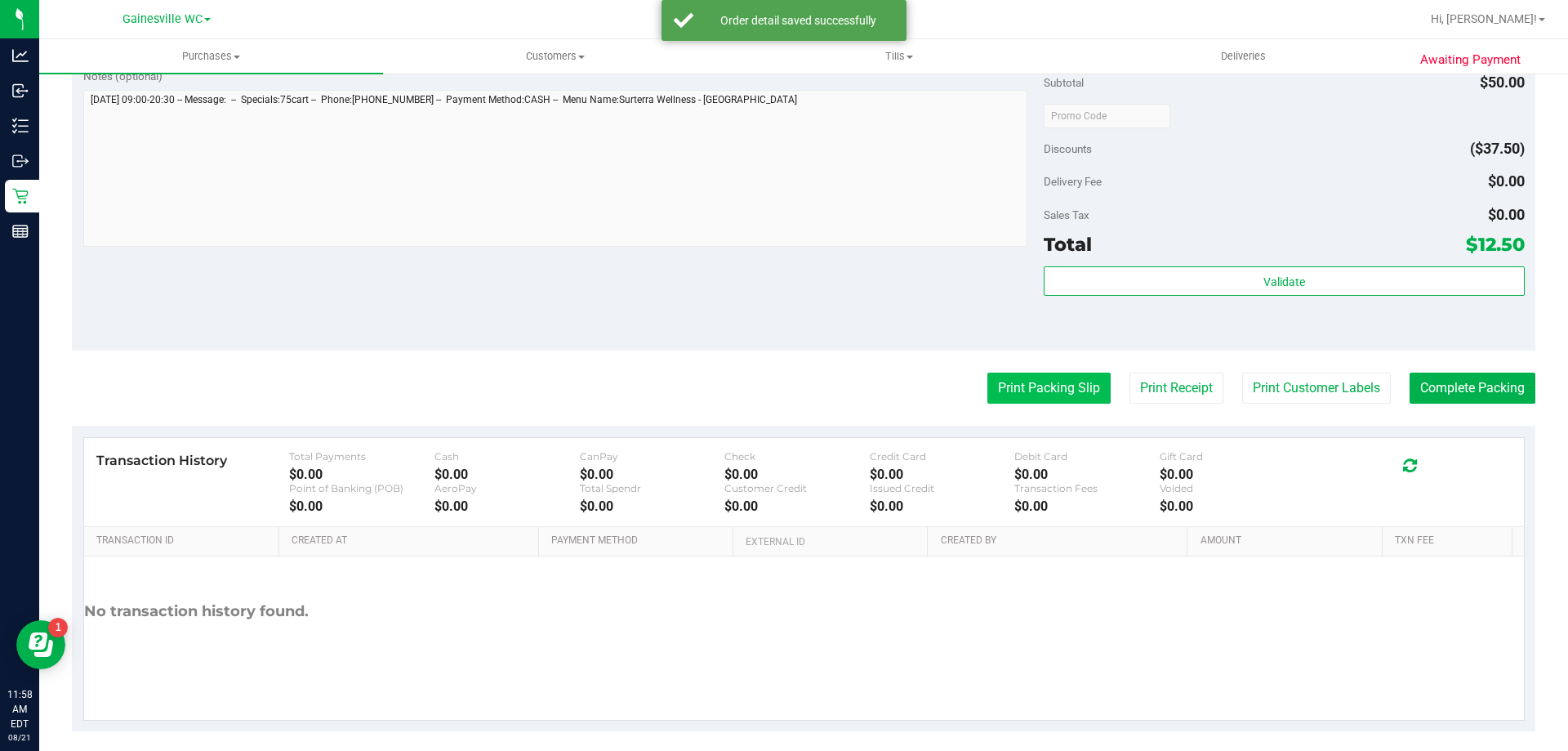
click at [1078, 388] on button "Print Packing Slip" at bounding box center [1048, 388] width 123 height 31
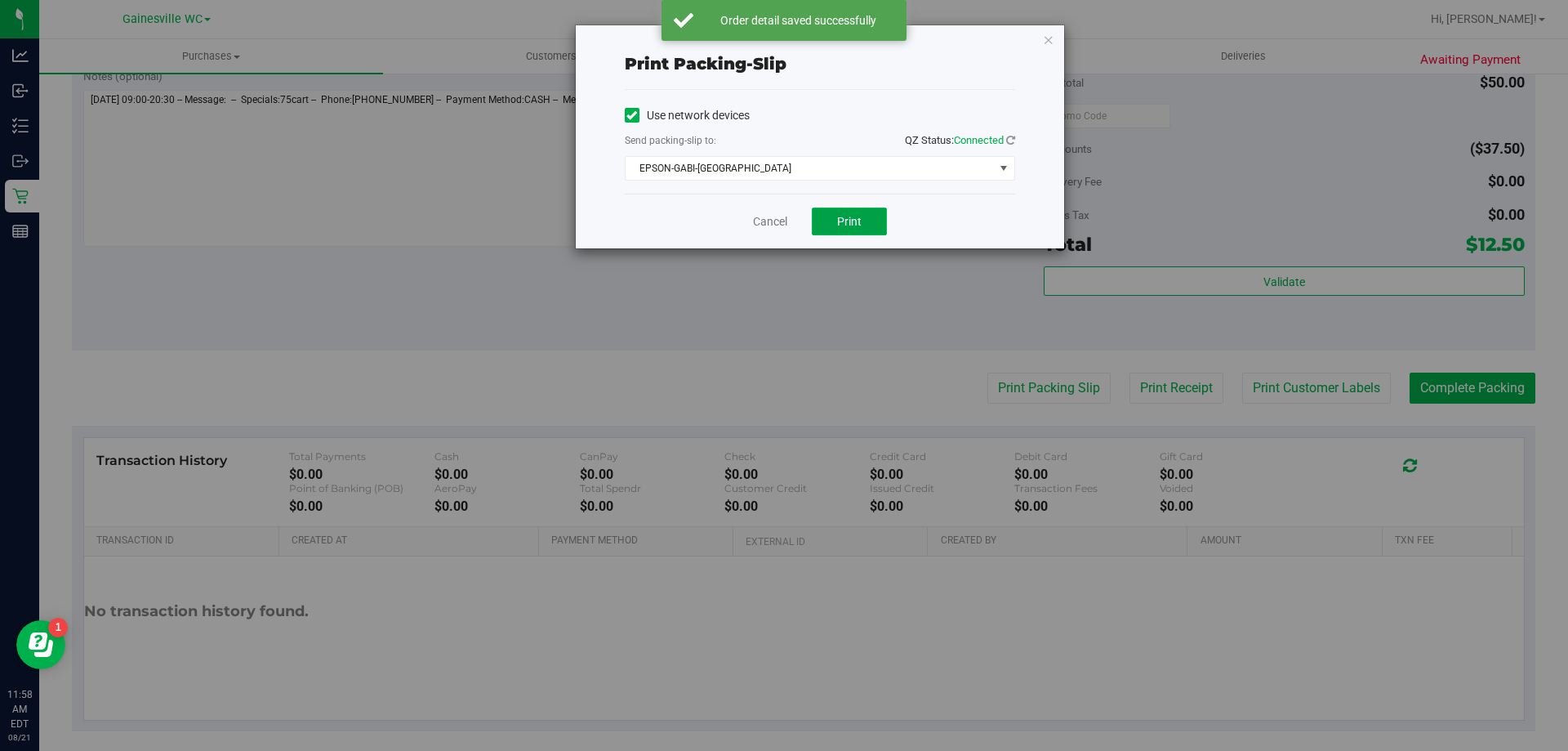
click at [826, 214] on button "Print" at bounding box center [848, 221] width 75 height 27
click at [756, 223] on link "Cancel" at bounding box center [769, 222] width 34 height 18
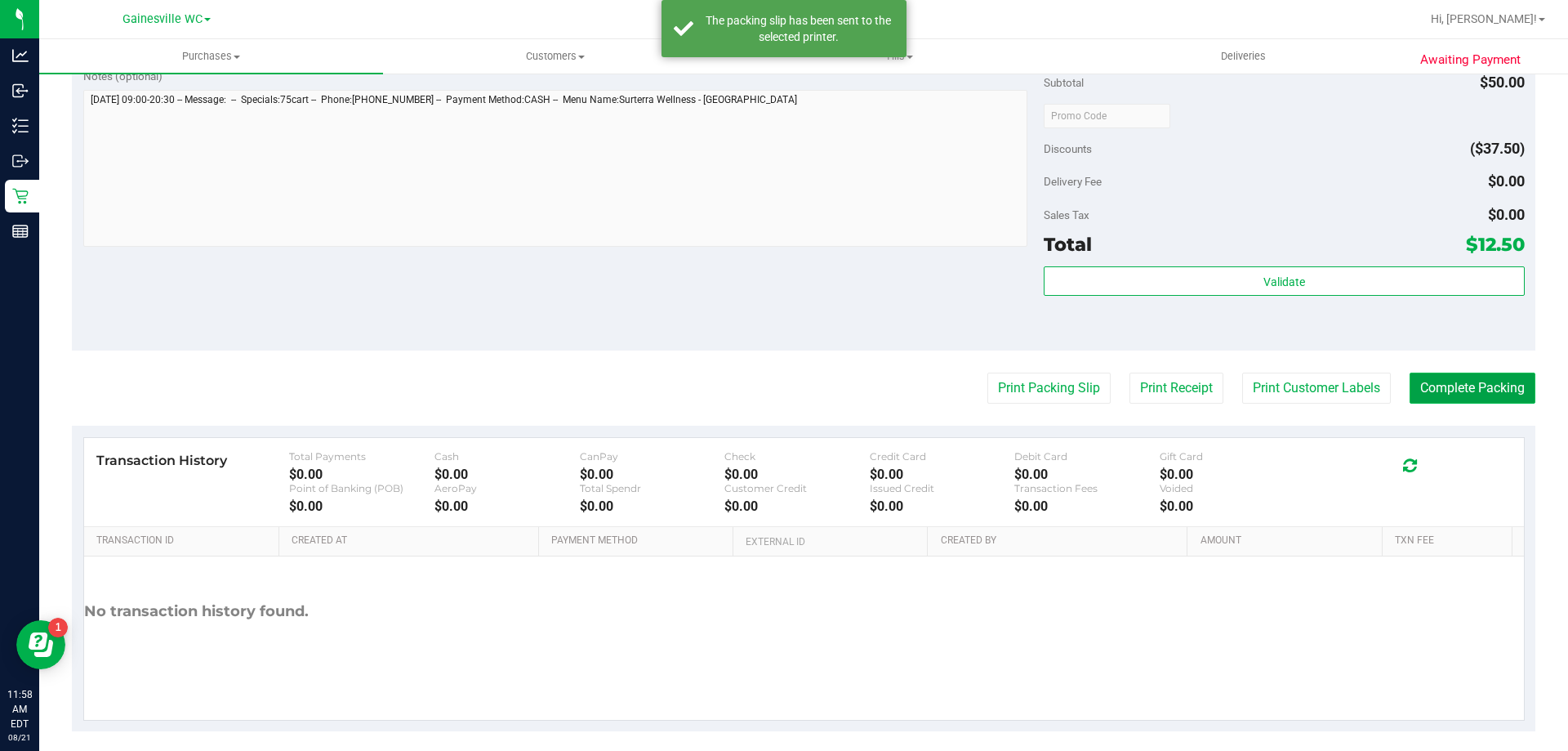
click at [1450, 385] on button "Complete Packing" at bounding box center [1471, 388] width 126 height 31
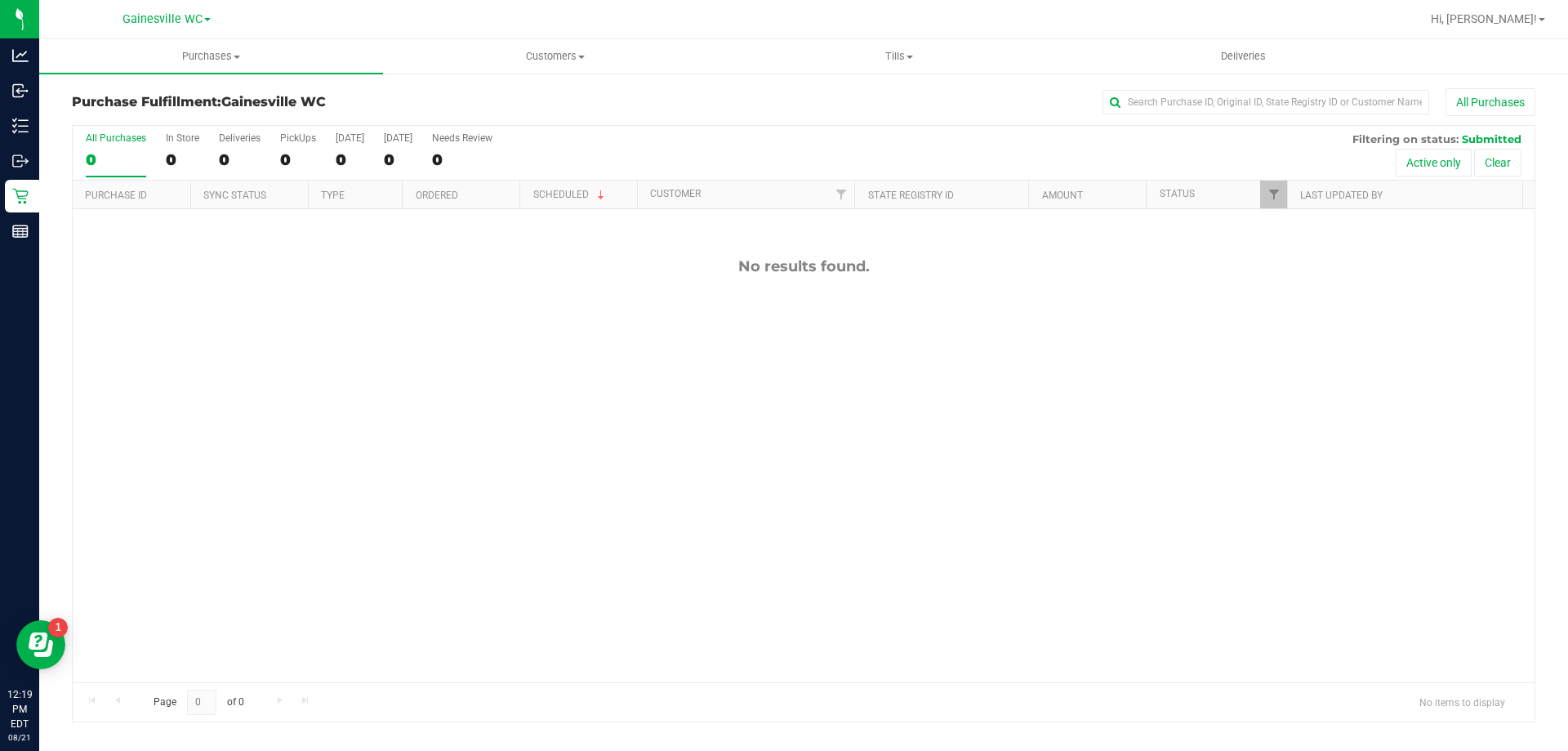
scroll to position [110, 0]
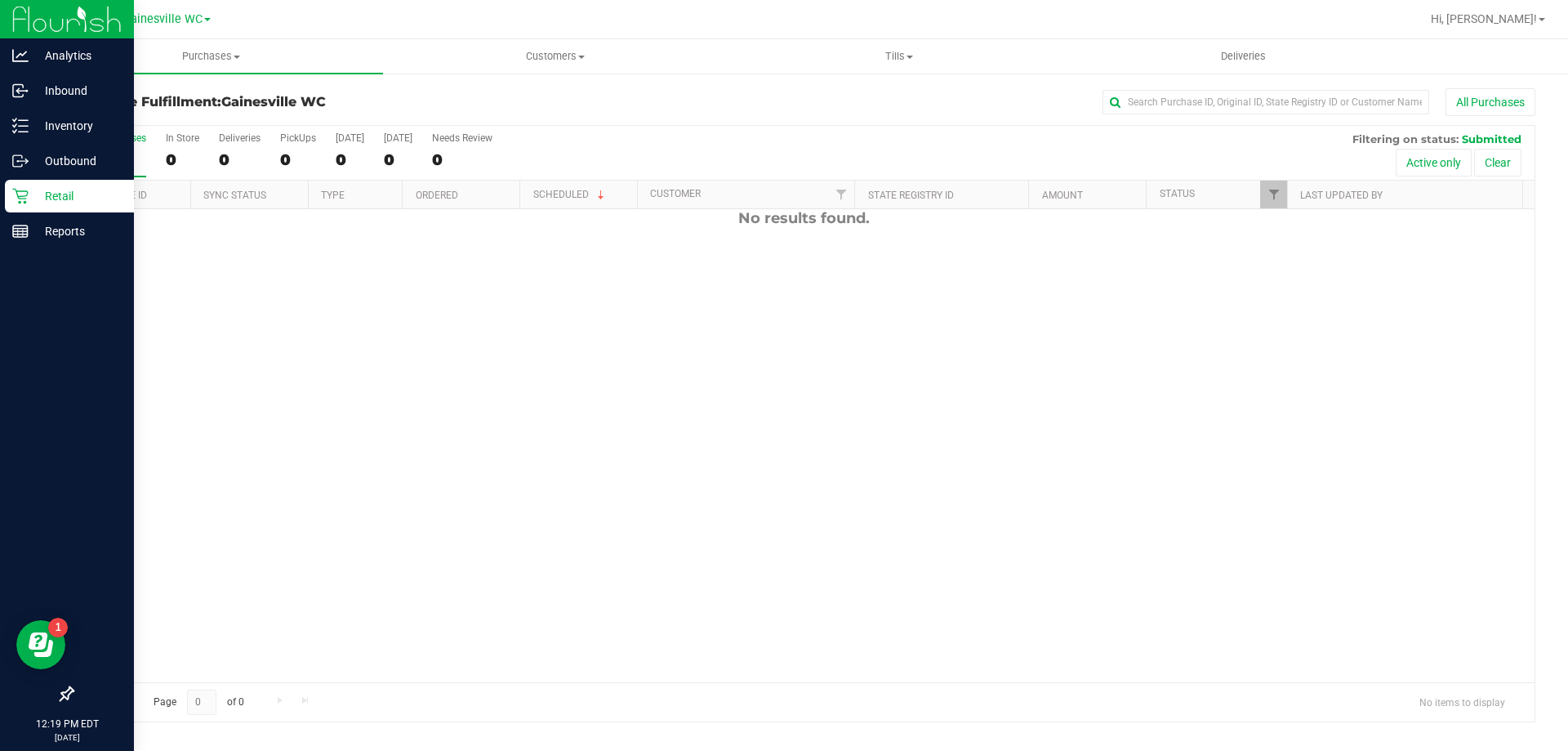
click at [9, 179] on div "Retail" at bounding box center [69, 195] width 129 height 32
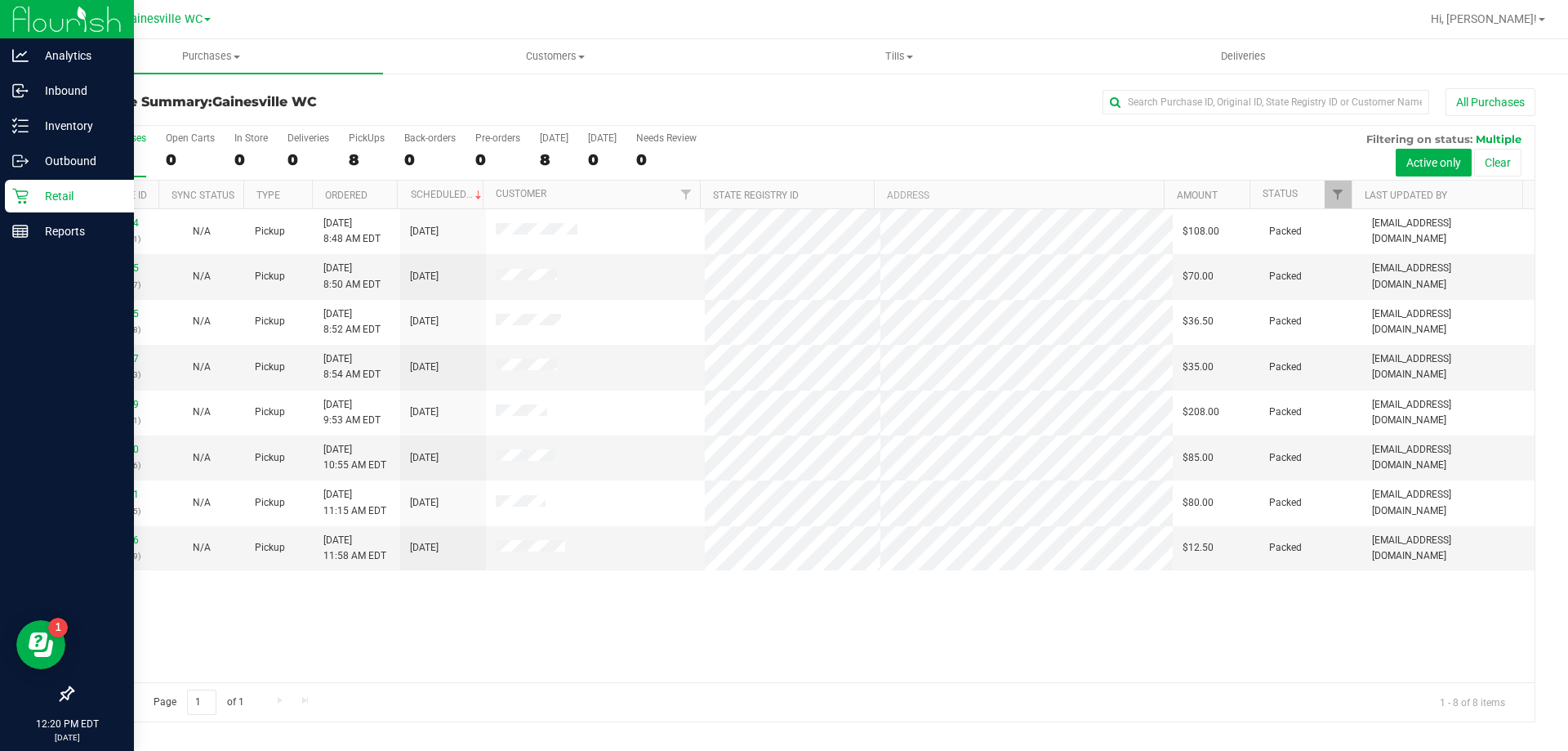
click at [98, 196] on p "Retail" at bounding box center [77, 196] width 98 height 20
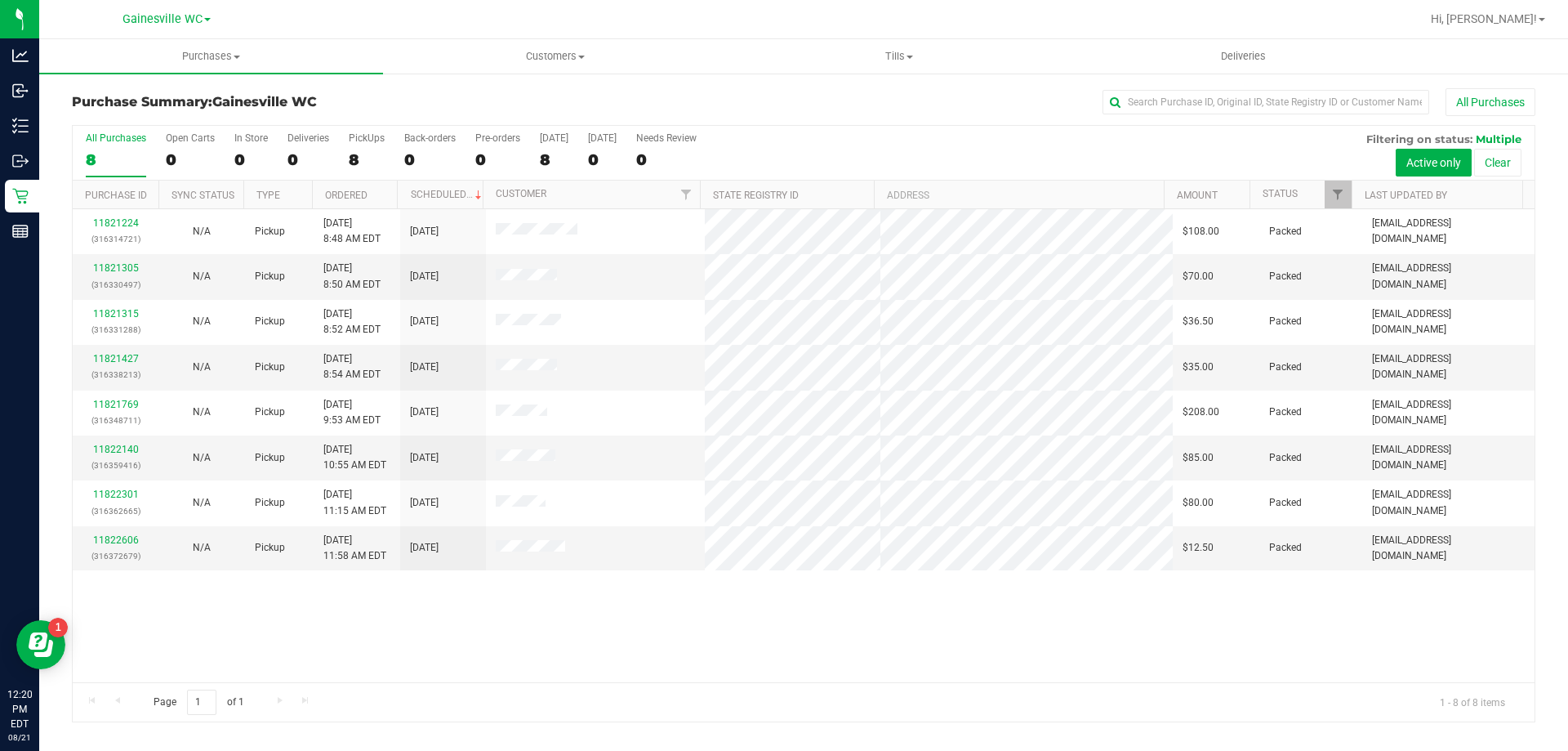
drag, startPoint x: 394, startPoint y: 108, endPoint x: 382, endPoint y: 108, distance: 12.0
click at [394, 108] on h3 "Purchase Summary: [GEOGRAPHIC_DATA] WC" at bounding box center [316, 101] width 488 height 15
click at [405, 105] on h3 "Purchase Summary: [GEOGRAPHIC_DATA] WC" at bounding box center [316, 101] width 488 height 15
click at [298, 38] on nav "Gainesville WC Hi, [GEOGRAPHIC_DATA]!" at bounding box center [804, 20] width 1529 height 39
